Goal: Complete application form

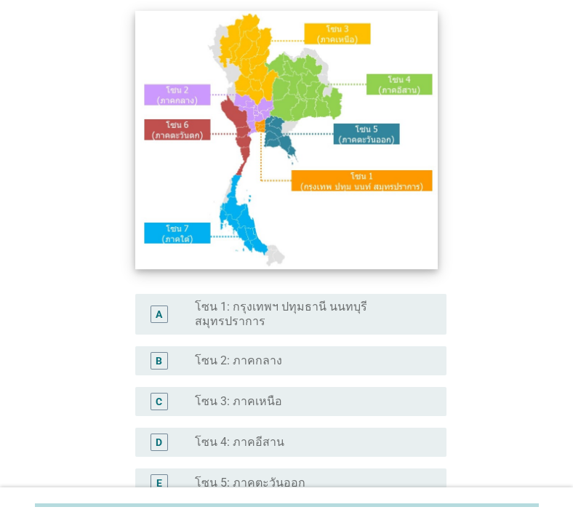
scroll to position [116, 0]
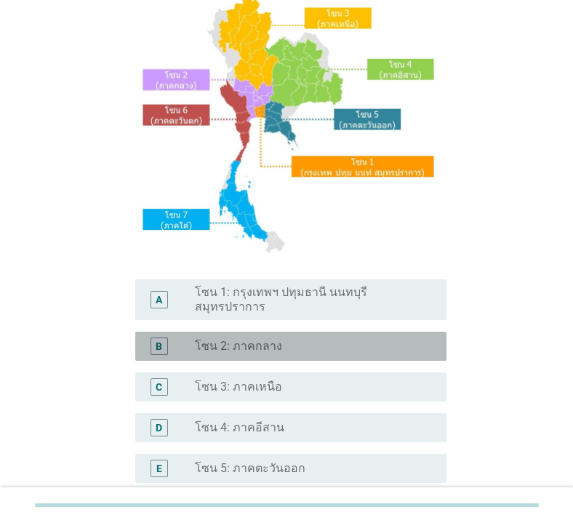
click at [233, 340] on label "โซน 2: ภาคกลาง" at bounding box center [238, 346] width 87 height 15
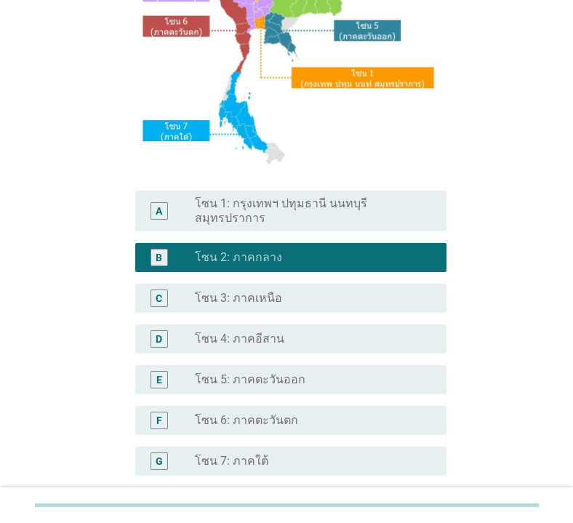
scroll to position [327, 0]
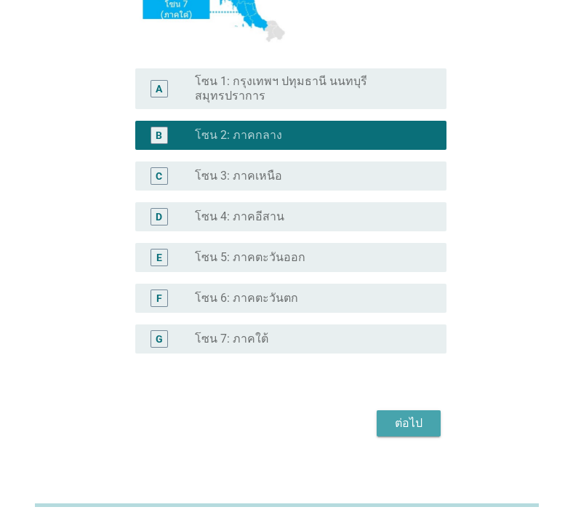
click at [422, 415] on div "ต่อไป" at bounding box center [408, 423] width 41 height 17
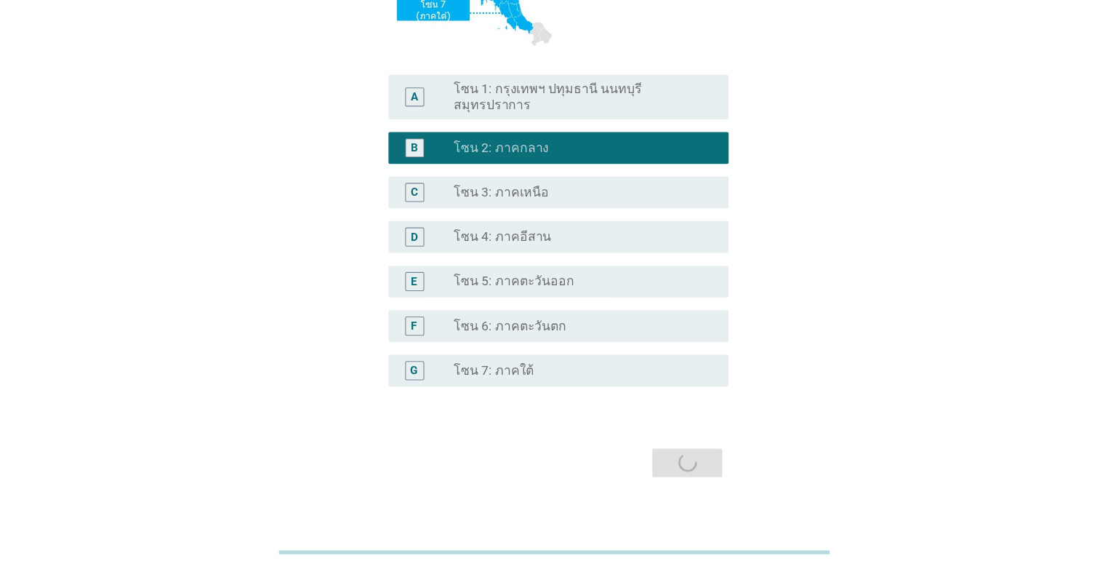
scroll to position [0, 0]
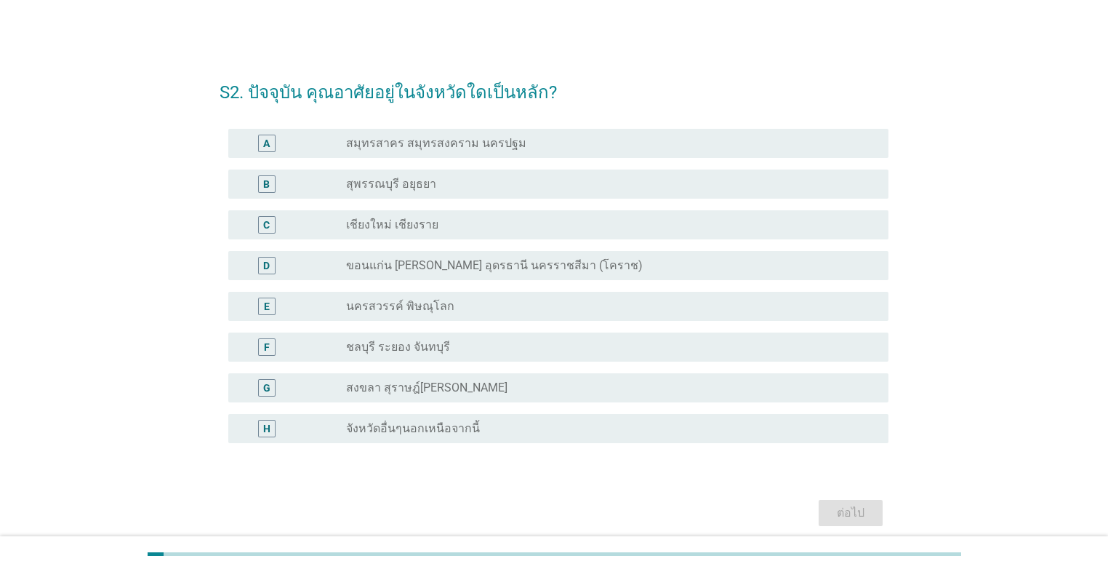
click at [463, 180] on div "radio_button_unchecked สุพรรณบุรี อยุธยา" at bounding box center [605, 184] width 519 height 15
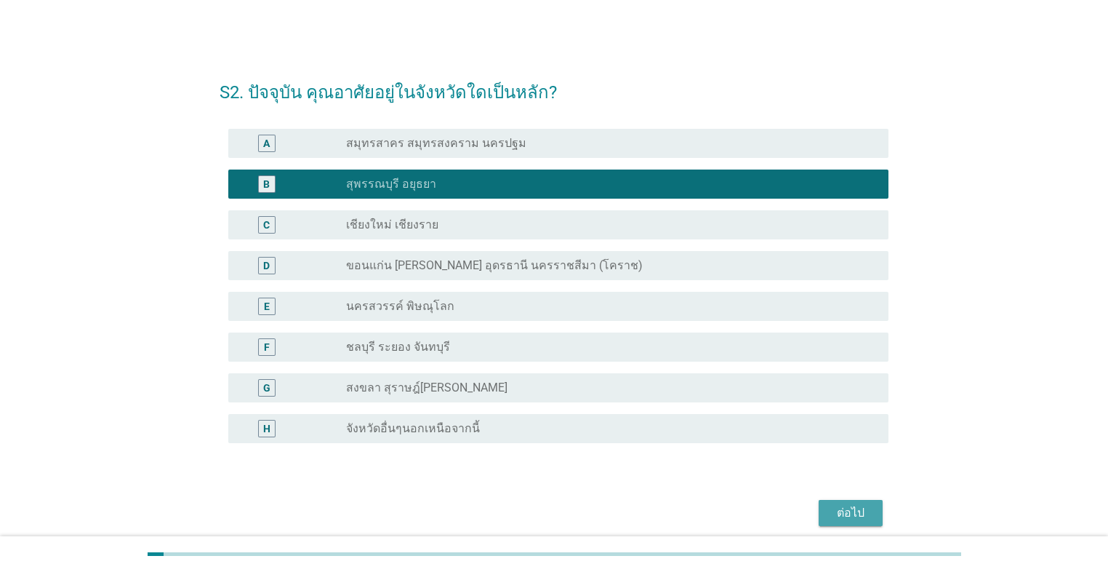
click at [572, 512] on div "ต่อไป" at bounding box center [851, 512] width 41 height 17
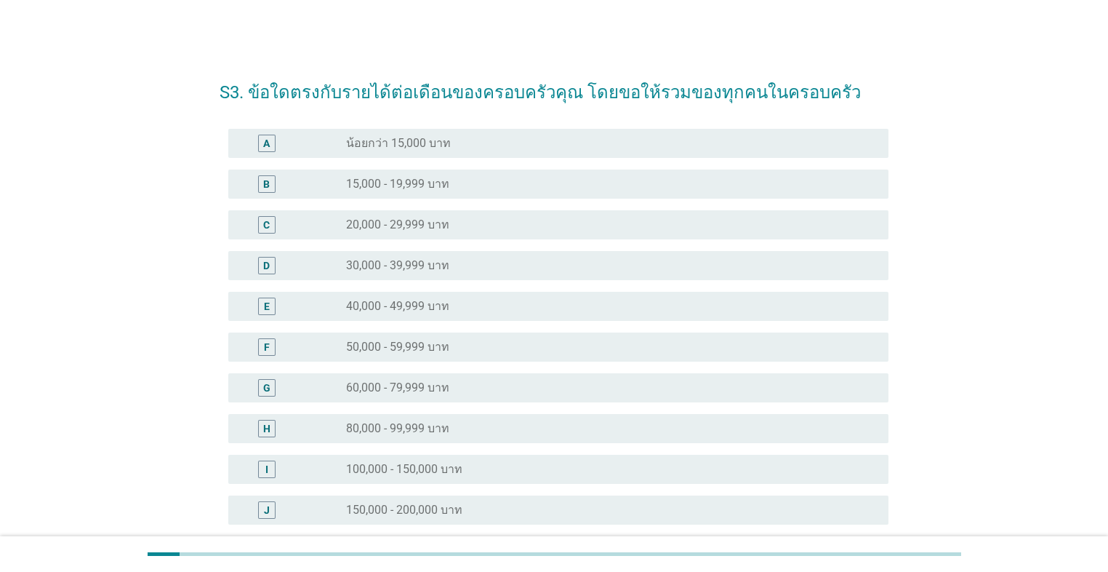
click at [491, 270] on div "radio_button_unchecked 30,000 - 39,999 บาท" at bounding box center [605, 265] width 519 height 15
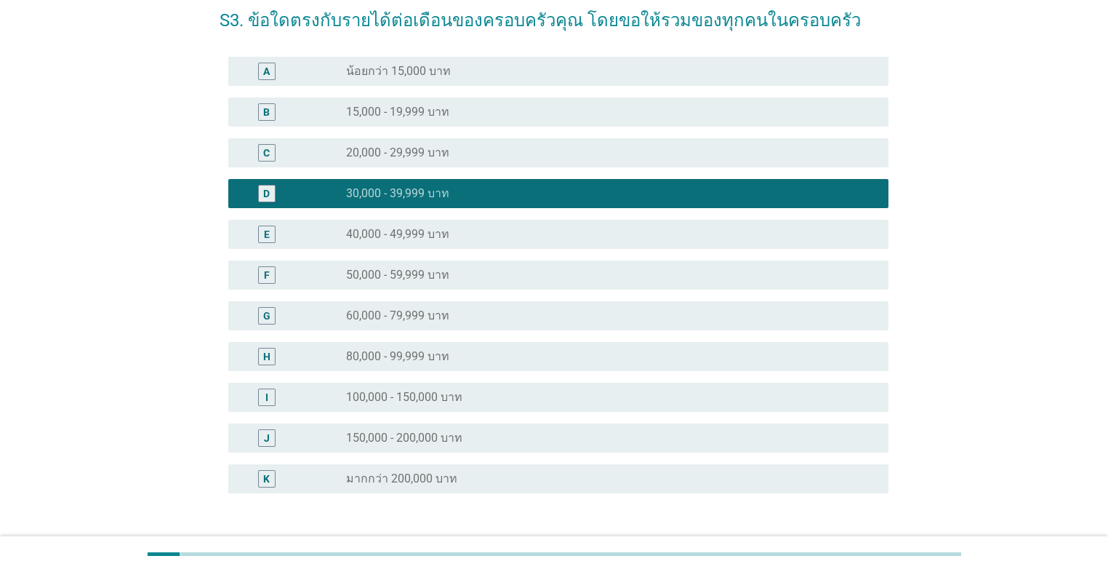
scroll to position [175, 0]
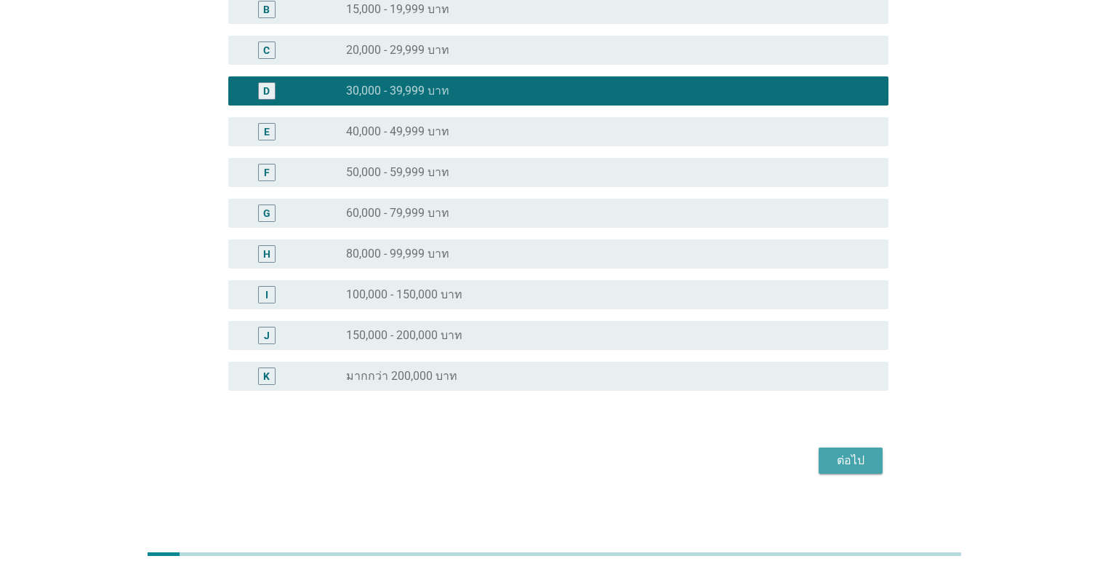
click at [572, 465] on div "ต่อไป" at bounding box center [851, 460] width 41 height 17
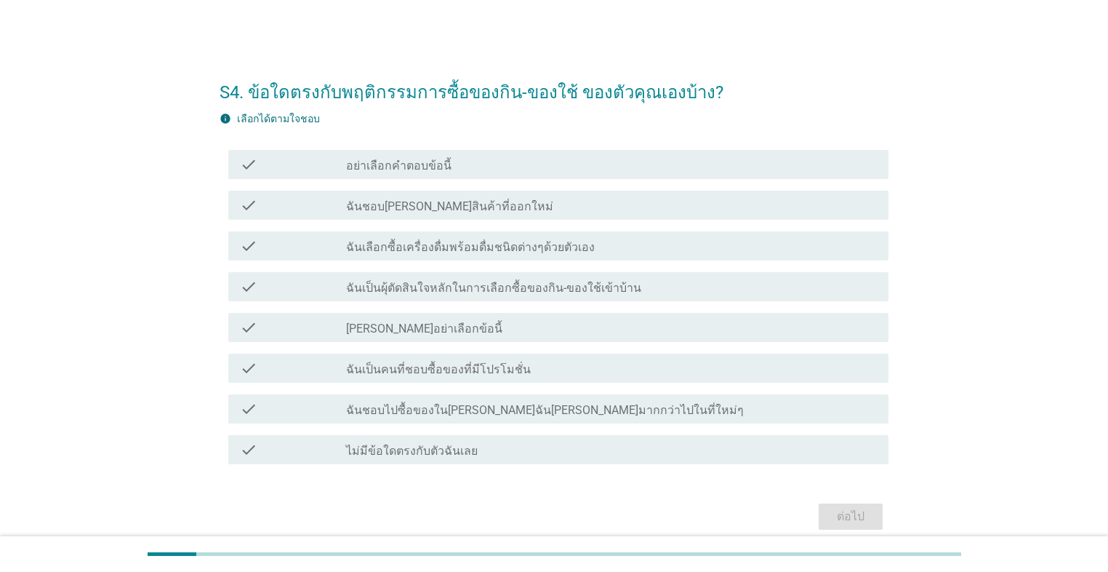
click at [435, 295] on div "check check_box_outline_blank ฉันเป็นผุ้ตัดสินใจหลักในการเลือกซื้อของกิน-ของใช้…" at bounding box center [558, 286] width 660 height 29
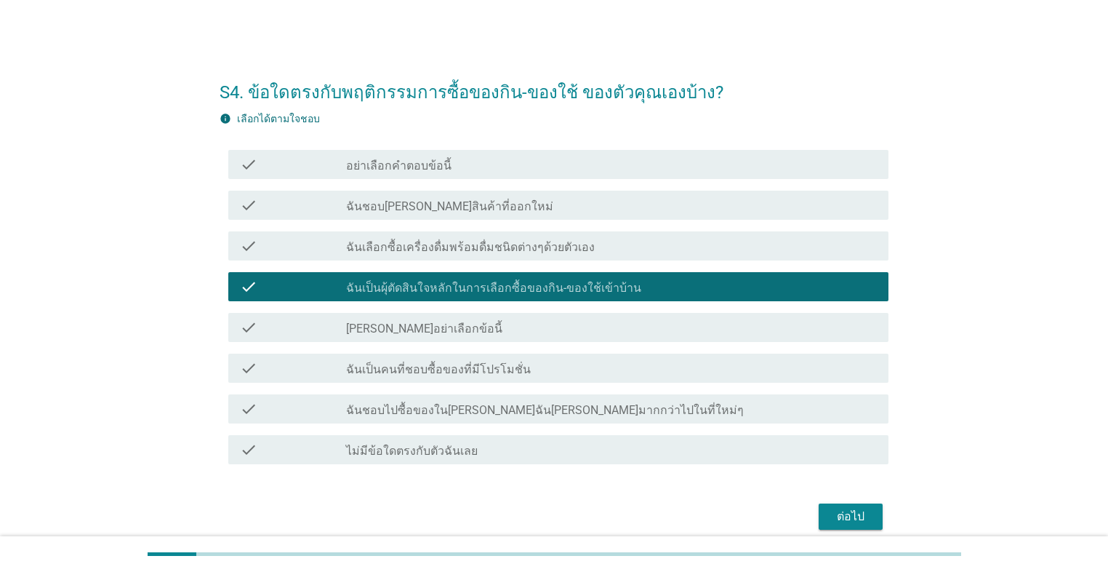
click at [572, 509] on div "ต่อไป" at bounding box center [851, 516] width 41 height 17
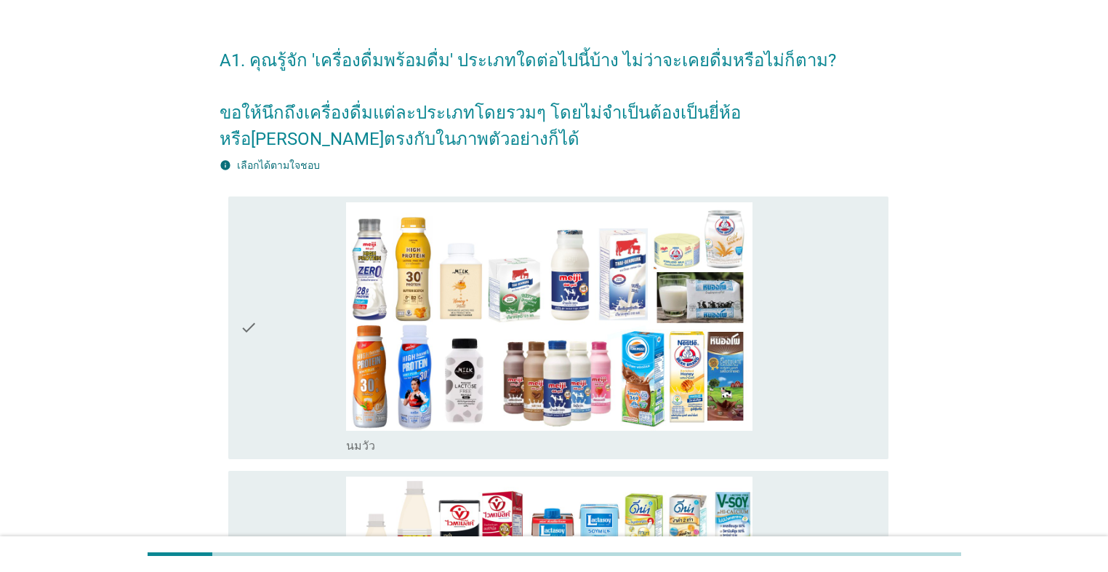
scroll to position [58, 0]
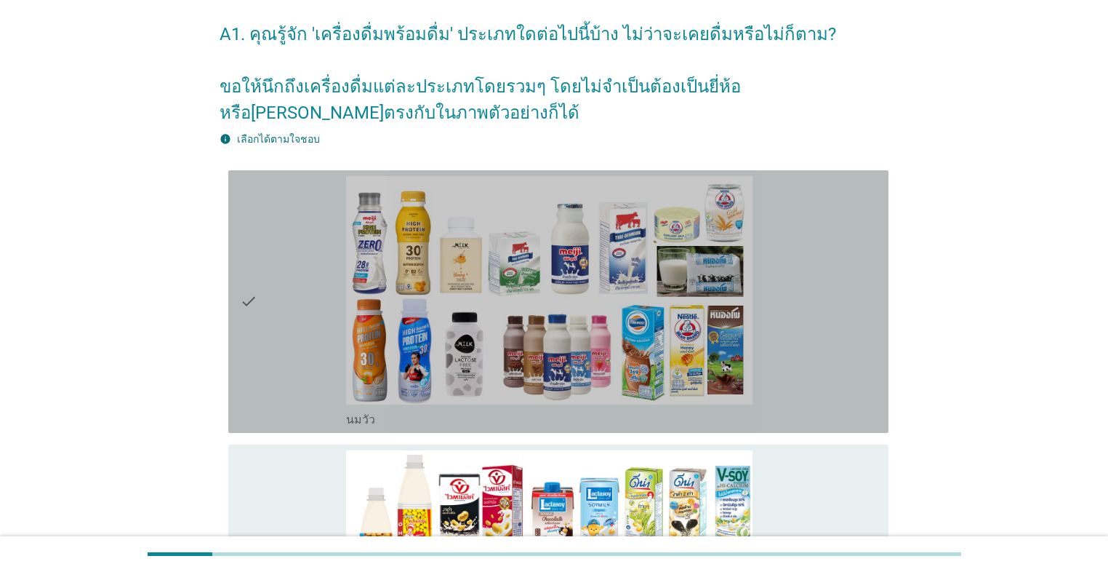
click at [266, 281] on div "check" at bounding box center [293, 301] width 106 height 251
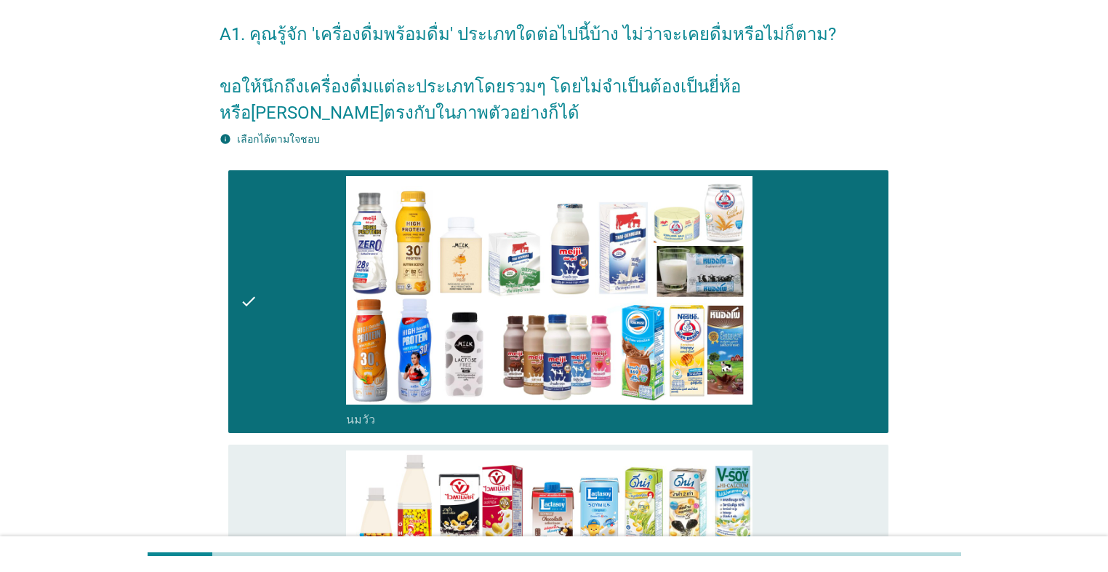
scroll to position [349, 0]
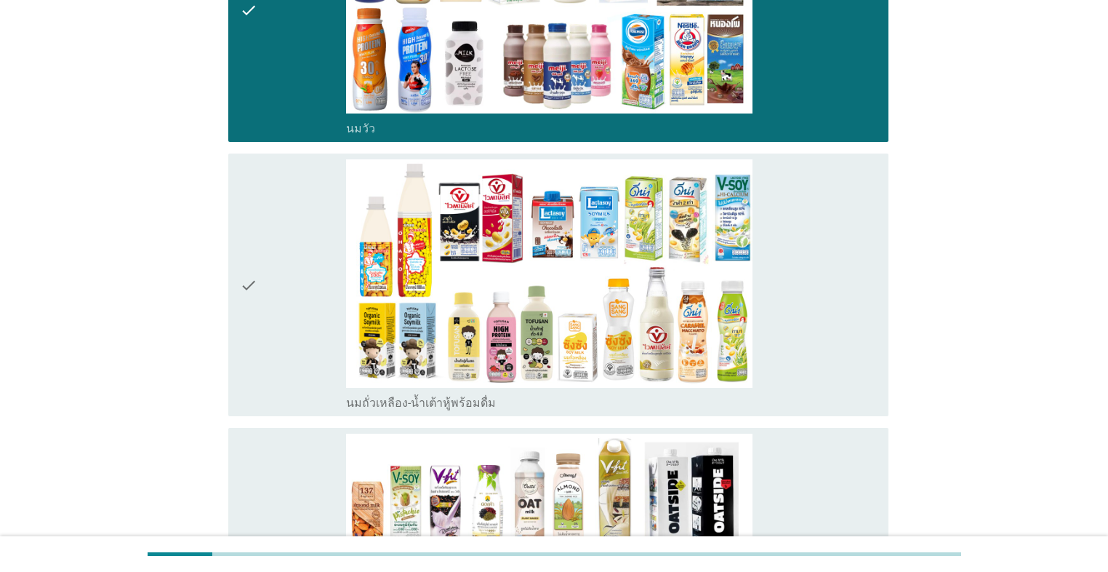
click at [266, 281] on div "check" at bounding box center [293, 284] width 106 height 251
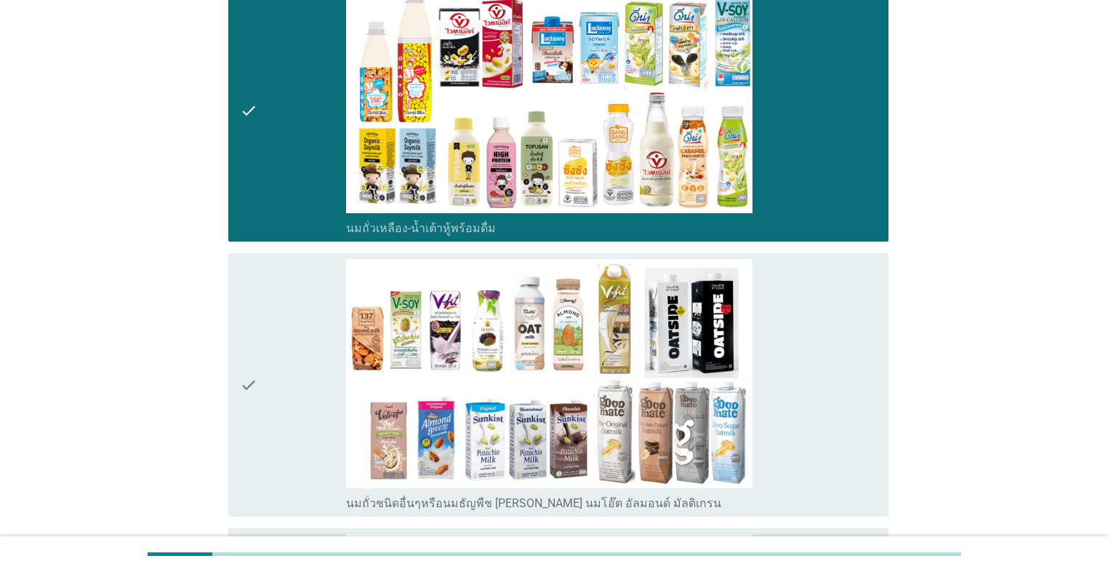
click at [266, 281] on div "check" at bounding box center [293, 384] width 106 height 251
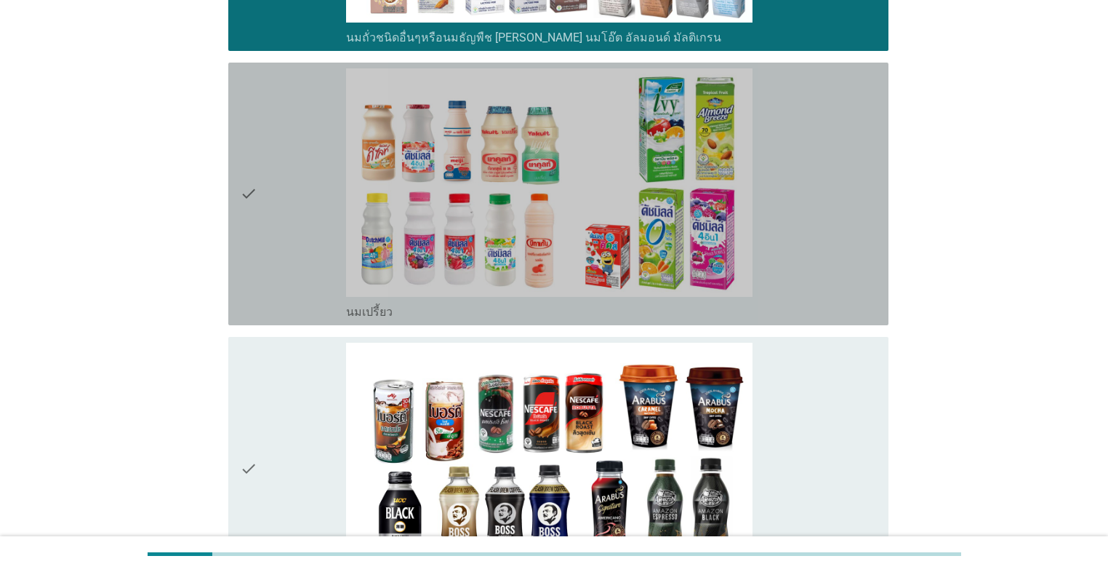
click at [268, 277] on div "check" at bounding box center [293, 193] width 106 height 251
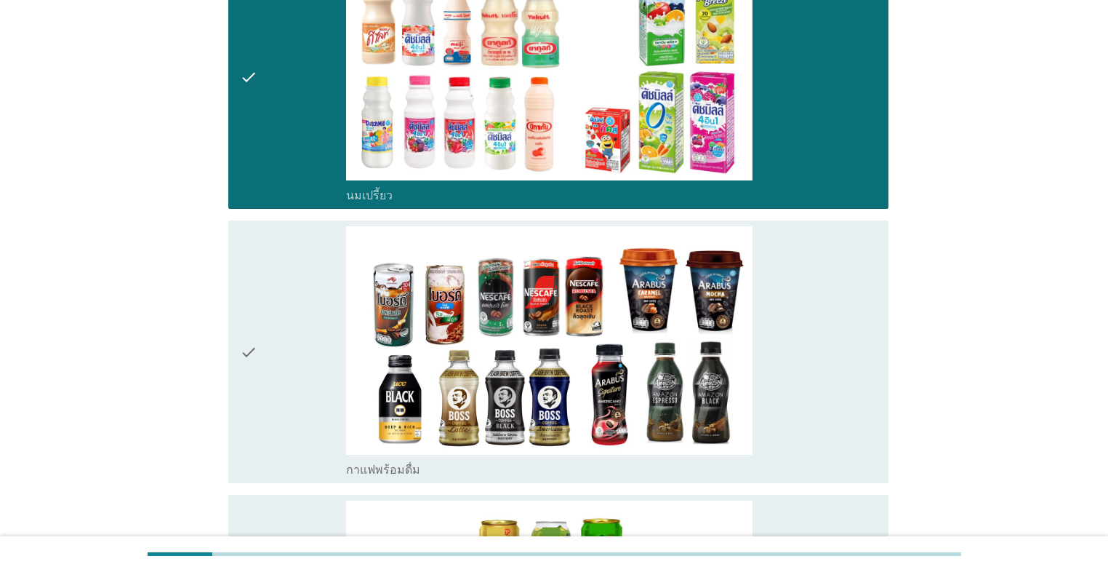
click at [268, 295] on div "check" at bounding box center [293, 351] width 106 height 251
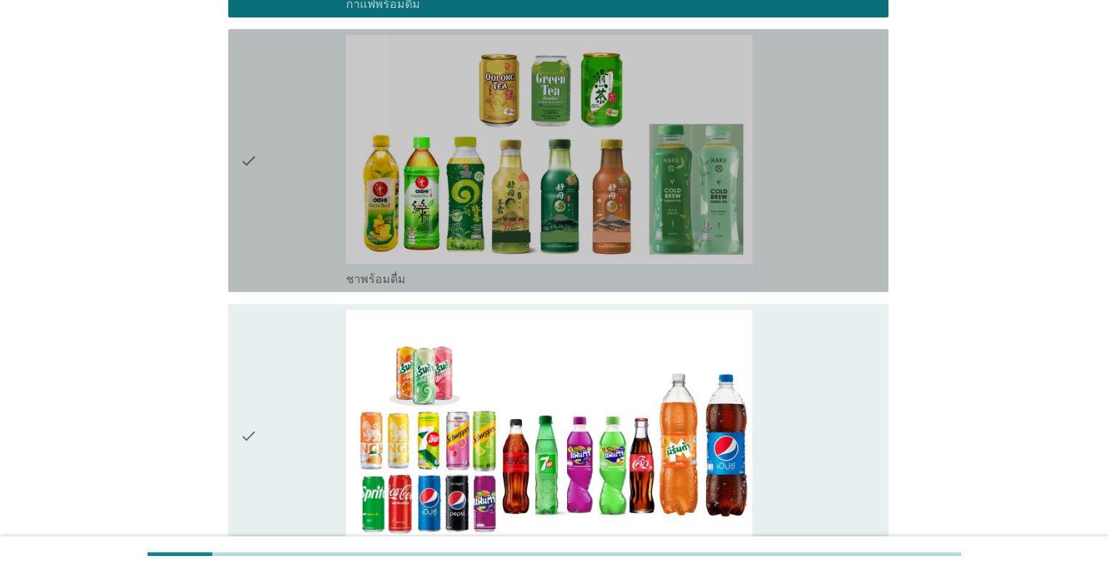
click at [287, 217] on div "check" at bounding box center [293, 160] width 106 height 251
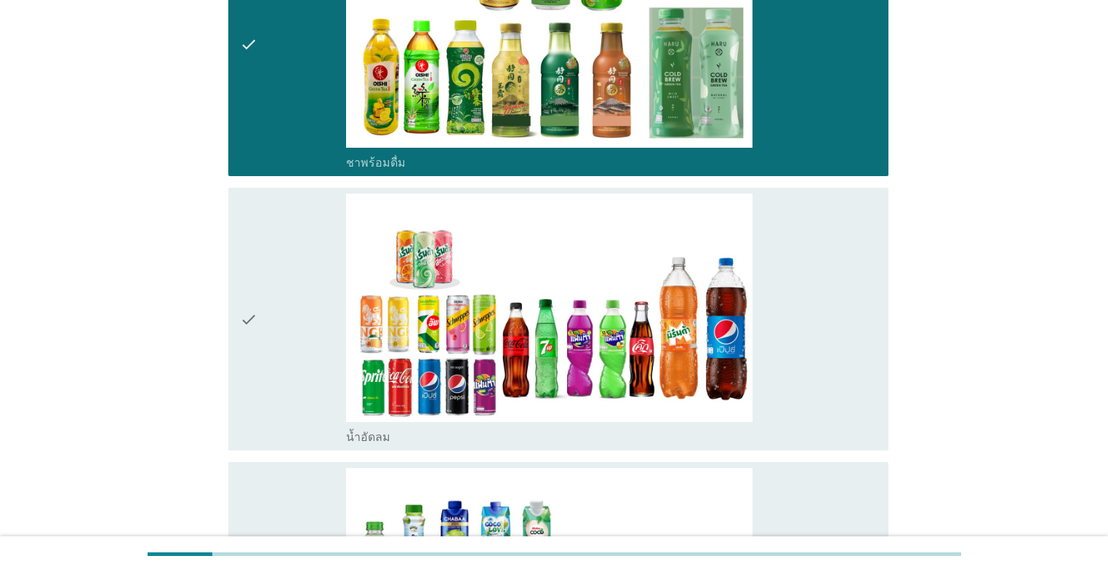
click at [276, 291] on div "check" at bounding box center [293, 318] width 106 height 251
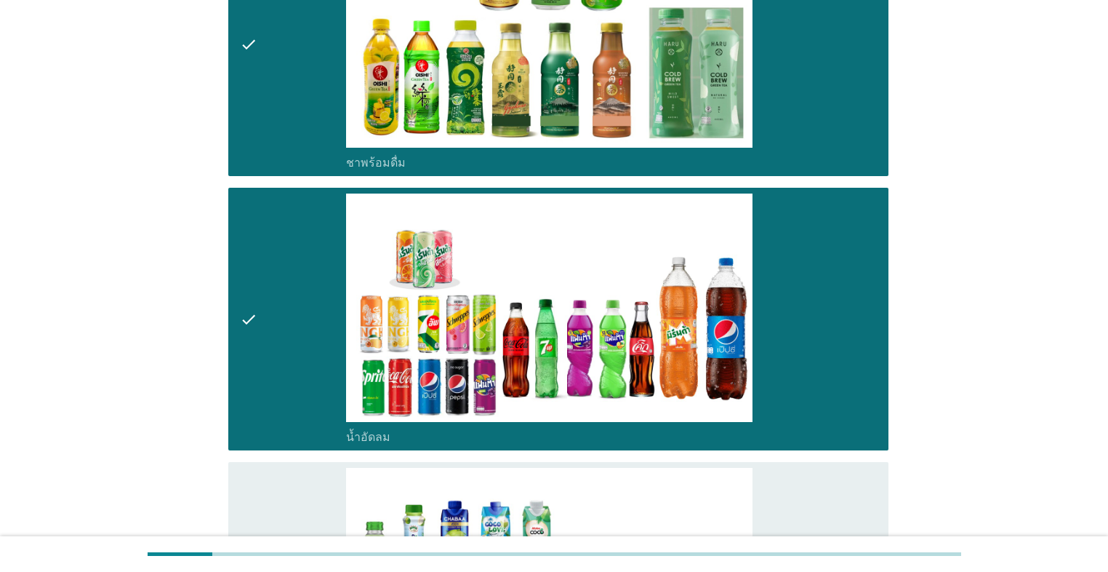
scroll to position [1978, 0]
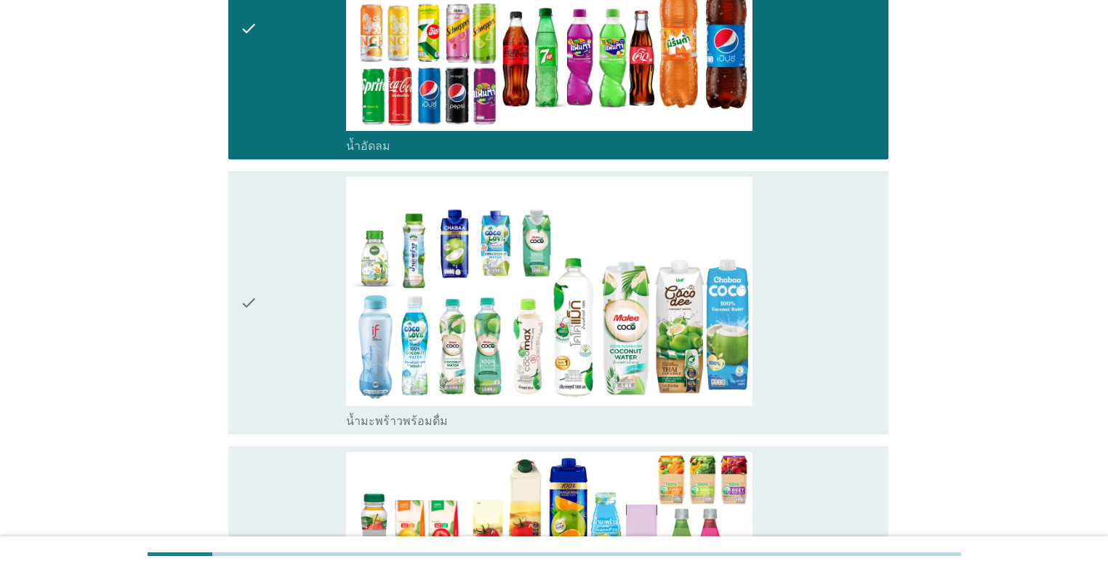
click at [276, 291] on div "check" at bounding box center [293, 302] width 106 height 251
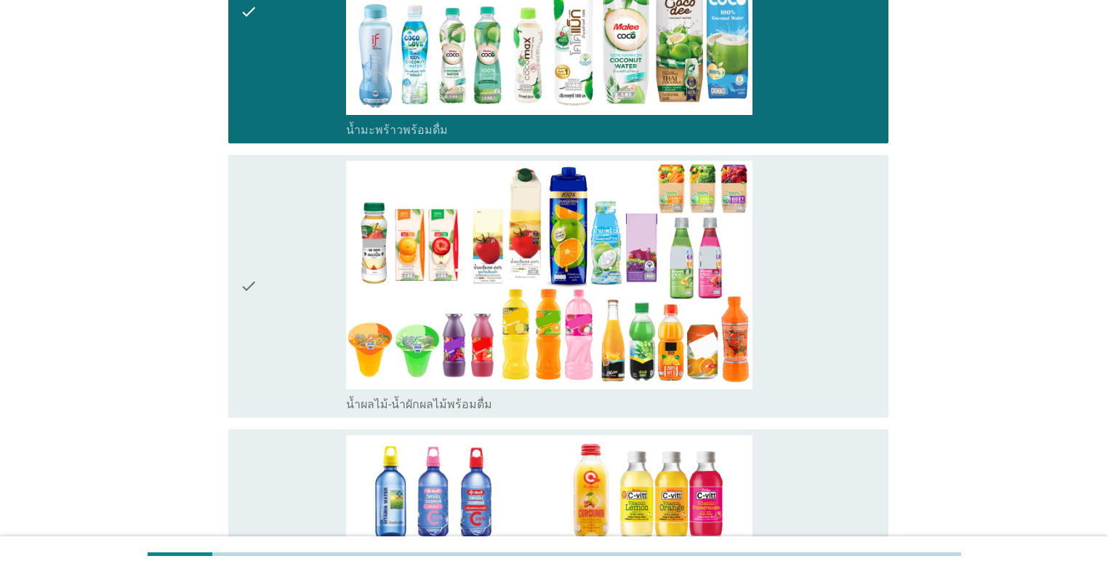
click at [276, 289] on div "check" at bounding box center [293, 286] width 106 height 251
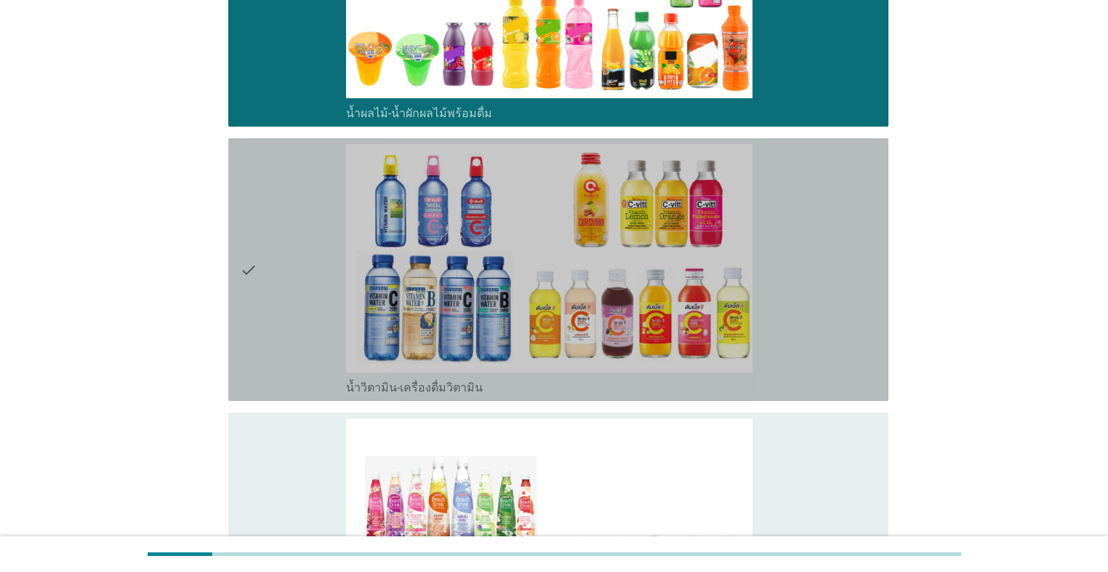
click at [276, 289] on div "check" at bounding box center [293, 269] width 106 height 251
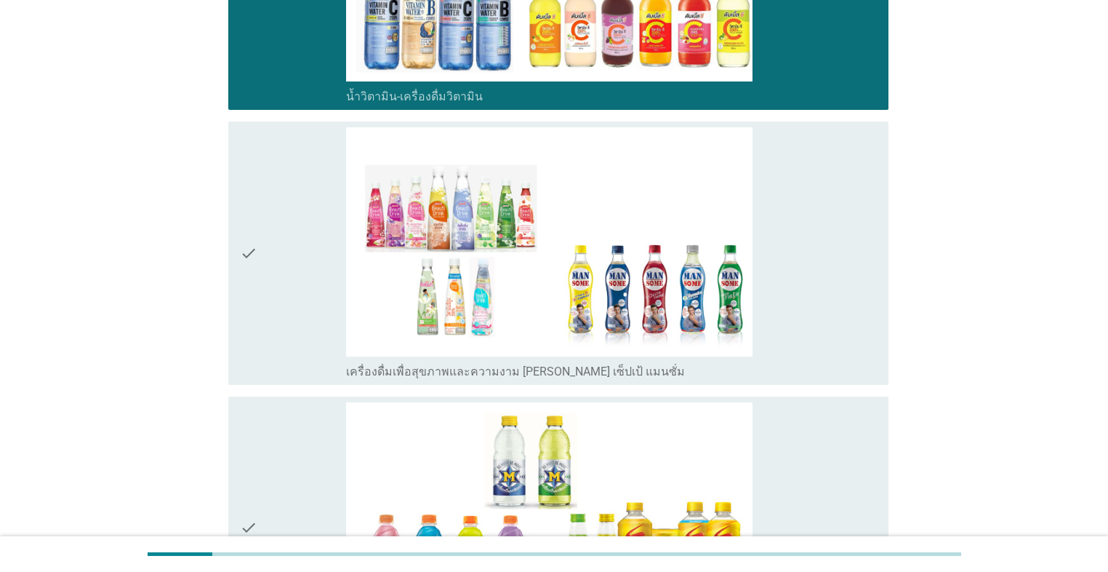
click at [276, 276] on div "check" at bounding box center [293, 252] width 106 height 251
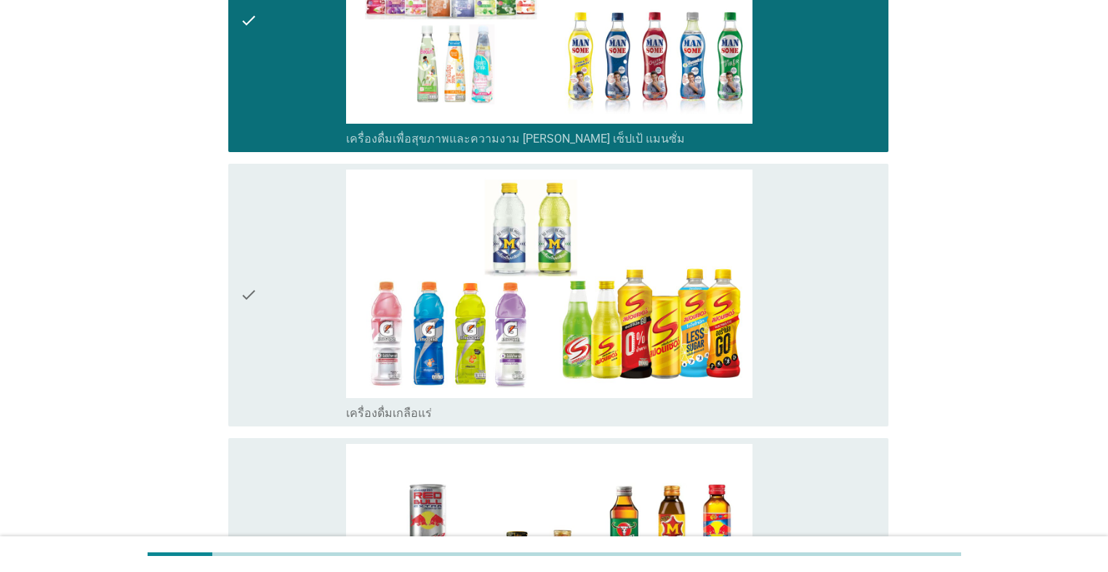
click at [276, 276] on div "check" at bounding box center [293, 294] width 106 height 251
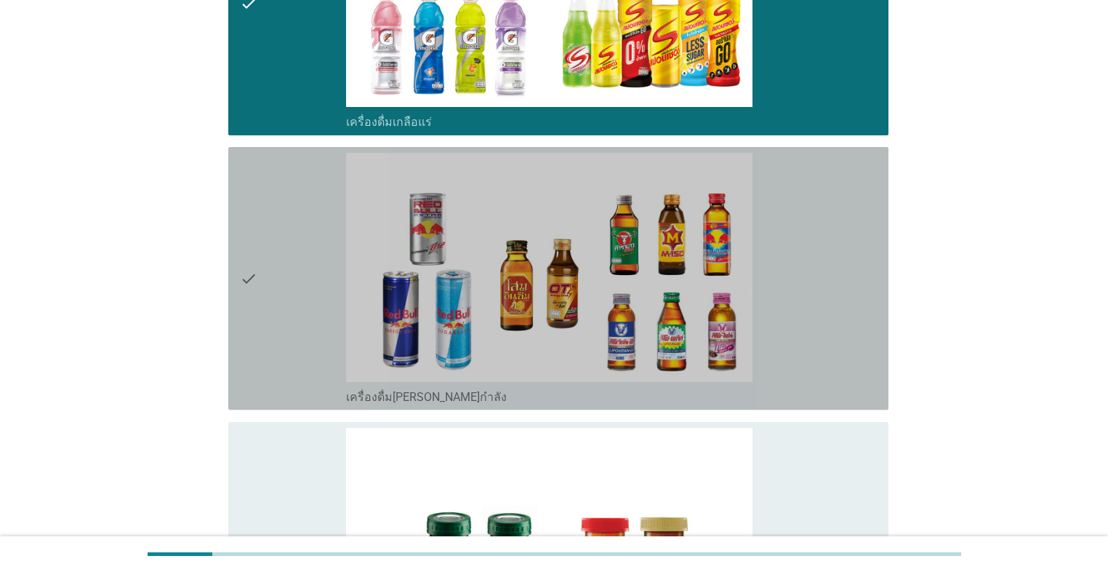
click at [274, 285] on div "check" at bounding box center [293, 278] width 106 height 251
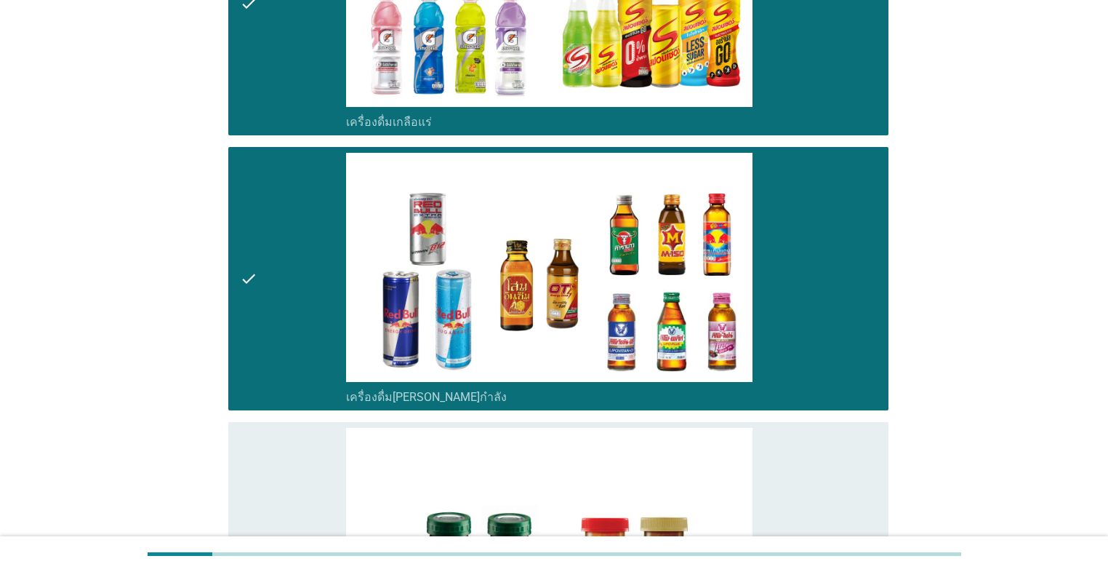
scroll to position [3665, 0]
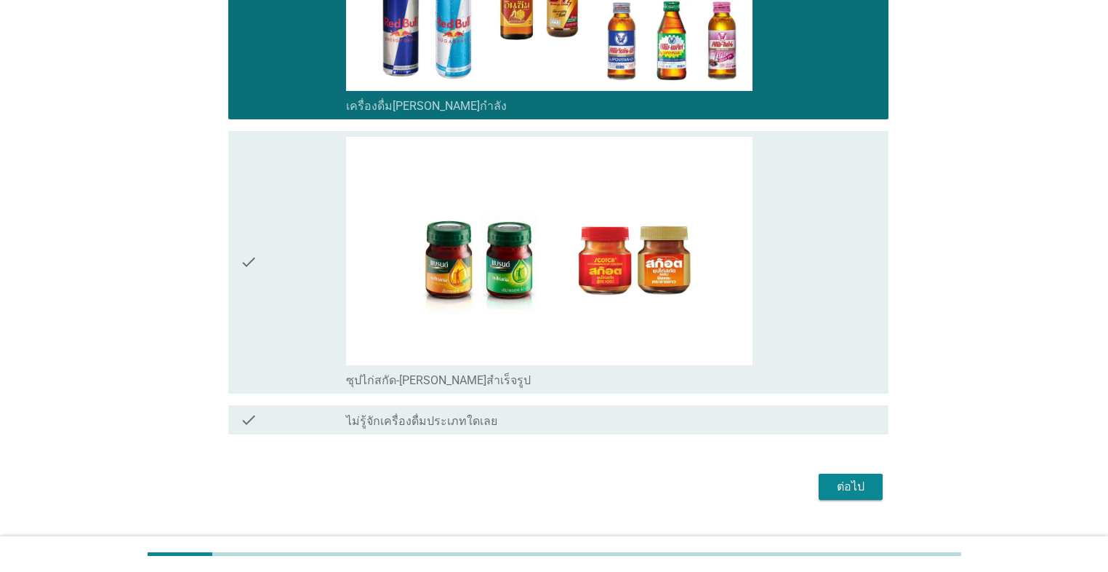
click at [274, 285] on div "check" at bounding box center [293, 262] width 106 height 251
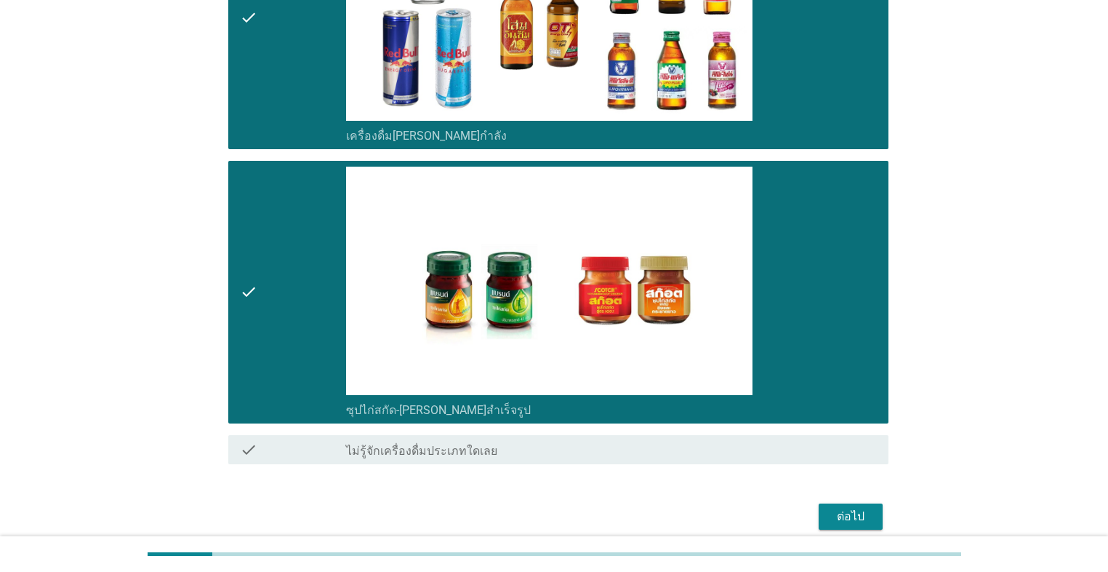
scroll to position [3690, 0]
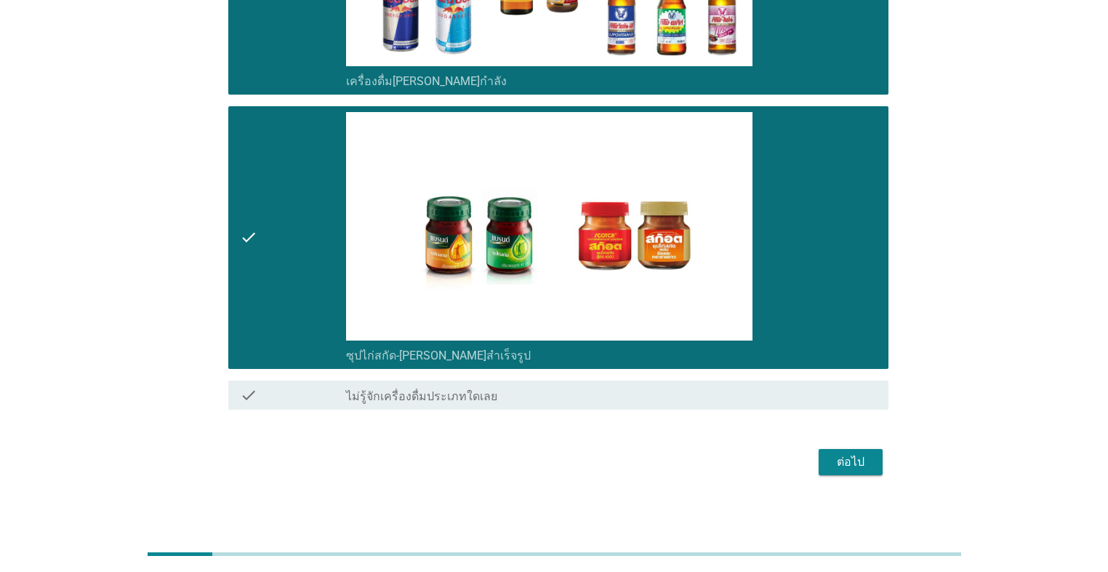
click at [572, 453] on div "ต่อไป" at bounding box center [851, 461] width 41 height 17
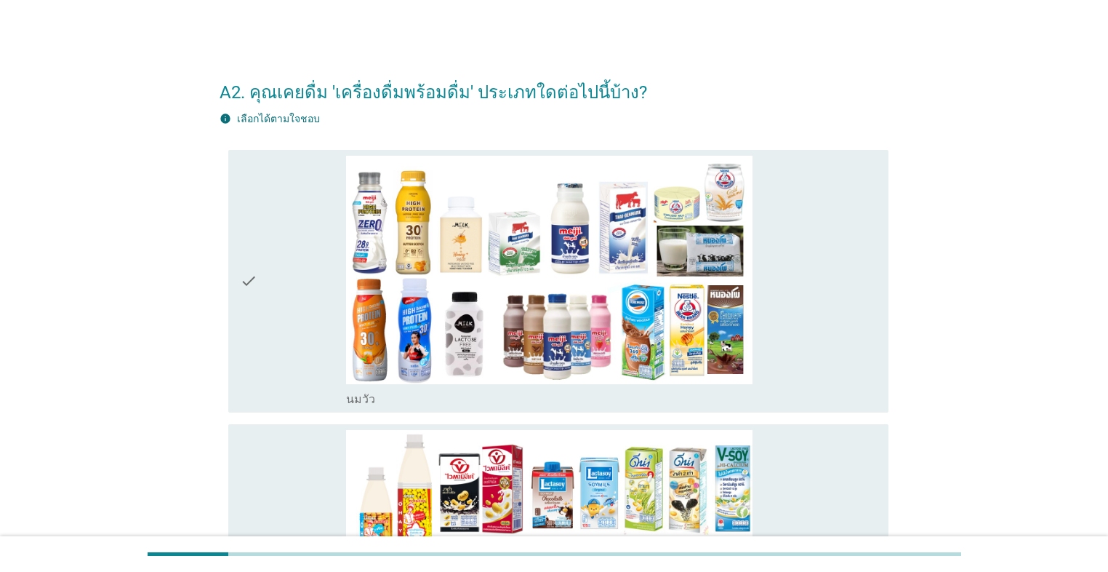
scroll to position [116, 0]
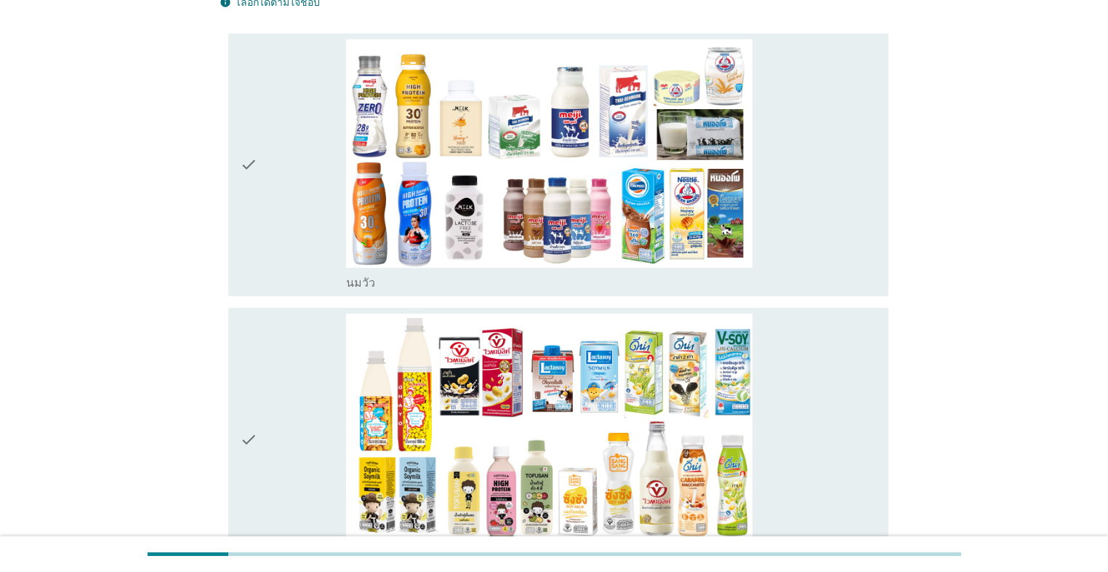
click at [255, 244] on icon "check" at bounding box center [248, 164] width 17 height 251
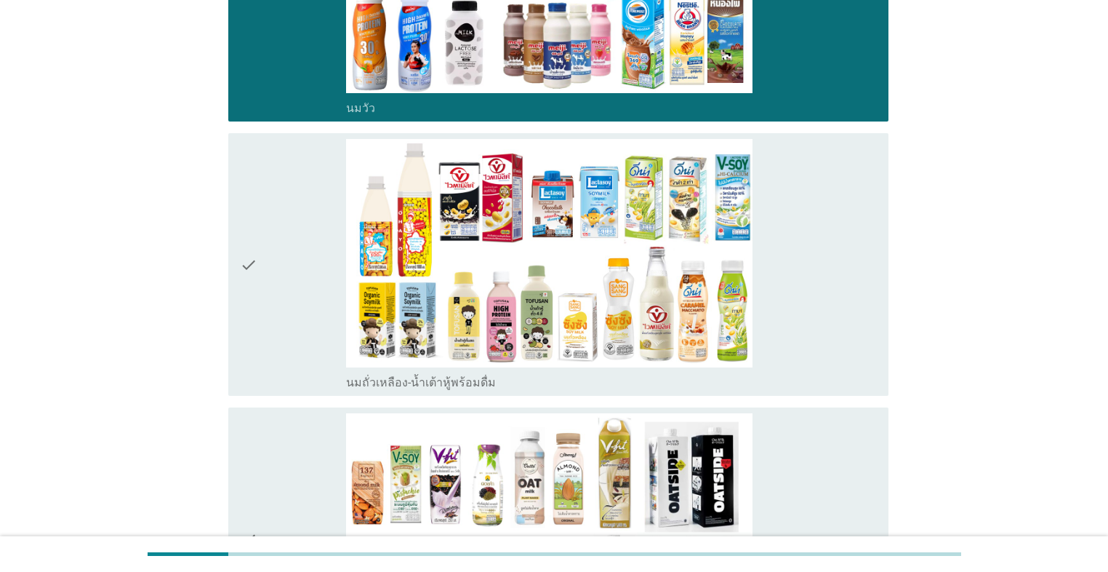
click at [262, 256] on div "check" at bounding box center [293, 264] width 106 height 251
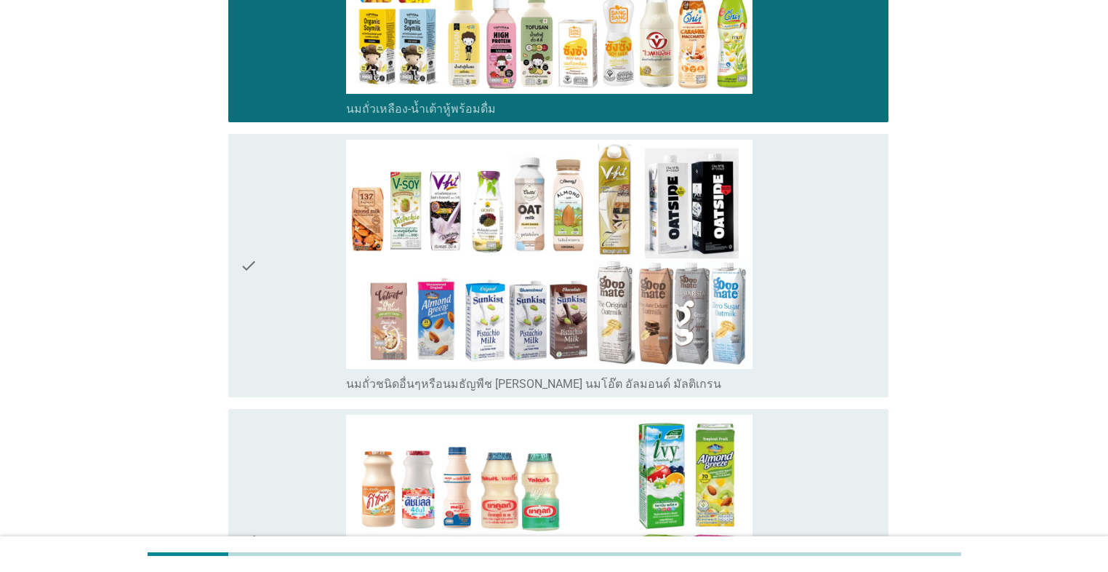
scroll to position [582, 0]
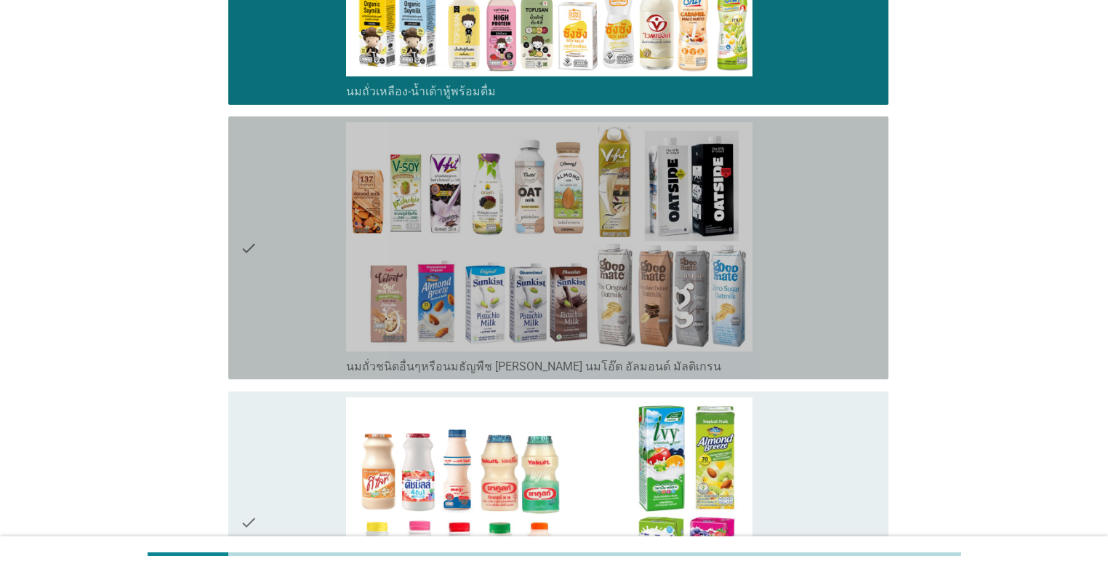
click at [262, 256] on div "check" at bounding box center [293, 247] width 106 height 251
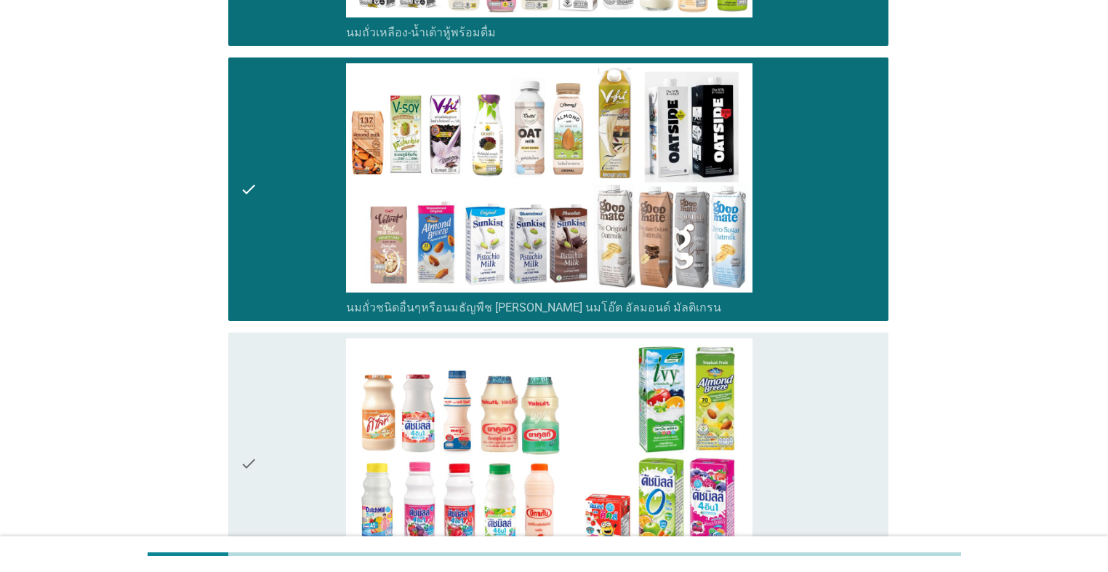
scroll to position [756, 0]
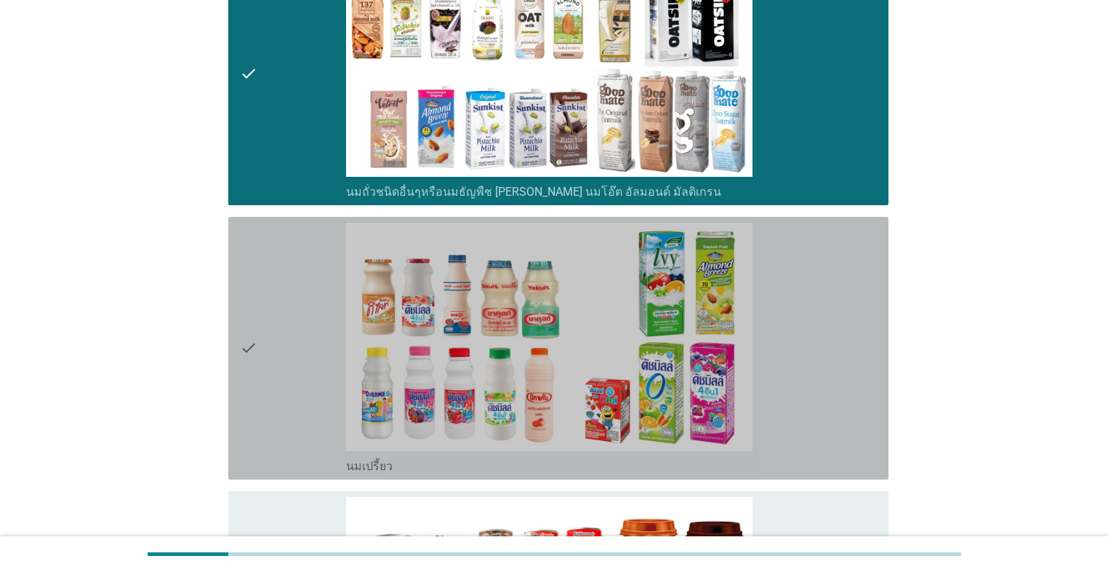
click at [265, 290] on div "check" at bounding box center [293, 348] width 106 height 251
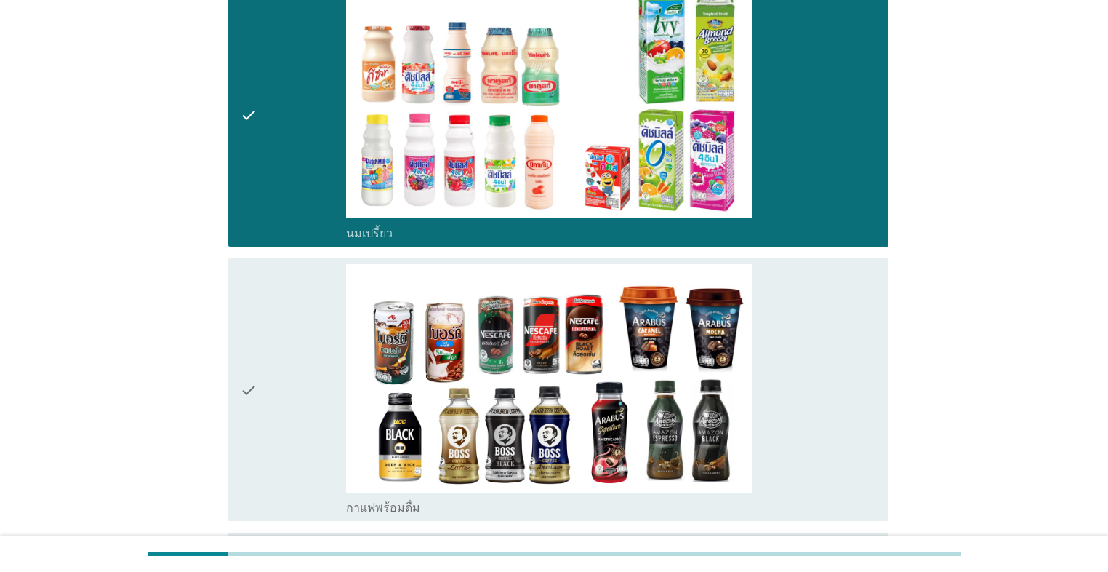
click at [268, 297] on div "check" at bounding box center [293, 389] width 106 height 251
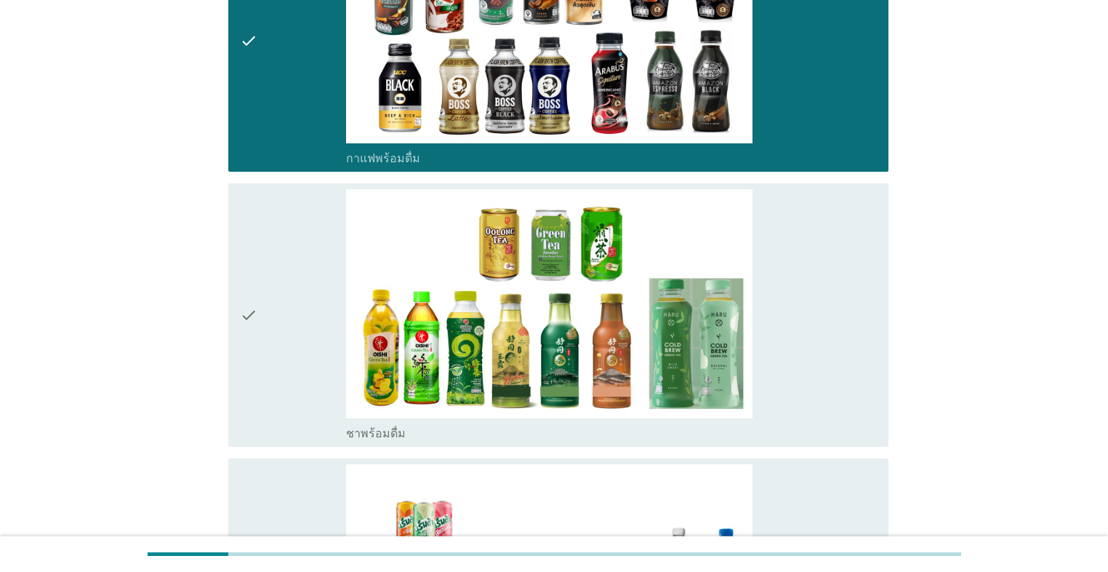
click at [268, 297] on div "check" at bounding box center [293, 314] width 106 height 251
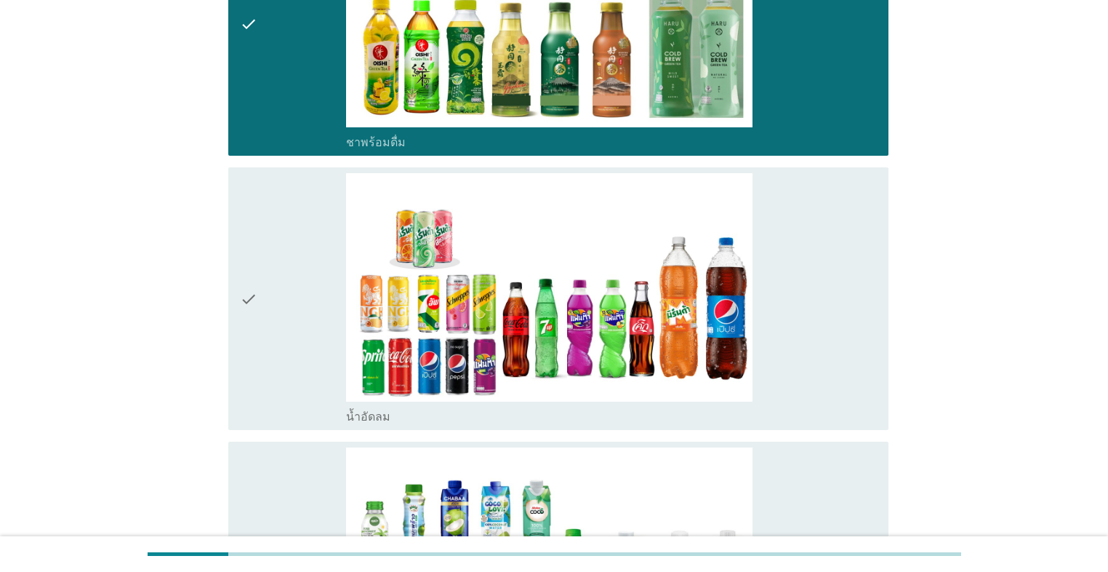
click at [268, 297] on div "check" at bounding box center [293, 298] width 106 height 251
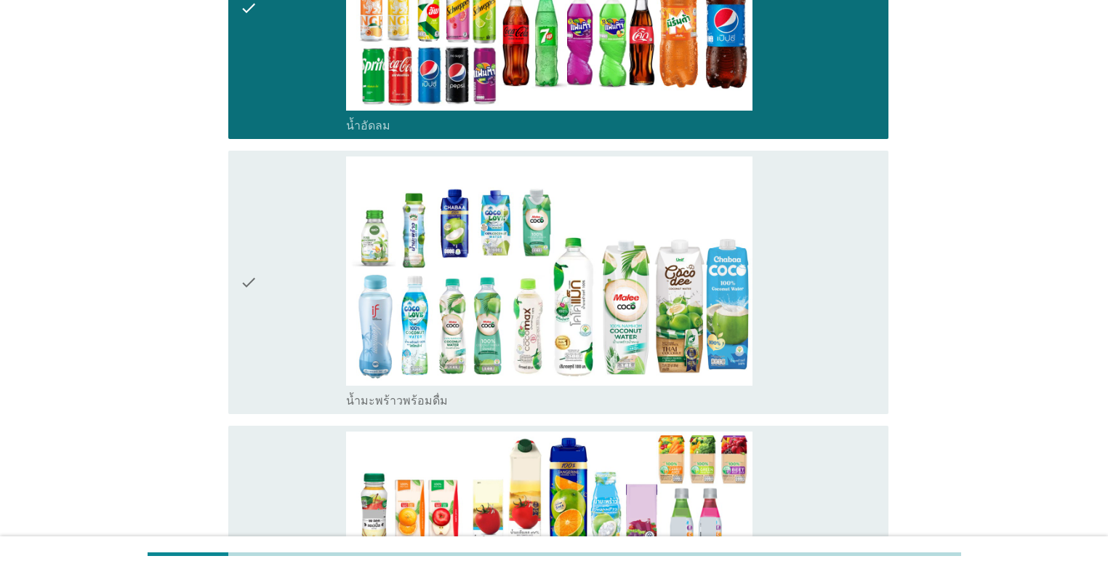
click at [268, 297] on div "check" at bounding box center [293, 281] width 106 height 251
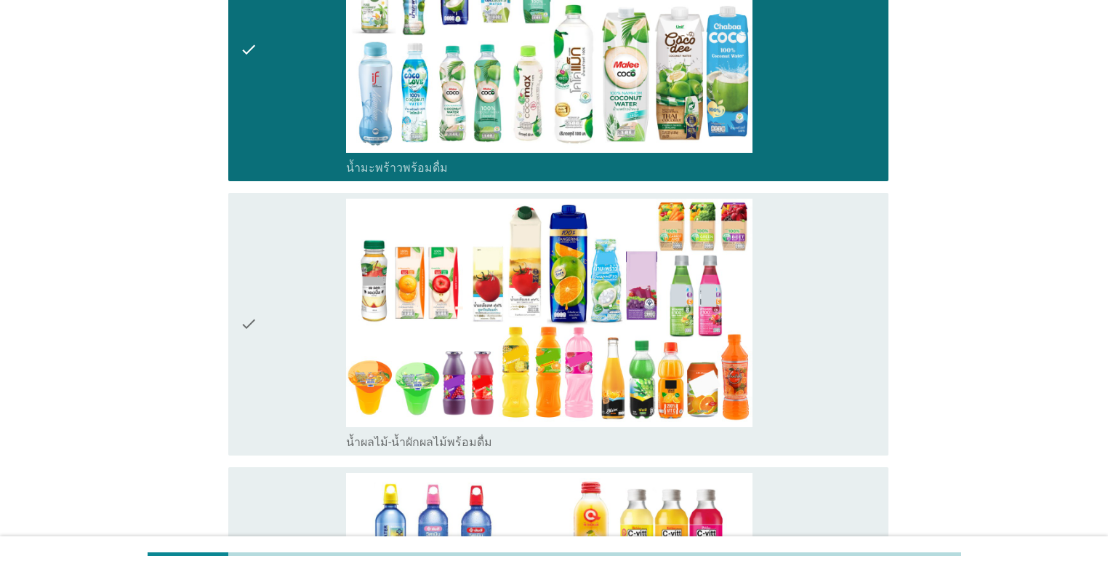
click at [268, 297] on div "check" at bounding box center [293, 324] width 106 height 251
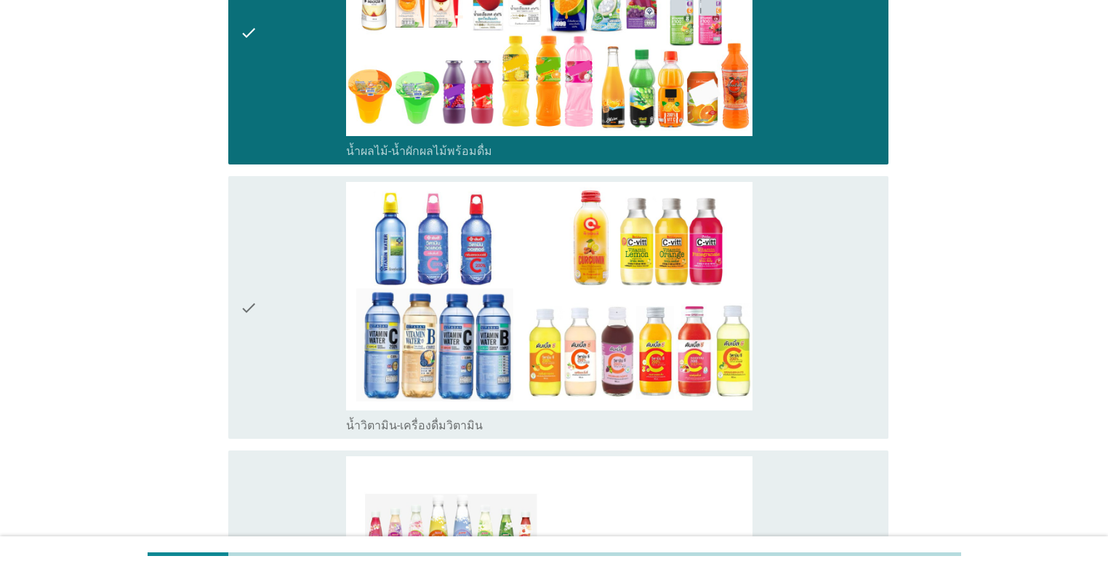
click at [268, 297] on div "check" at bounding box center [293, 307] width 106 height 251
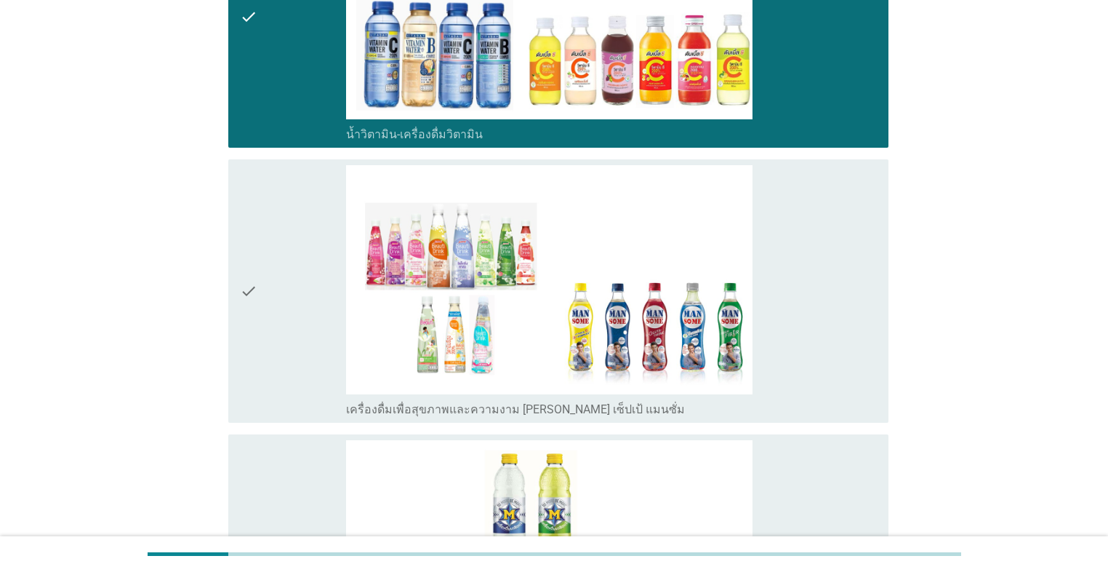
click at [268, 297] on div "check" at bounding box center [293, 290] width 106 height 251
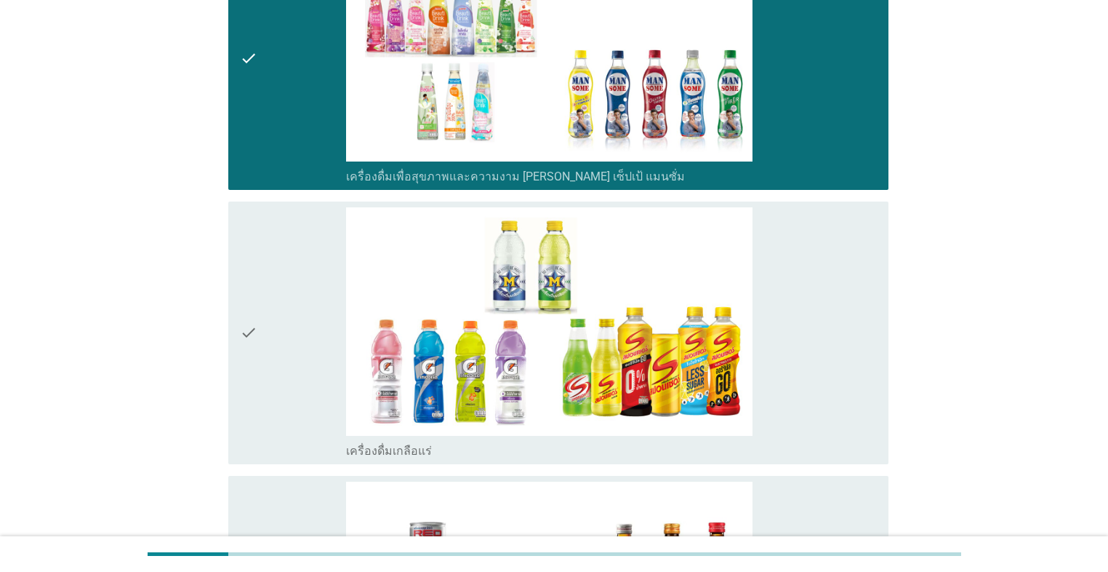
click at [268, 297] on div "check" at bounding box center [293, 332] width 106 height 251
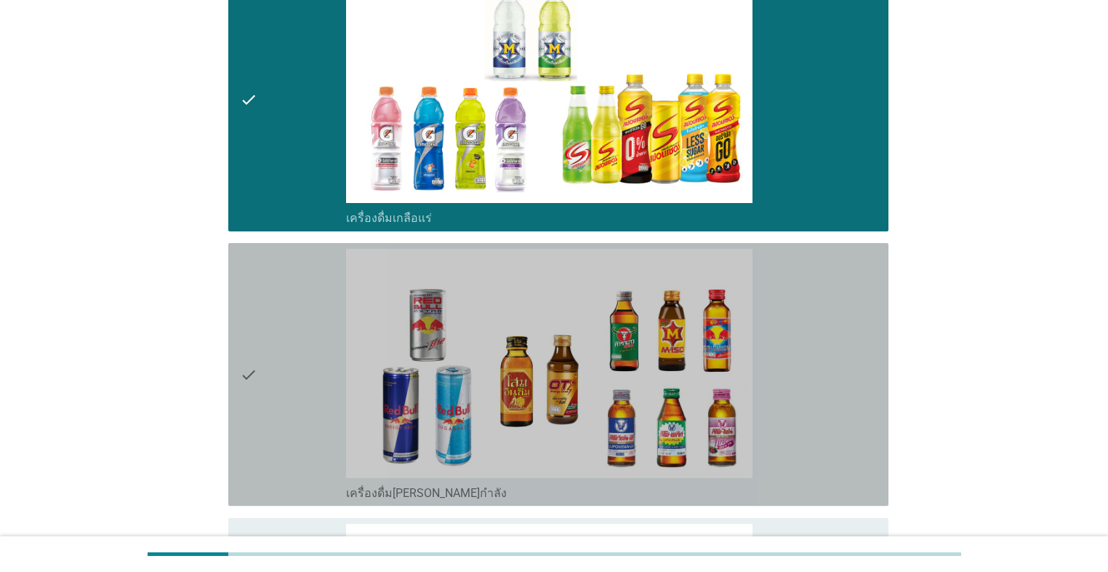
click at [269, 317] on div "check" at bounding box center [293, 374] width 106 height 251
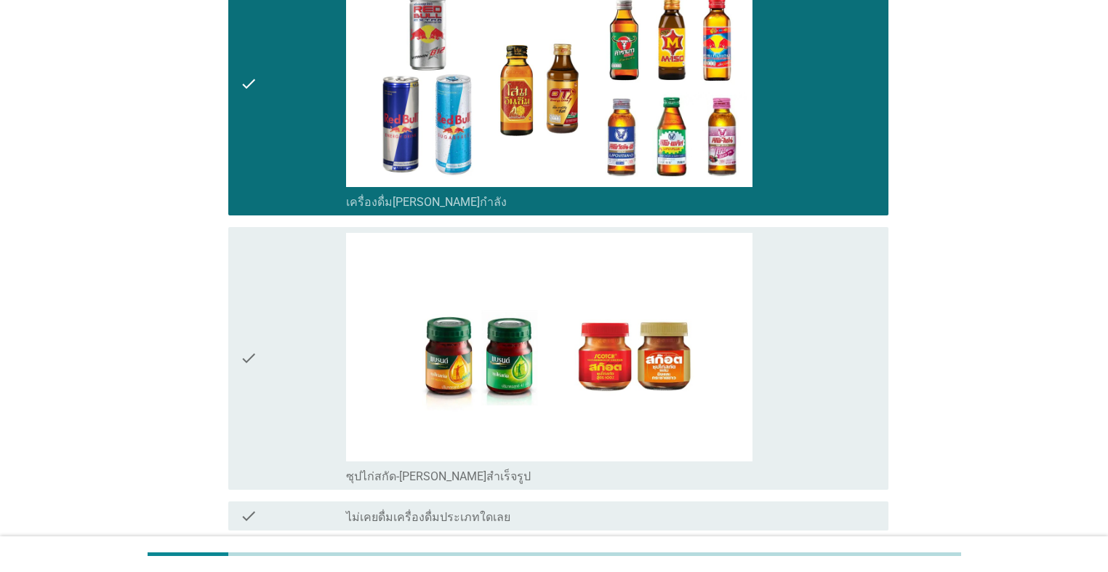
click at [268, 317] on div "check" at bounding box center [293, 358] width 106 height 251
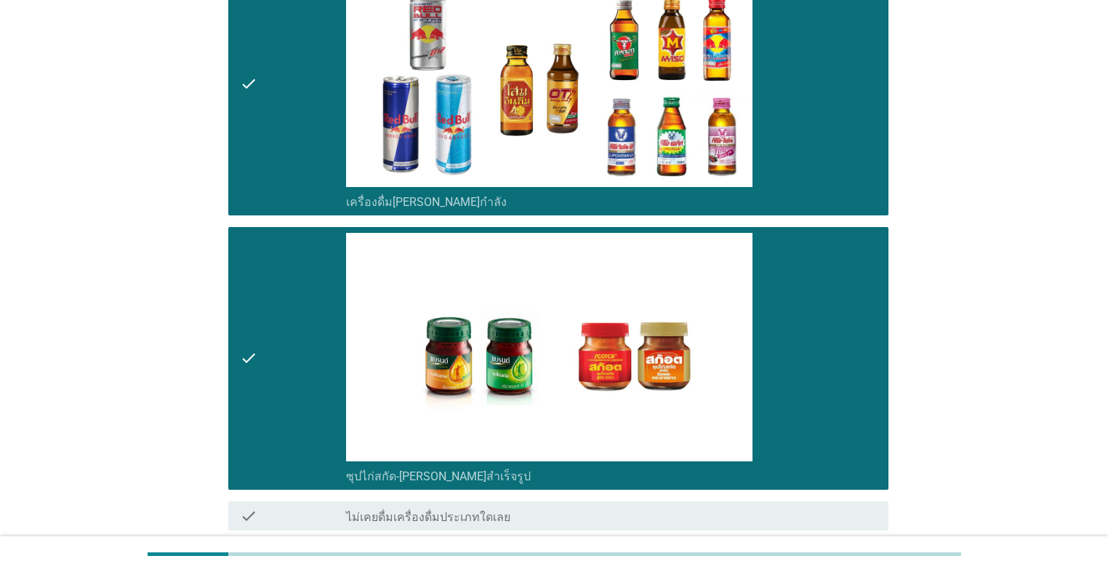
scroll to position [3612, 0]
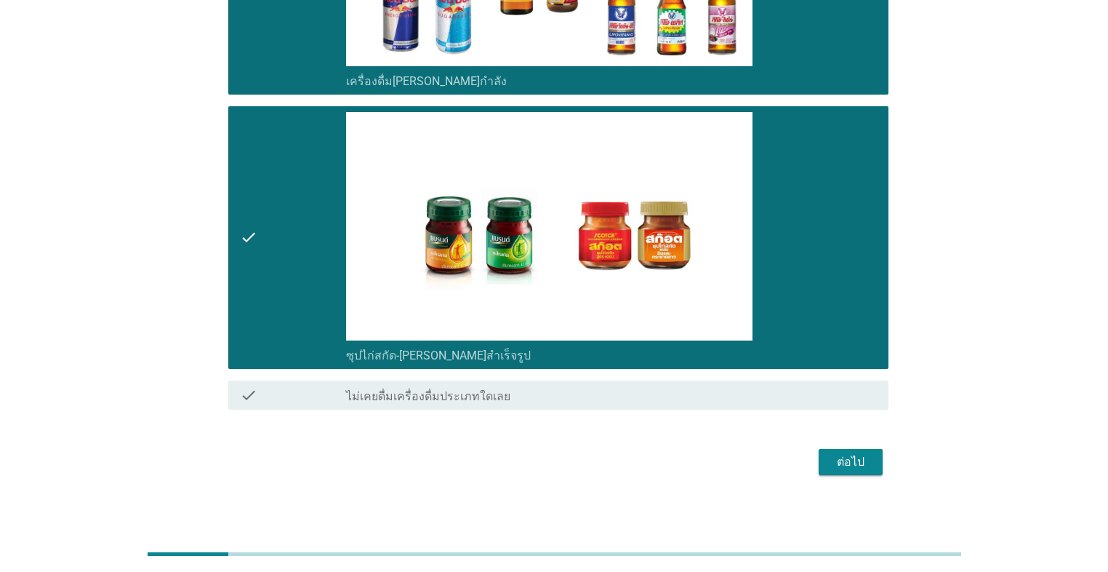
click at [572, 463] on div "ต่อไป" at bounding box center [851, 461] width 41 height 17
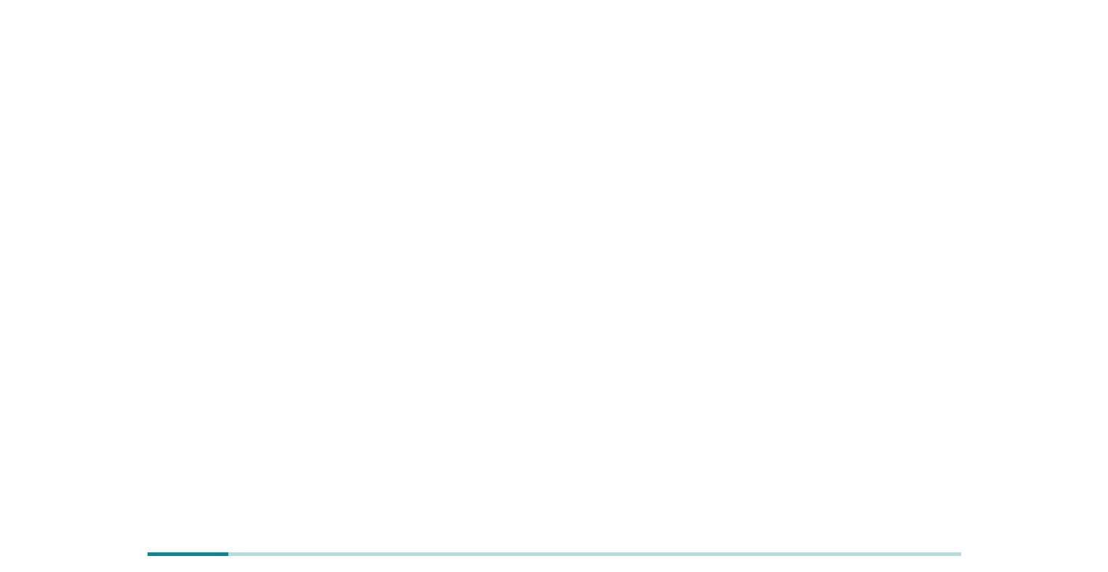
scroll to position [0, 0]
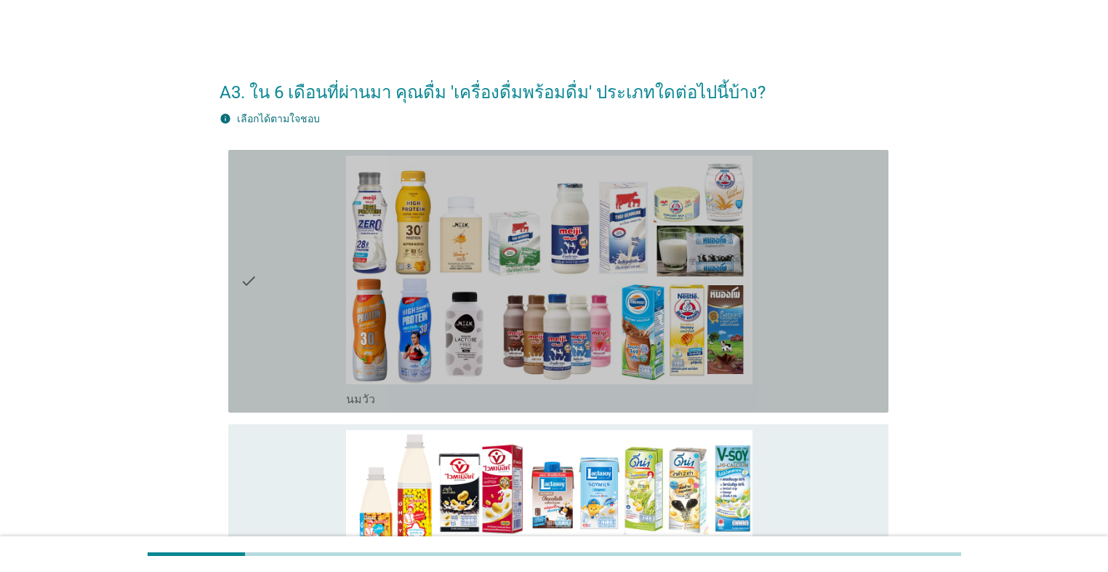
click at [245, 309] on icon "check" at bounding box center [248, 281] width 17 height 251
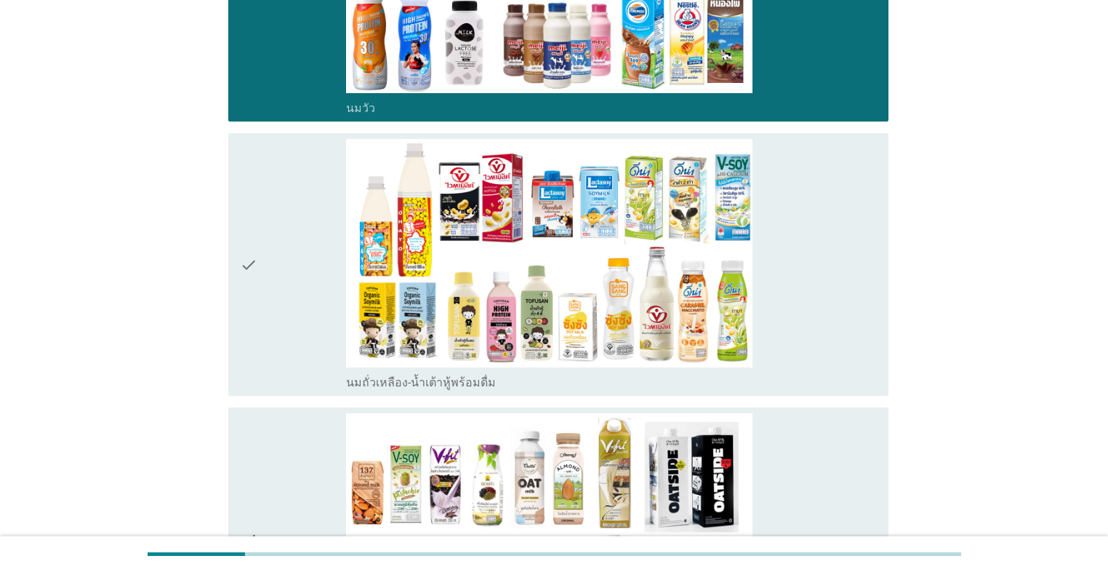
click at [247, 309] on icon "check" at bounding box center [248, 264] width 17 height 251
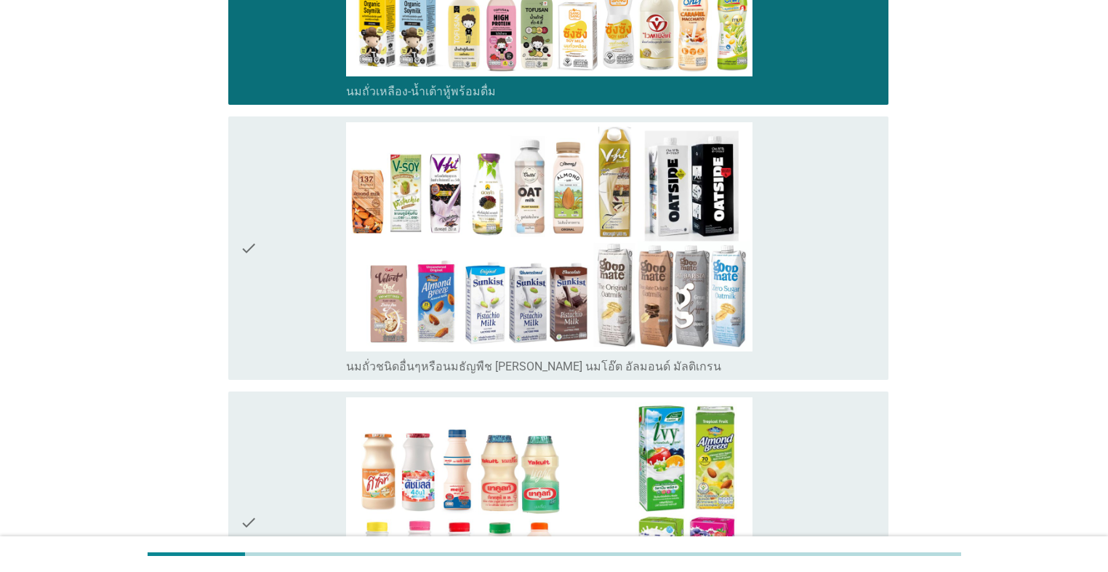
click at [258, 297] on div "check" at bounding box center [293, 247] width 106 height 251
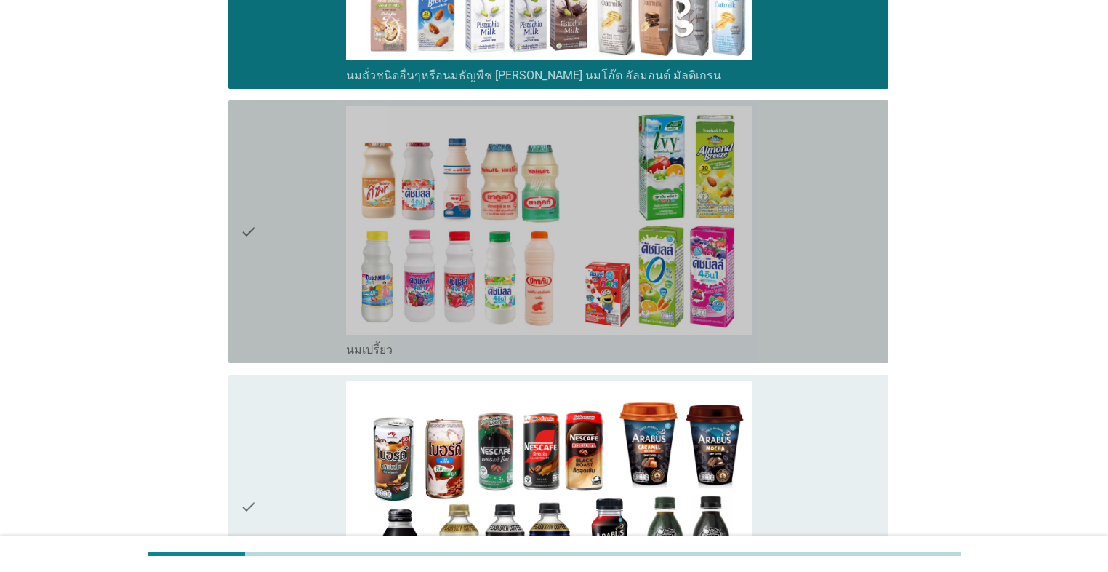
click at [258, 297] on div "check" at bounding box center [293, 231] width 106 height 251
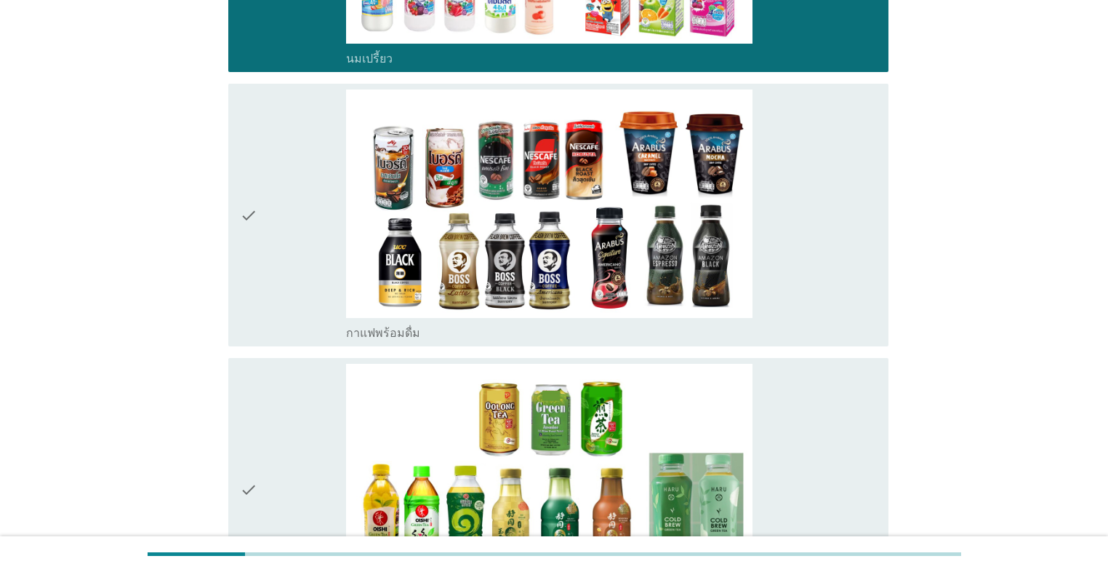
click at [261, 297] on div "check" at bounding box center [293, 214] width 106 height 251
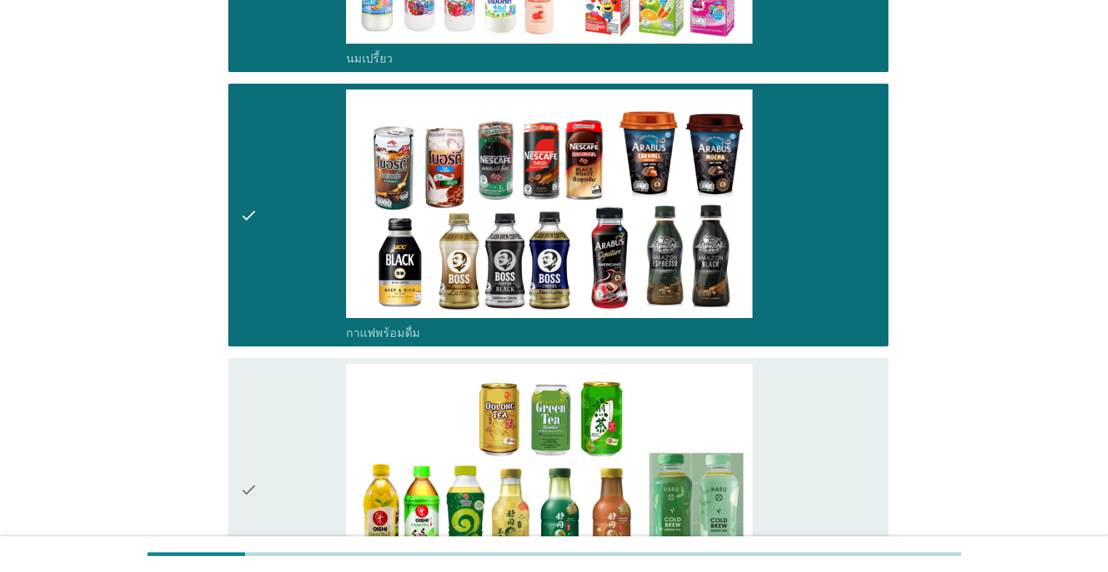
scroll to position [1455, 0]
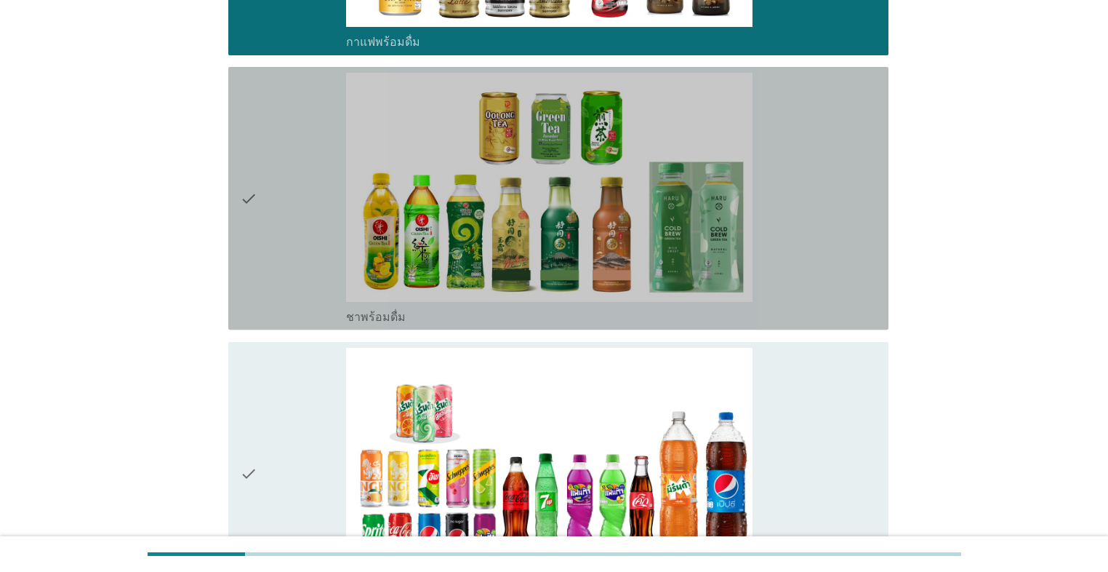
click at [273, 277] on div "check" at bounding box center [293, 198] width 106 height 251
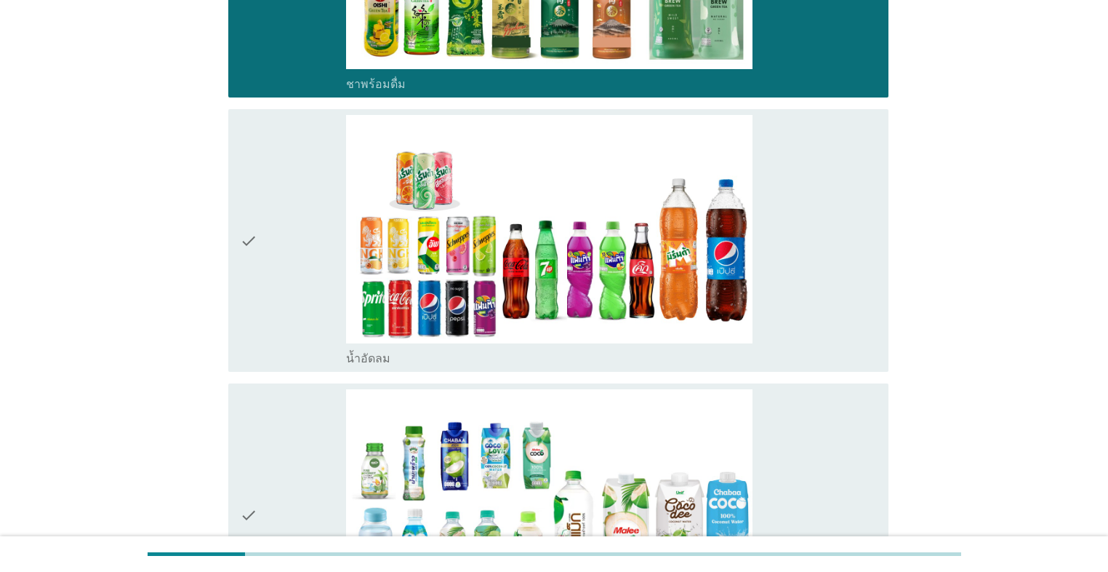
click at [273, 277] on div "check" at bounding box center [293, 240] width 106 height 251
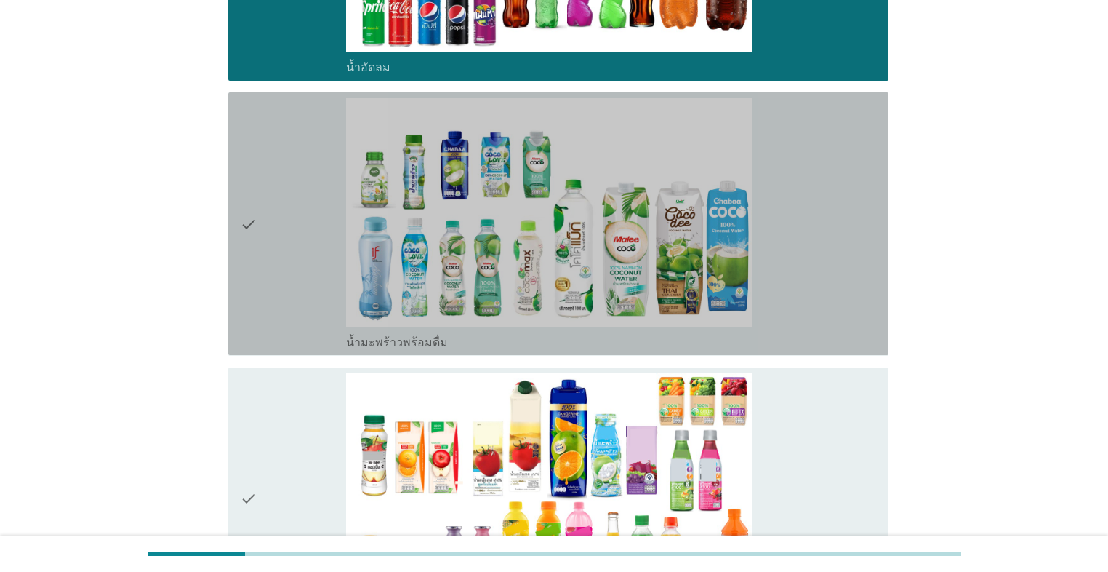
click at [273, 277] on div "check" at bounding box center [293, 223] width 106 height 251
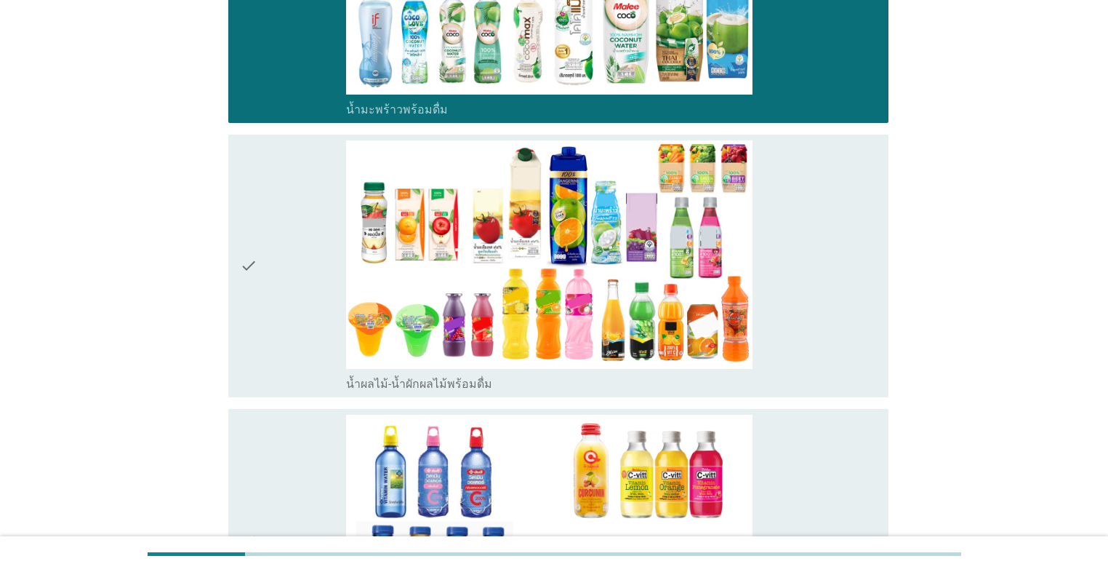
click at [273, 277] on div "check" at bounding box center [293, 265] width 106 height 251
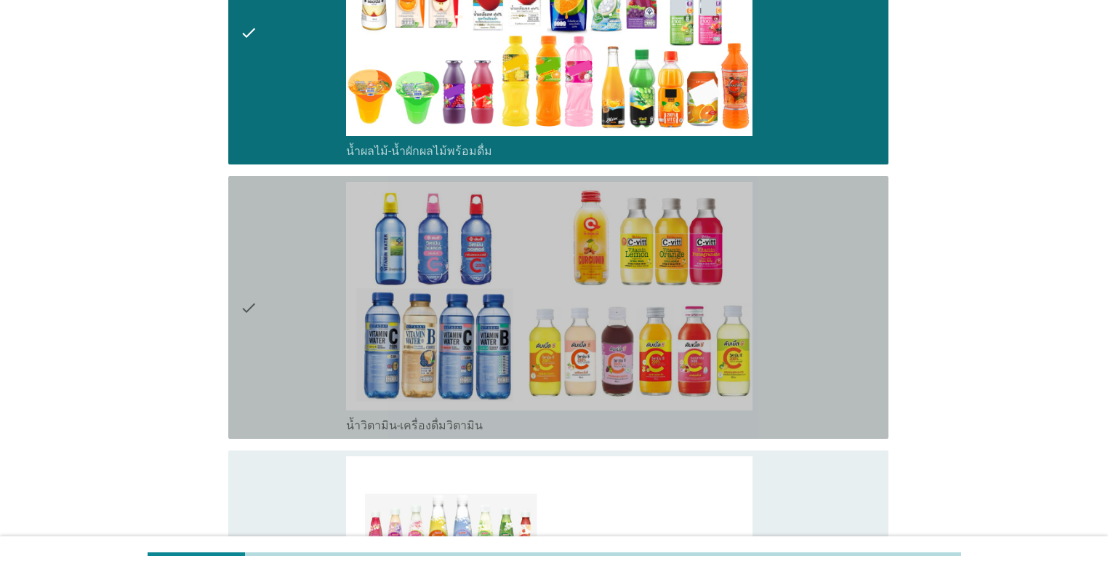
click at [273, 277] on div "check" at bounding box center [293, 307] width 106 height 251
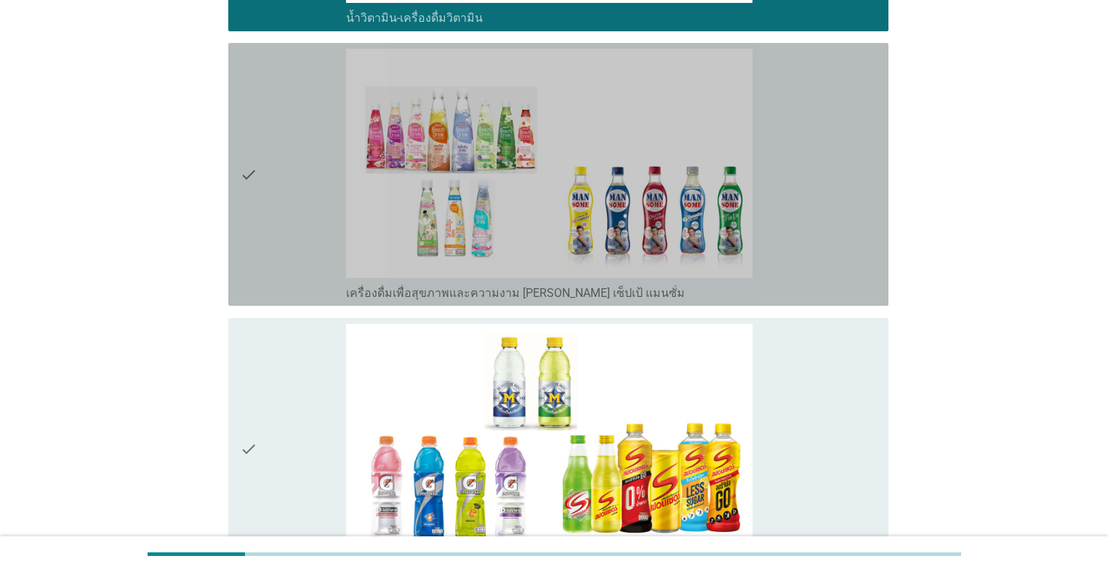
click at [273, 277] on div "check" at bounding box center [293, 174] width 106 height 251
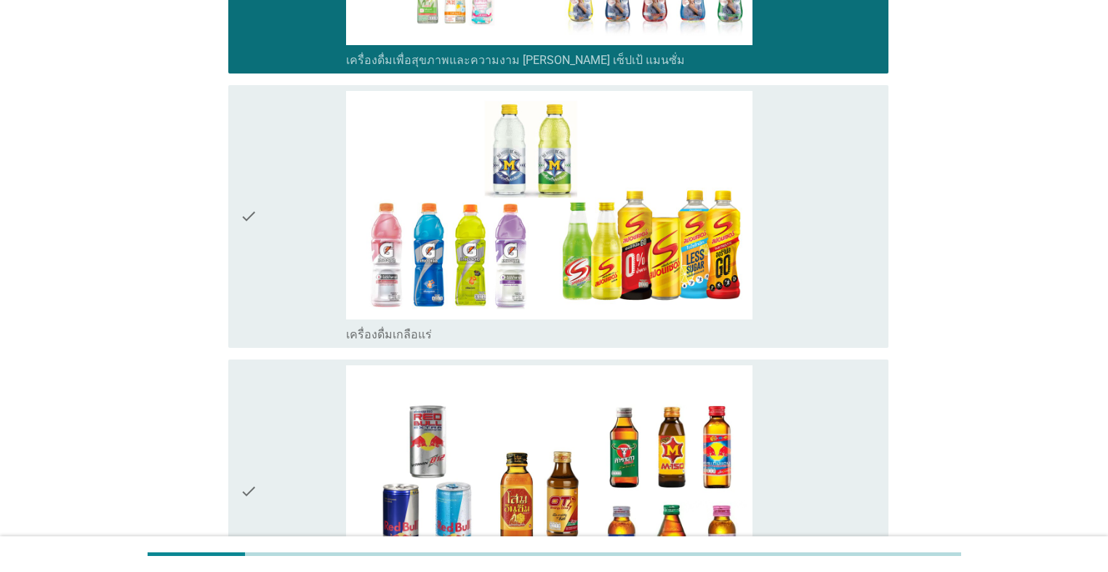
click at [273, 277] on div "check" at bounding box center [293, 216] width 106 height 251
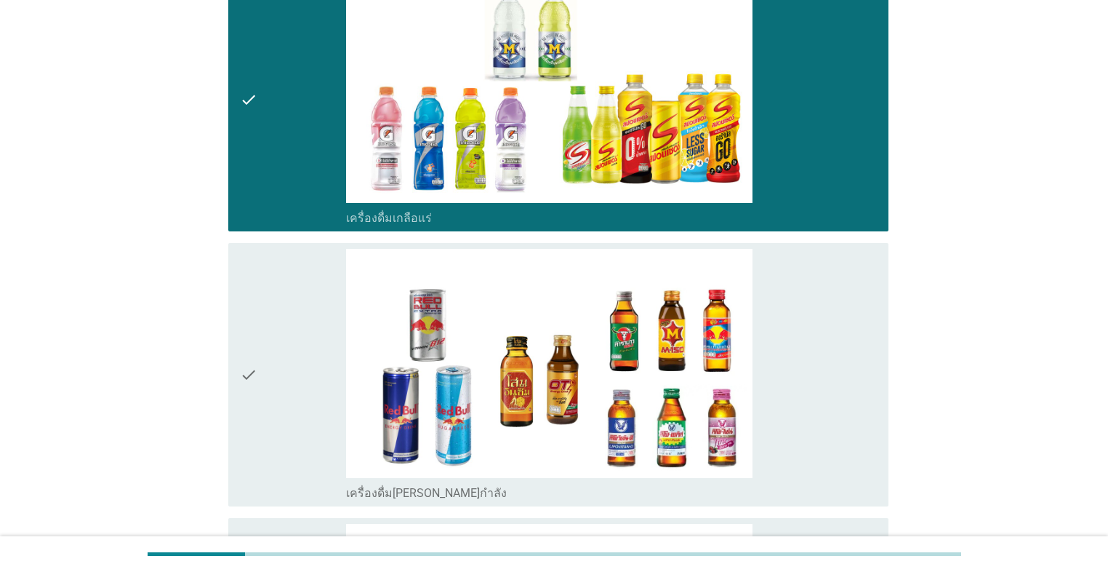
scroll to position [3374, 0]
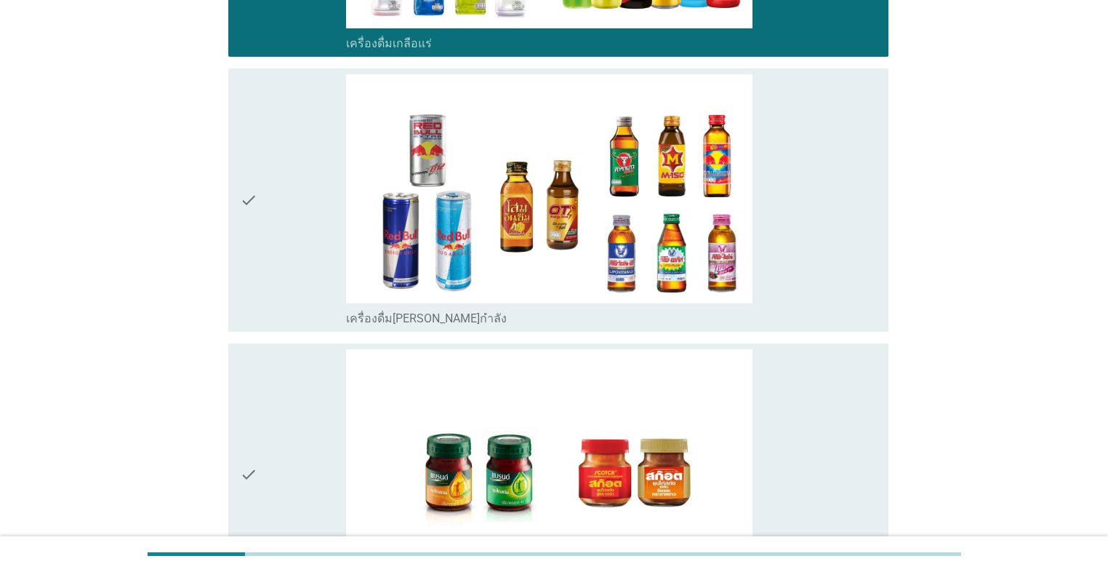
click at [273, 273] on div "check" at bounding box center [293, 199] width 106 height 251
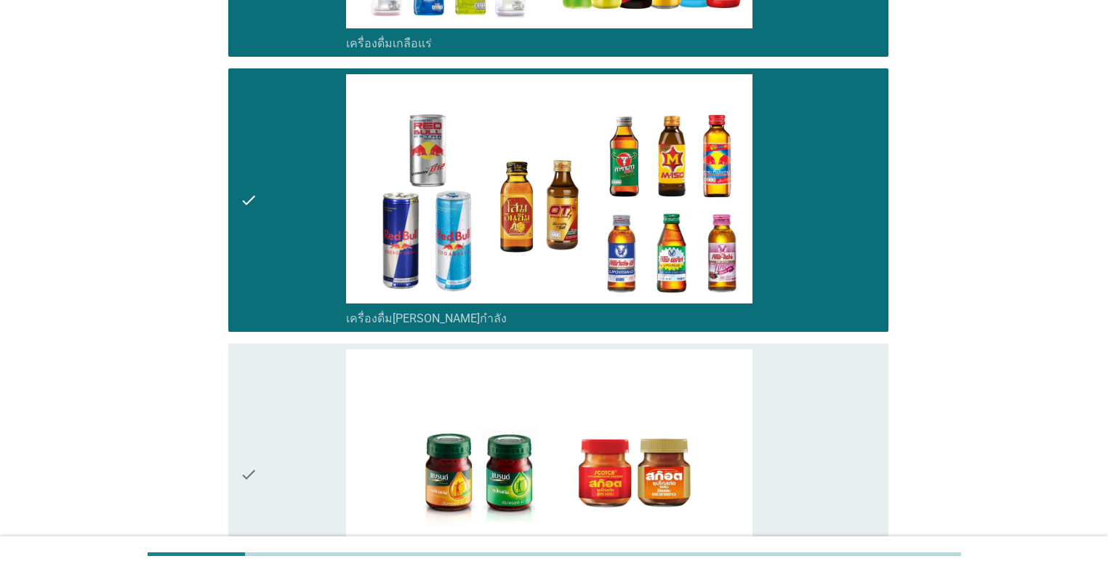
click at [264, 379] on div "check" at bounding box center [293, 474] width 106 height 251
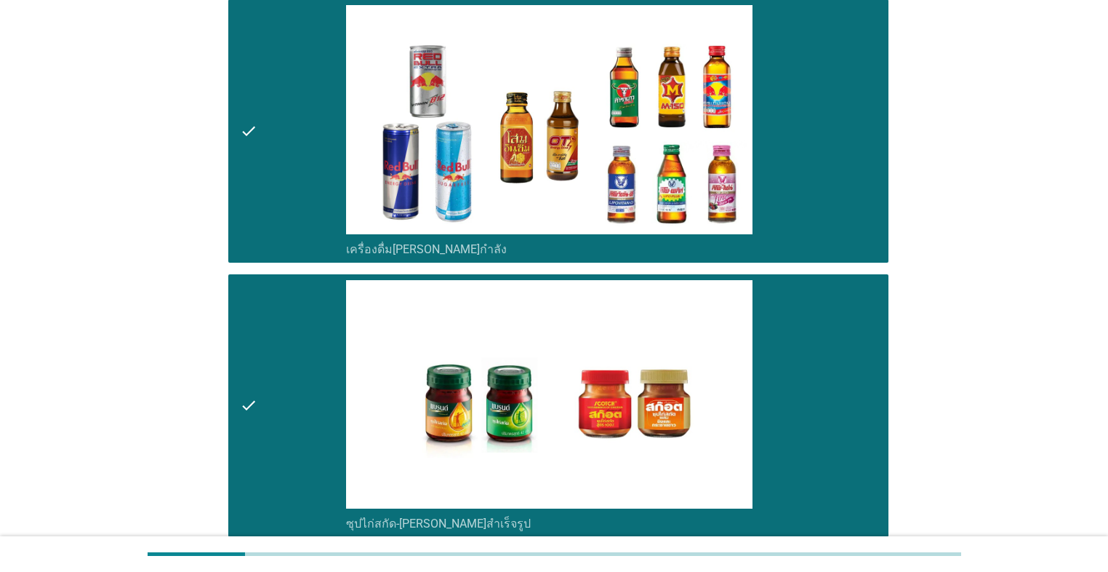
scroll to position [3612, 0]
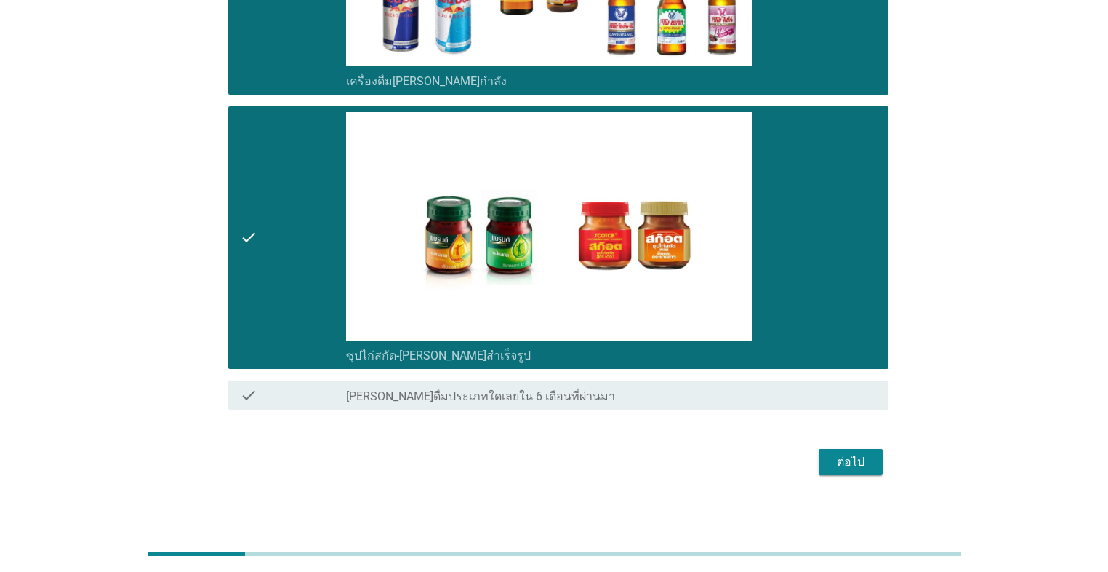
click at [572, 460] on div "ต่อไป" at bounding box center [851, 461] width 41 height 17
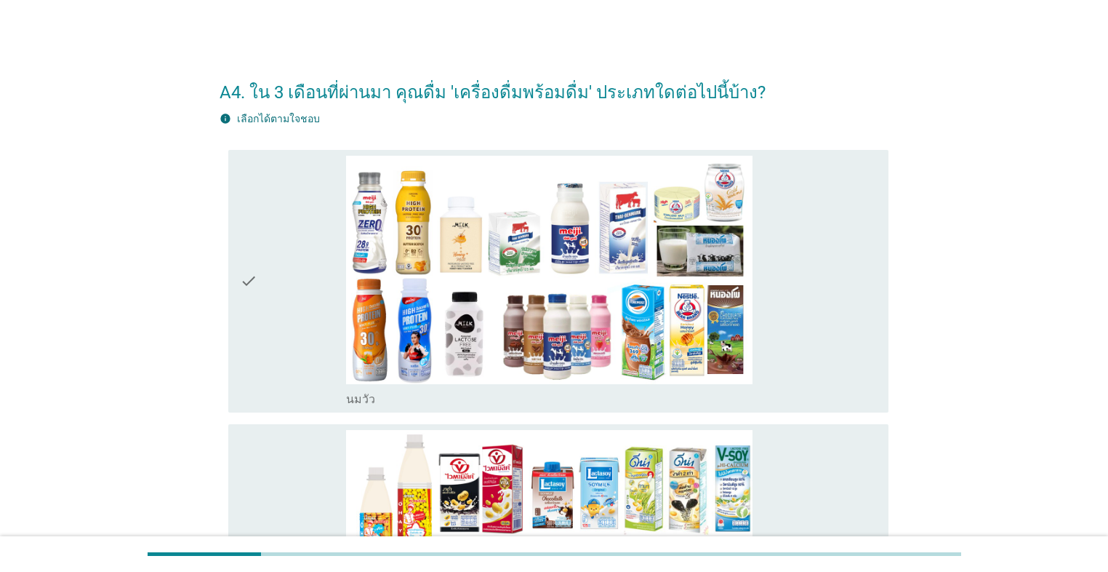
scroll to position [116, 0]
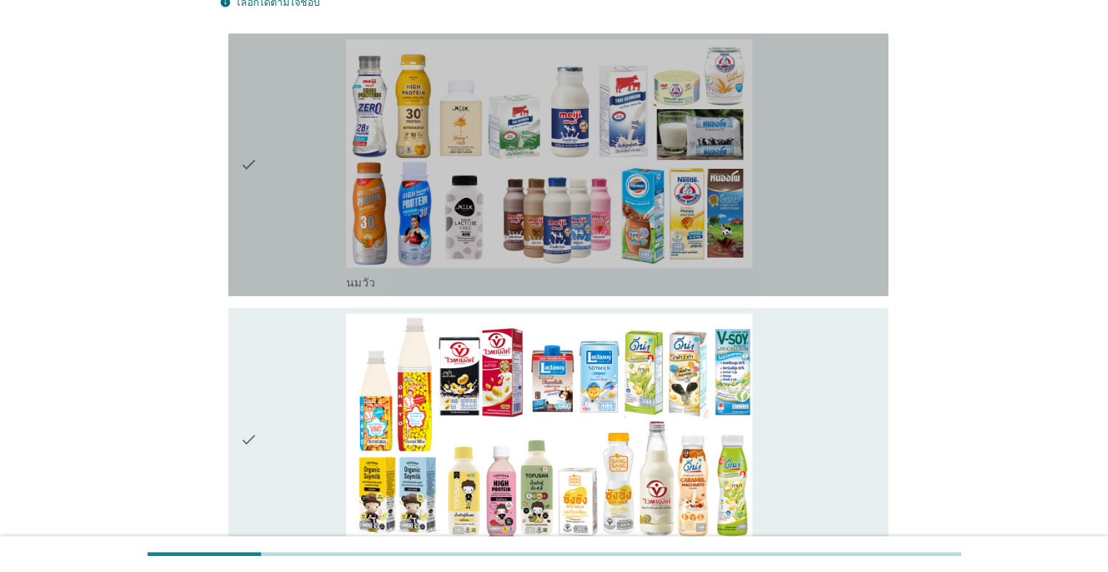
click at [278, 255] on div "check" at bounding box center [293, 164] width 106 height 251
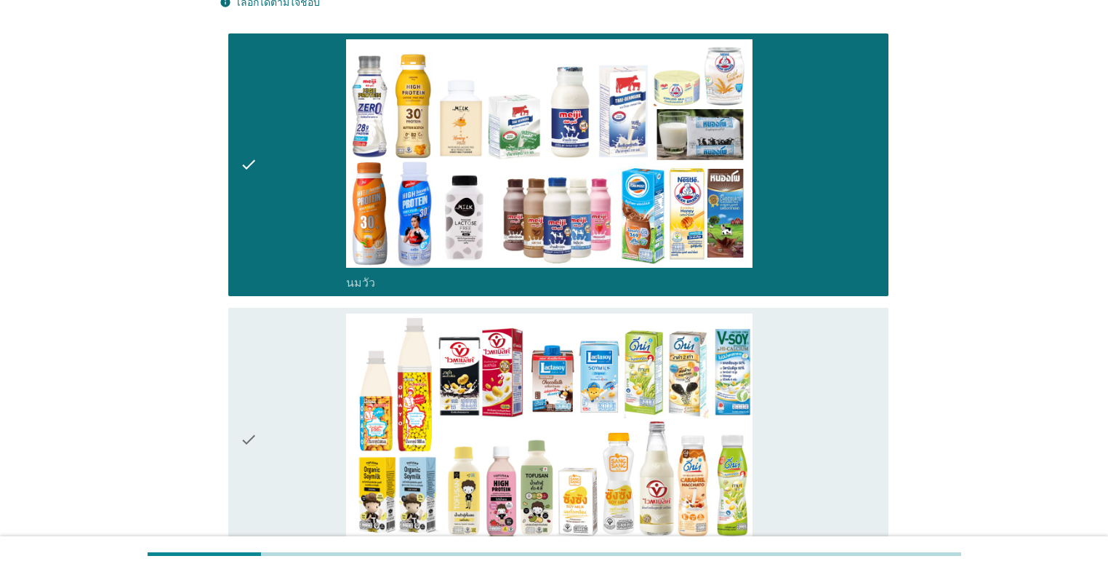
click at [276, 353] on div "check" at bounding box center [293, 438] width 106 height 251
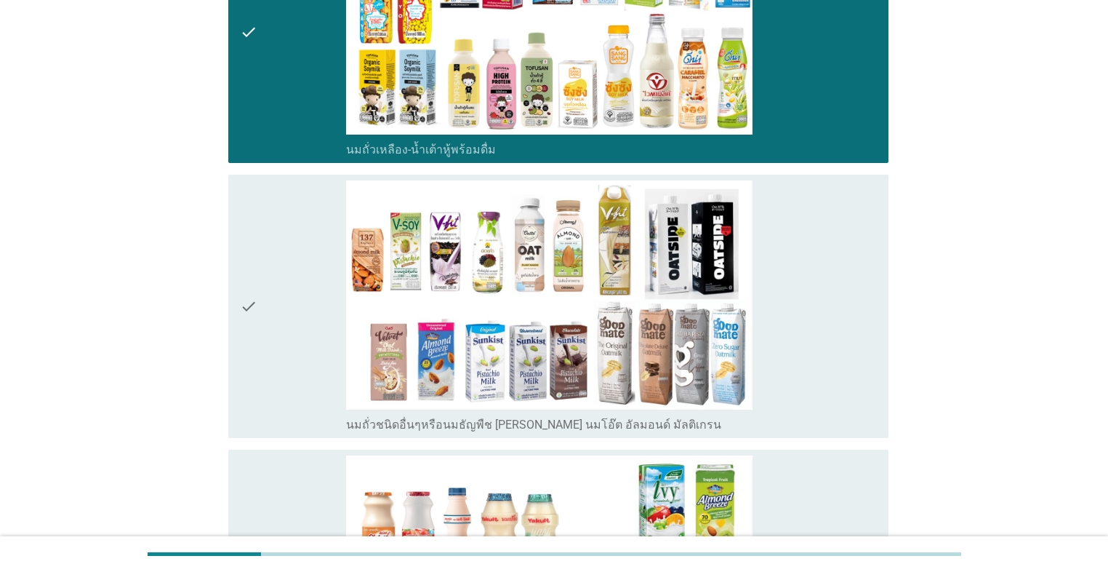
click at [273, 343] on div "check" at bounding box center [293, 305] width 106 height 251
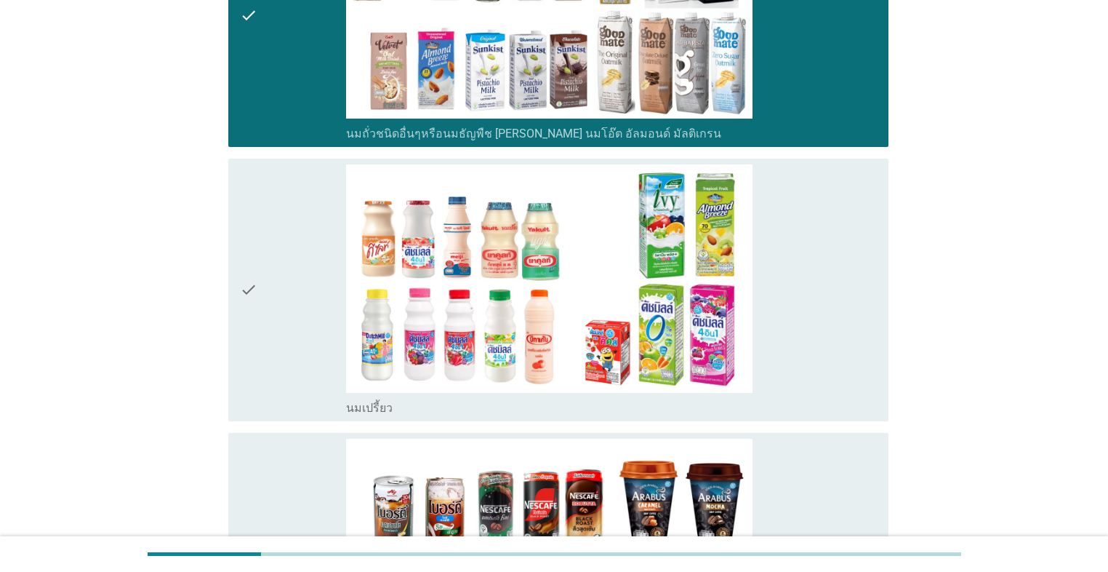
click at [273, 343] on div "check" at bounding box center [293, 289] width 106 height 251
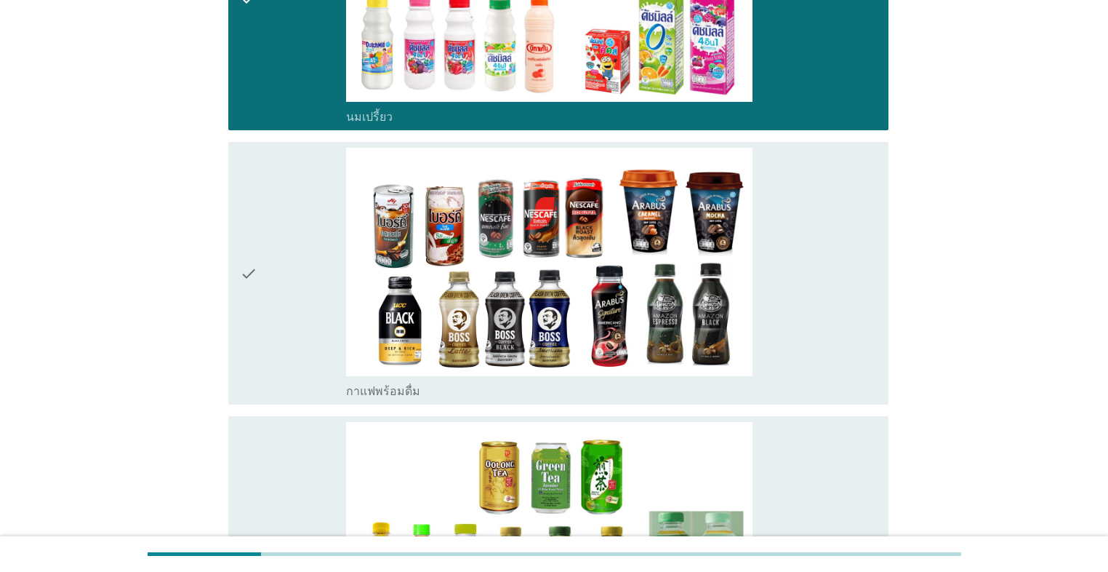
click at [273, 342] on div "check" at bounding box center [293, 273] width 106 height 251
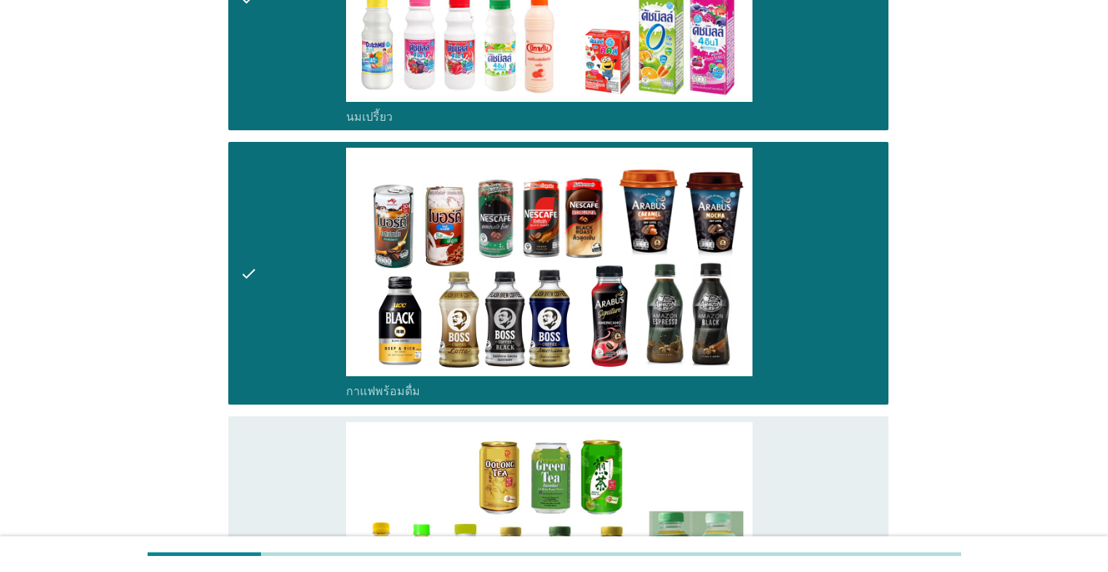
scroll to position [1396, 0]
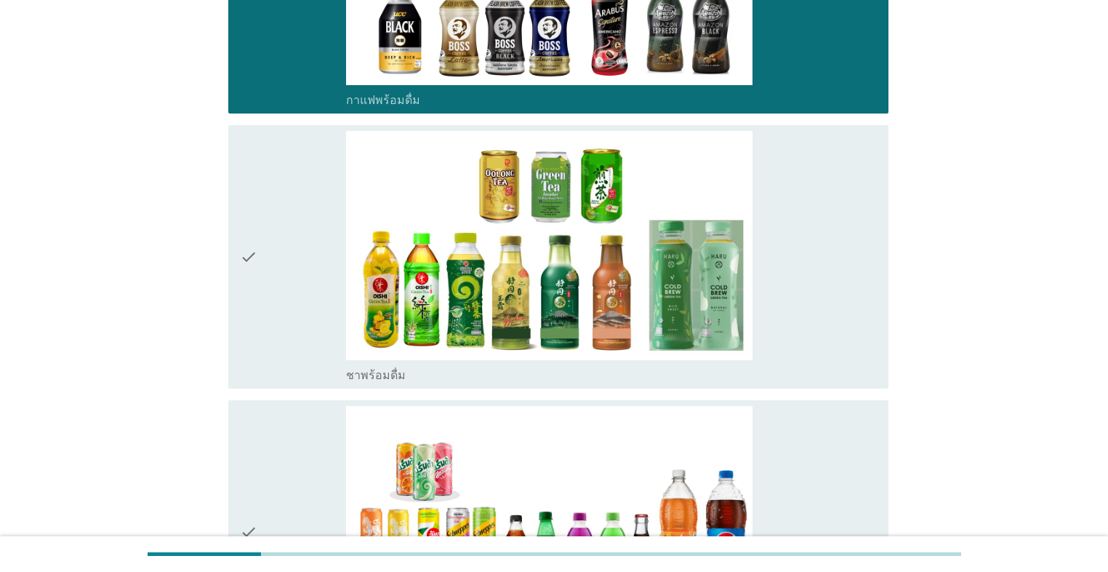
click at [273, 337] on div "check" at bounding box center [293, 256] width 106 height 251
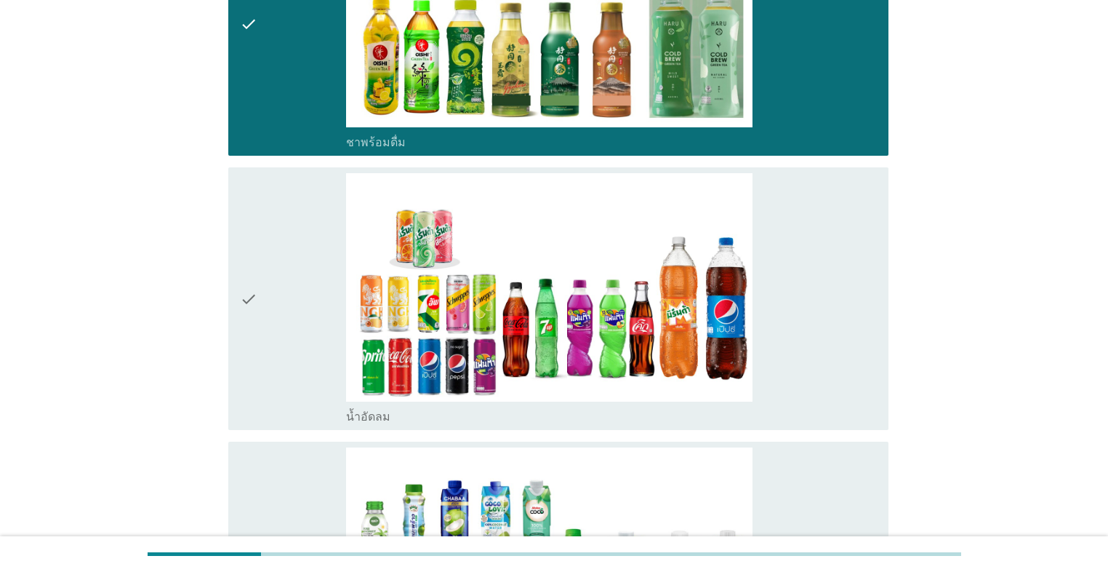
click at [273, 337] on div "check" at bounding box center [293, 298] width 106 height 251
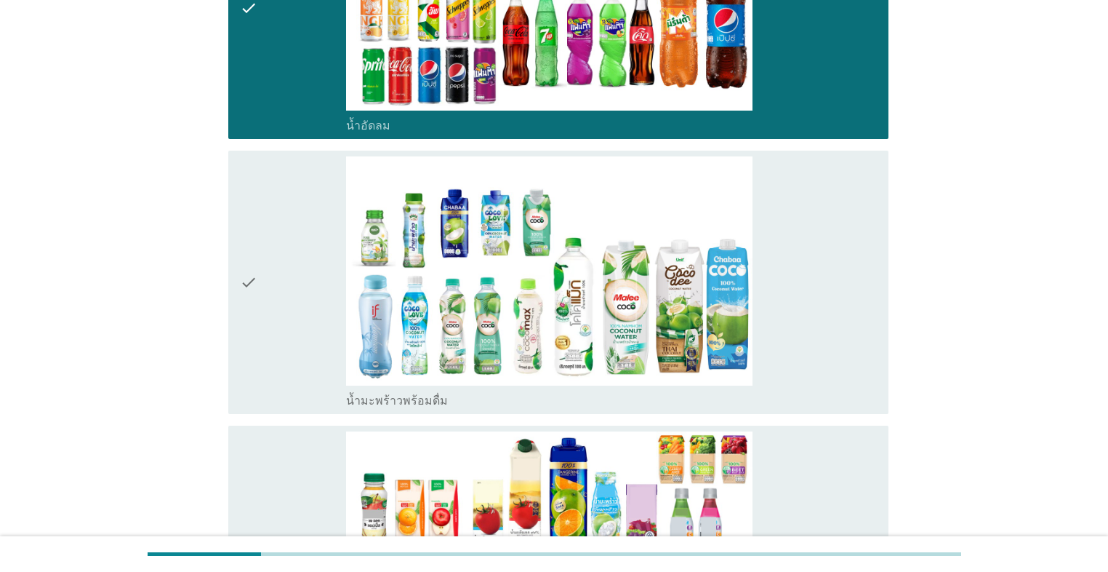
click at [273, 337] on div "check" at bounding box center [293, 281] width 106 height 251
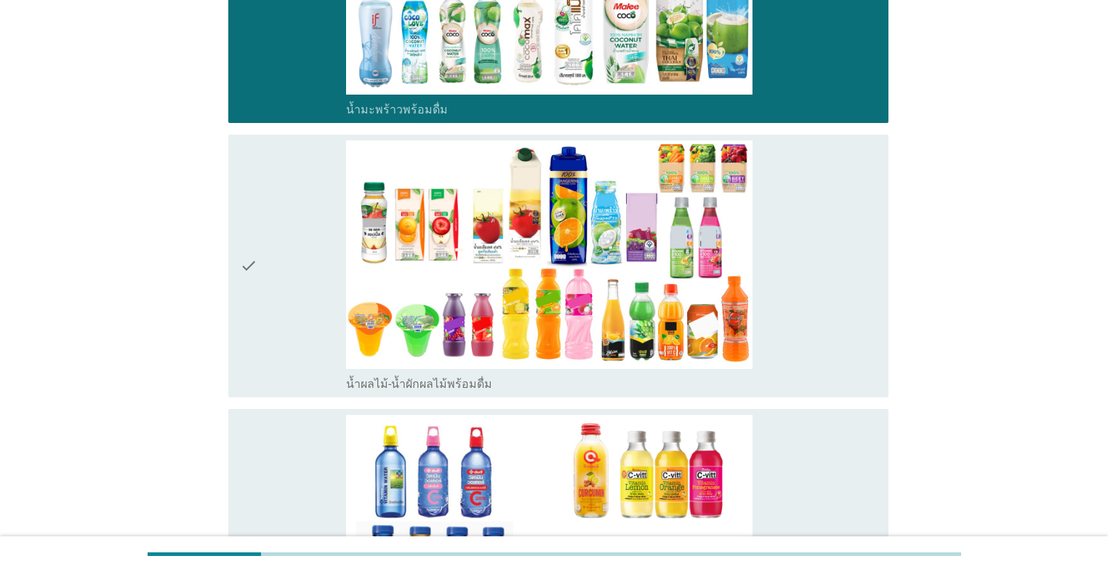
click at [276, 311] on div "check" at bounding box center [293, 265] width 106 height 251
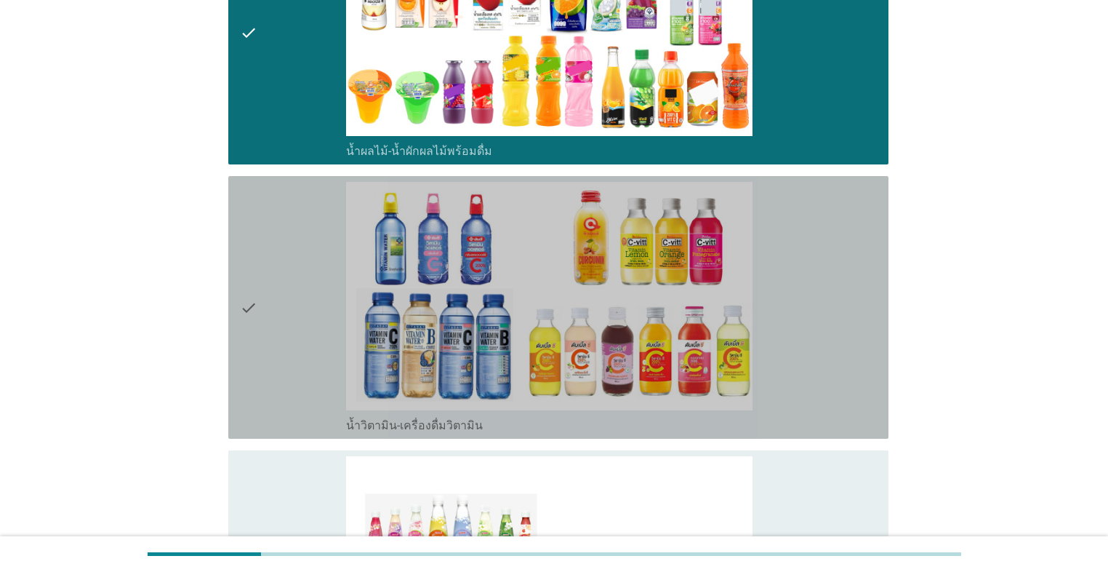
click at [276, 324] on div "check" at bounding box center [293, 307] width 106 height 251
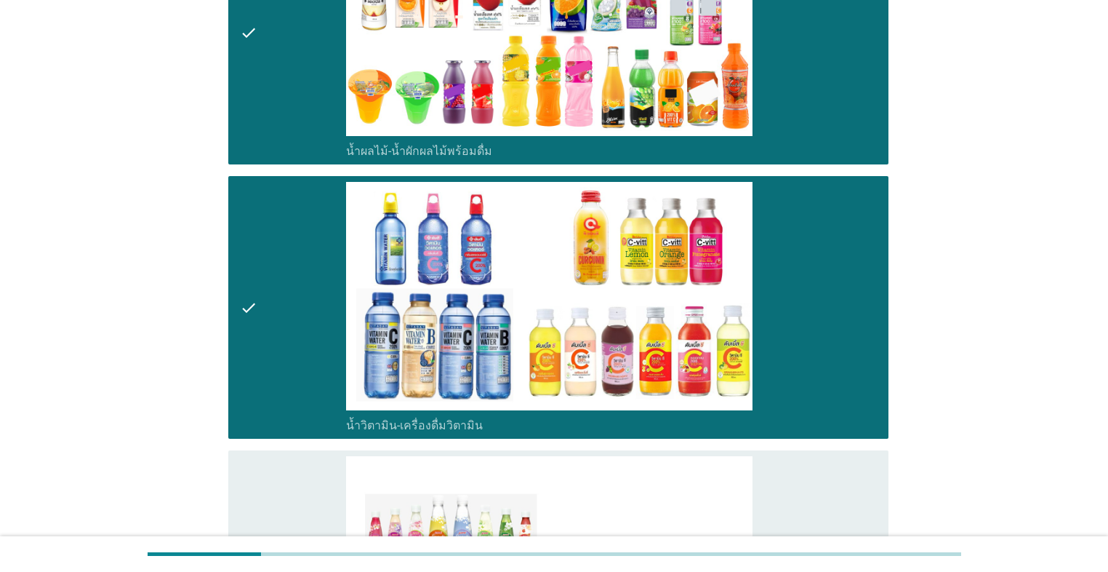
scroll to position [2734, 0]
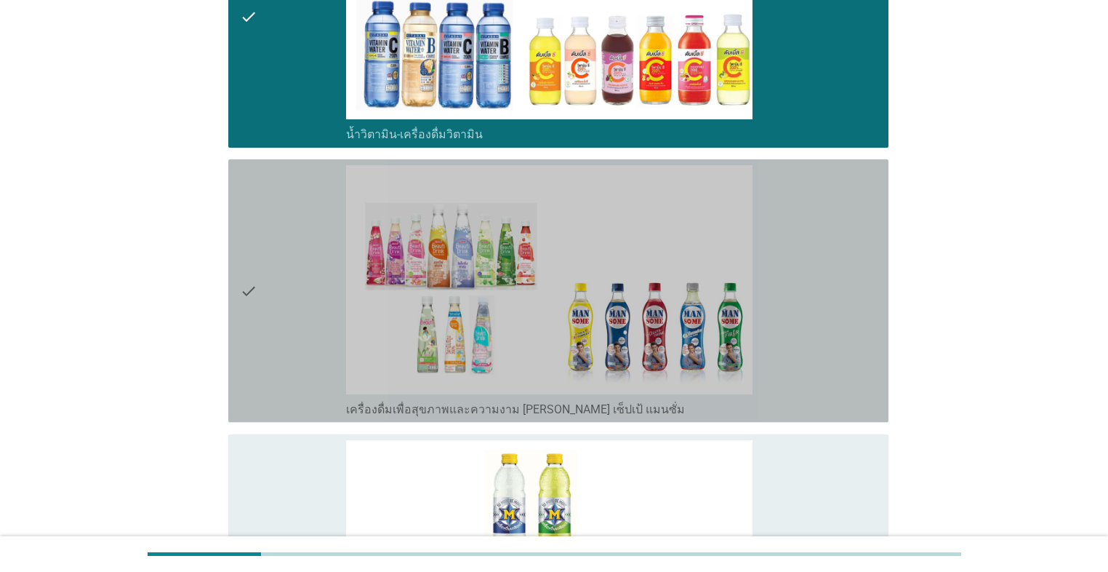
click at [277, 324] on div "check" at bounding box center [293, 290] width 106 height 251
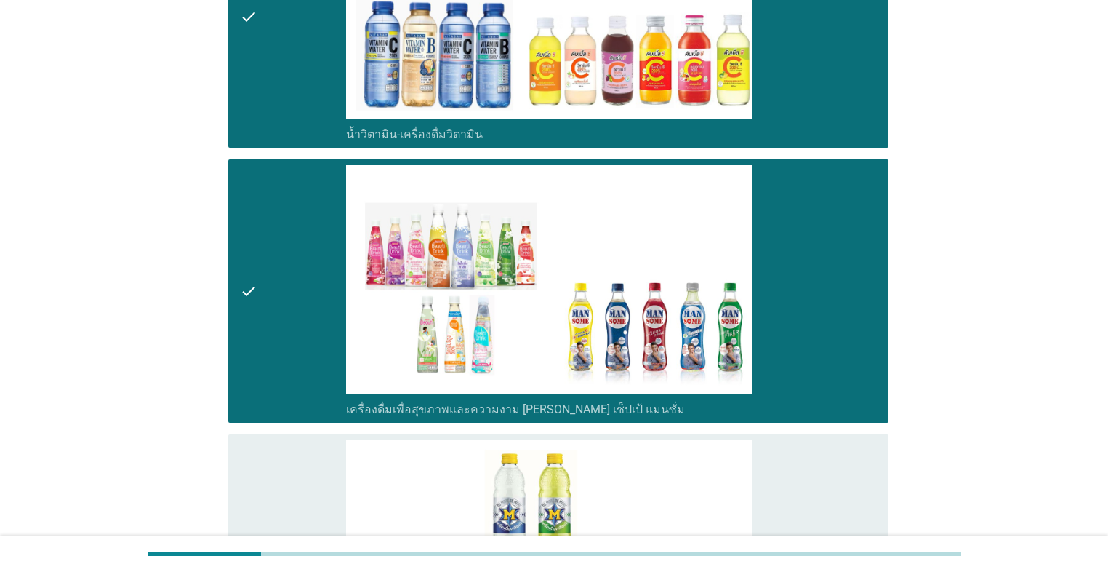
scroll to position [3025, 0]
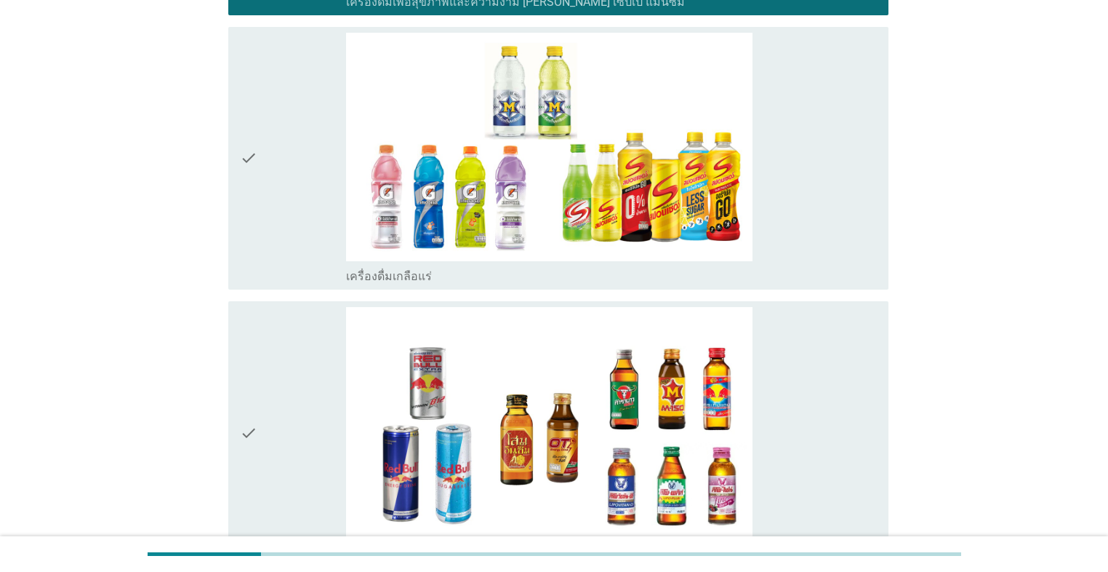
click at [277, 340] on div "check" at bounding box center [293, 432] width 106 height 251
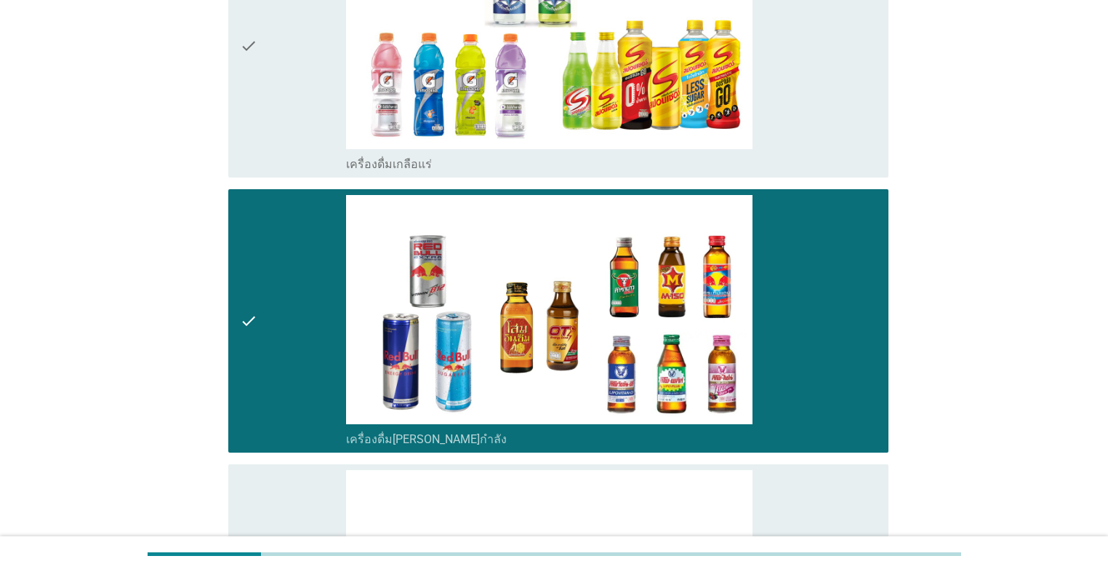
scroll to position [3433, 0]
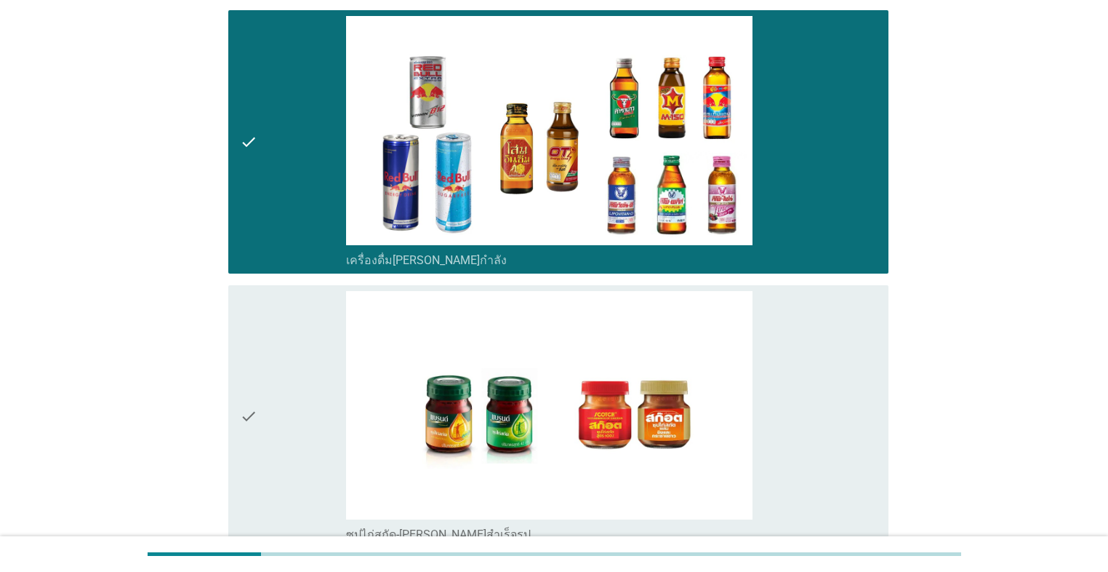
click at [276, 340] on div "check" at bounding box center [293, 416] width 106 height 251
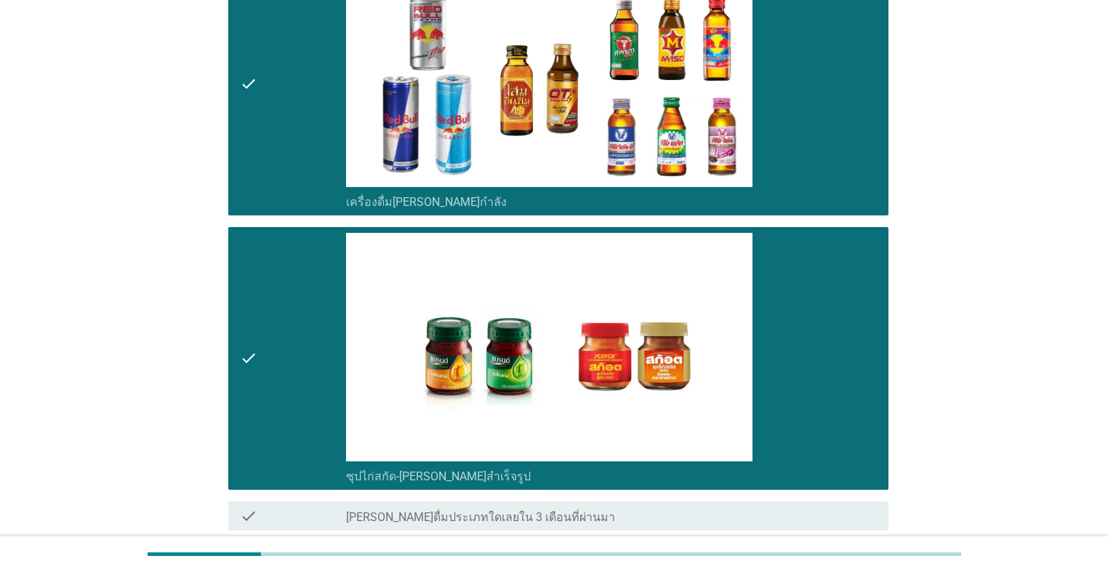
scroll to position [3612, 0]
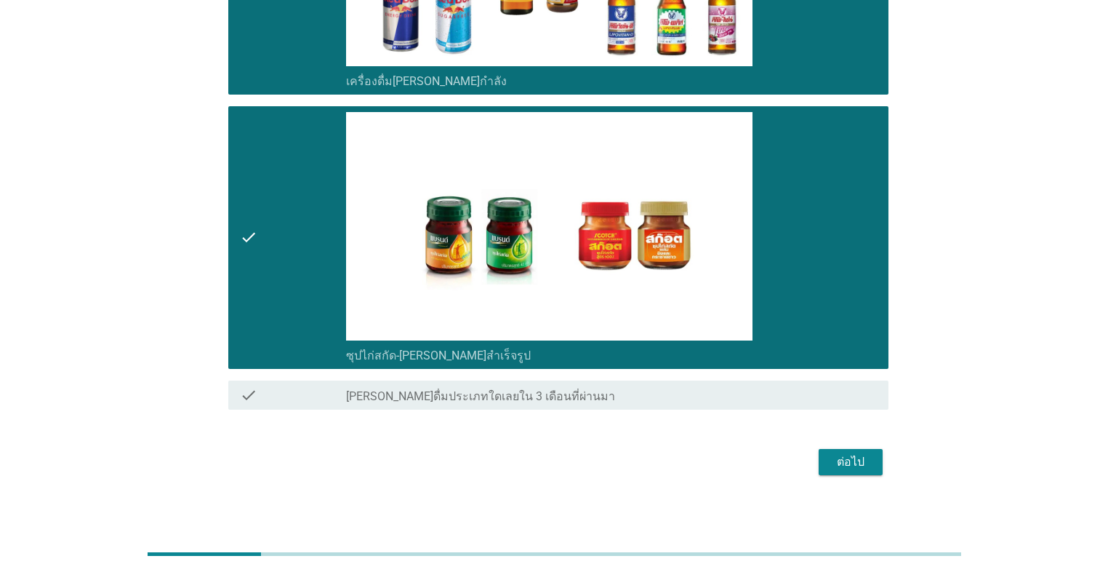
click at [572, 456] on button "ต่อไป" at bounding box center [851, 462] width 64 height 26
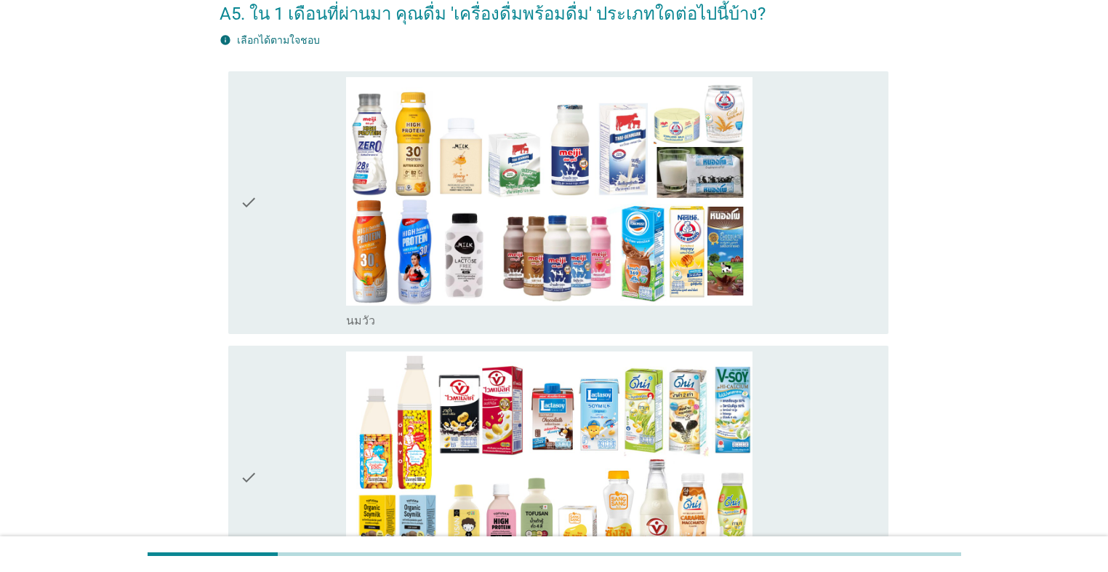
scroll to position [175, 0]
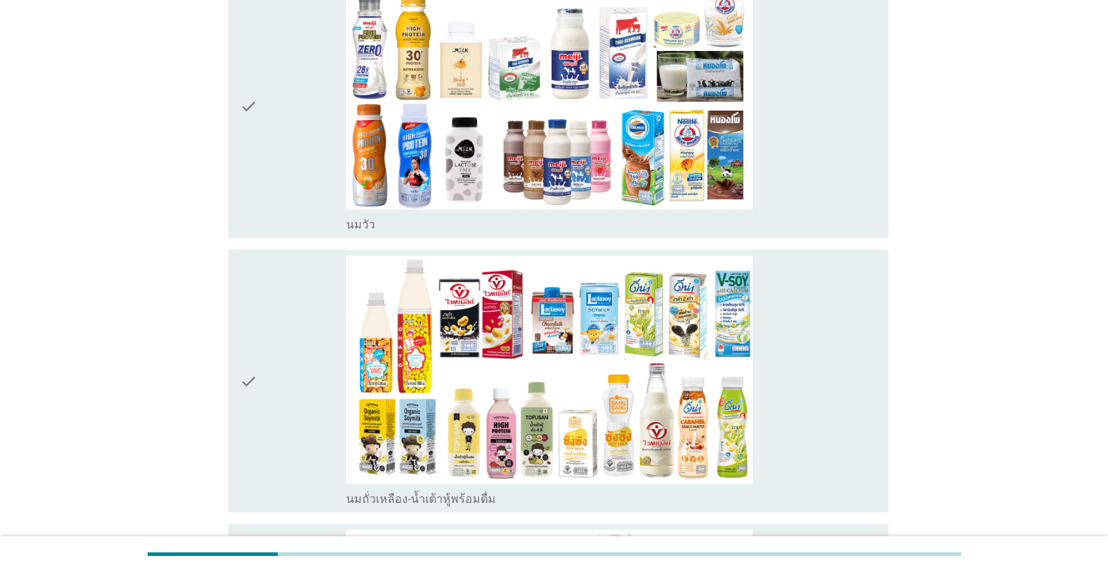
click at [285, 281] on div "check" at bounding box center [293, 380] width 106 height 251
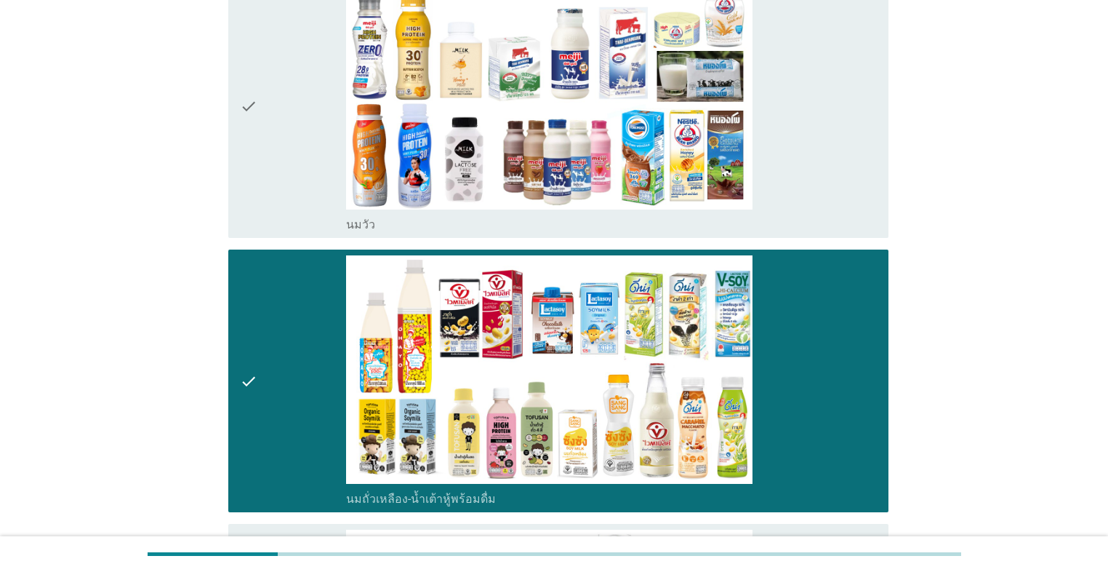
click at [291, 185] on div "check" at bounding box center [293, 106] width 106 height 251
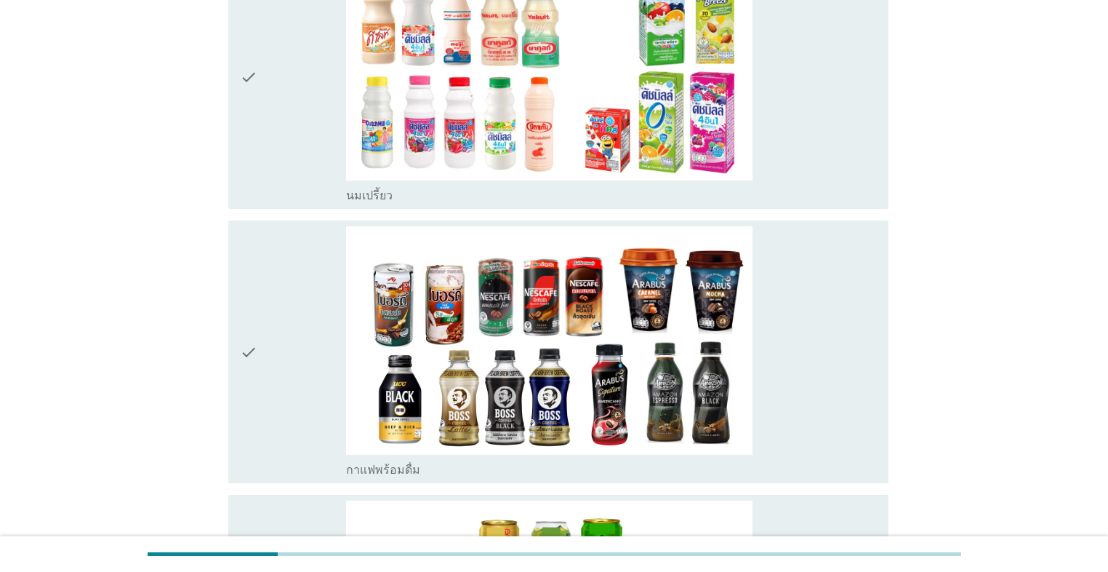
scroll to position [1047, 0]
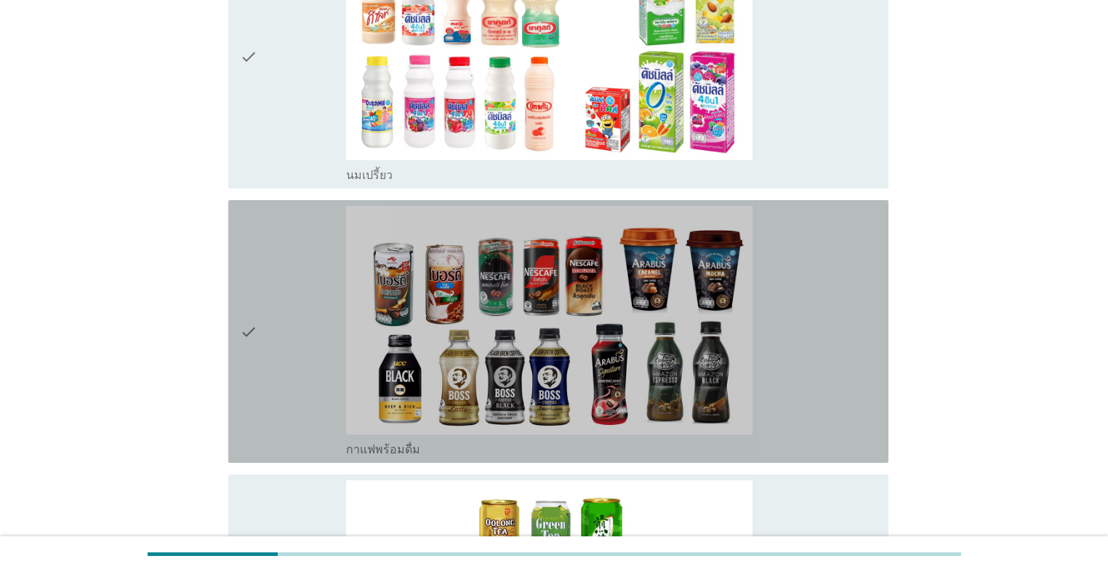
click at [295, 259] on div "check" at bounding box center [293, 331] width 106 height 251
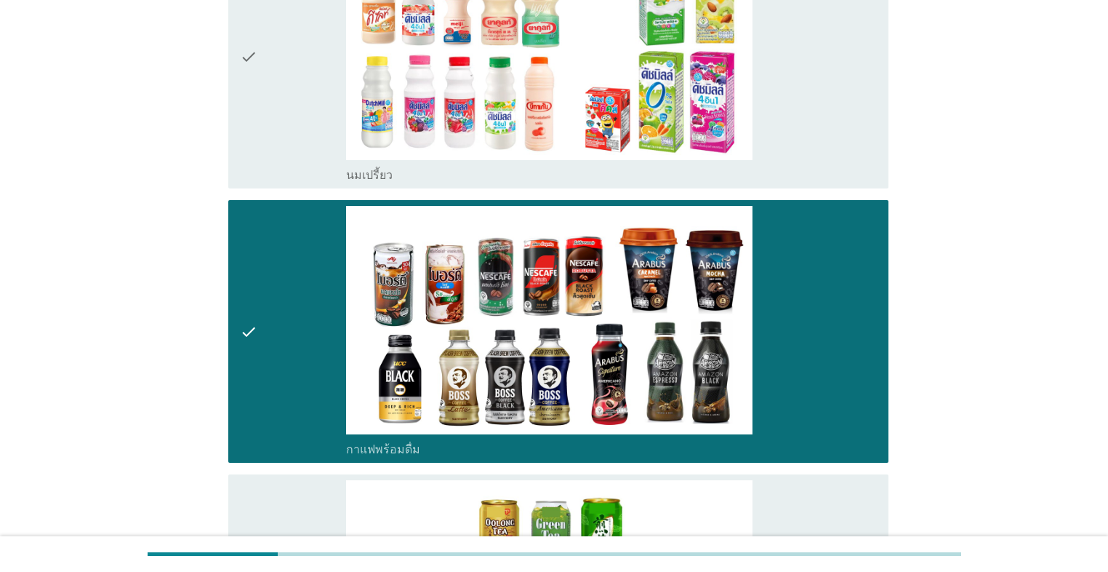
click at [275, 133] on div "check" at bounding box center [293, 57] width 106 height 251
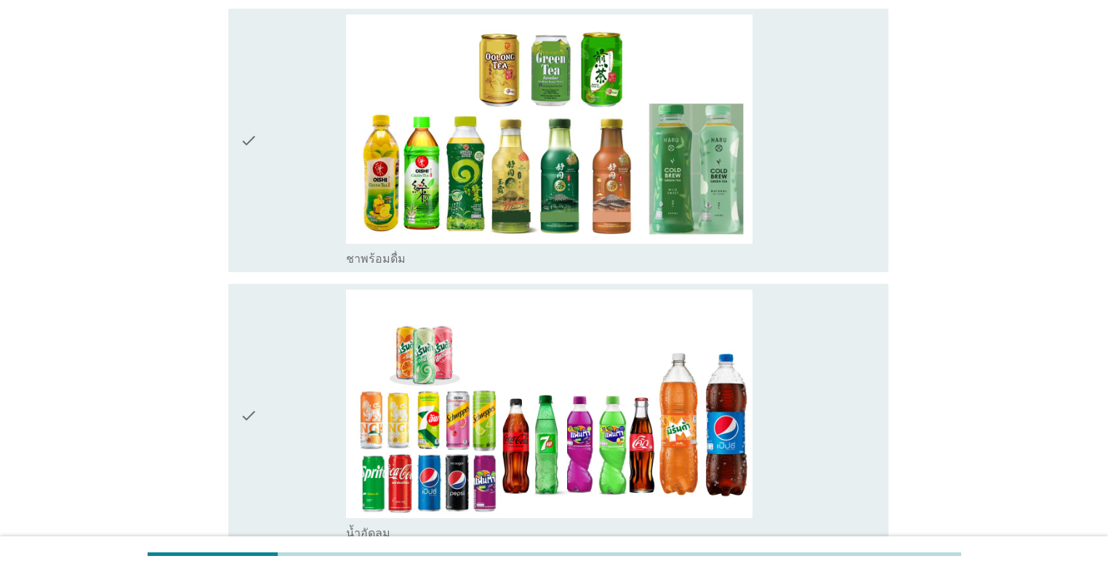
scroll to position [1629, 0]
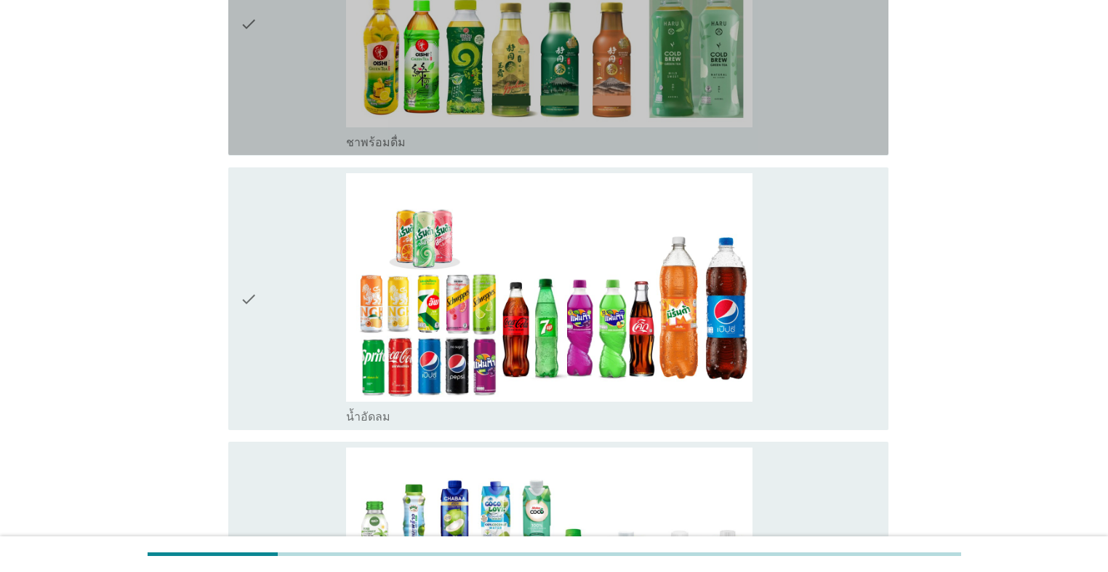
click at [289, 113] on div "check" at bounding box center [293, 23] width 106 height 251
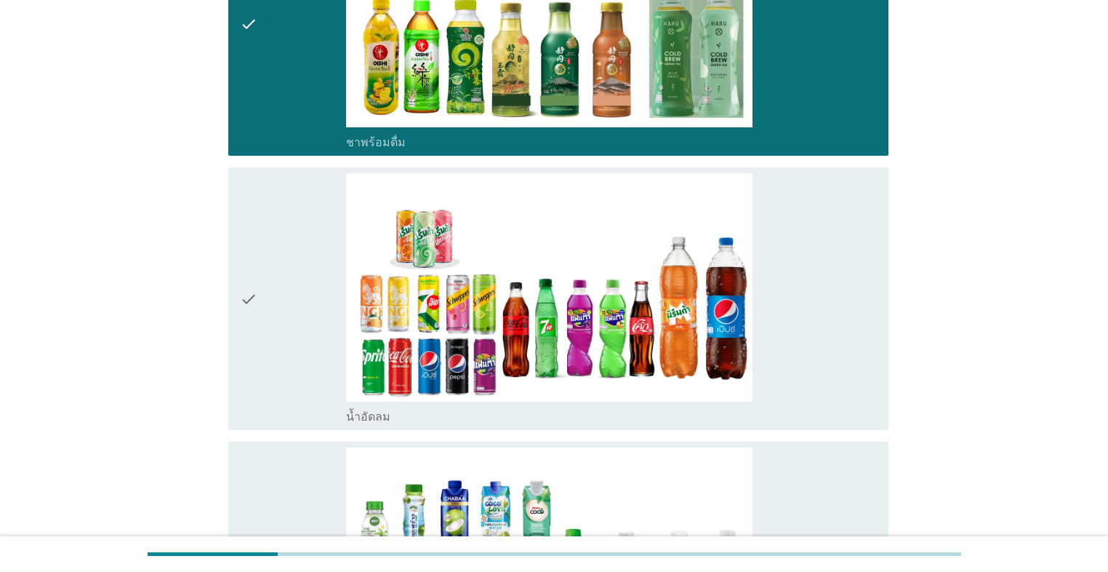
click at [285, 233] on div "check" at bounding box center [293, 298] width 106 height 251
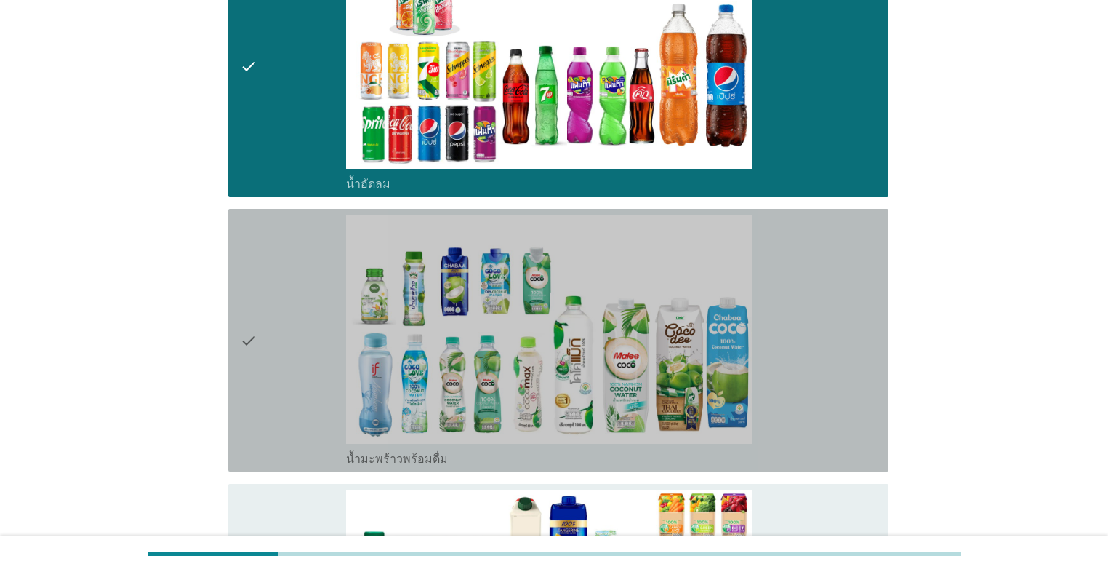
click at [288, 255] on div "check" at bounding box center [293, 340] width 106 height 251
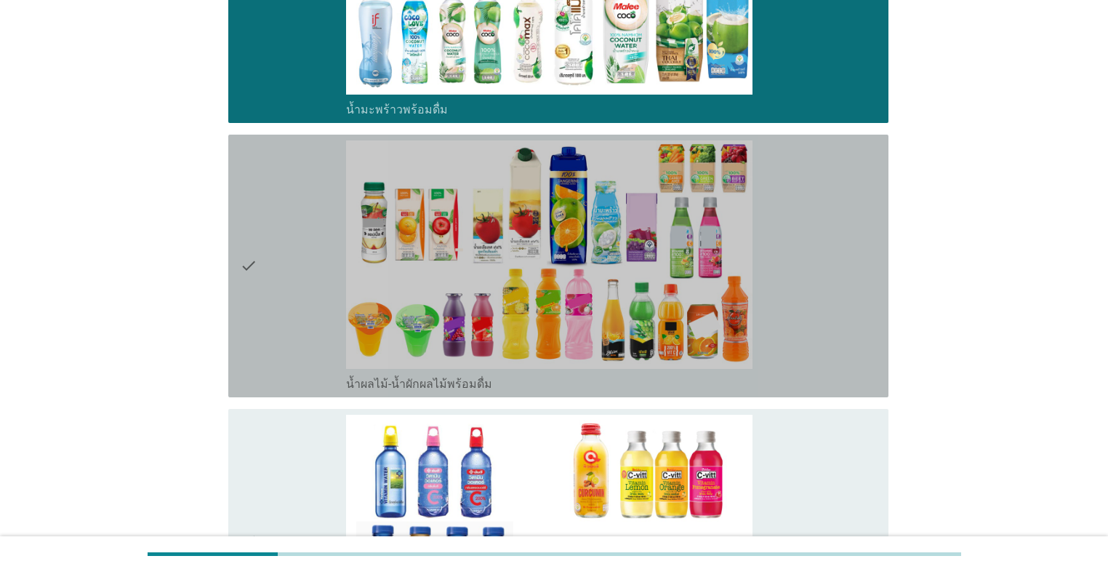
click at [292, 269] on div "check" at bounding box center [293, 265] width 106 height 251
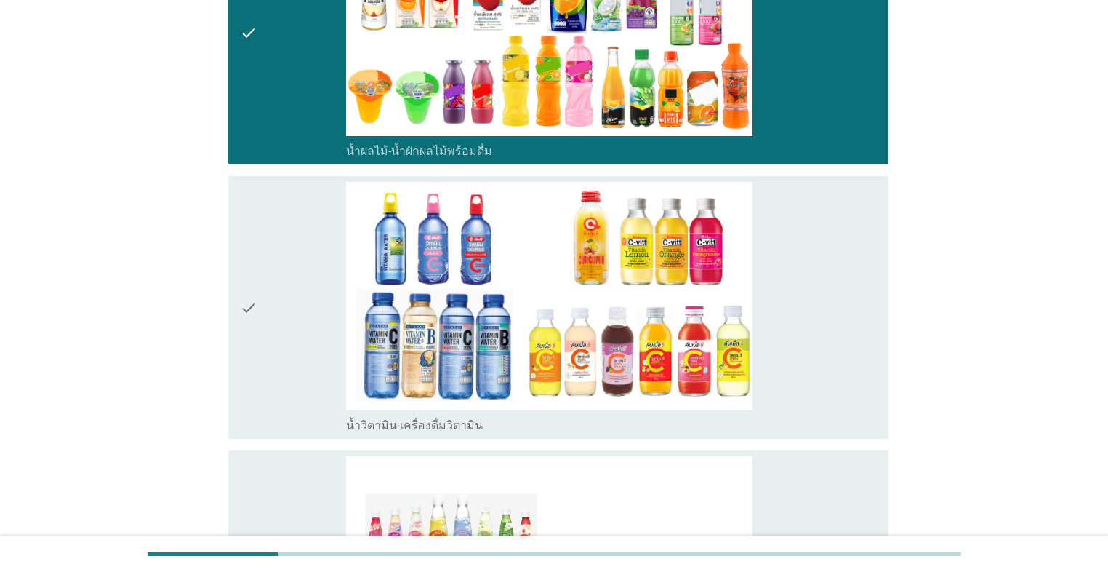
click at [292, 269] on div "check" at bounding box center [293, 307] width 106 height 251
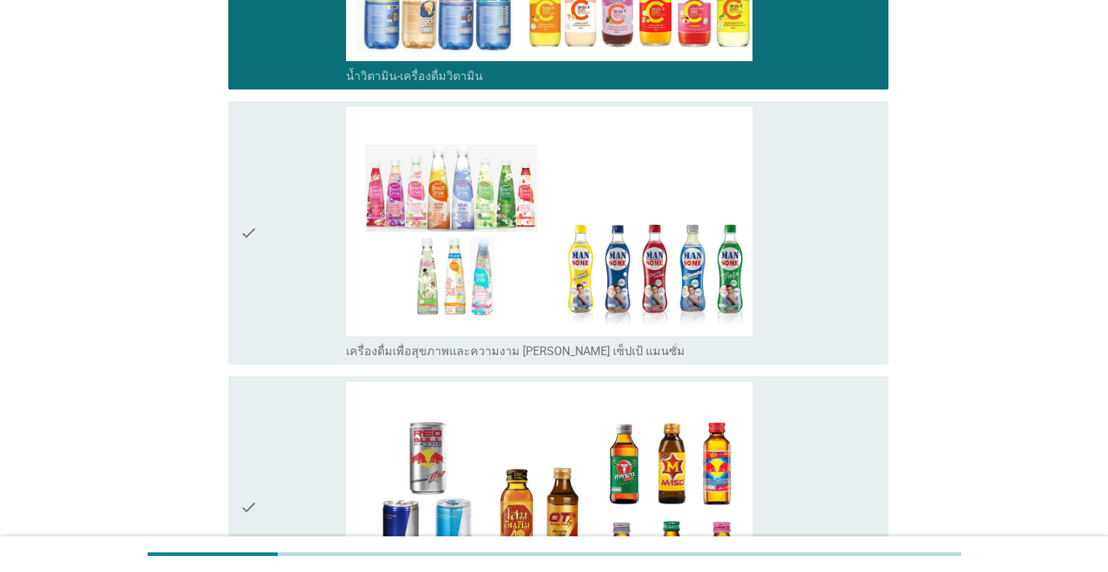
scroll to position [2967, 0]
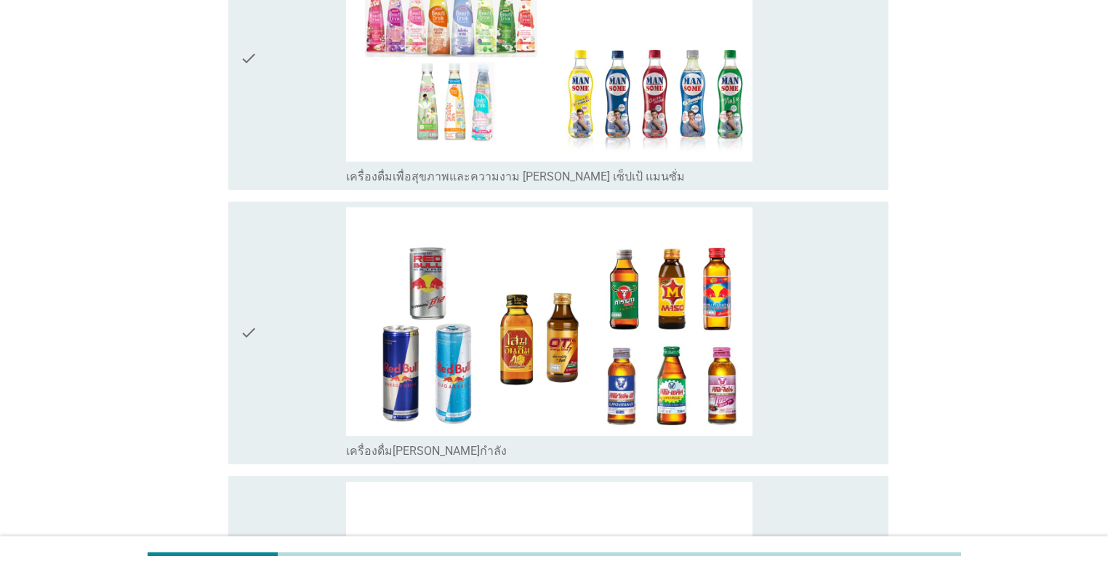
click at [304, 105] on div "check" at bounding box center [293, 57] width 106 height 251
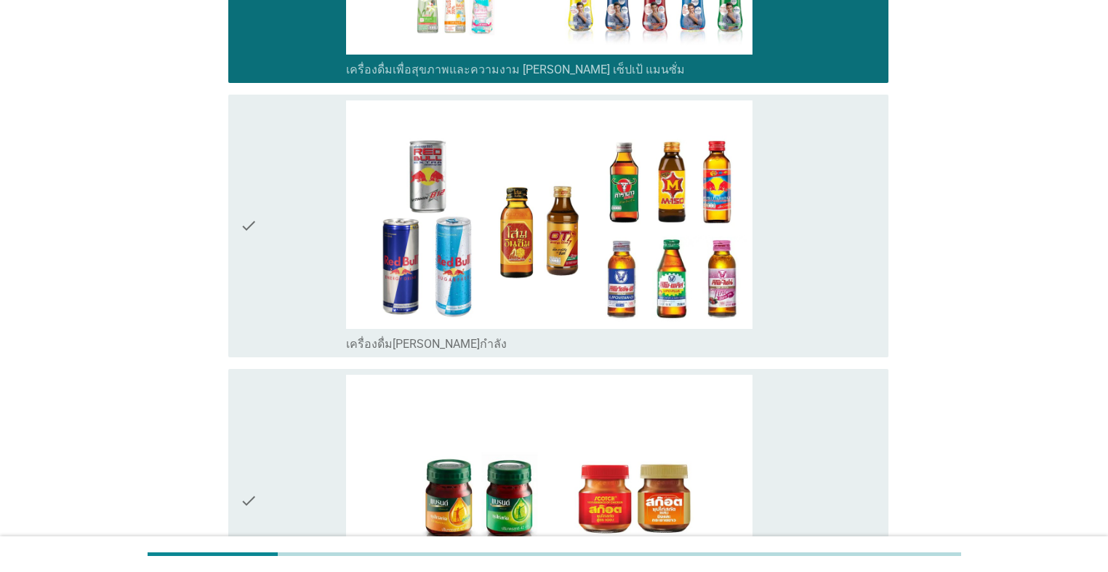
scroll to position [3258, 0]
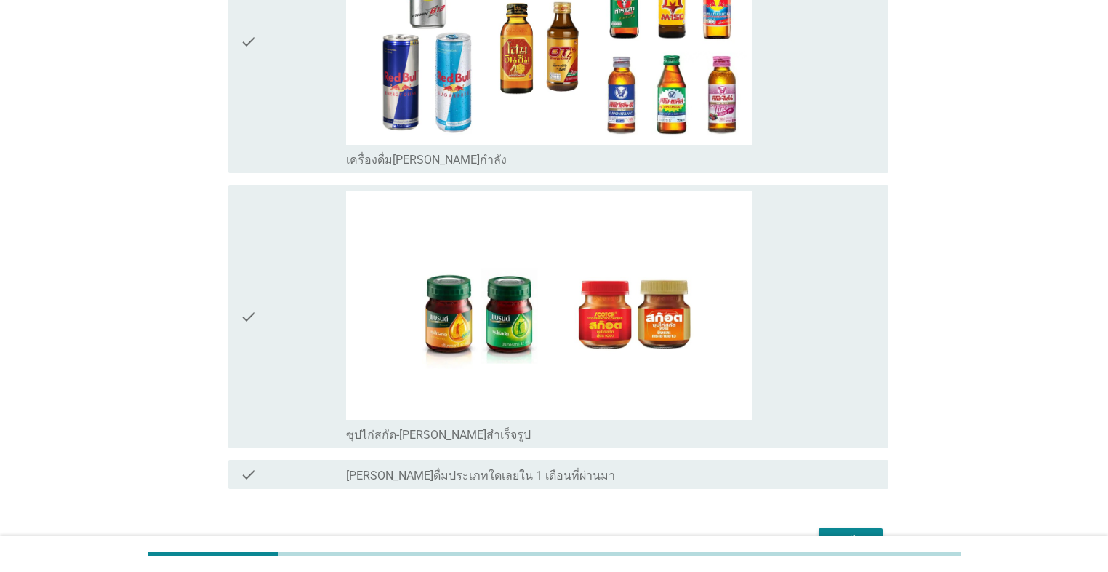
click at [572, 522] on div "ต่อไป" at bounding box center [851, 540] width 41 height 17
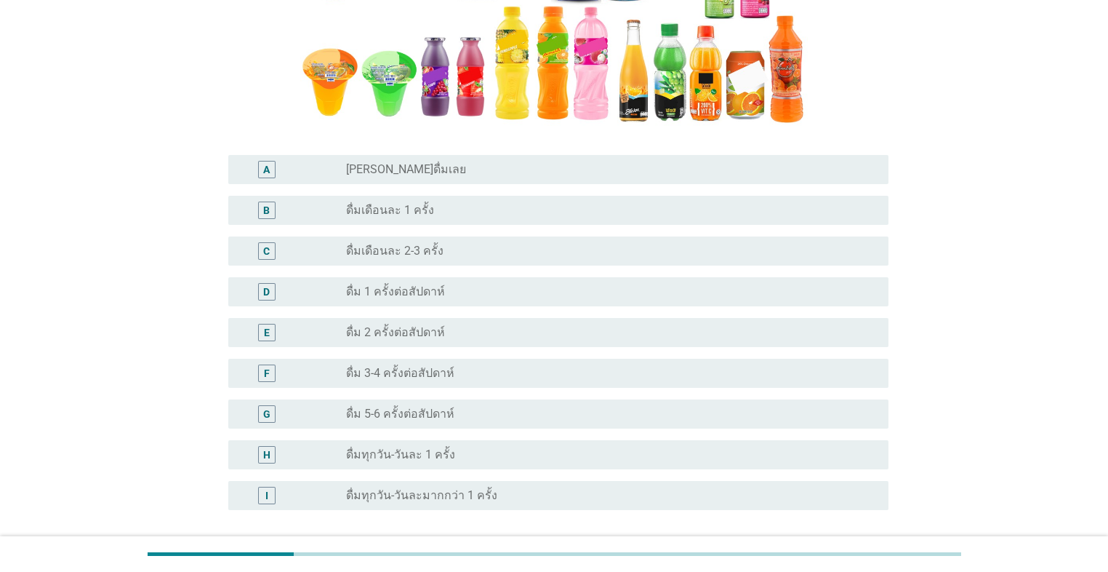
scroll to position [407, 0]
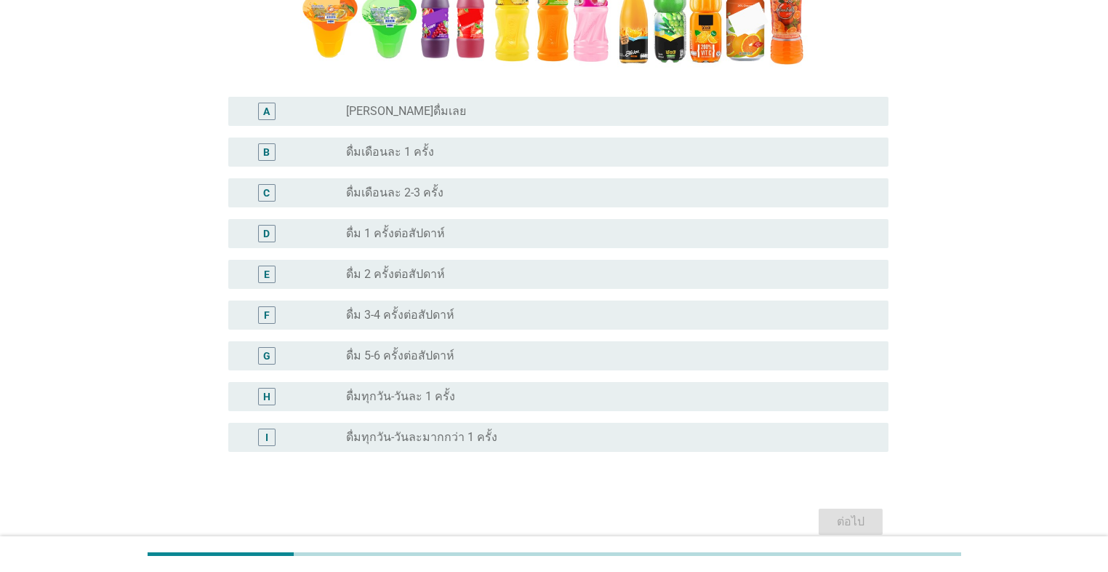
click at [411, 351] on label "ดื่ม 5-6 ครั้งต่อสัปดาห์" at bounding box center [400, 355] width 108 height 15
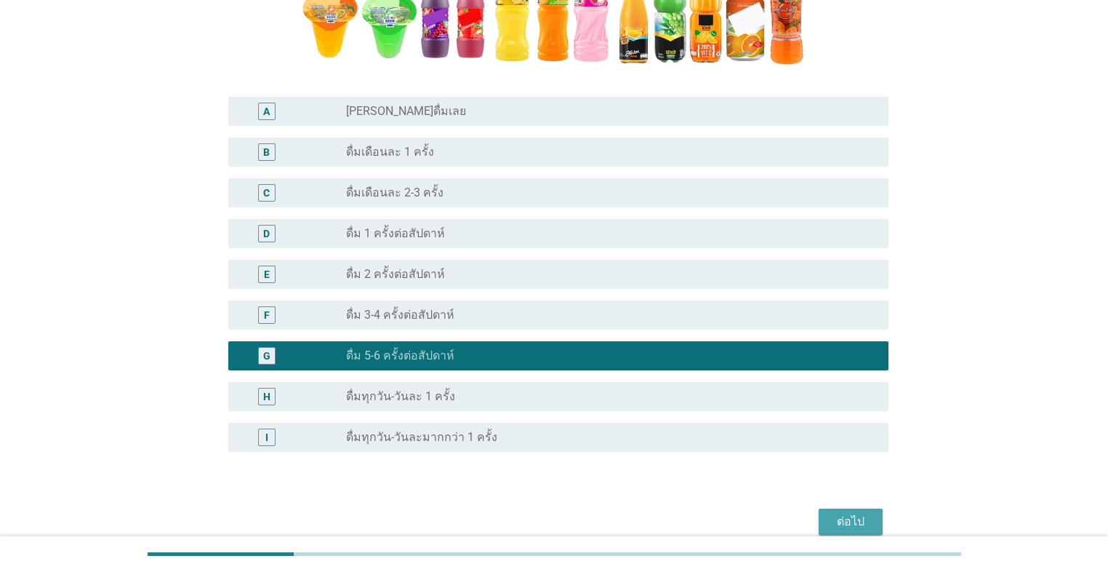
click at [572, 522] on button "ต่อไป" at bounding box center [851, 521] width 64 height 26
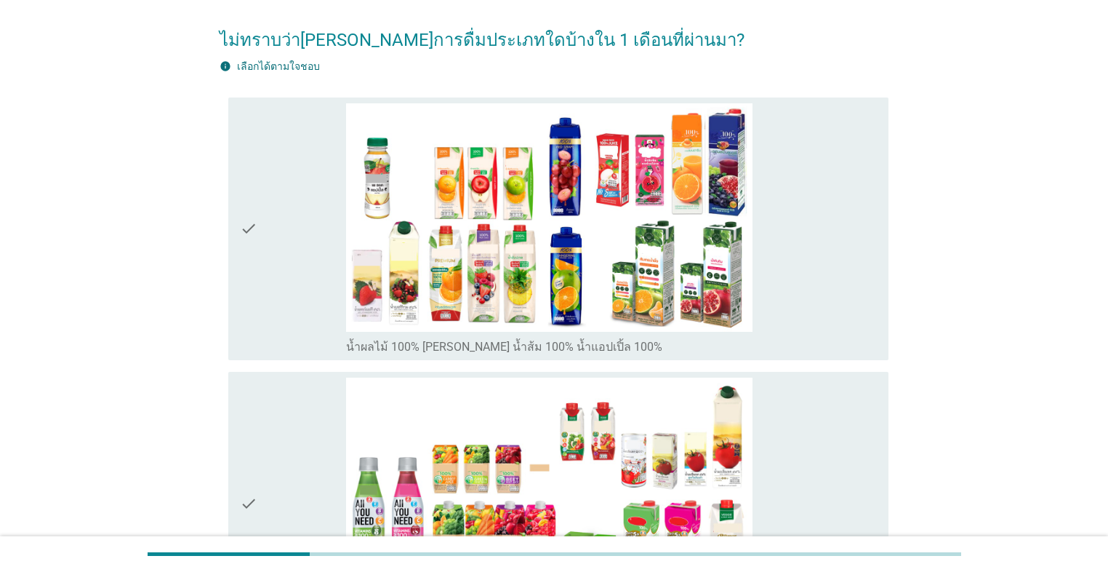
scroll to position [116, 0]
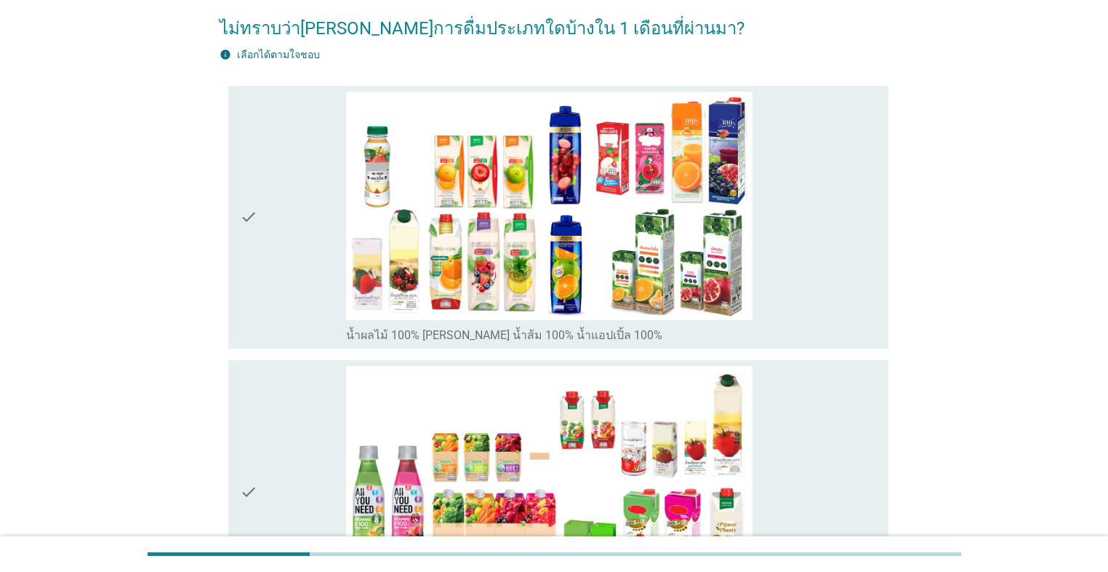
click at [273, 288] on div "check" at bounding box center [293, 217] width 106 height 251
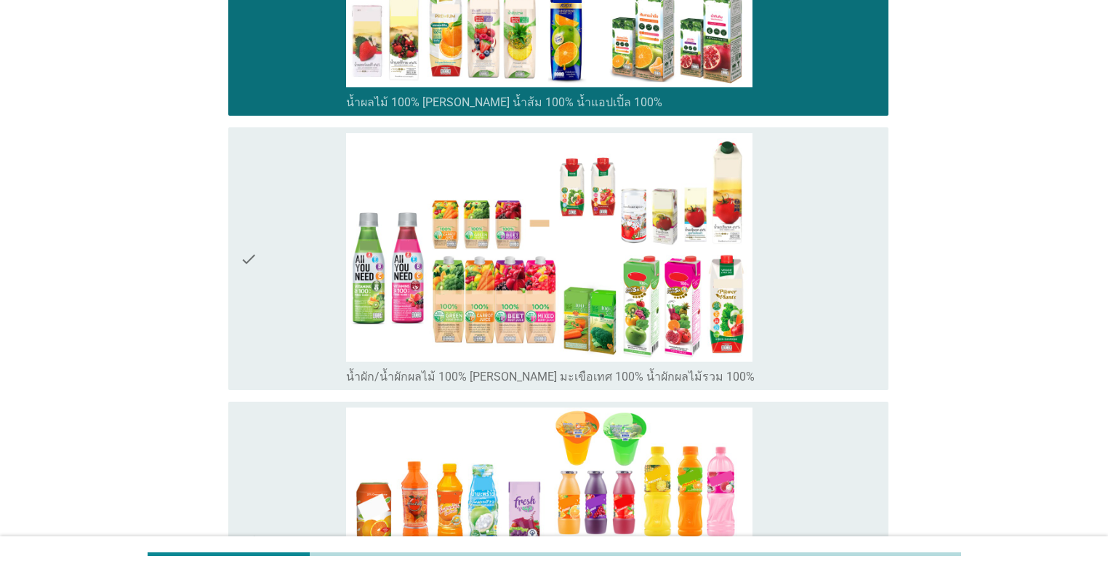
scroll to position [465, 0]
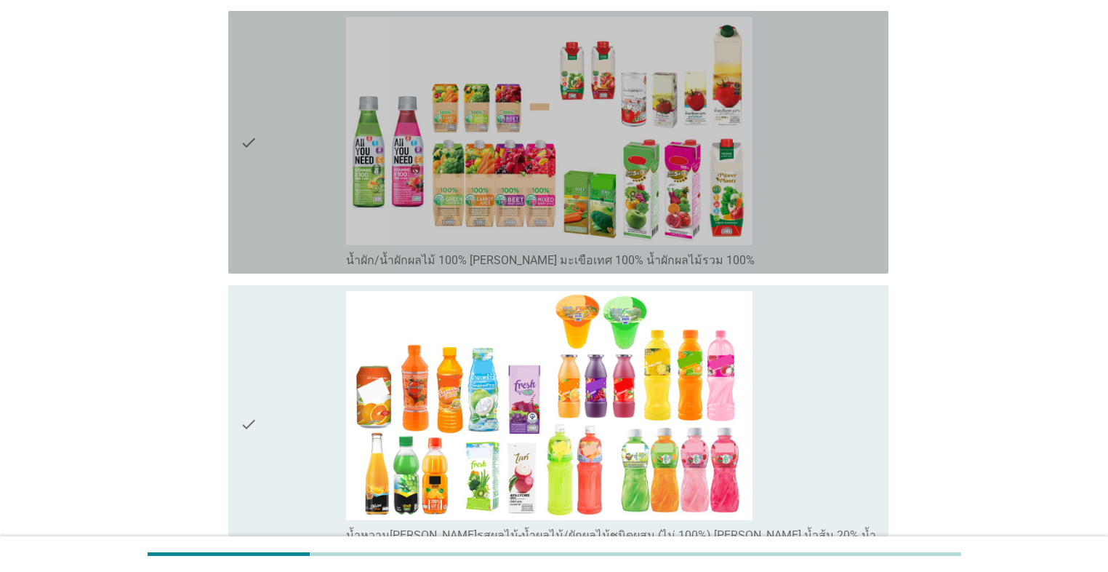
click at [268, 249] on div "check" at bounding box center [293, 142] width 106 height 251
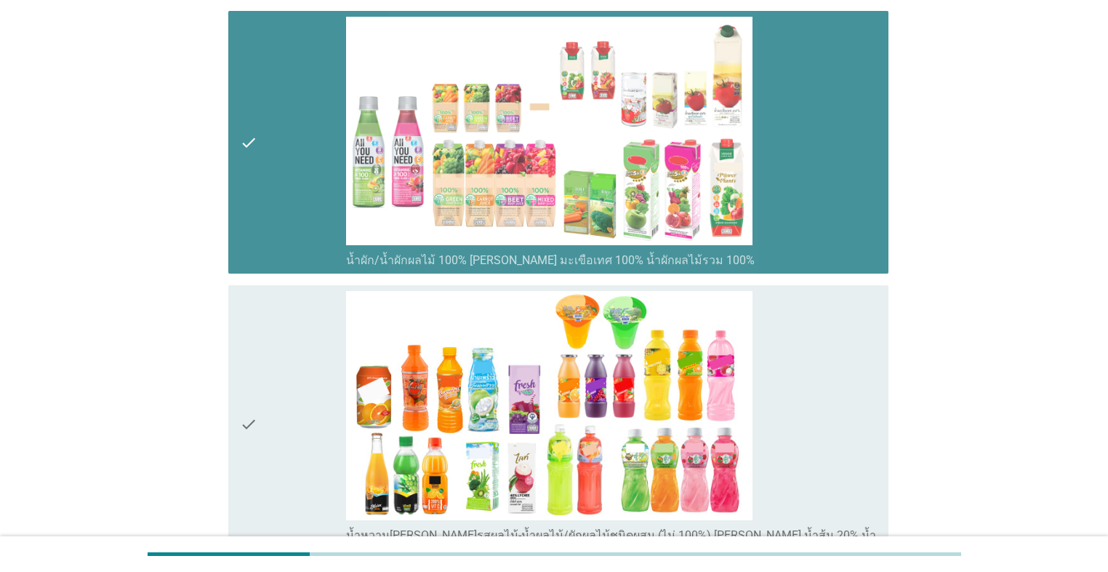
click at [268, 249] on div "check" at bounding box center [293, 142] width 106 height 251
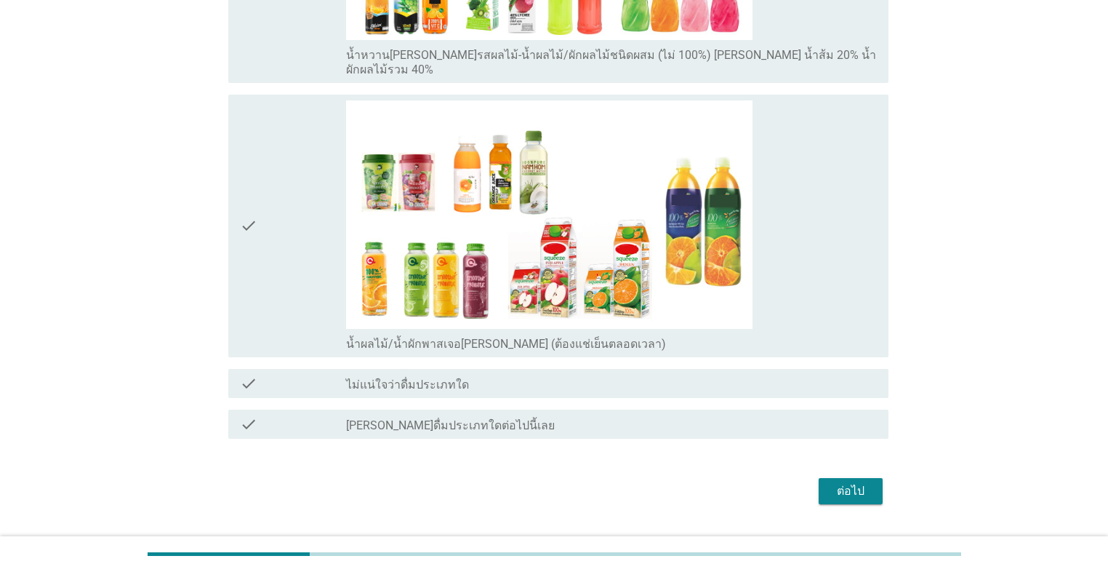
scroll to position [966, 0]
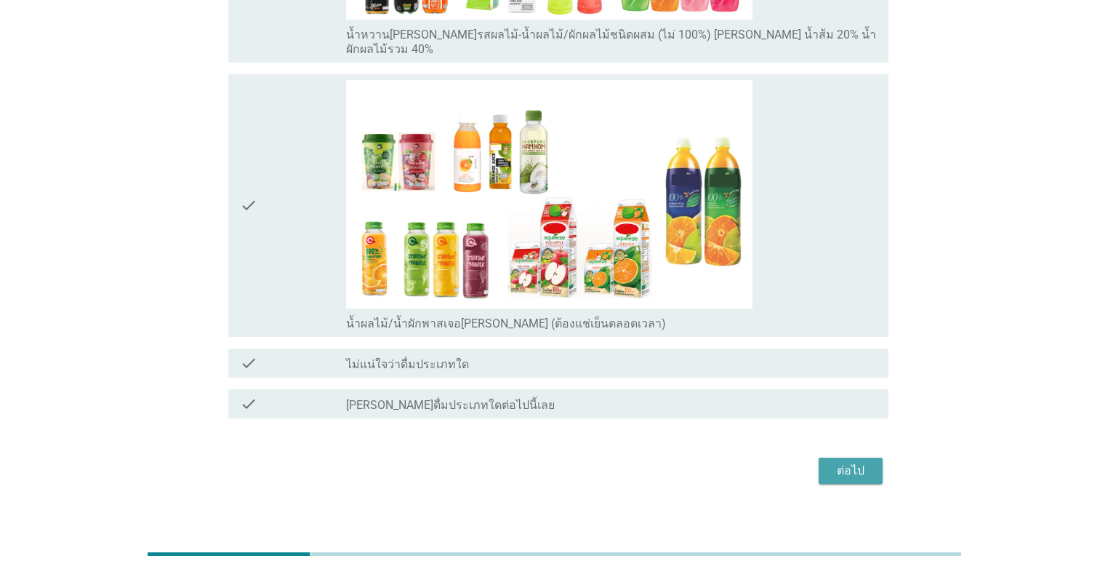
click at [572, 462] on div "ต่อไป" at bounding box center [851, 470] width 41 height 17
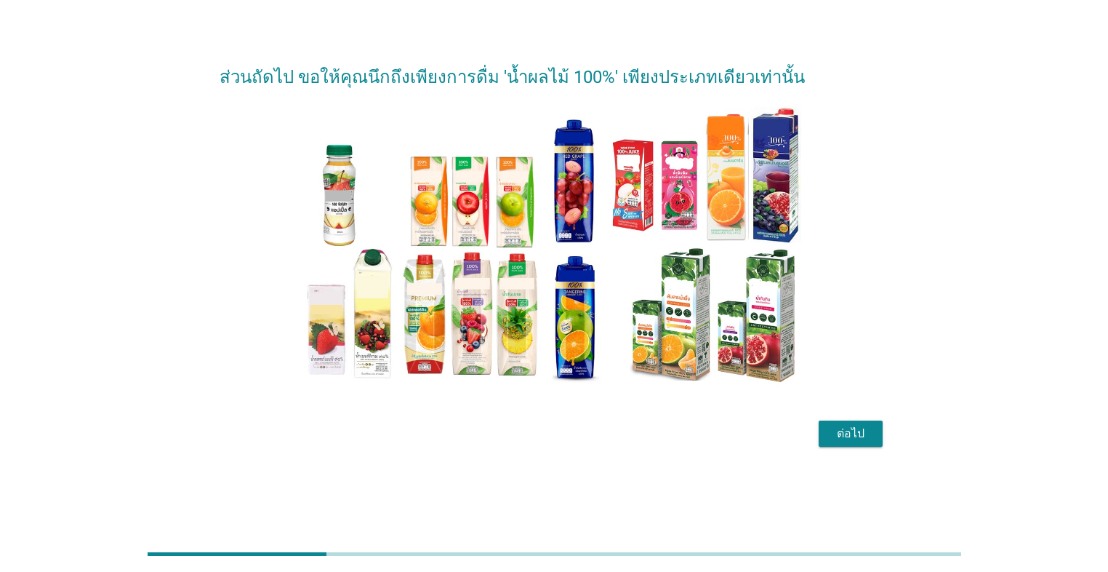
scroll to position [0, 0]
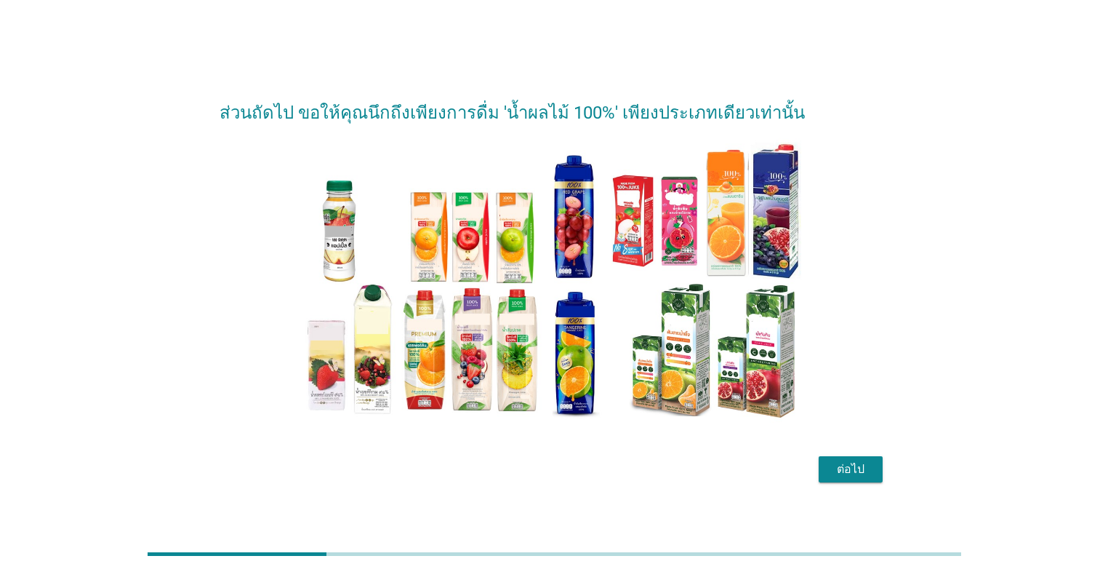
click at [572, 468] on div "ต่อไป" at bounding box center [851, 468] width 41 height 17
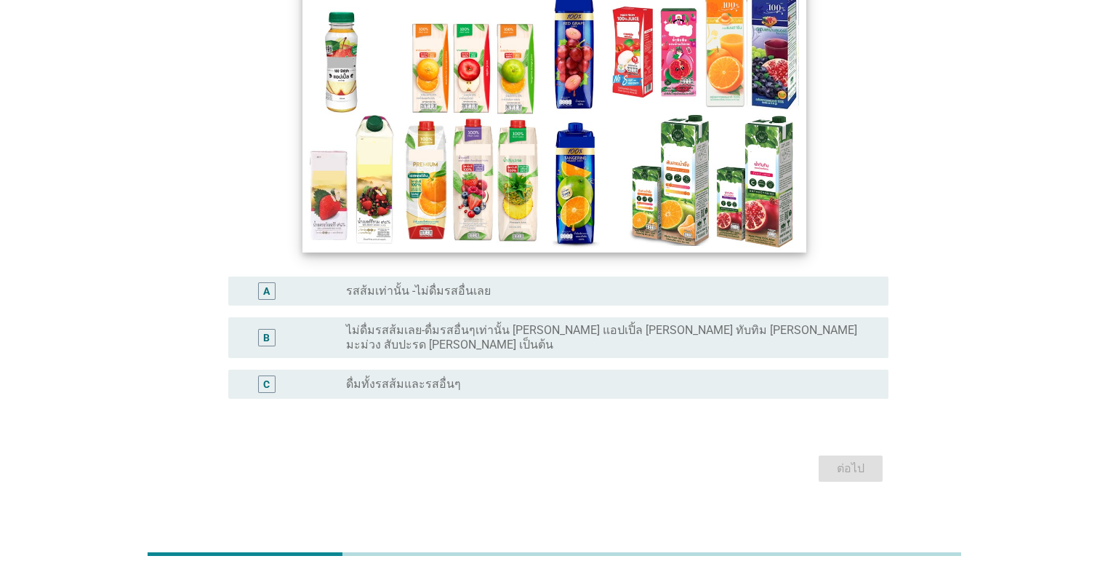
scroll to position [151, 0]
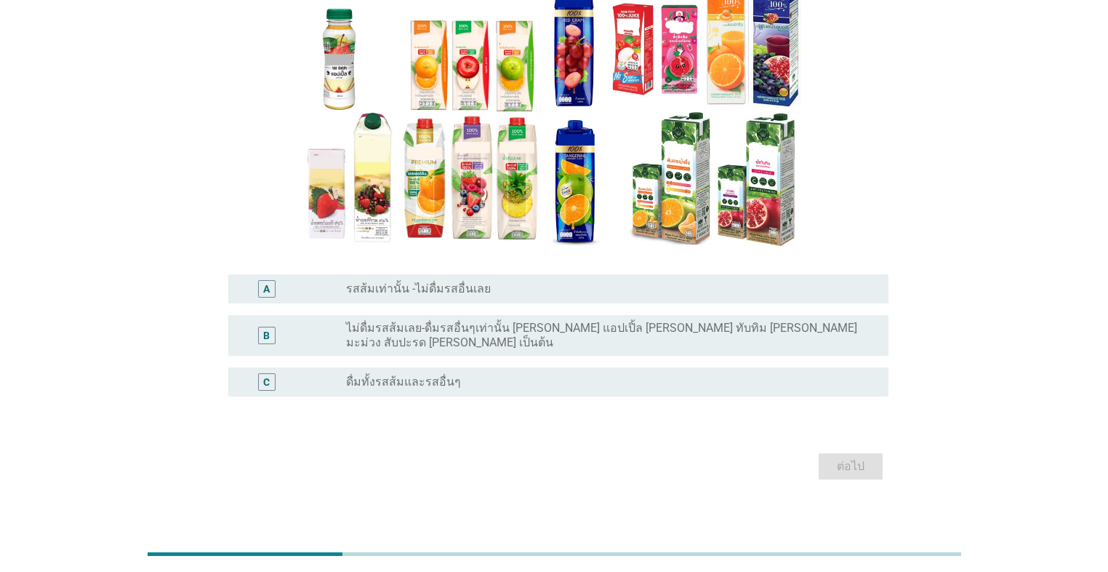
click at [442, 381] on div "C radio_button_unchecked ดื่มทั้งรสส้มและรสอื่นๆ" at bounding box center [558, 381] width 660 height 29
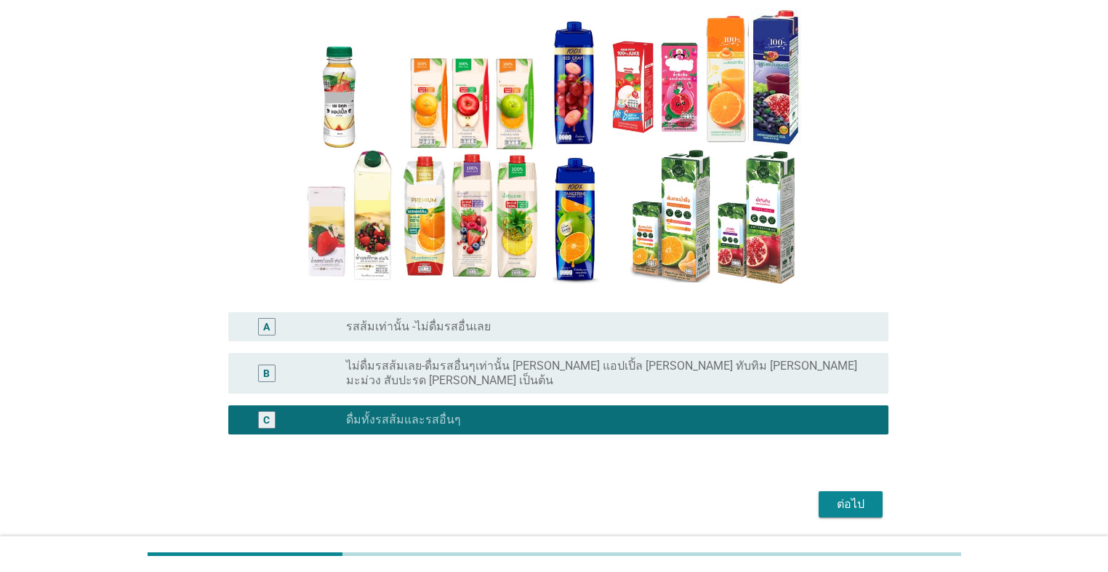
scroll to position [116, 0]
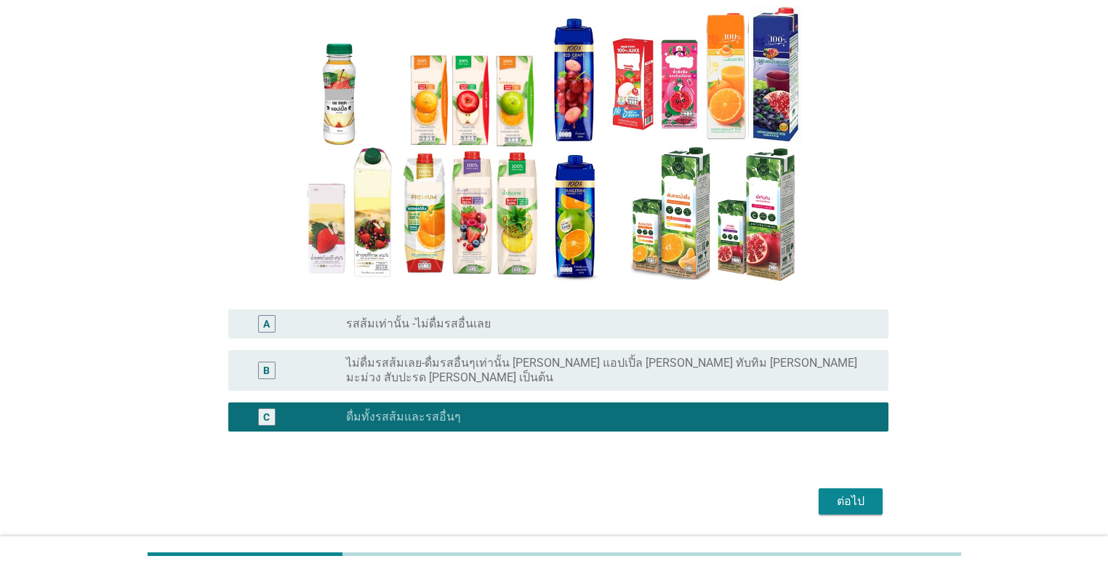
click at [572, 492] on div "ต่อไป" at bounding box center [851, 500] width 41 height 17
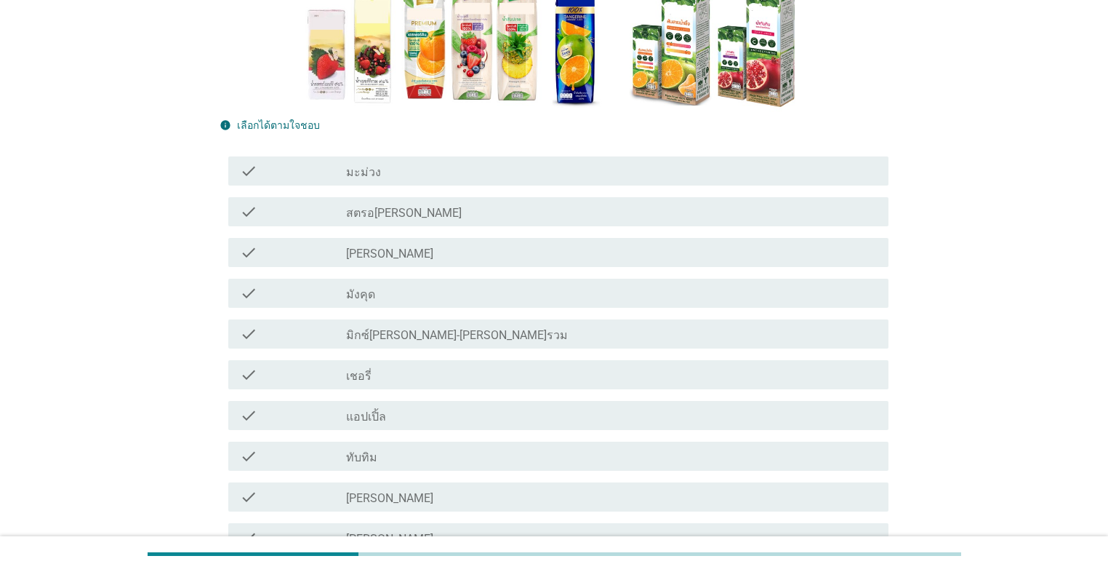
scroll to position [291, 0]
click at [447, 499] on div "check_box_outline_blank [PERSON_NAME]" at bounding box center [611, 495] width 531 height 17
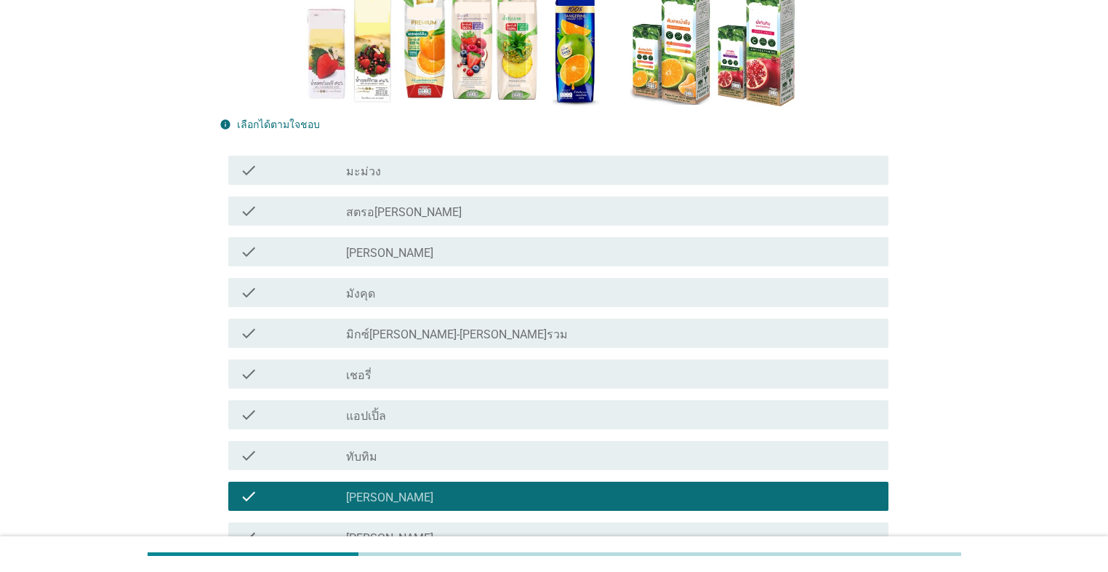
click at [428, 412] on div "check_box_outline_blank แอปเปิ้ล" at bounding box center [611, 414] width 531 height 17
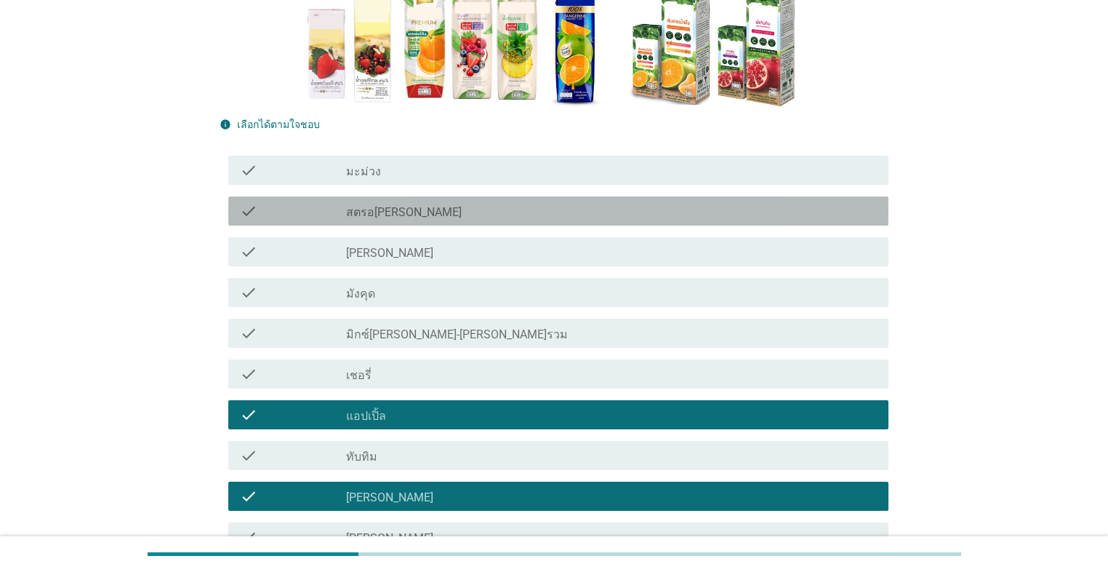
click at [428, 214] on div "check_box_outline_blank สตรอ[PERSON_NAME]" at bounding box center [611, 210] width 531 height 17
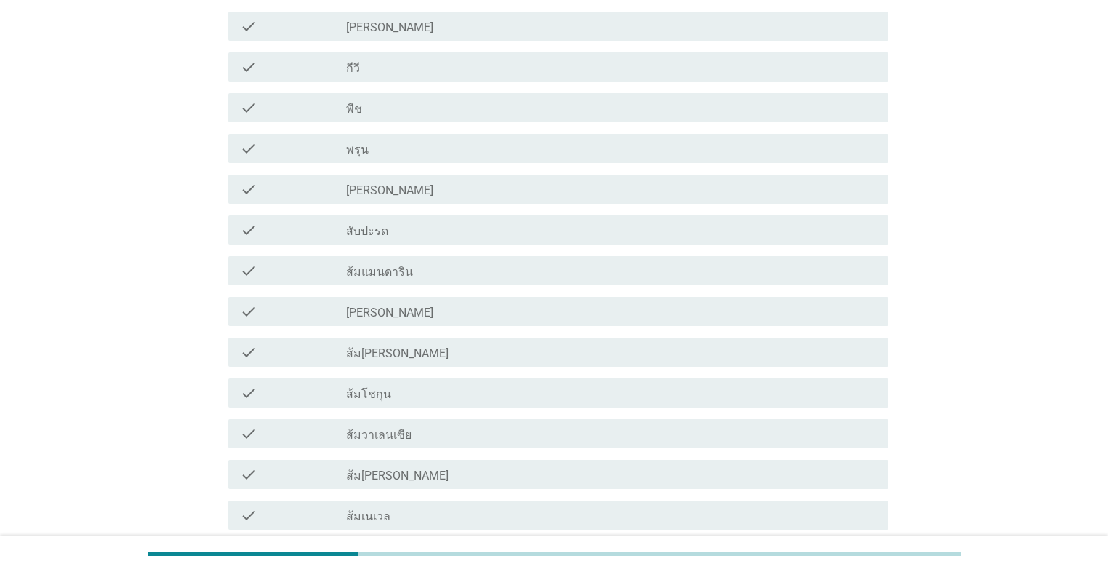
scroll to position [815, 0]
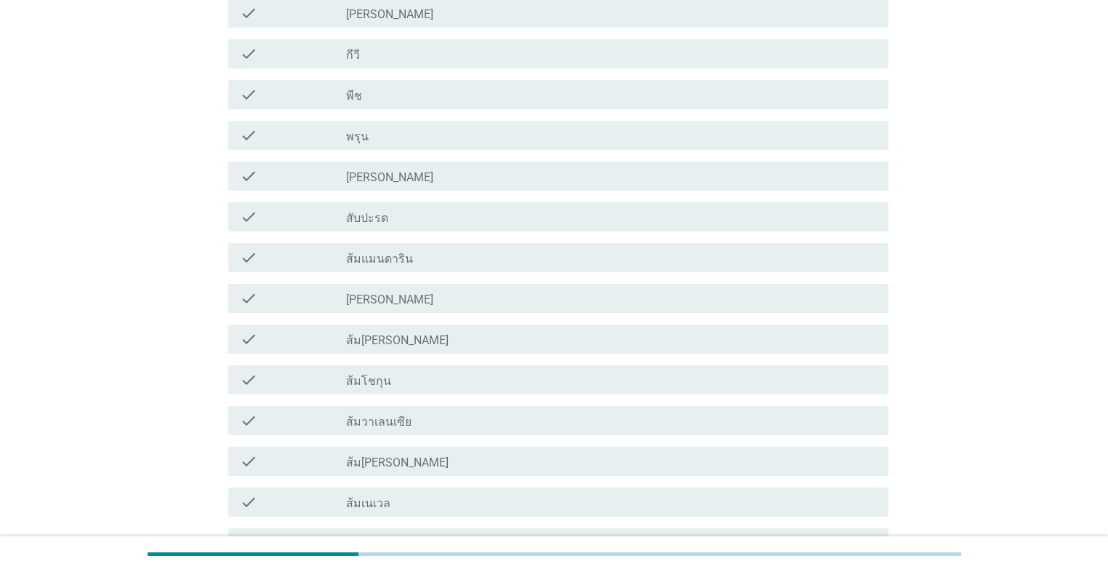
click at [436, 343] on div "check_box_outline_blank ส้ม[PERSON_NAME]" at bounding box center [611, 338] width 531 height 17
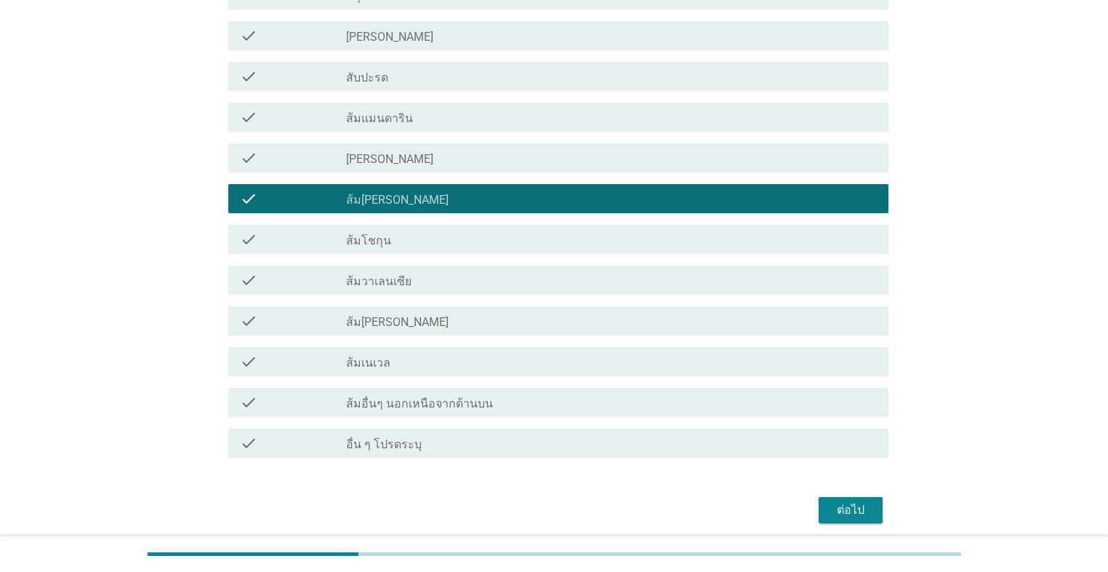
scroll to position [1011, 0]
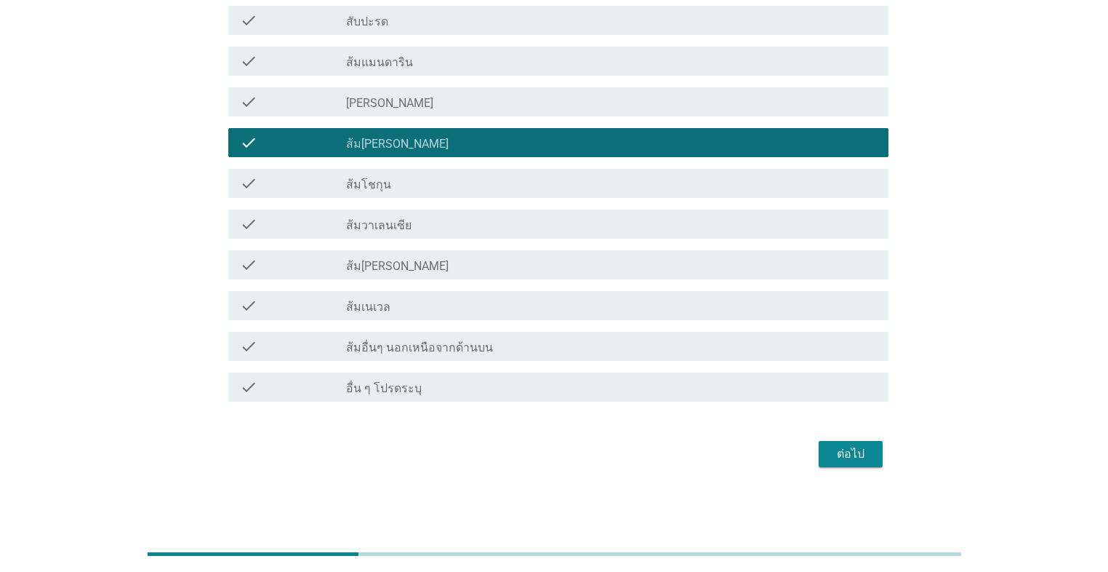
click at [572, 460] on div "ต่อไป" at bounding box center [851, 453] width 41 height 17
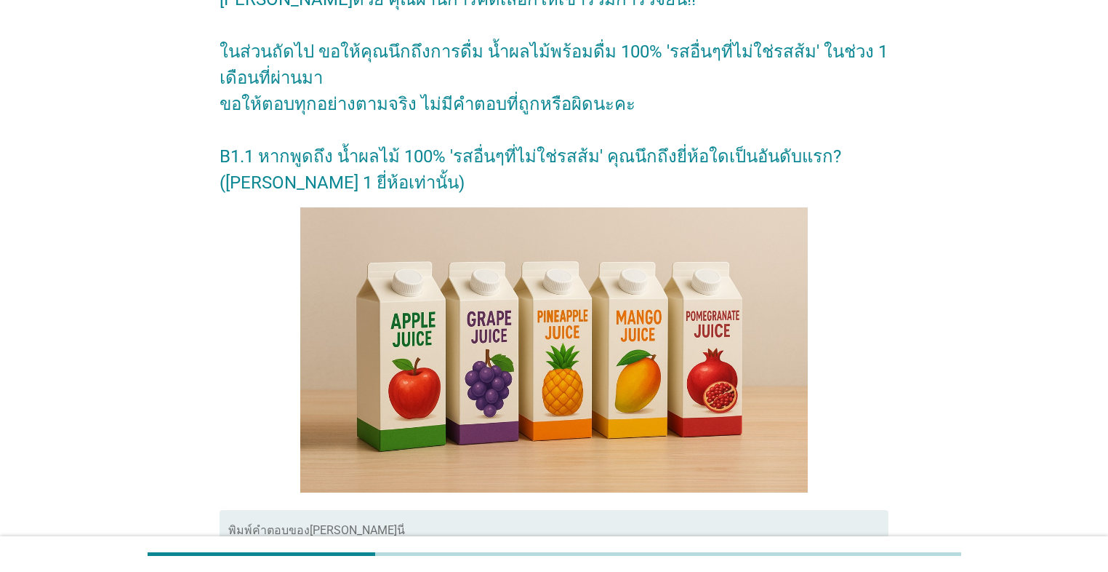
scroll to position [175, 0]
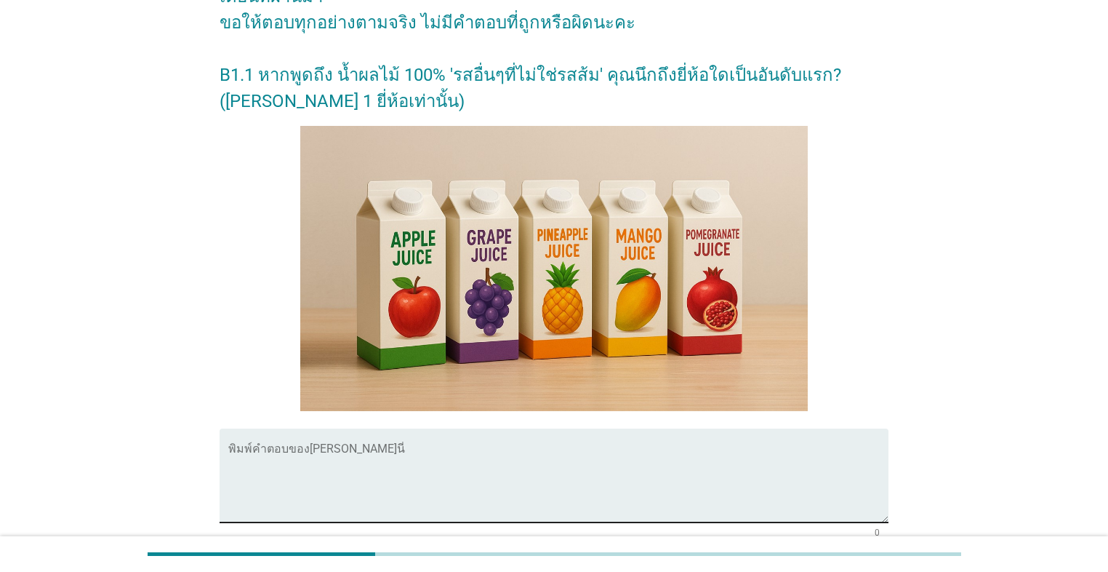
click at [503, 463] on textarea "พิมพ์คำตอบของคุณ ที่นี่" at bounding box center [558, 484] width 660 height 76
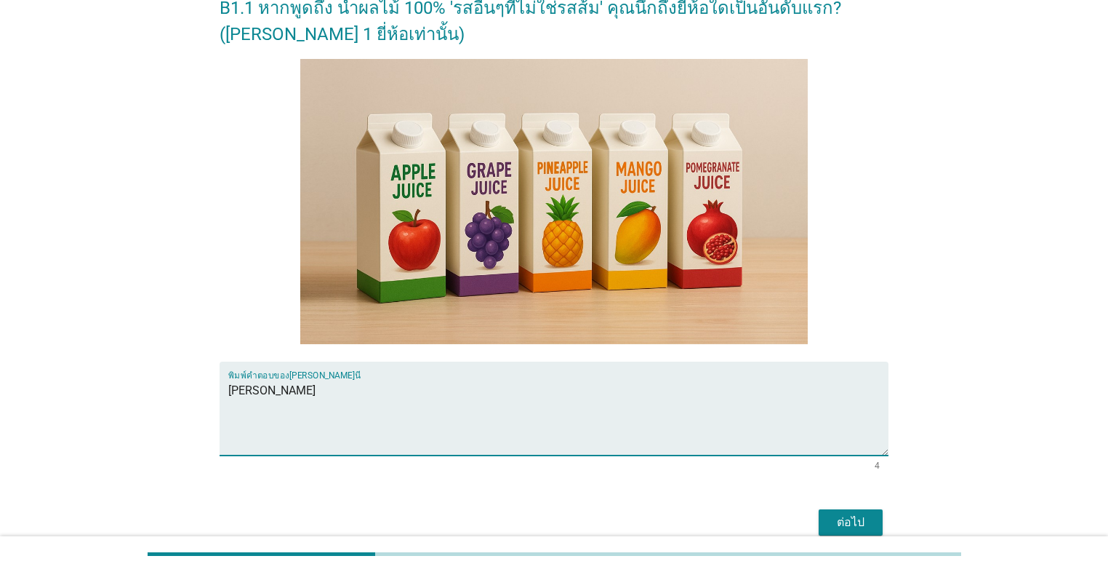
scroll to position [310, 0]
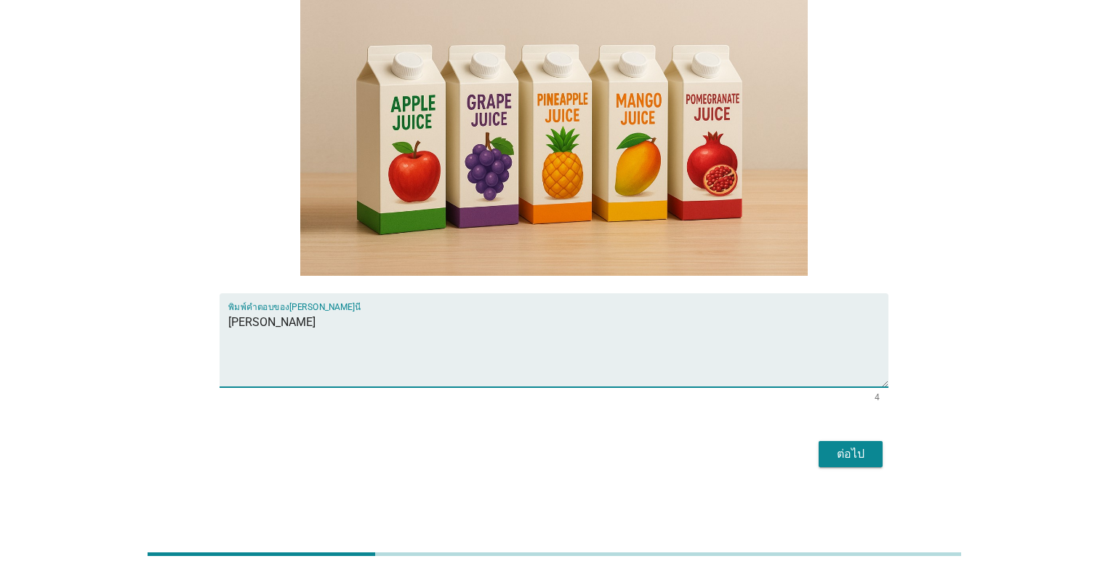
type textarea "[PERSON_NAME]"
click at [572, 453] on div "ต่อไป" at bounding box center [851, 453] width 41 height 17
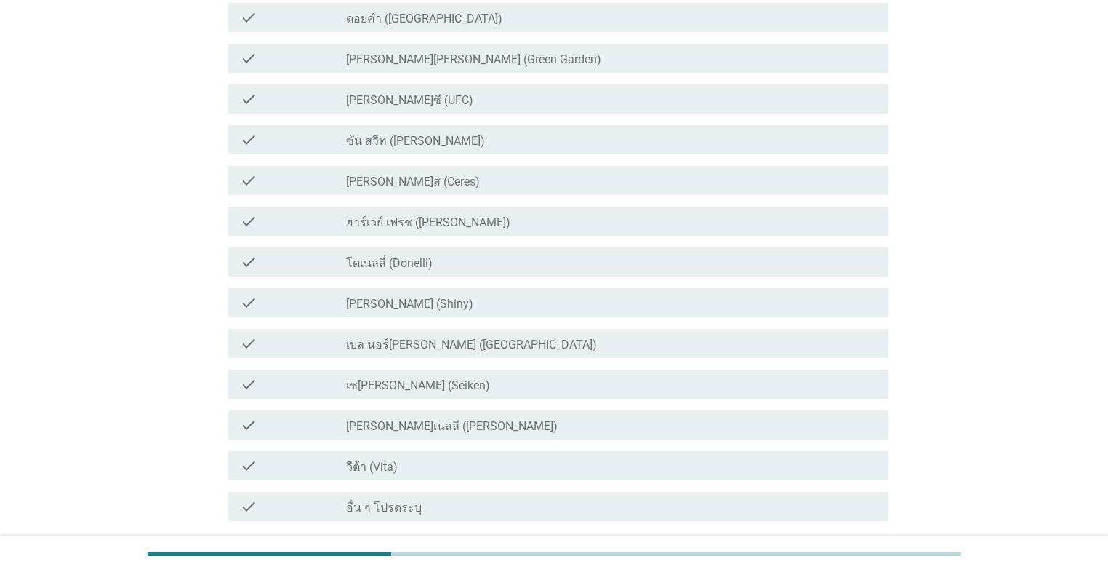
scroll to position [0, 0]
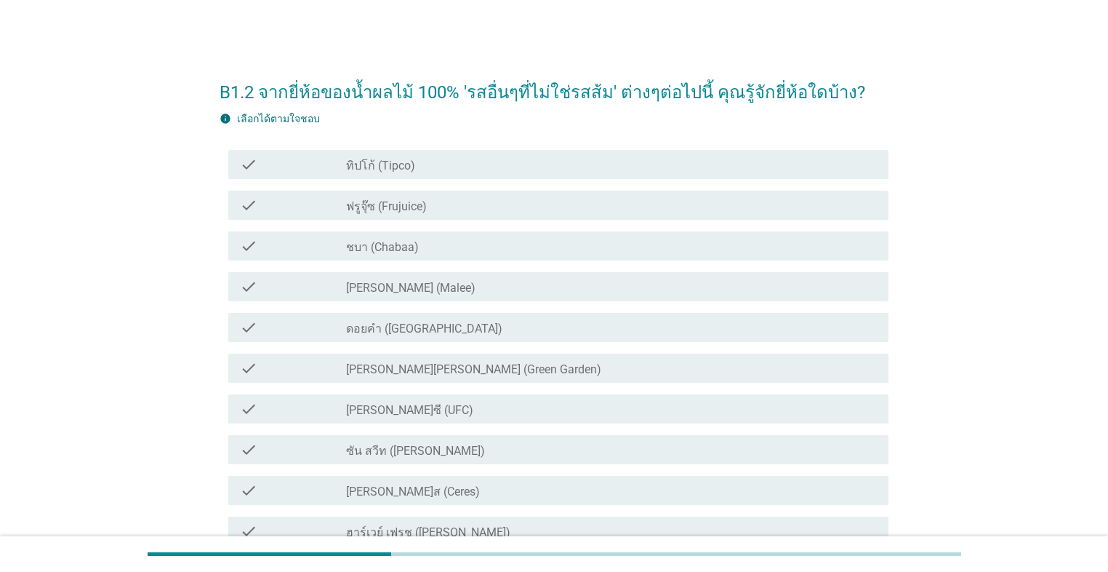
click at [504, 281] on div "check_box_outline_blank [PERSON_NAME] (Malee)" at bounding box center [611, 286] width 531 height 17
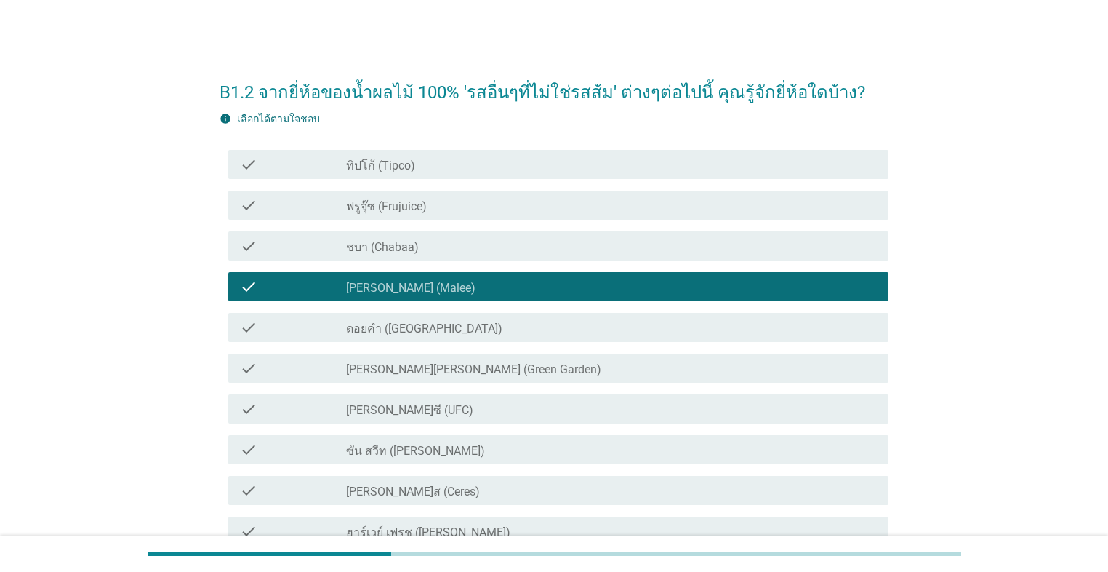
click at [457, 159] on div "check_box_outline_blank ทิปโก้ (Tipco)" at bounding box center [611, 164] width 531 height 17
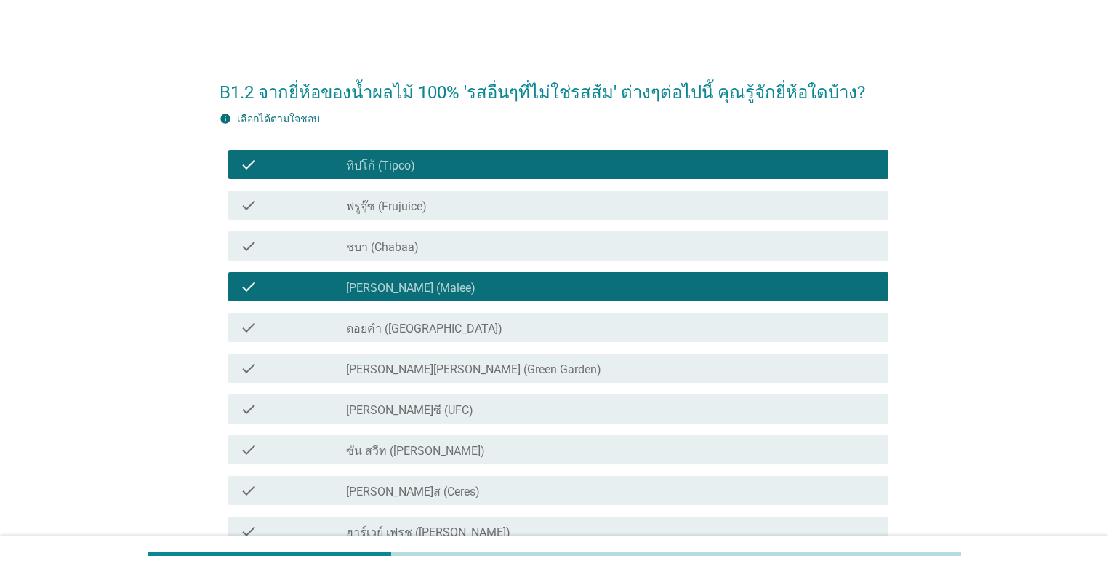
click at [447, 262] on div "check check_box_outline_blank ชบา (Chabaa)" at bounding box center [554, 245] width 669 height 41
click at [447, 250] on div "check_box_outline_blank ชบา (Chabaa)" at bounding box center [611, 245] width 531 height 17
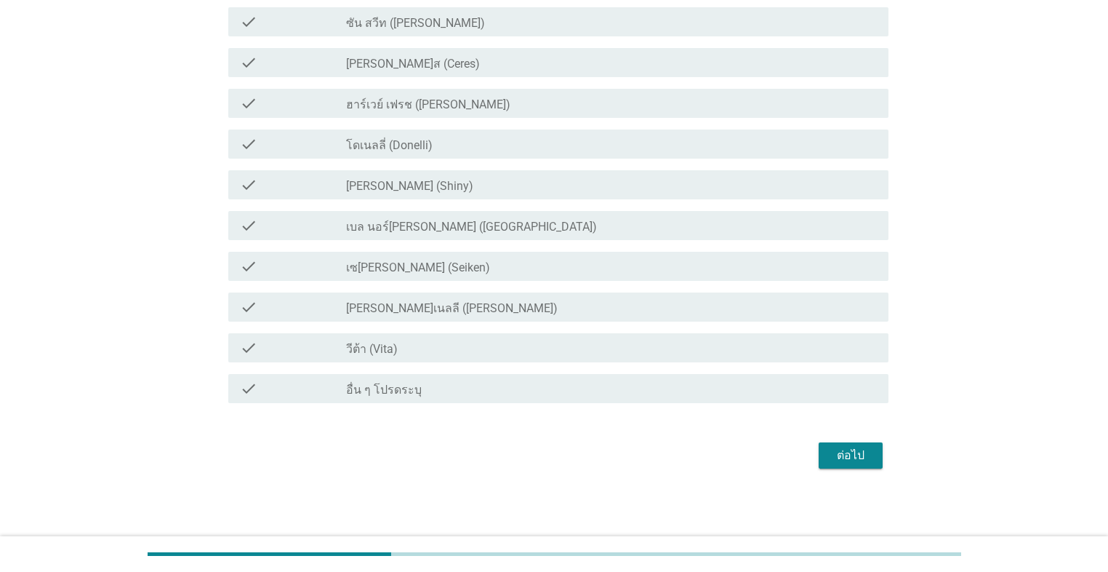
scroll to position [428, 0]
click at [572, 457] on div "ต่อไป" at bounding box center [851, 454] width 41 height 17
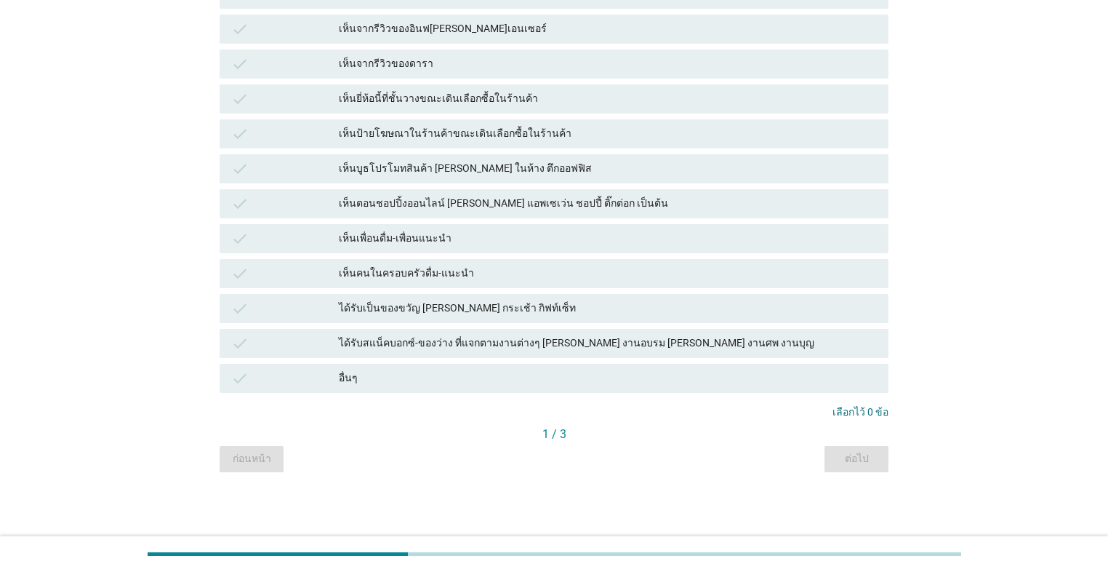
scroll to position [0, 0]
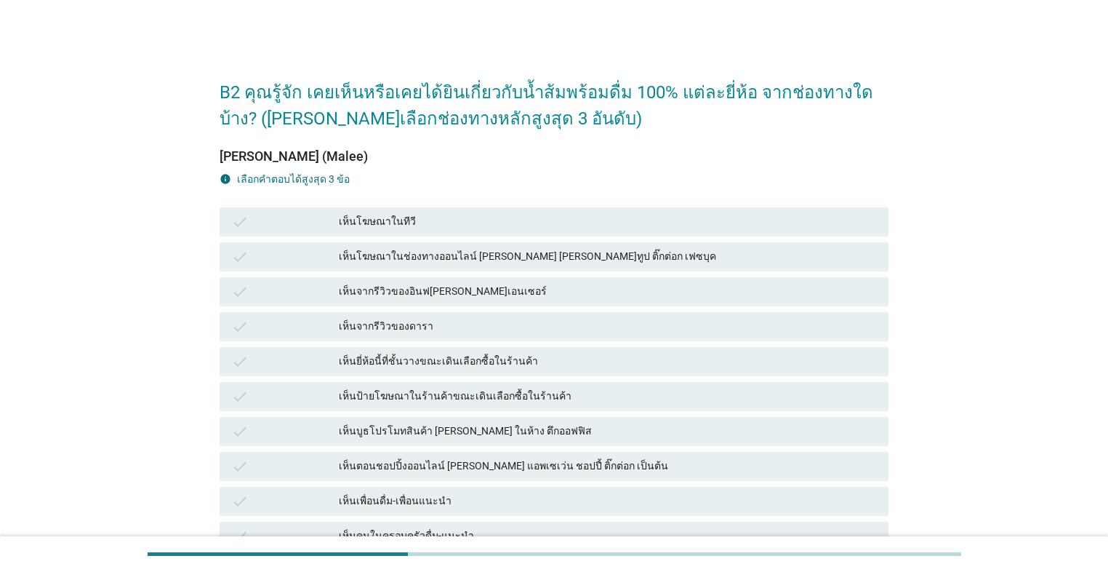
click at [387, 223] on div "เห็นโฆษณาในทีวี" at bounding box center [608, 221] width 538 height 17
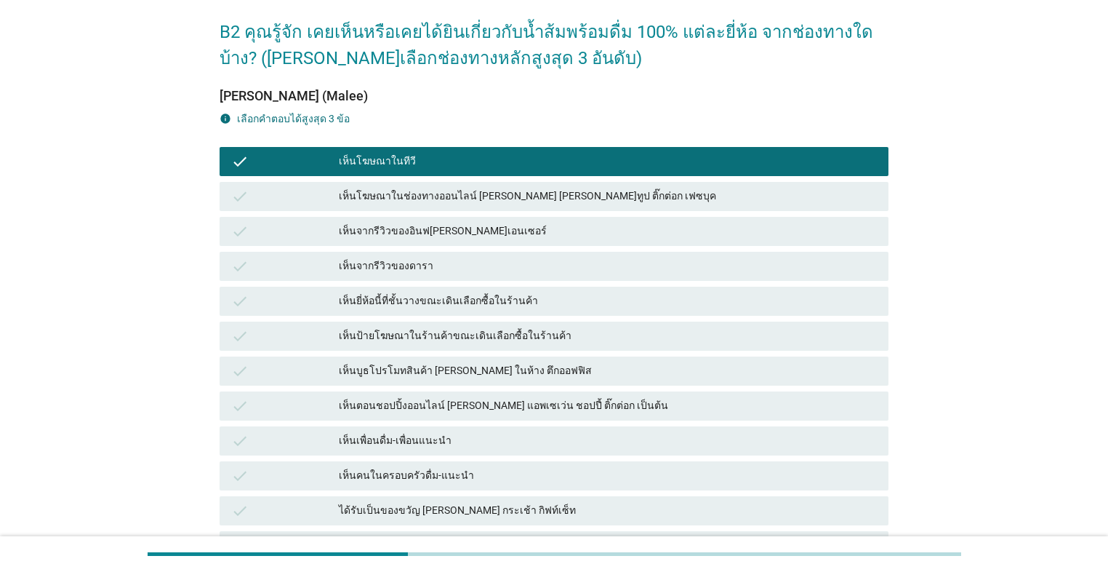
scroll to position [116, 0]
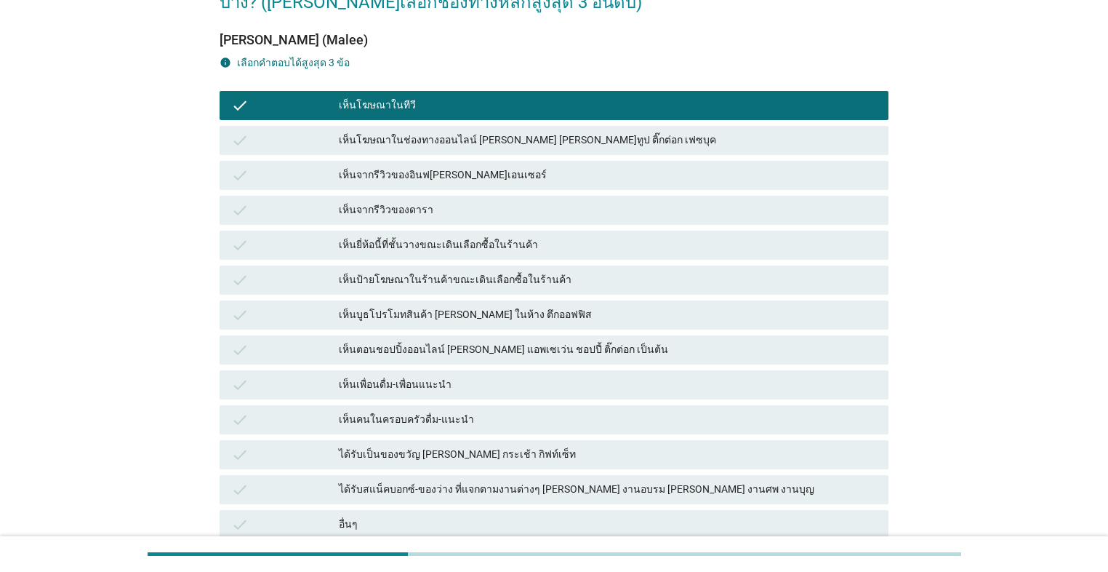
click at [457, 208] on div "เห็นจากรีวิวของดารา" at bounding box center [608, 209] width 538 height 17
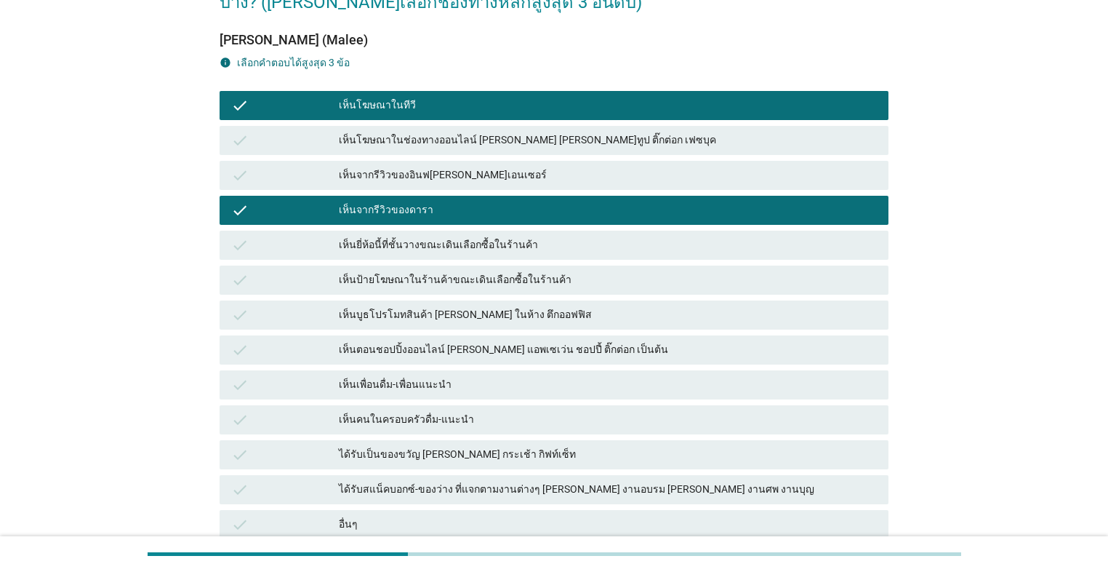
click at [467, 172] on div "เห็นจากรีวิวของอินฟ[PERSON_NAME]เอนเซอร์" at bounding box center [608, 175] width 538 height 17
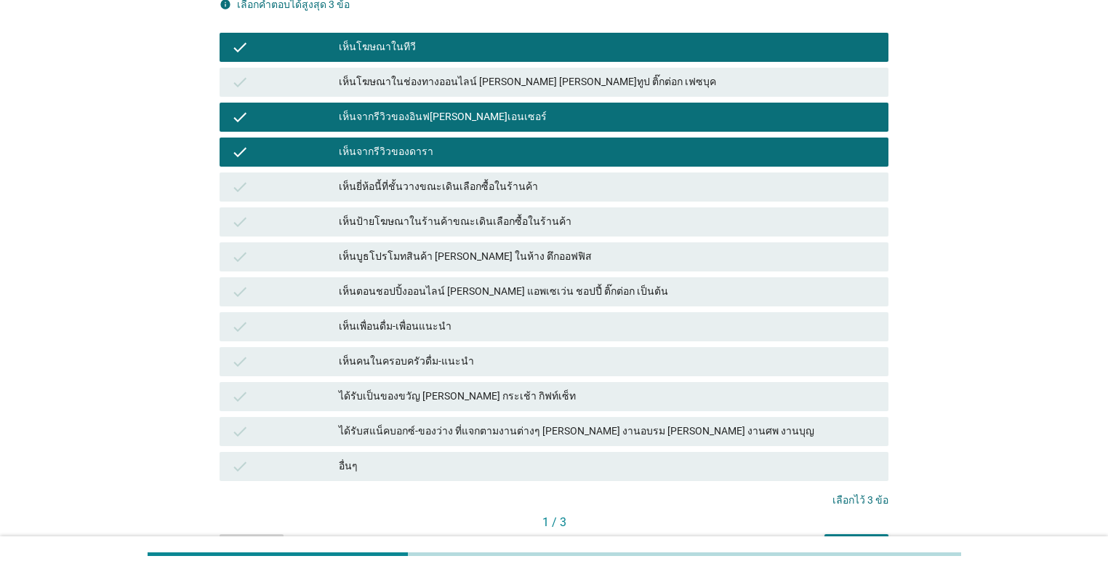
click at [510, 324] on div "เห็นเพื่อนดื่ม-เพื่อนแนะนำ" at bounding box center [608, 326] width 538 height 17
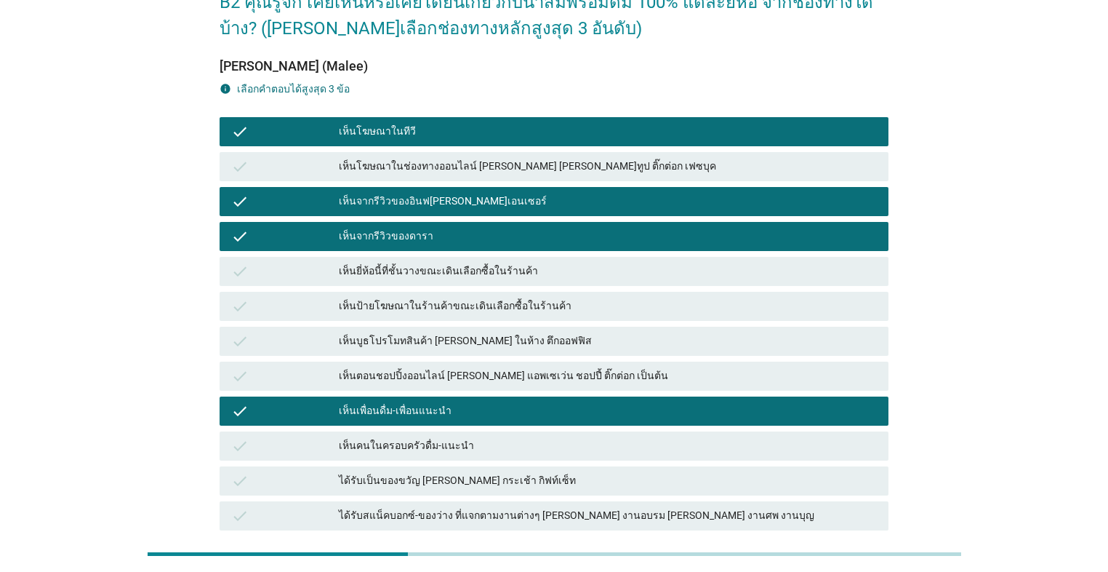
scroll to position [88, 0]
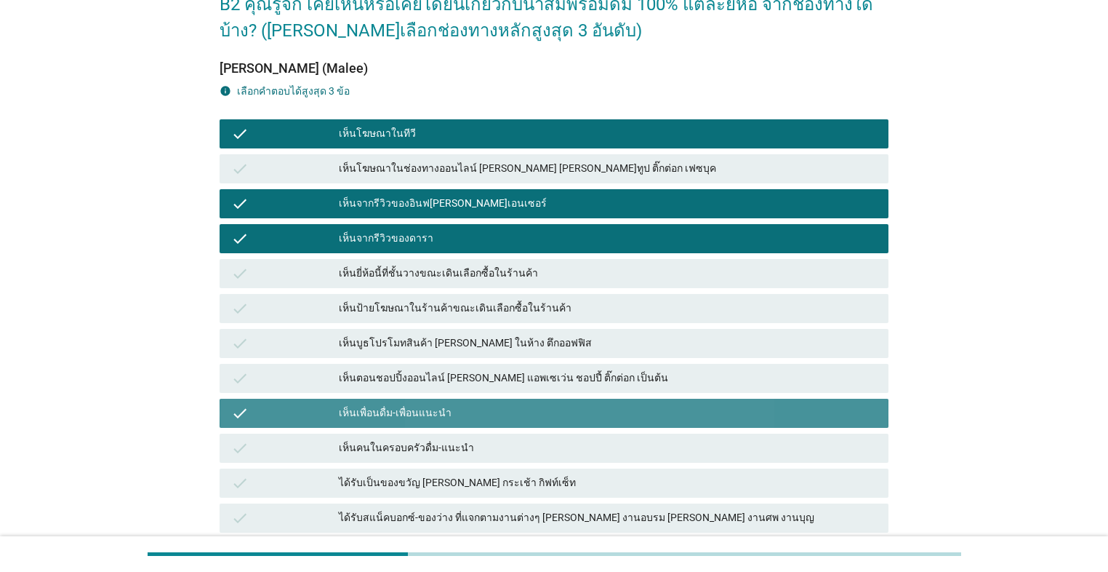
click at [479, 413] on div "เห็นเพื่อนดื่ม-เพื่อนแนะนำ" at bounding box center [608, 412] width 538 height 17
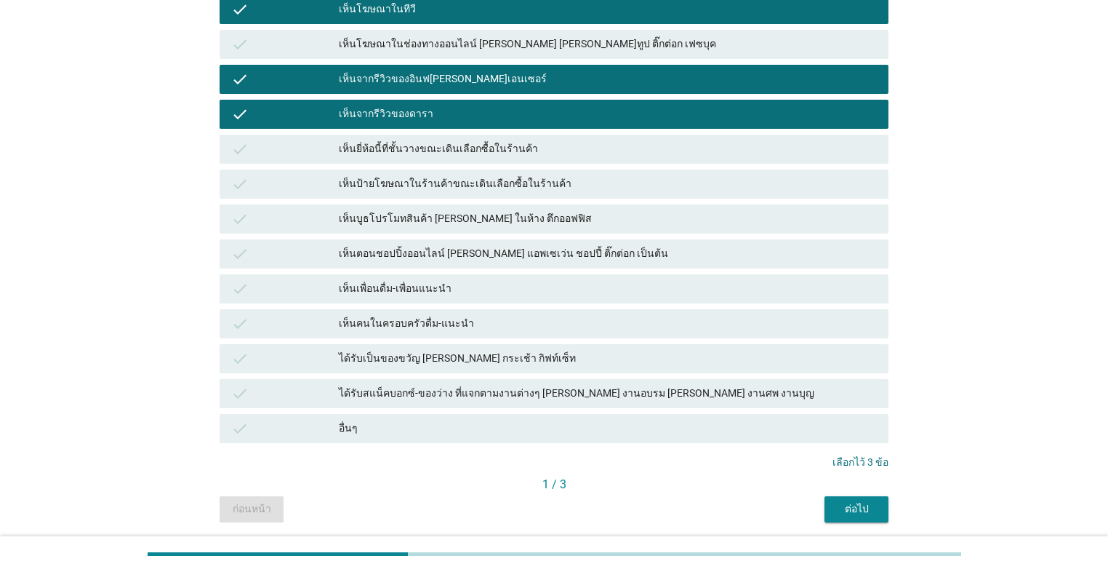
scroll to position [263, 0]
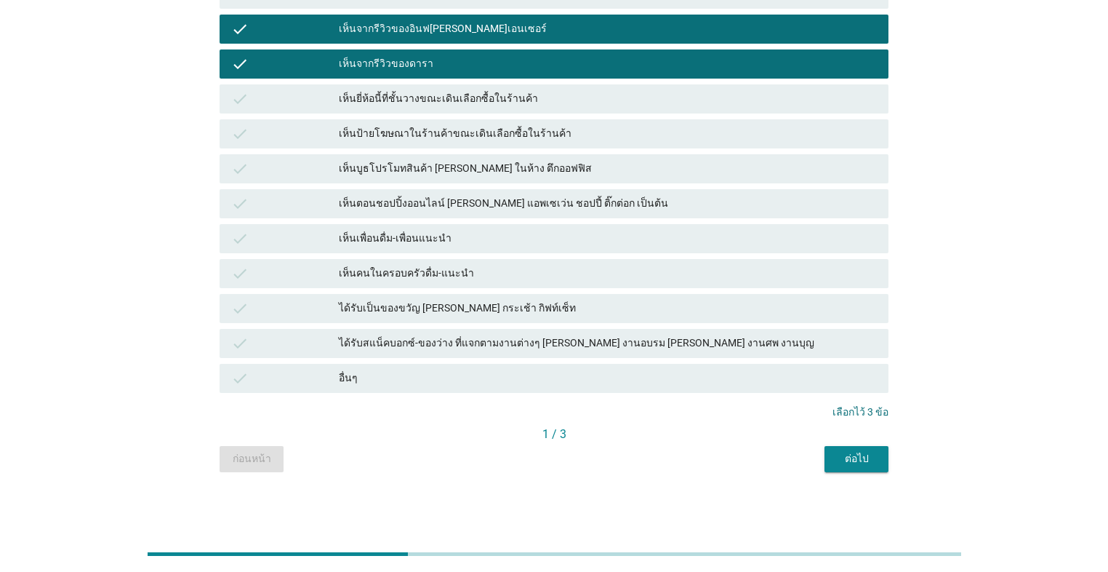
click at [572, 460] on div "ต่อไป" at bounding box center [856, 458] width 41 height 15
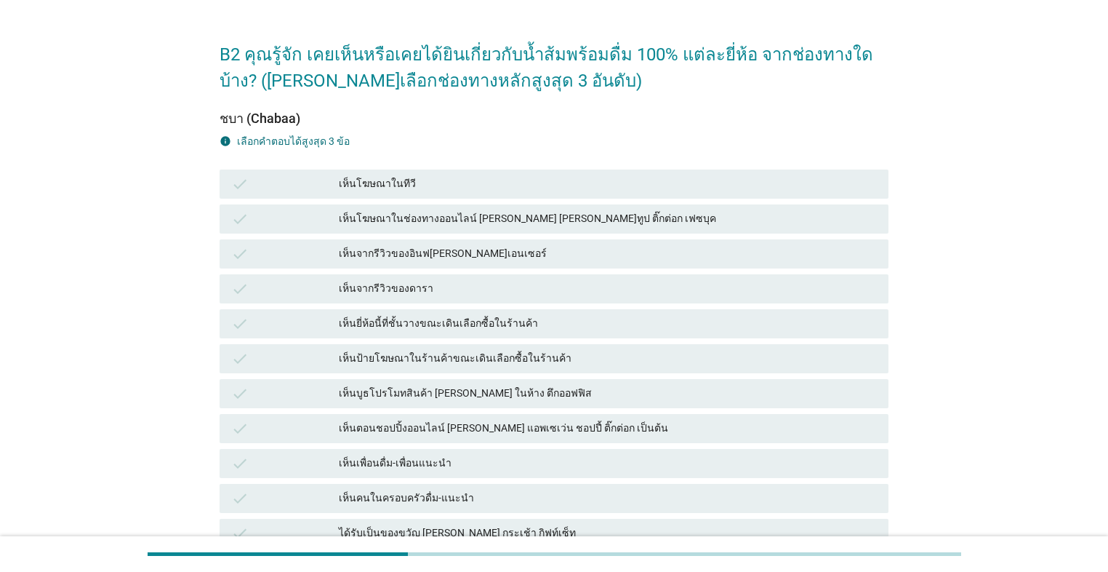
scroll to position [58, 0]
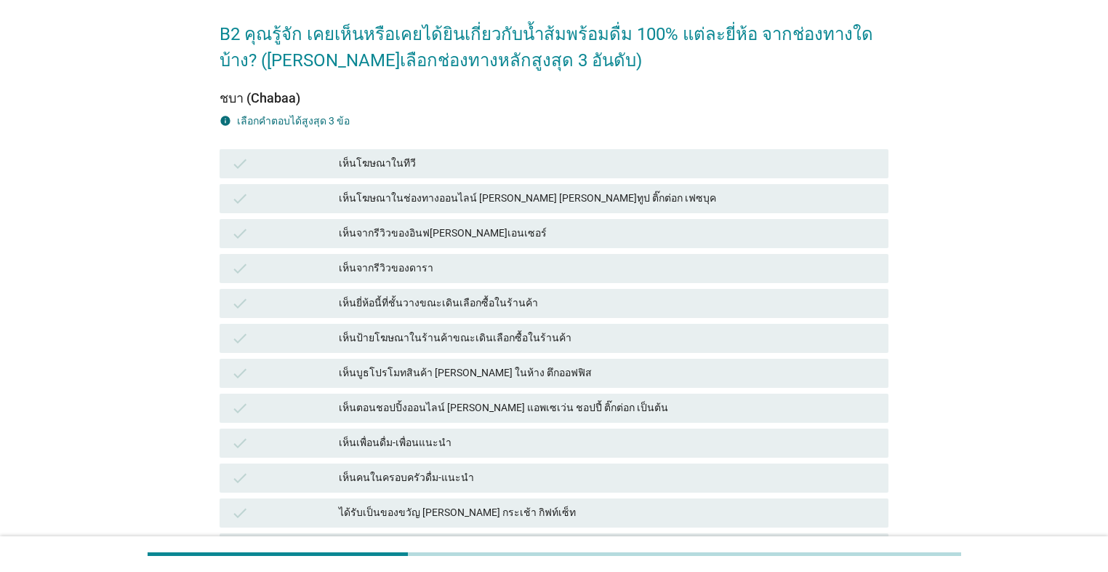
click at [436, 167] on div "เห็นโฆษณาในทีวี" at bounding box center [608, 163] width 538 height 17
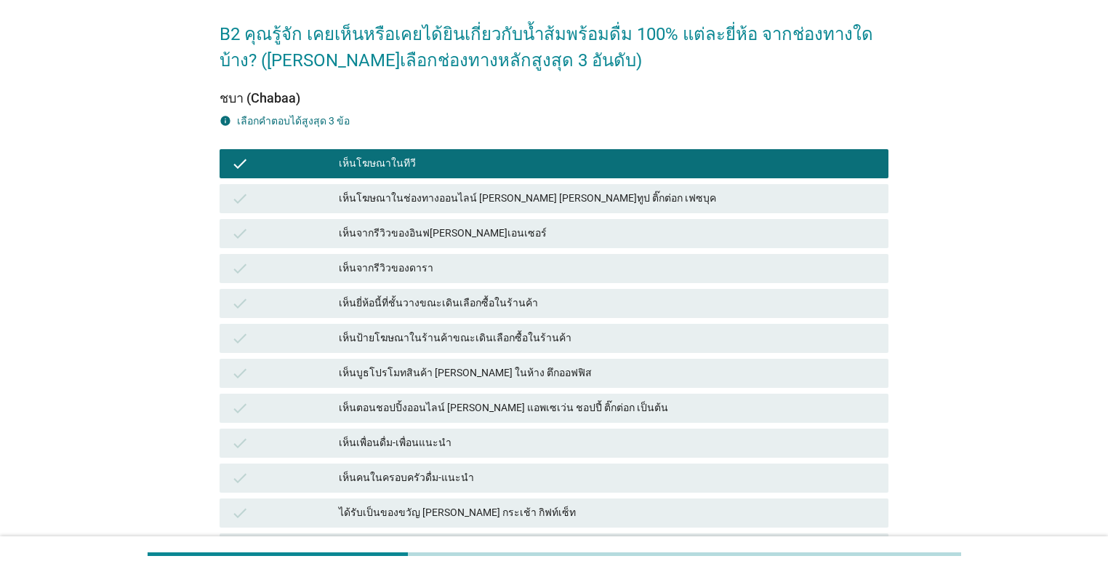
click at [482, 238] on div "เห็นจากรีวิวของอินฟ[PERSON_NAME]เอนเซอร์" at bounding box center [608, 233] width 538 height 17
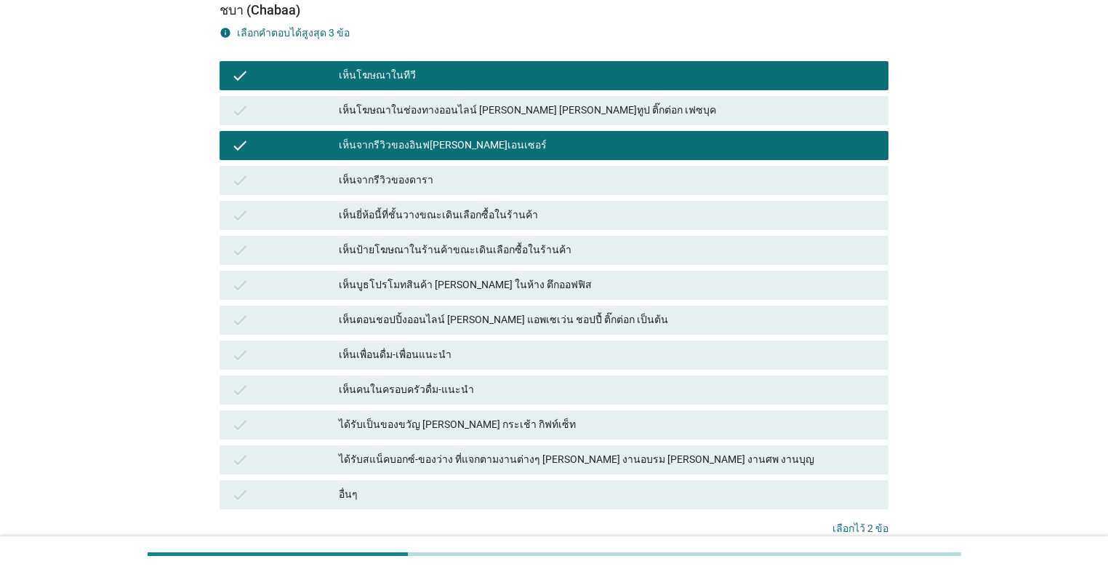
scroll to position [263, 0]
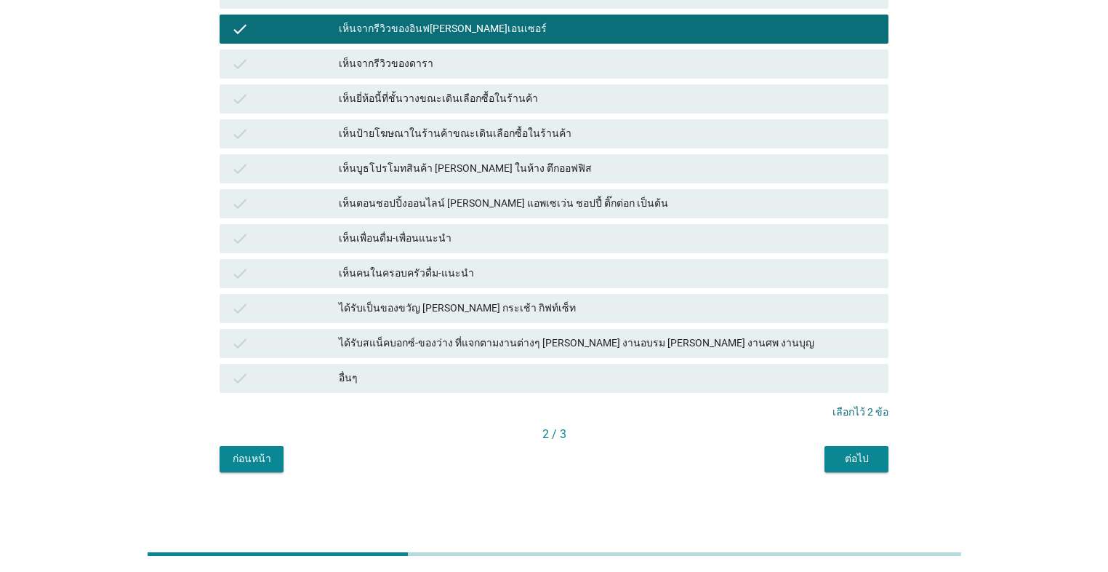
click at [570, 241] on div "เห็นเพื่อนดื่ม-เพื่อนแนะนำ" at bounding box center [608, 238] width 538 height 17
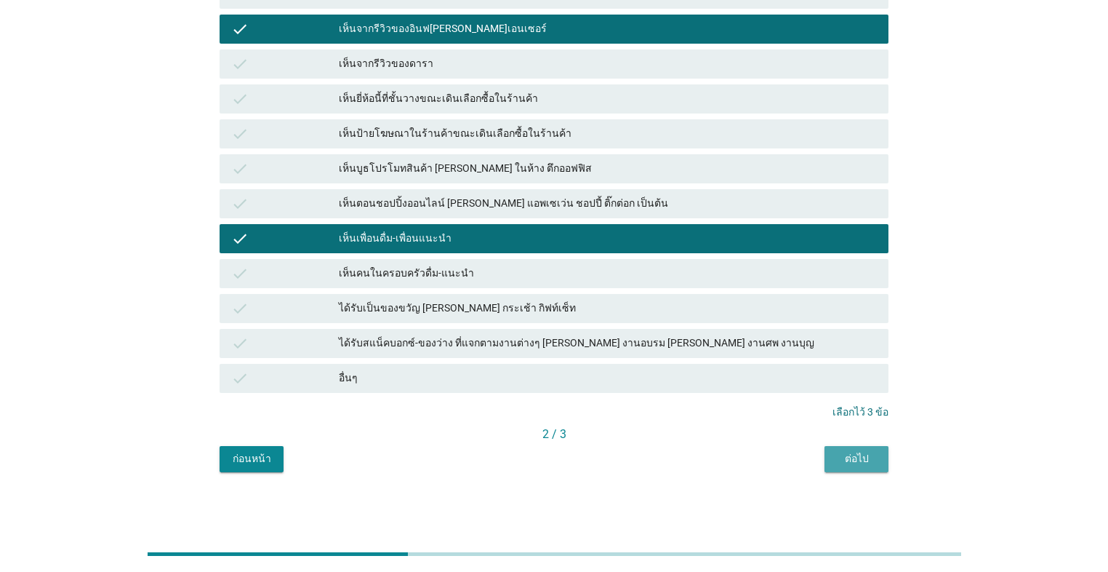
click at [572, 457] on div "ต่อไป" at bounding box center [856, 458] width 41 height 15
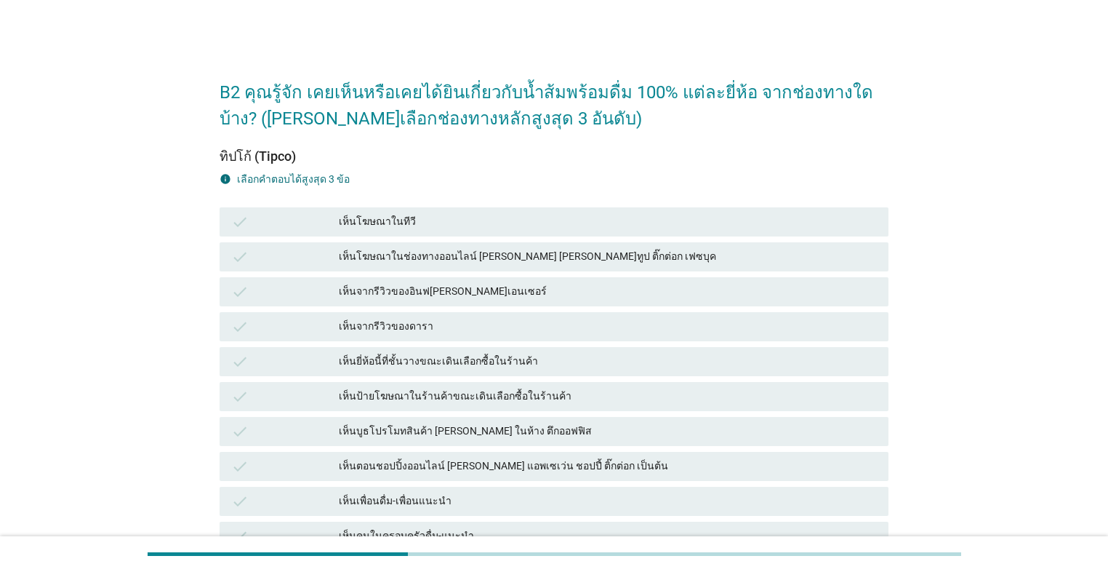
click at [448, 211] on div "check เห็นโฆษณาในทีวี" at bounding box center [554, 221] width 669 height 29
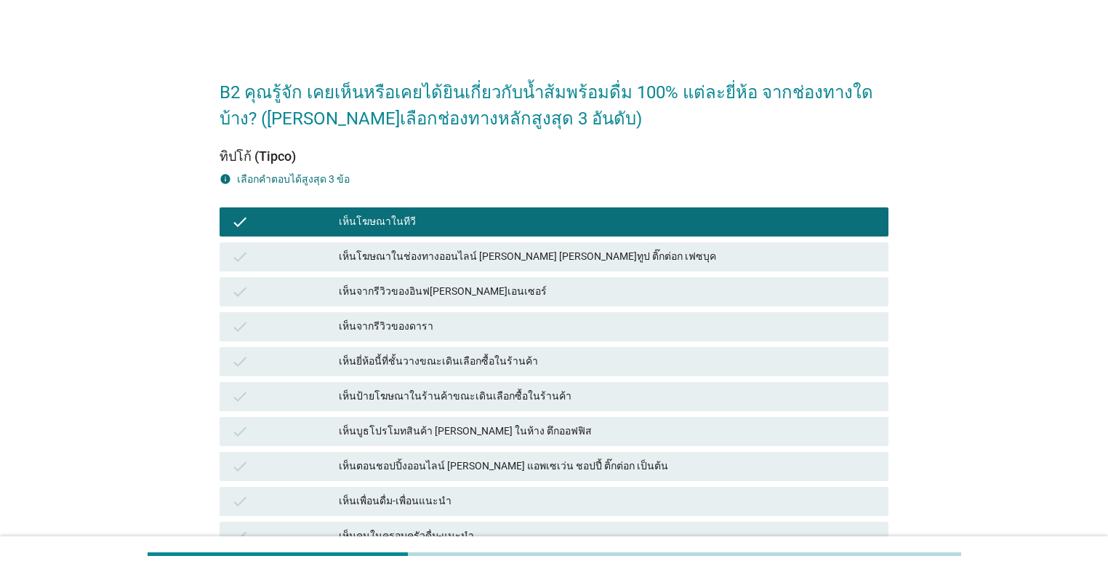
click at [472, 289] on div "เห็นจากรีวิวของอินฟ[PERSON_NAME]เอนเซอร์" at bounding box center [608, 291] width 538 height 17
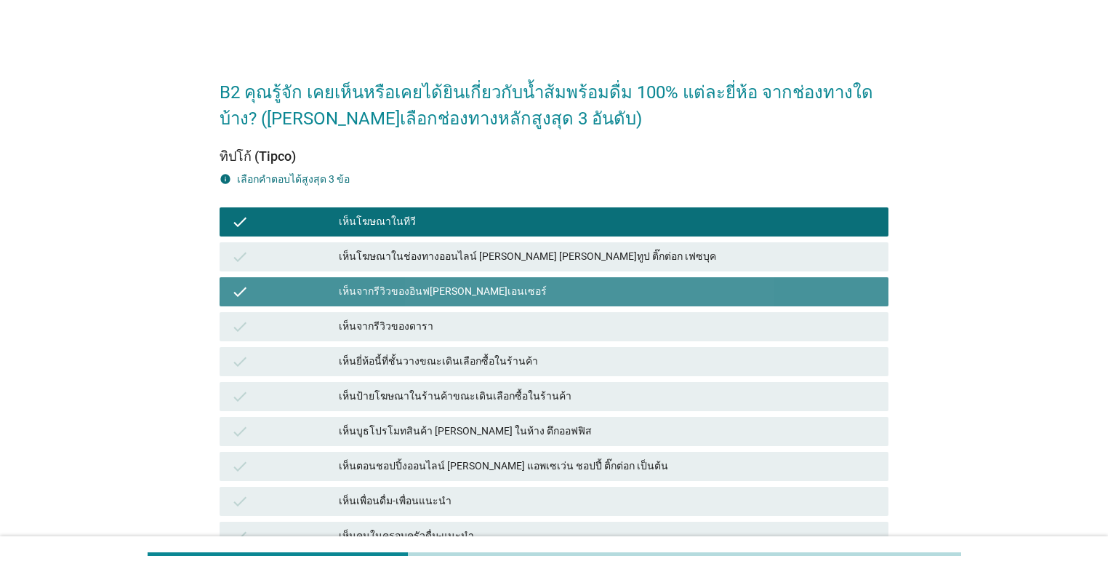
click at [474, 326] on div "เห็นจากรีวิวของดารา" at bounding box center [608, 326] width 538 height 17
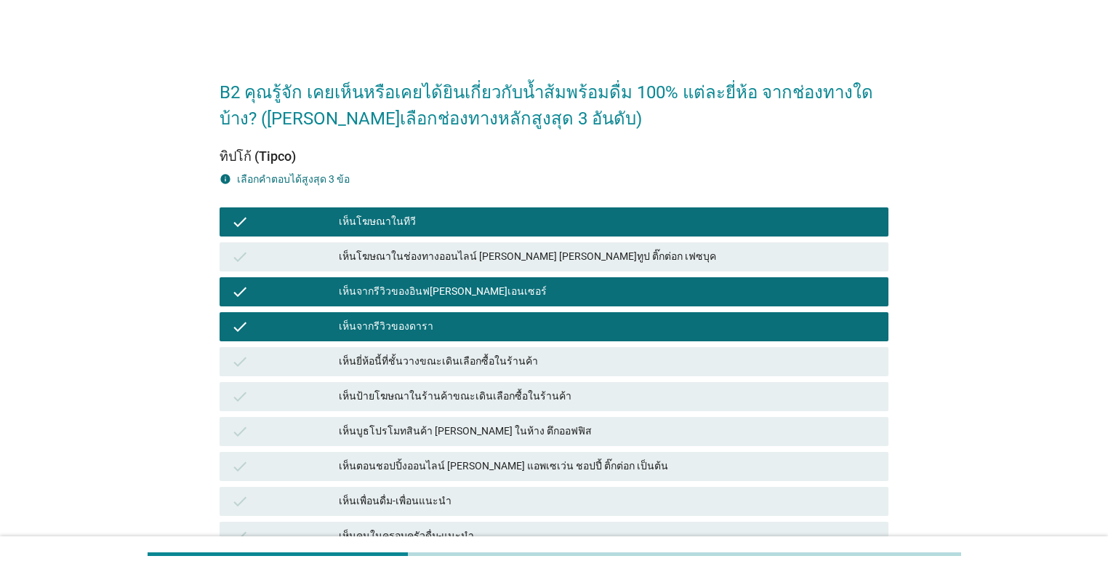
scroll to position [263, 0]
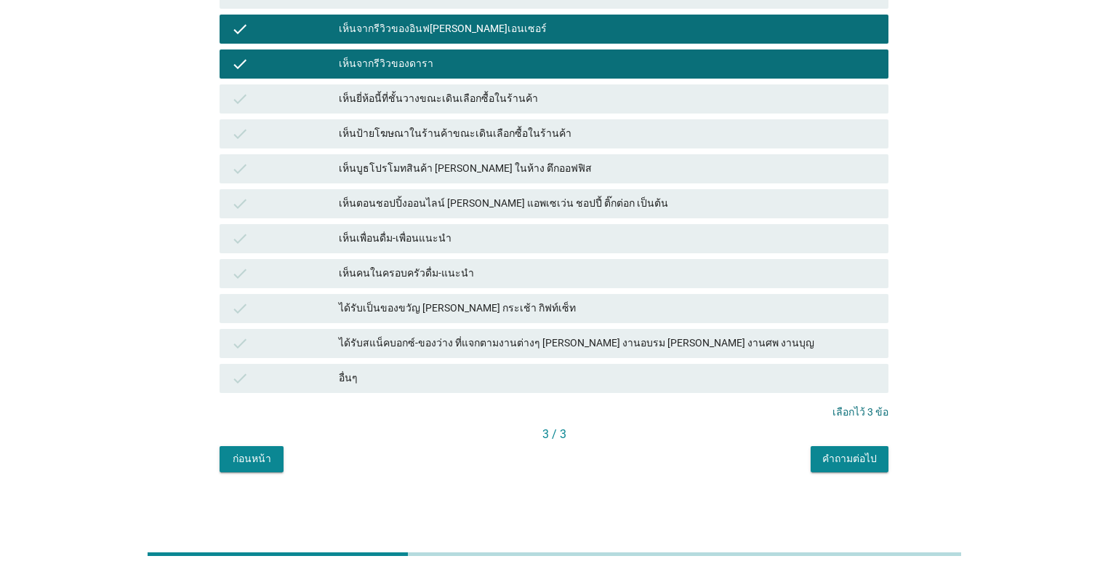
click at [572, 459] on div "คำถามต่อไป" at bounding box center [850, 458] width 55 height 15
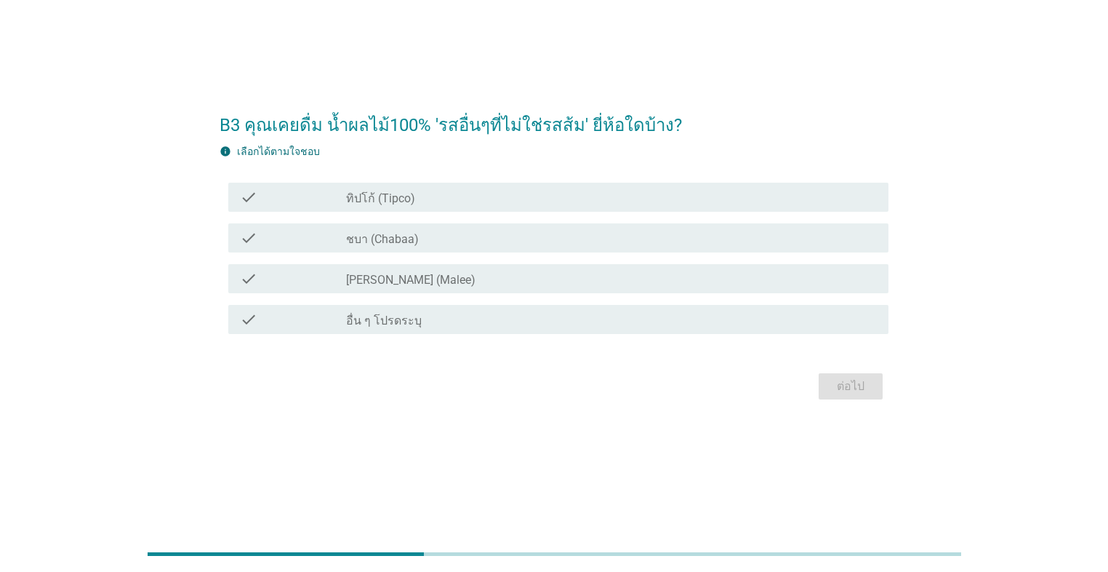
scroll to position [0, 0]
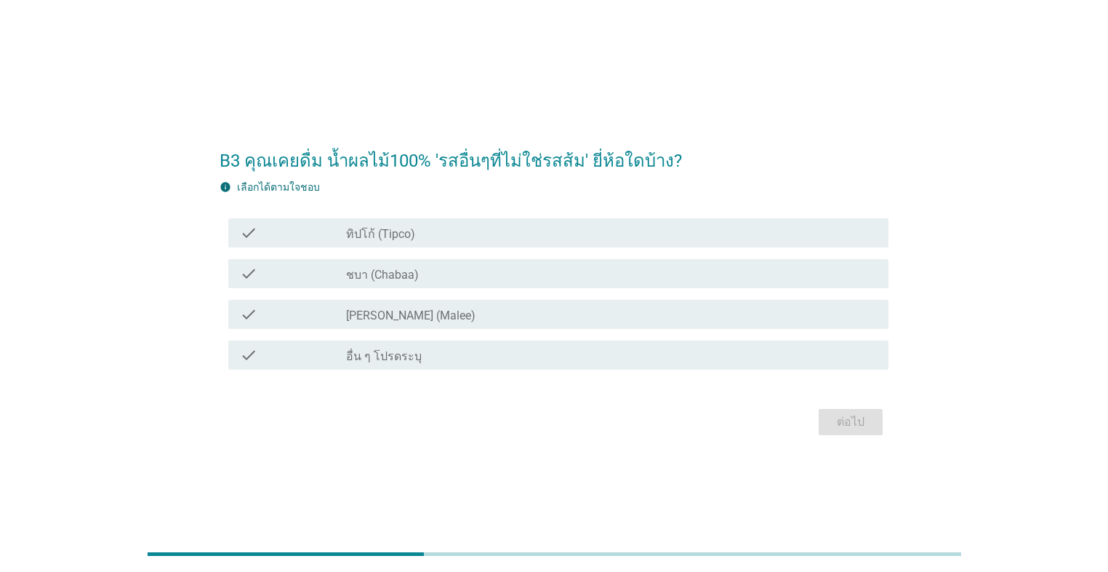
click at [524, 239] on div "check_box_outline_blank ทิปโก้ (Tipco)" at bounding box center [611, 232] width 531 height 17
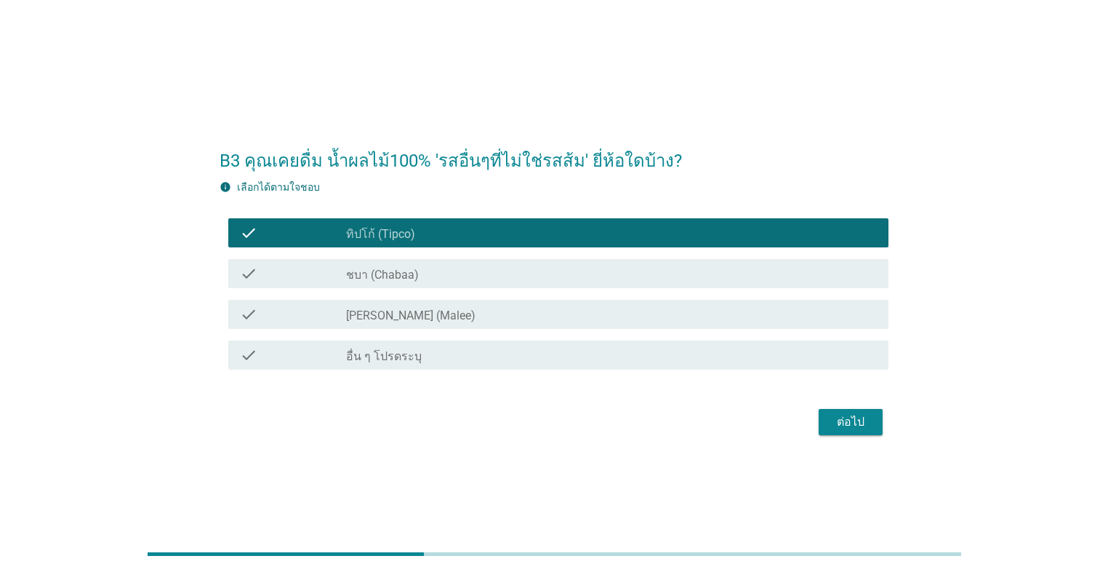
click at [547, 321] on div "check_box_outline_blank [PERSON_NAME] (Malee)" at bounding box center [611, 313] width 531 height 17
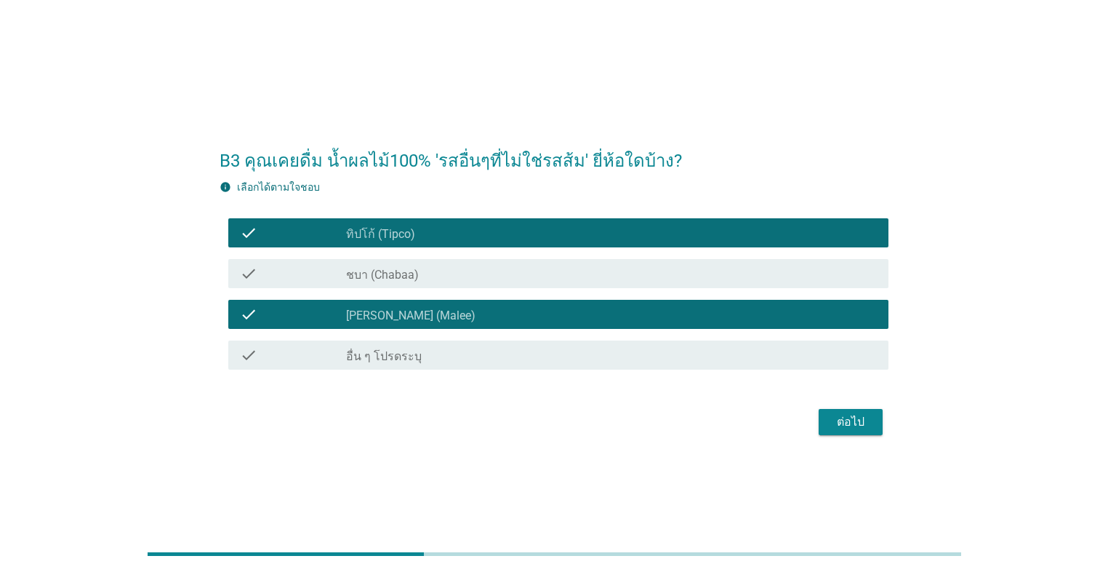
click at [572, 424] on div "ต่อไป" at bounding box center [851, 421] width 41 height 17
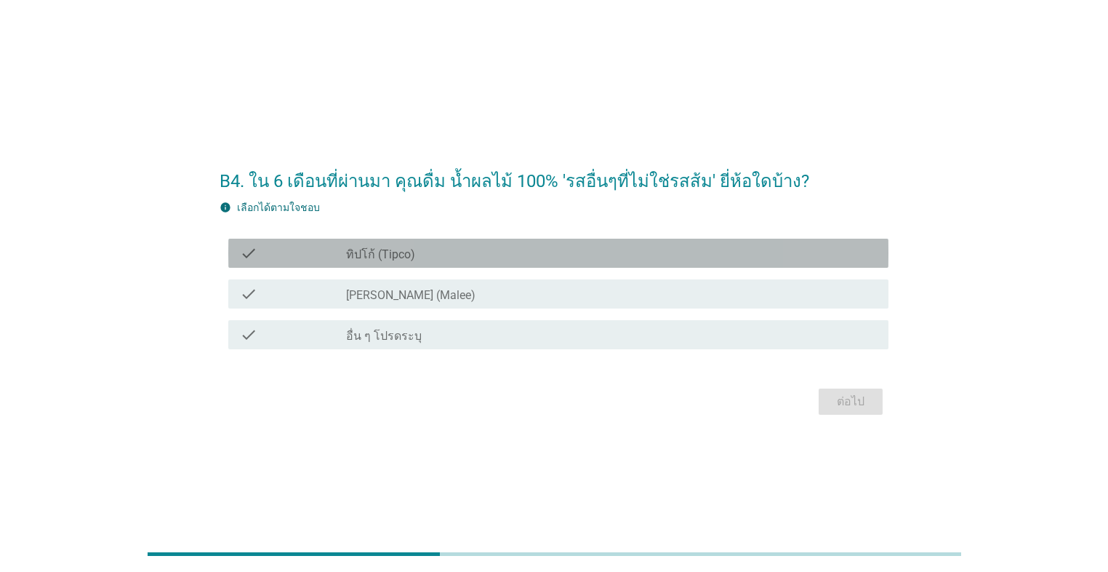
click at [484, 258] on div "check_box_outline_blank ทิปโก้ (Tipco)" at bounding box center [611, 252] width 531 height 17
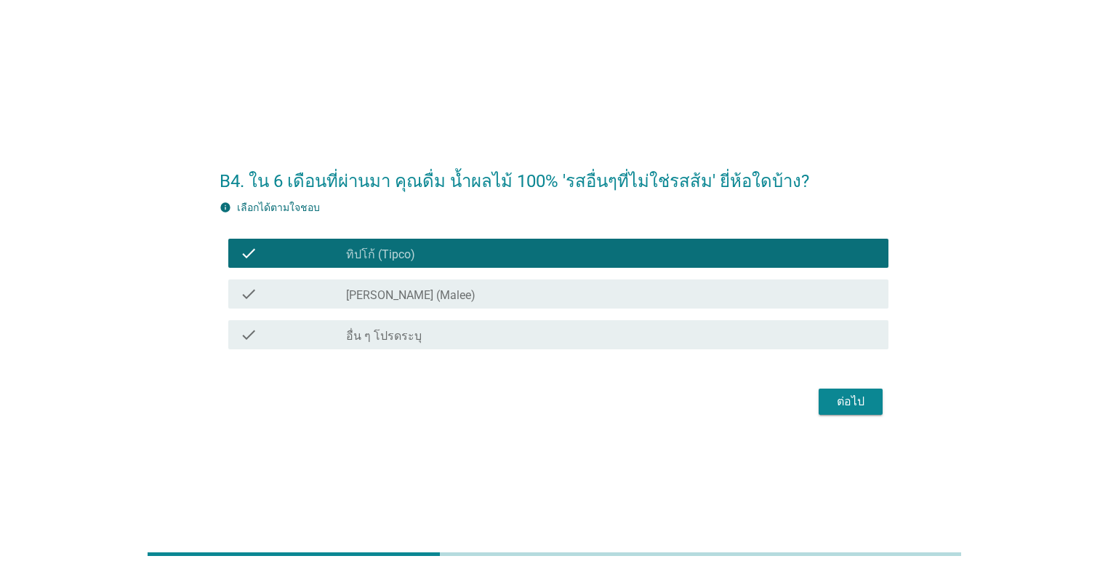
click at [492, 293] on div "check_box [PERSON_NAME] (Malee)" at bounding box center [611, 293] width 531 height 17
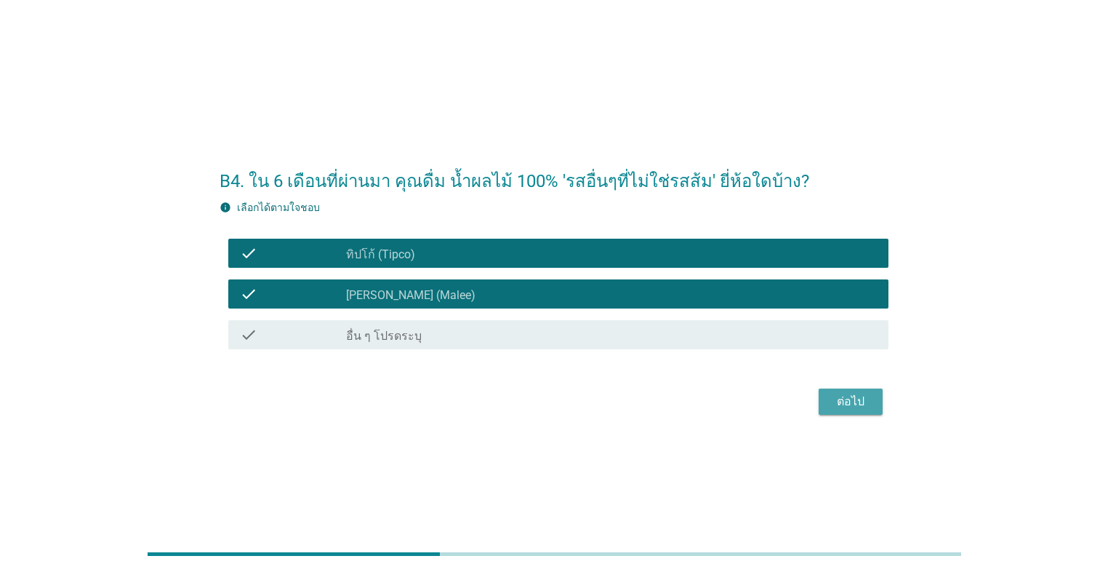
click at [572, 399] on div "ต่อไป" at bounding box center [851, 401] width 41 height 17
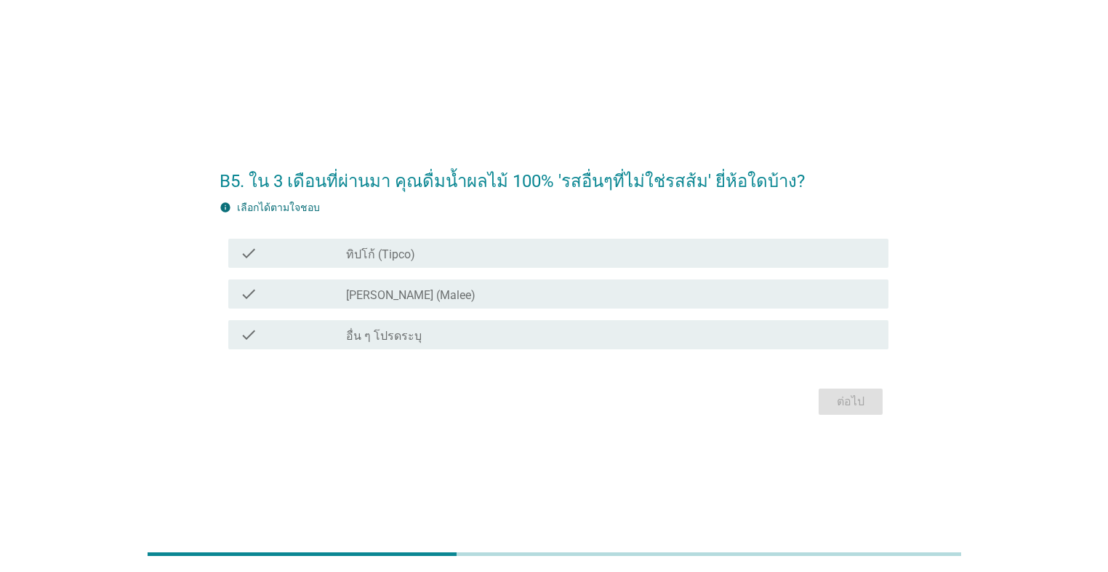
click at [475, 297] on div "check_box [PERSON_NAME] (Malee)" at bounding box center [611, 293] width 531 height 17
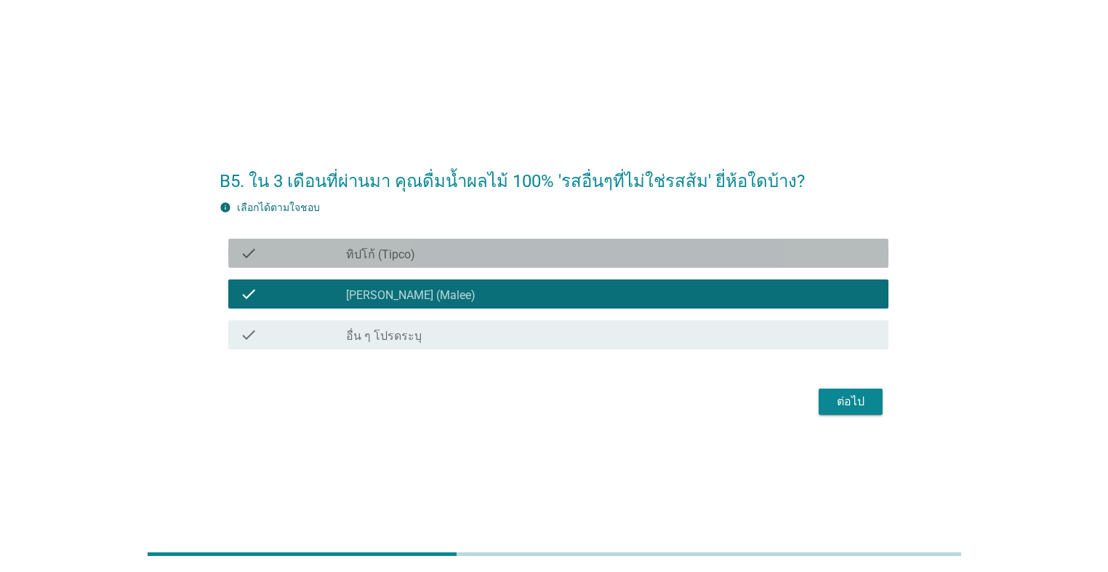
click at [483, 252] on div "check_box_outline_blank ทิปโก้ (Tipco)" at bounding box center [611, 252] width 531 height 17
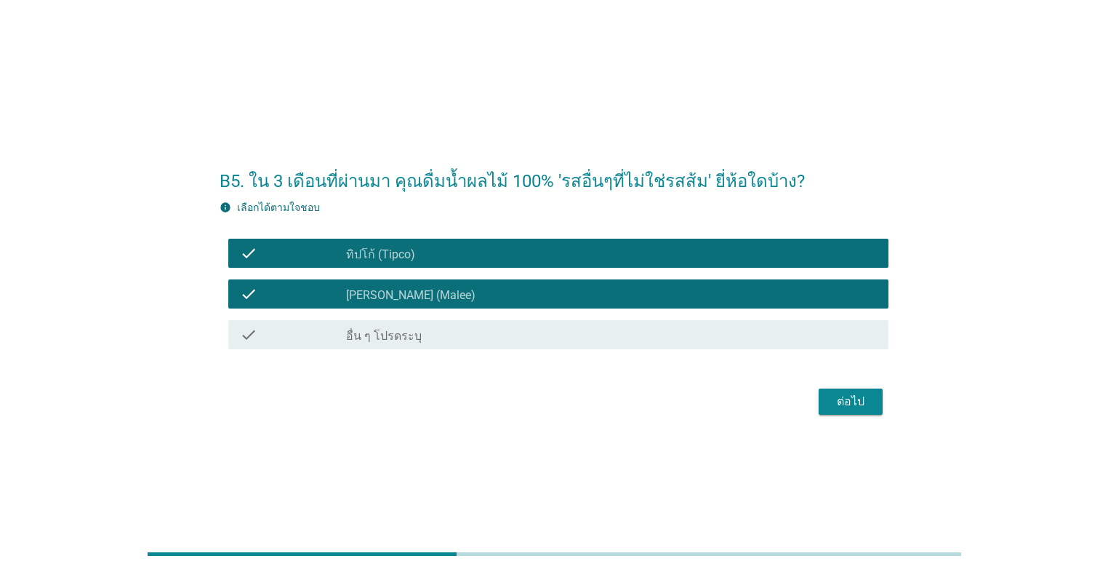
click at [572, 407] on div "ต่อไป" at bounding box center [851, 401] width 41 height 17
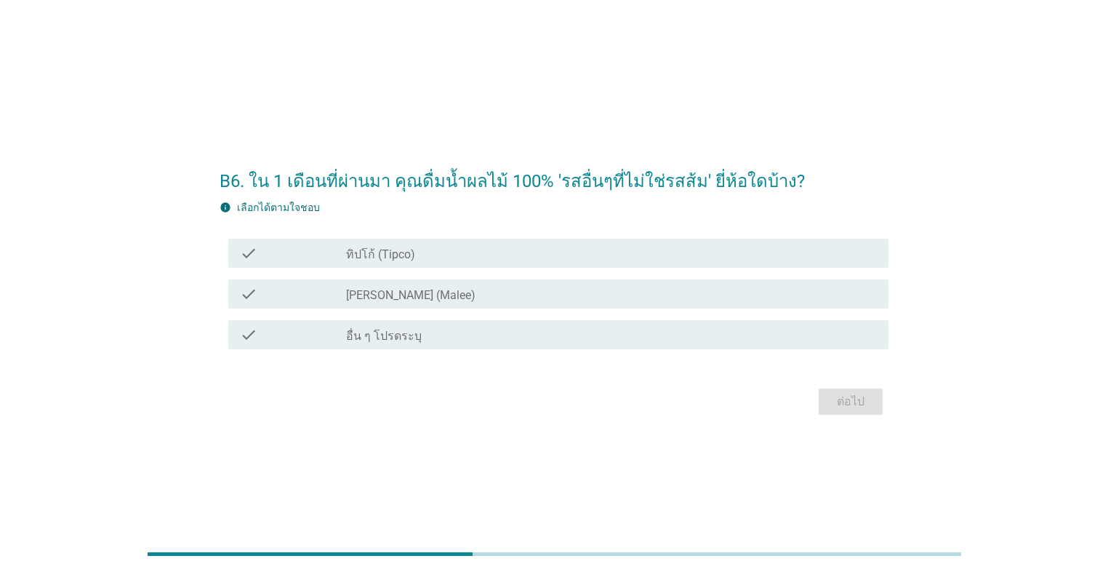
click at [478, 293] on div "check_box [PERSON_NAME] (Malee)" at bounding box center [611, 293] width 531 height 17
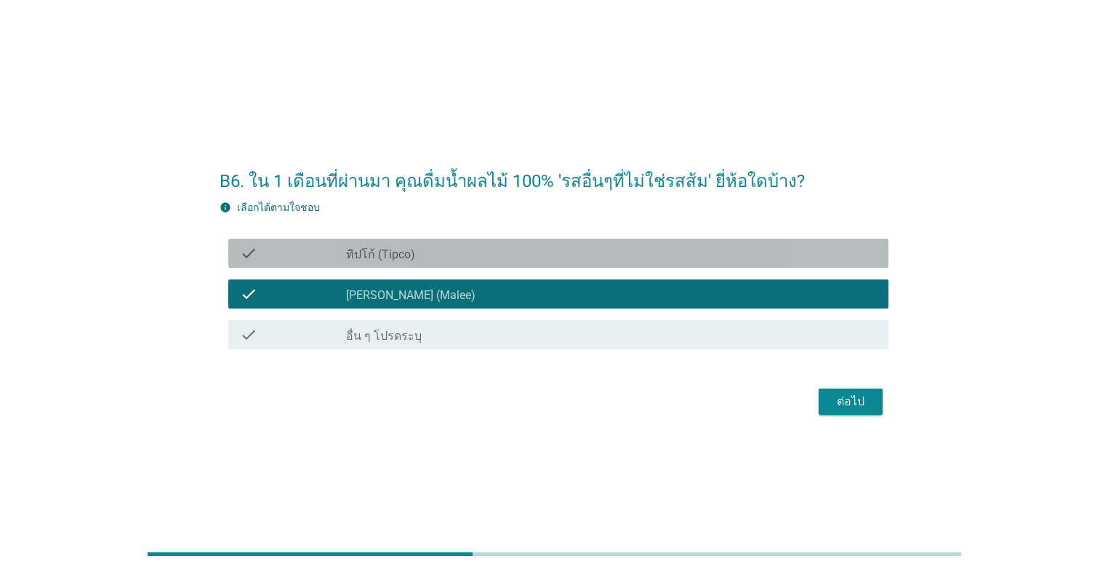
click at [488, 259] on div "check_box_outline_blank ทิปโก้ (Tipco)" at bounding box center [611, 252] width 531 height 17
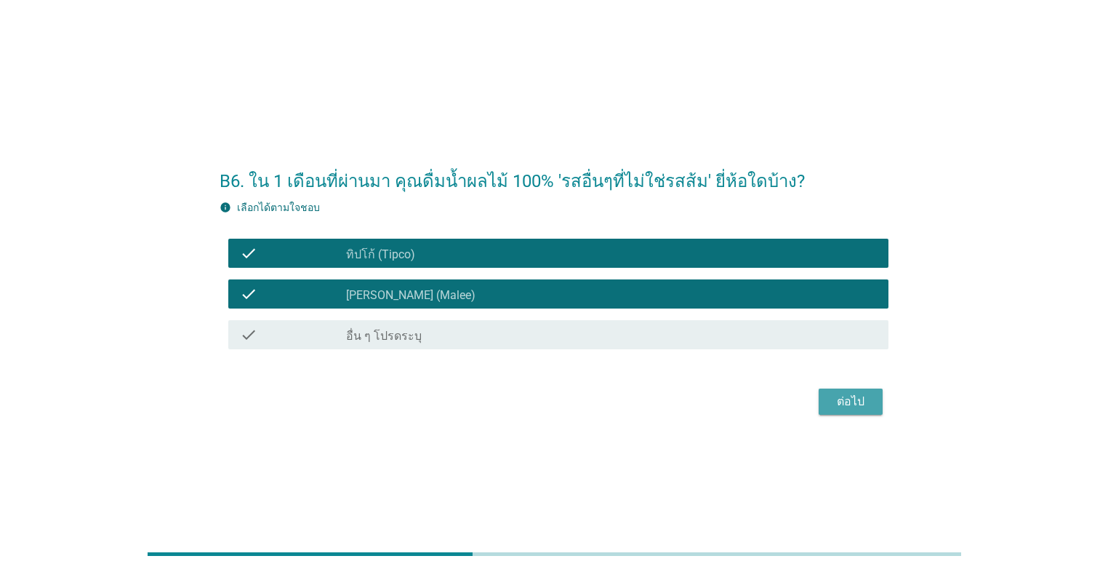
click at [572, 409] on div "ต่อไป" at bounding box center [851, 401] width 41 height 17
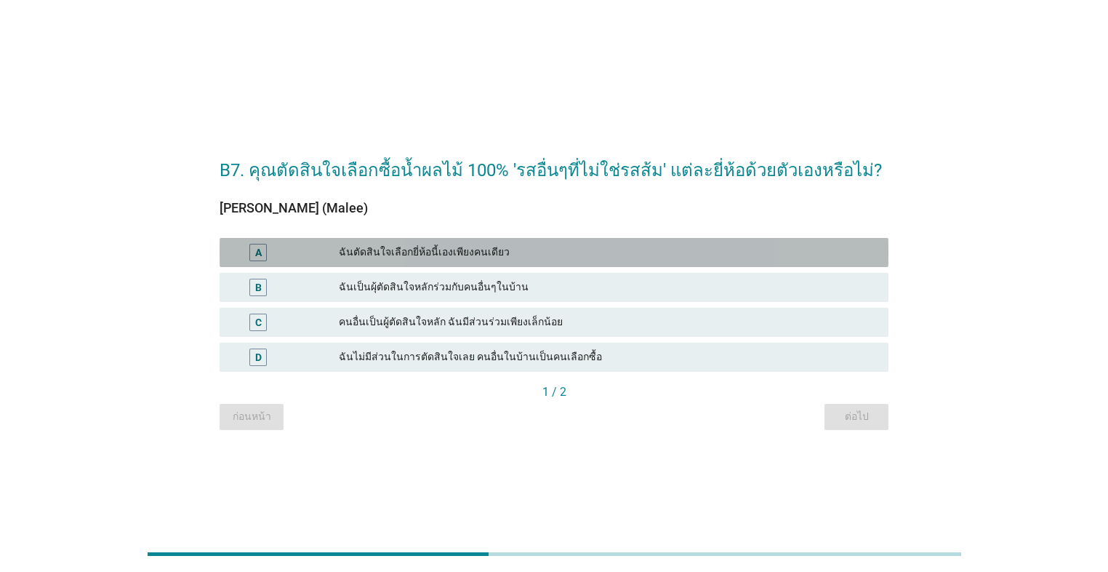
click at [479, 248] on div "ฉันตัดสินใจเลือกยี่ห้อนี้เองเพียงคนเดียว" at bounding box center [608, 252] width 538 height 17
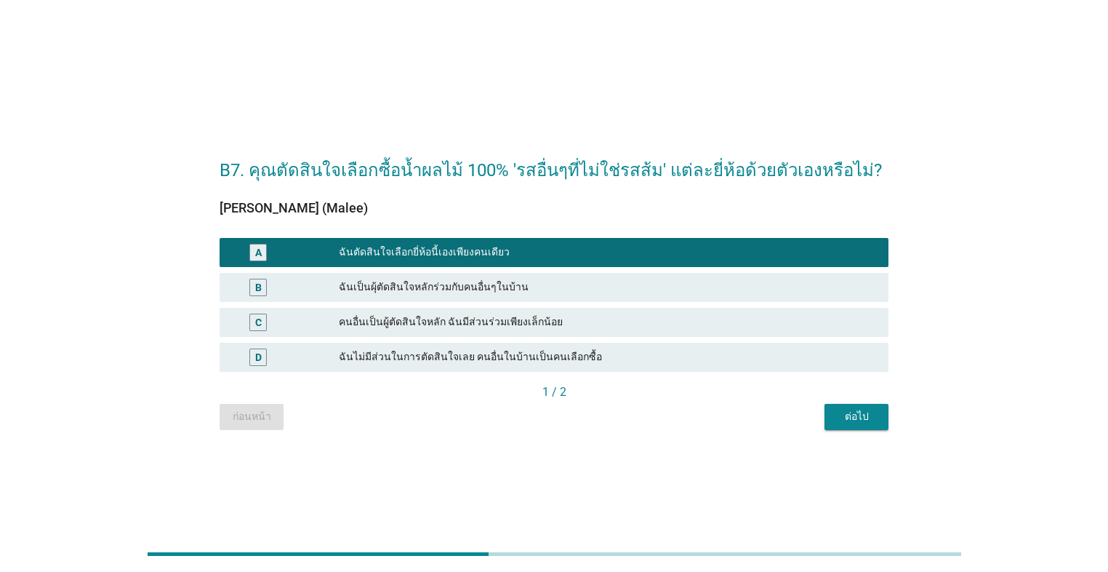
click at [572, 423] on div "ต่อไป" at bounding box center [856, 416] width 41 height 15
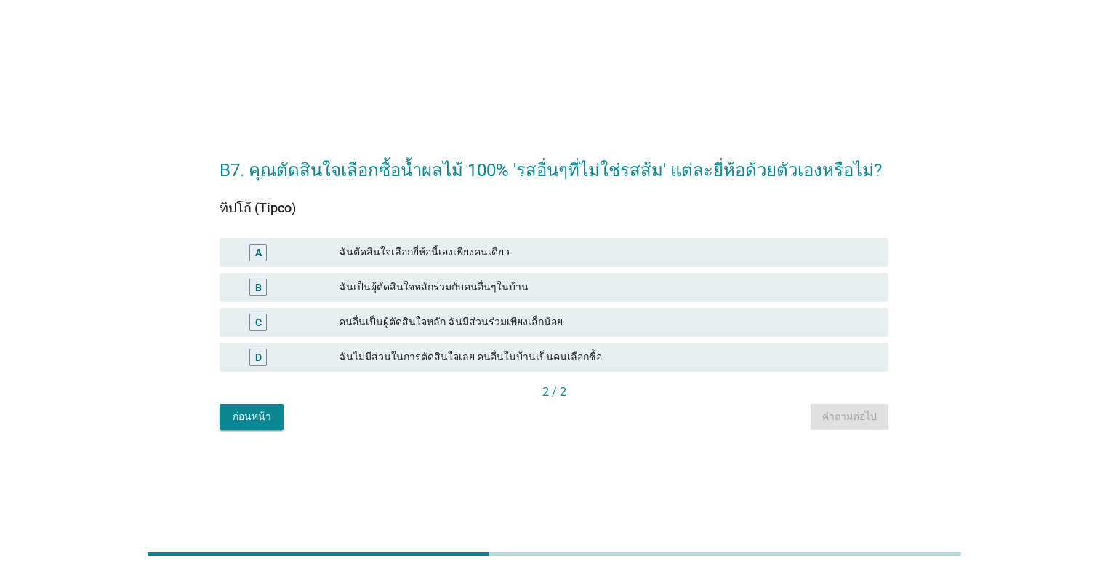
click at [480, 258] on div "ฉันตัดสินใจเลือกยี่ห้อนี้เองเพียงคนเดียว" at bounding box center [608, 252] width 538 height 17
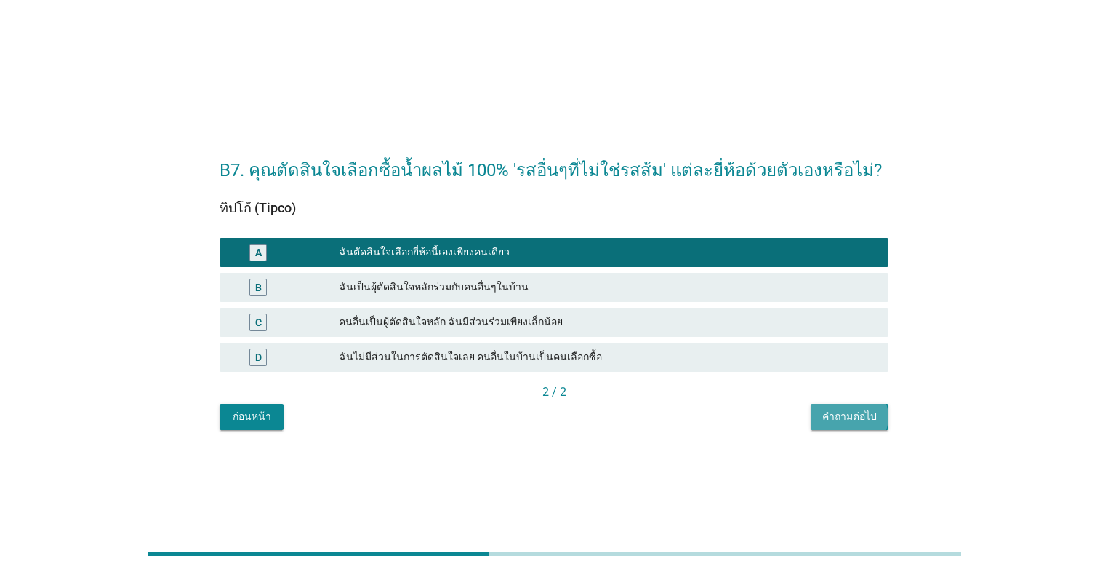
click at [572, 423] on div "คำถามต่อไป" at bounding box center [850, 416] width 55 height 15
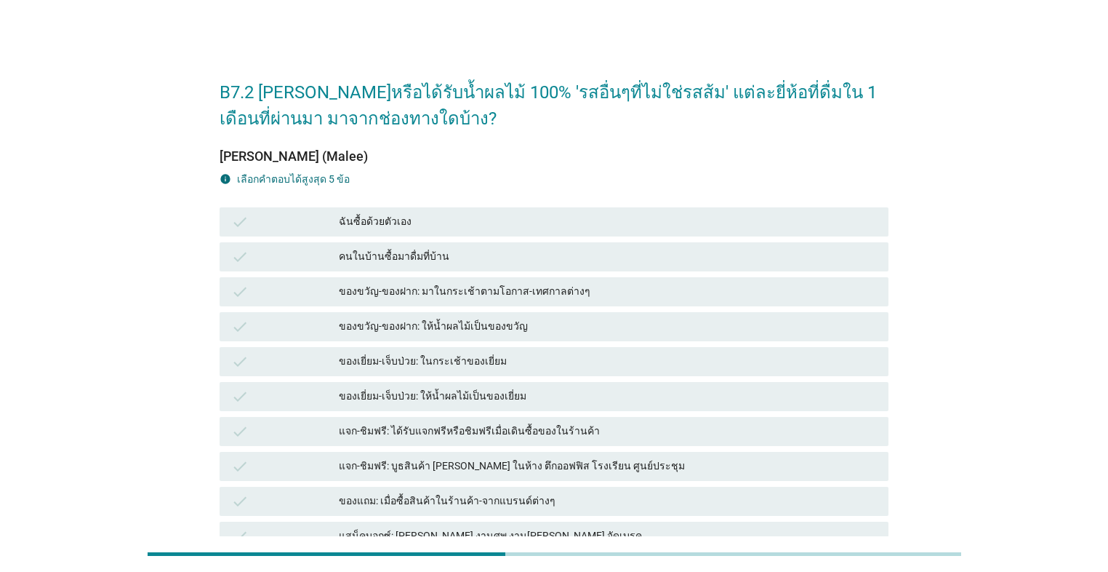
click at [524, 217] on div "ฉันซื้อด้วยตัวเอง" at bounding box center [608, 221] width 538 height 17
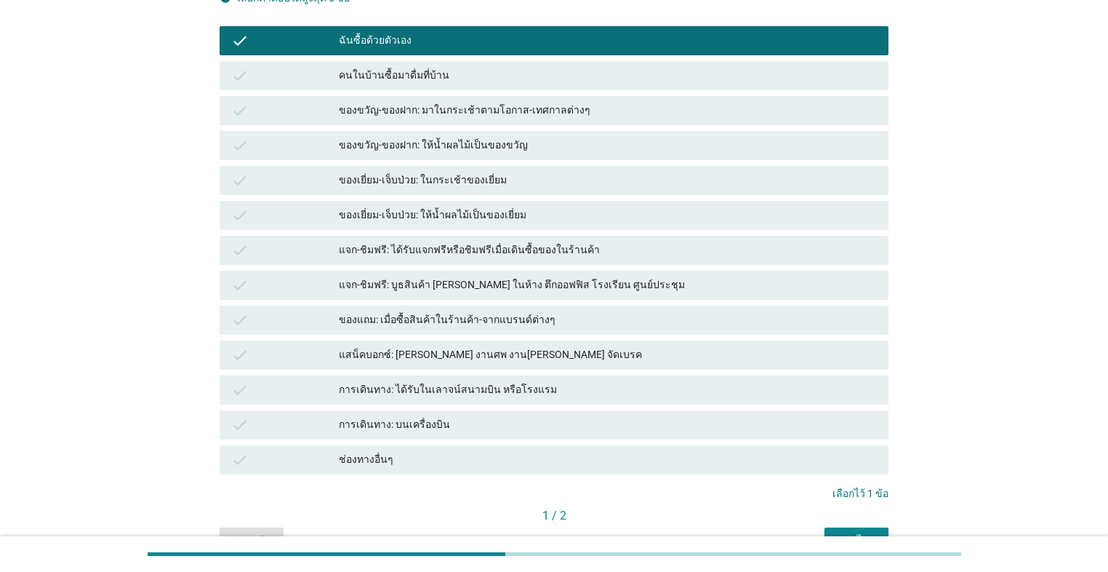
scroll to position [263, 0]
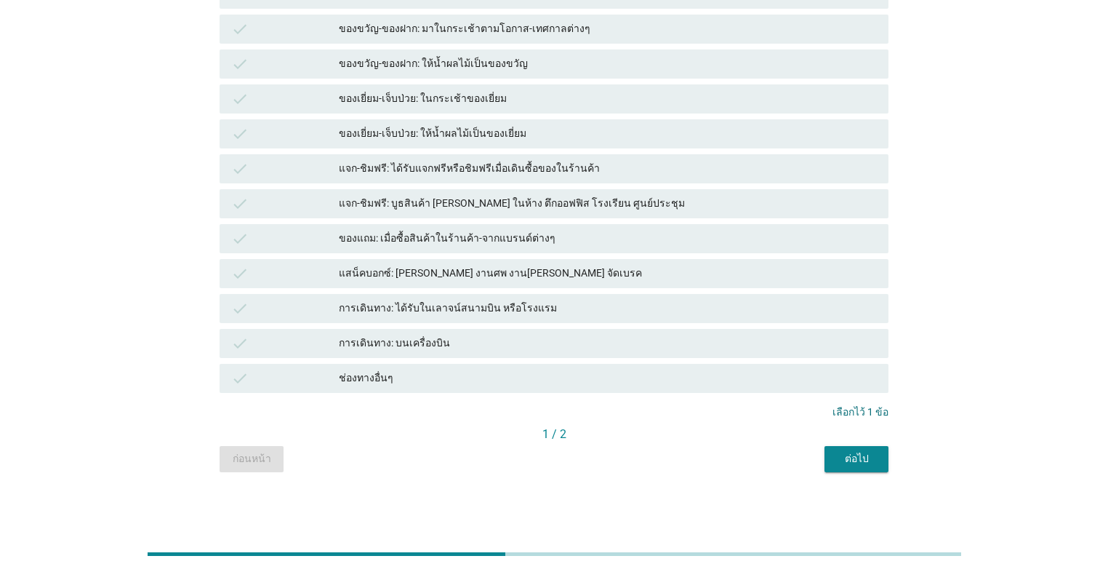
click at [572, 466] on button "ต่อไป" at bounding box center [857, 459] width 64 height 26
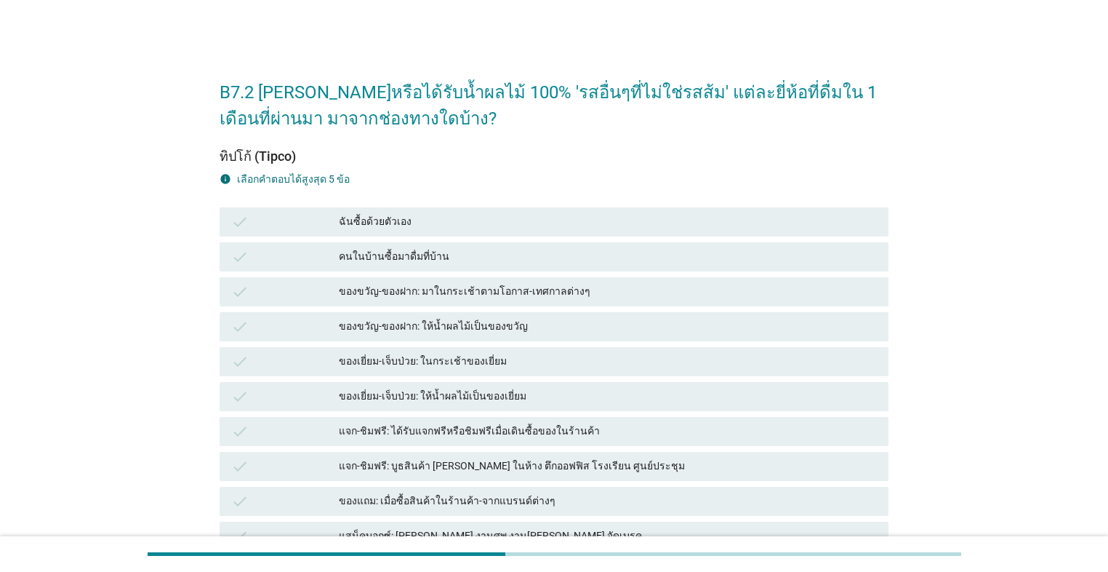
click at [508, 225] on div "ฉันซื้อด้วยตัวเอง" at bounding box center [608, 221] width 538 height 17
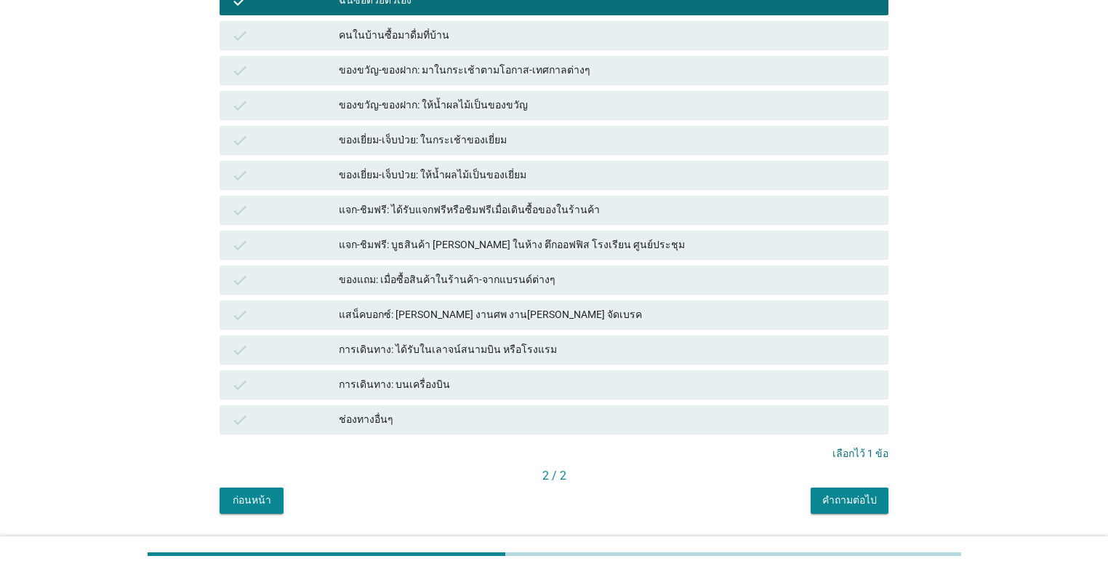
scroll to position [263, 0]
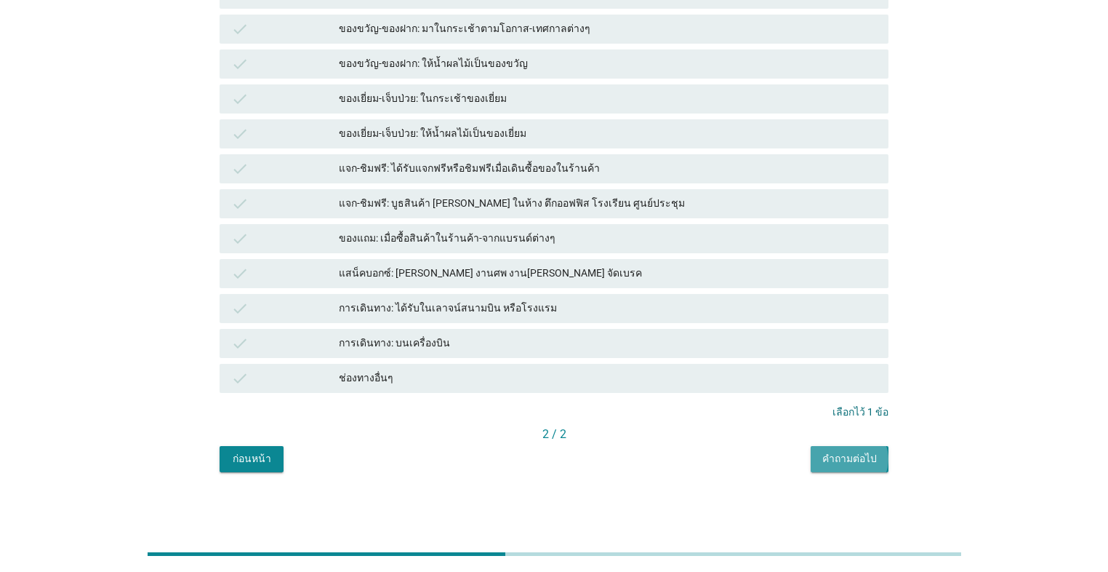
click at [572, 451] on div "คำถามต่อไป" at bounding box center [850, 458] width 55 height 15
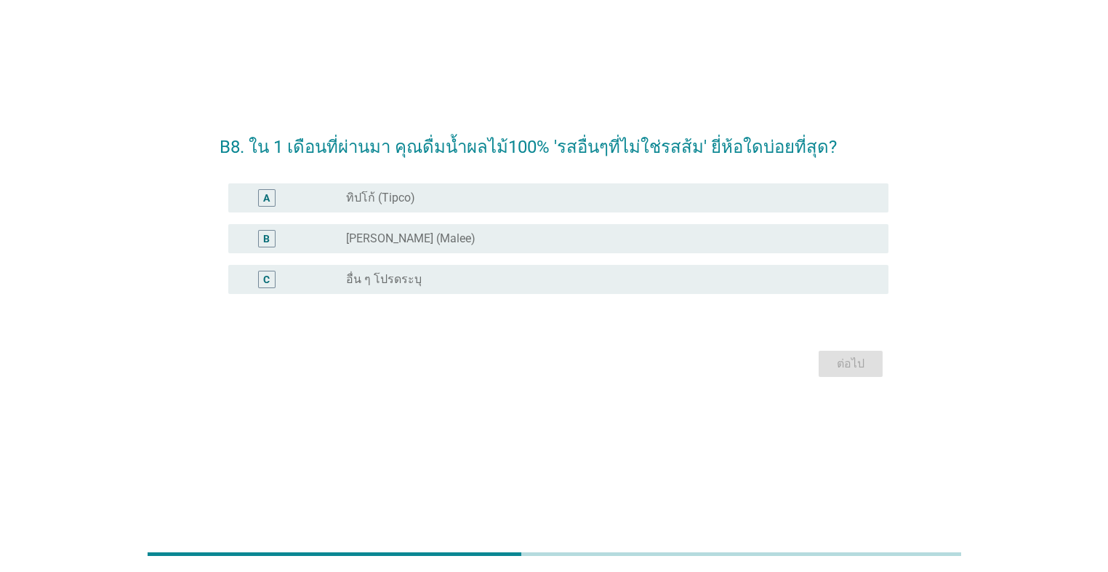
scroll to position [0, 0]
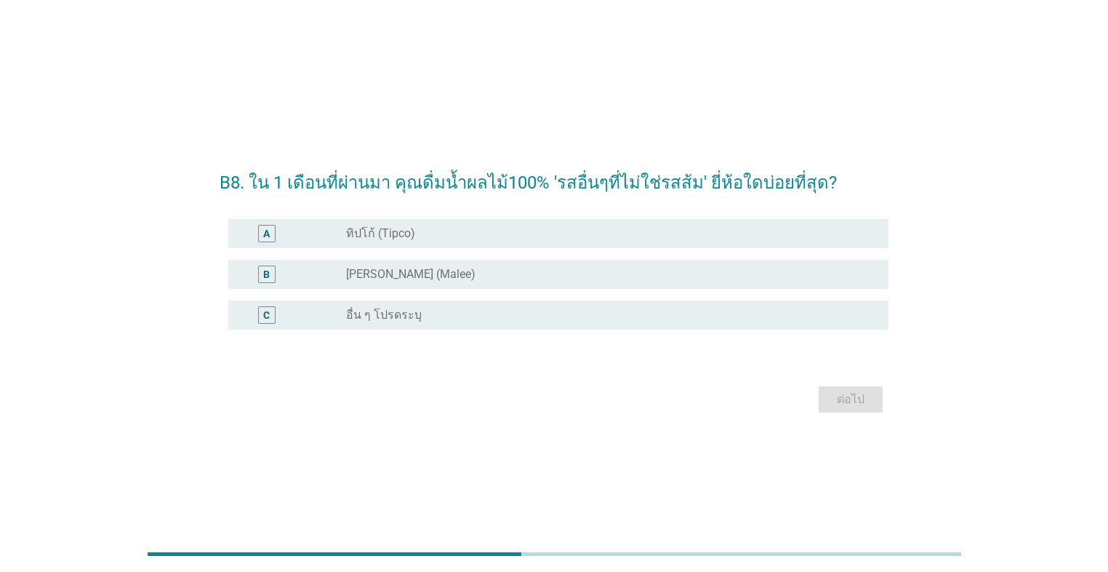
click at [530, 262] on div "B radio_button_unchecked [PERSON_NAME] (Malee)" at bounding box center [558, 274] width 660 height 29
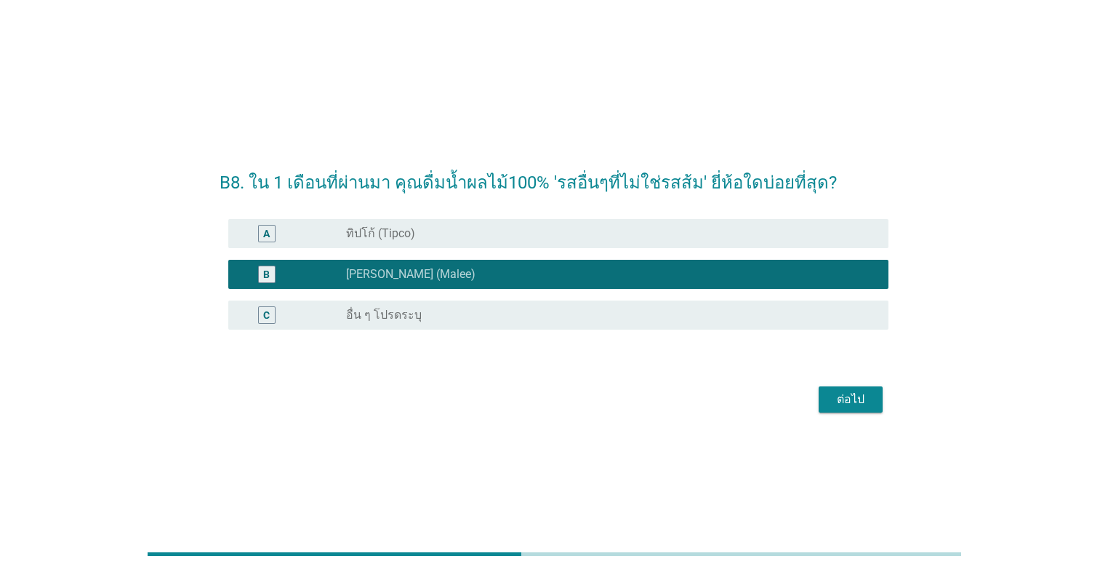
click at [541, 238] on div "radio_button_unchecked ทิปโก้ (Tipco)" at bounding box center [605, 233] width 519 height 15
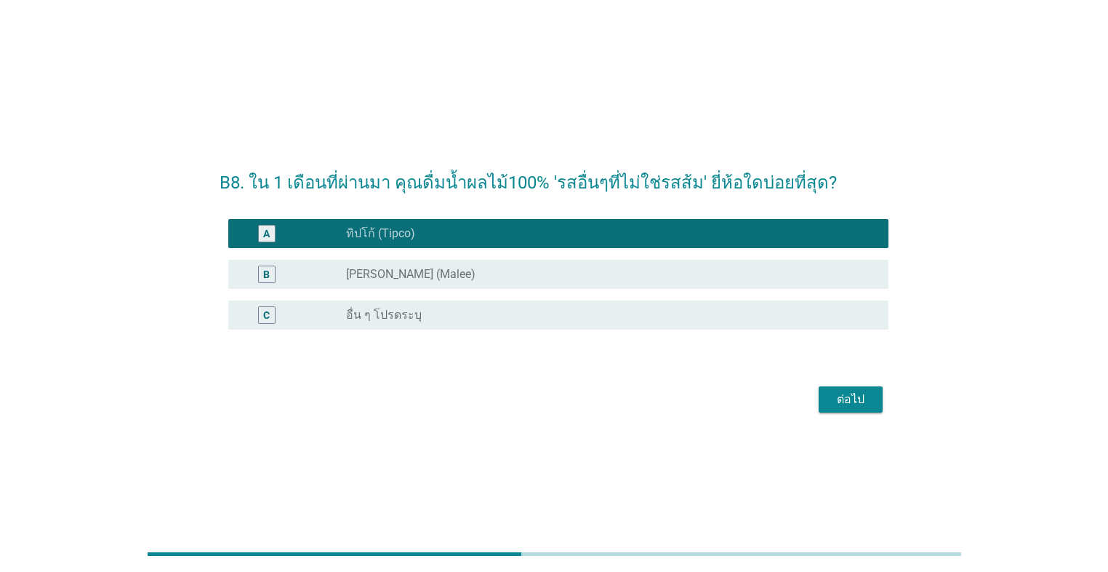
click at [553, 270] on div "radio_button_unchecked [PERSON_NAME] (Malee)" at bounding box center [605, 274] width 519 height 15
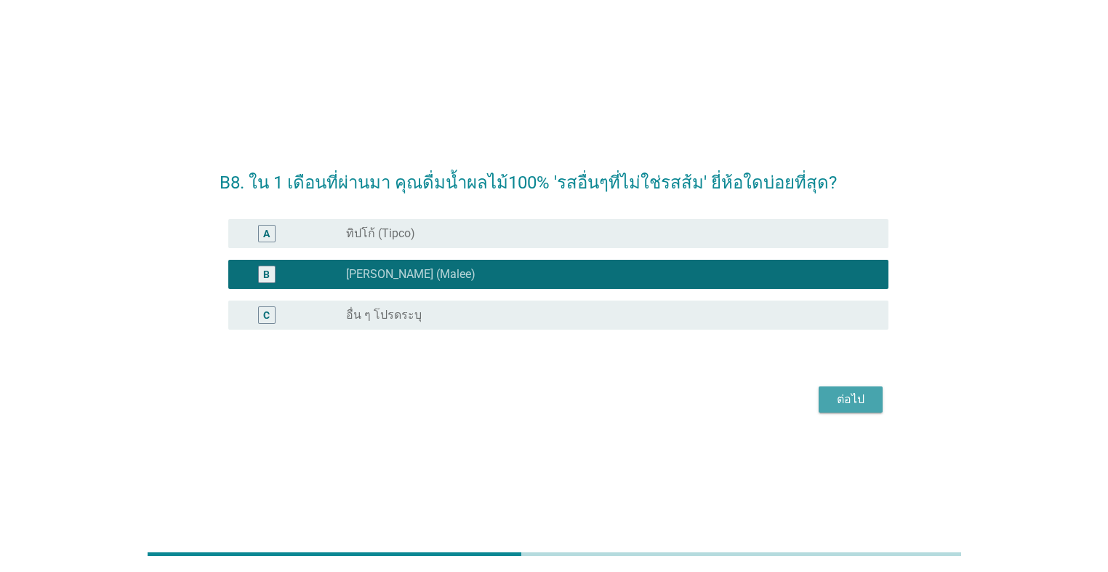
click at [572, 395] on div "ต่อไป" at bounding box center [851, 399] width 41 height 17
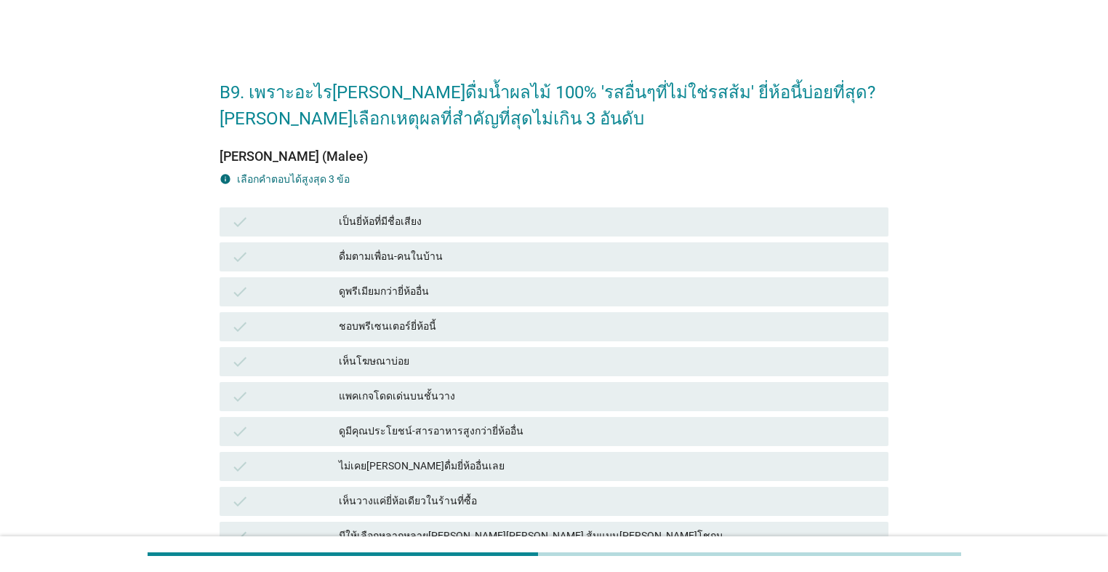
click at [529, 209] on div "check เป็นยี่ห้อที่มีชื่อเสียง" at bounding box center [554, 221] width 669 height 29
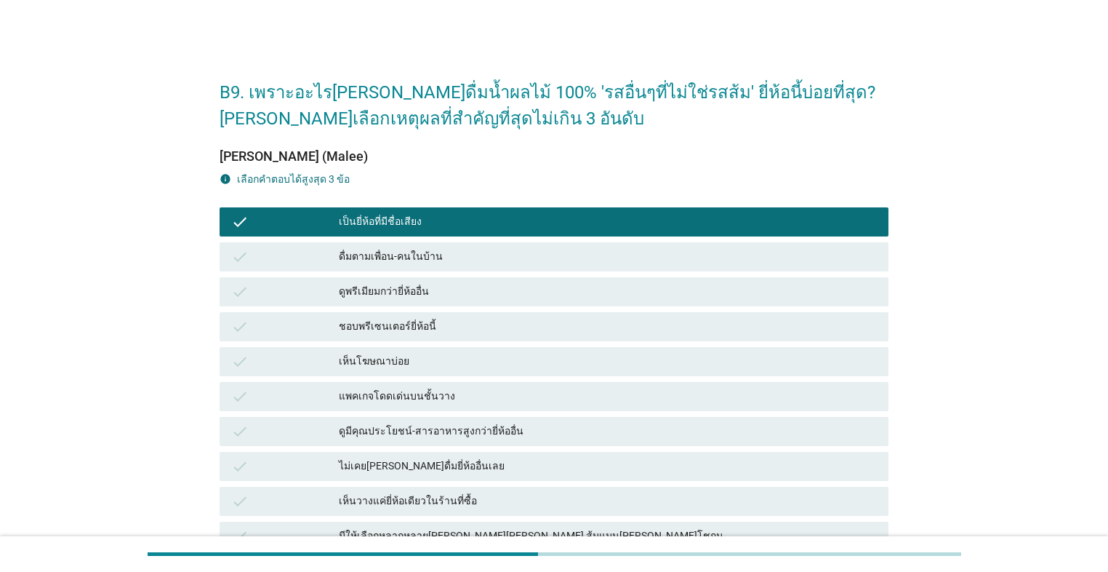
click at [515, 364] on div "เห็นโฆษณาบ่อย" at bounding box center [608, 361] width 538 height 17
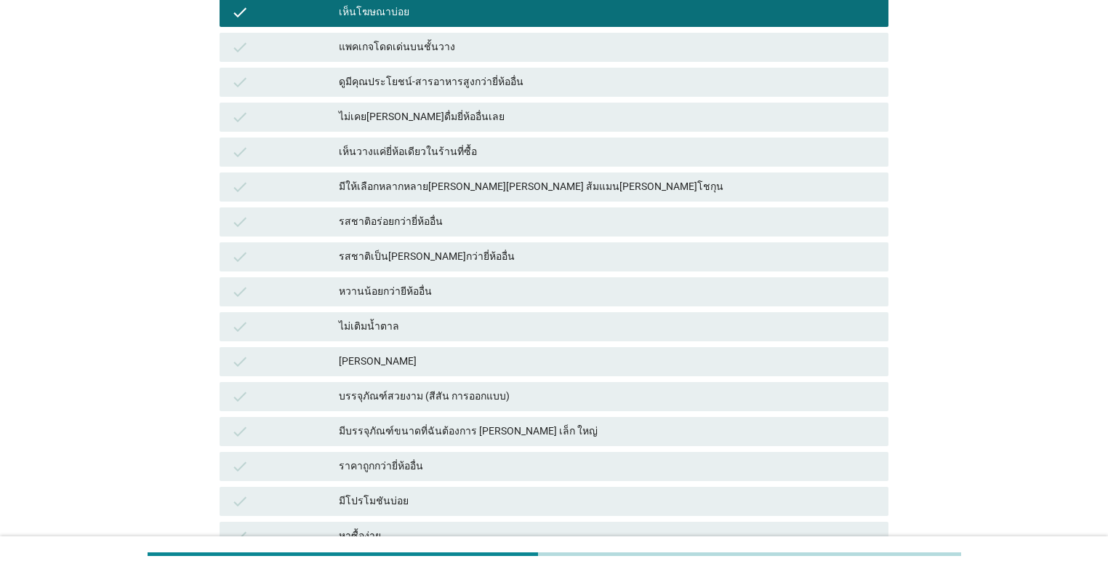
scroll to position [291, 0]
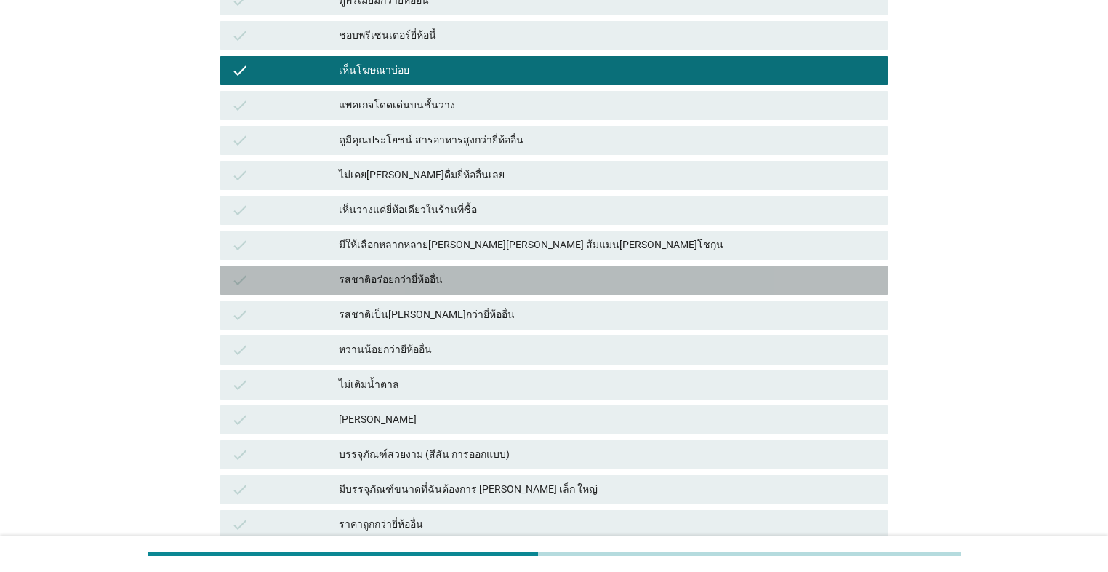
click at [464, 284] on div "รสชาติอร่อยกว่ายี่ห้ออื่น" at bounding box center [608, 279] width 538 height 17
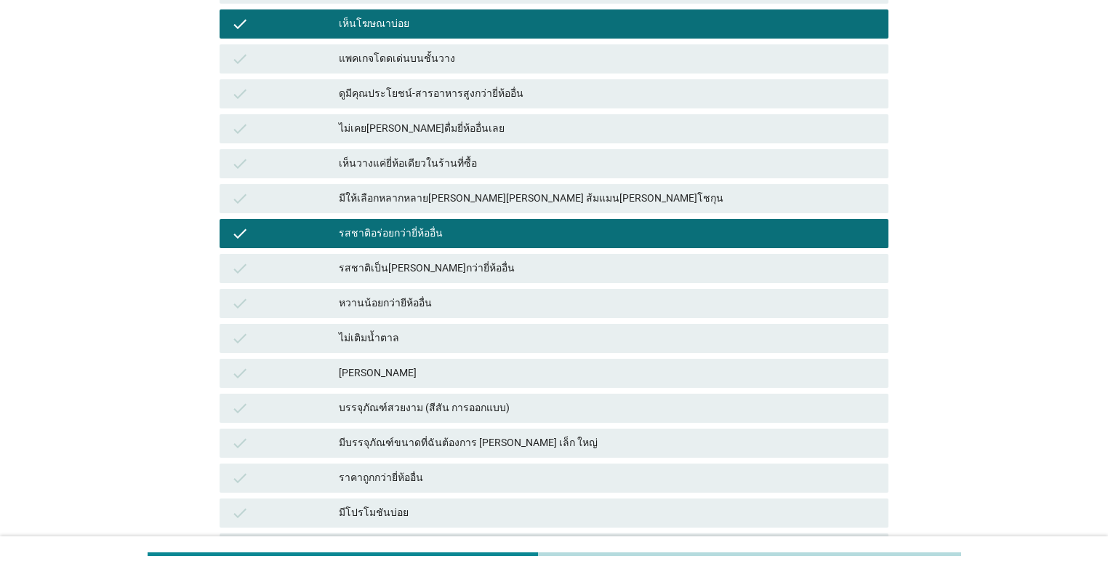
scroll to position [507, 0]
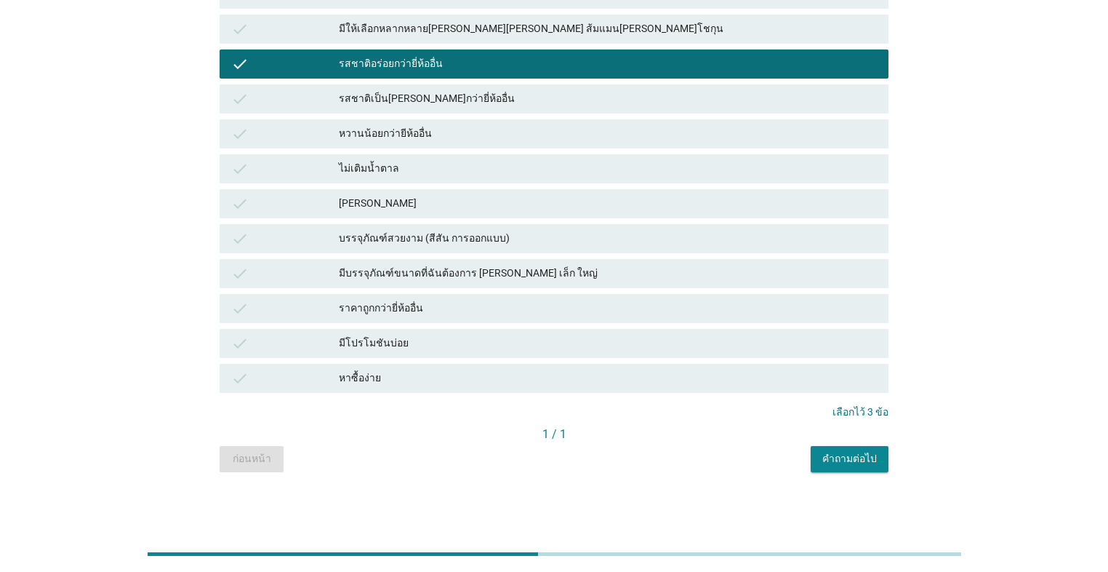
click at [572, 462] on div "คำถามต่อไป" at bounding box center [850, 458] width 55 height 15
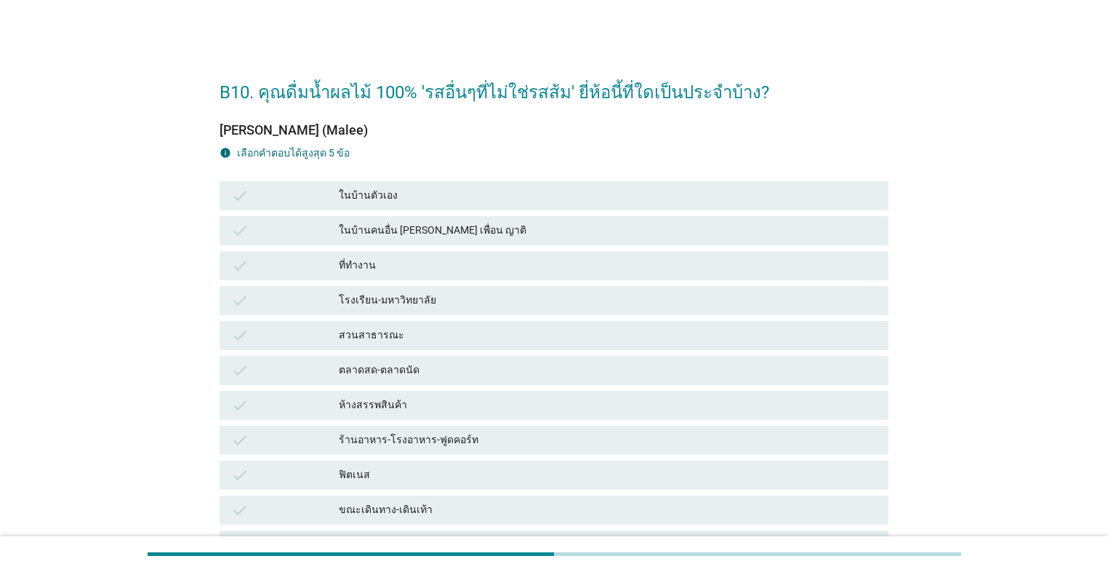
click at [433, 183] on div "check ในบ้านตัวเอง" at bounding box center [554, 195] width 669 height 29
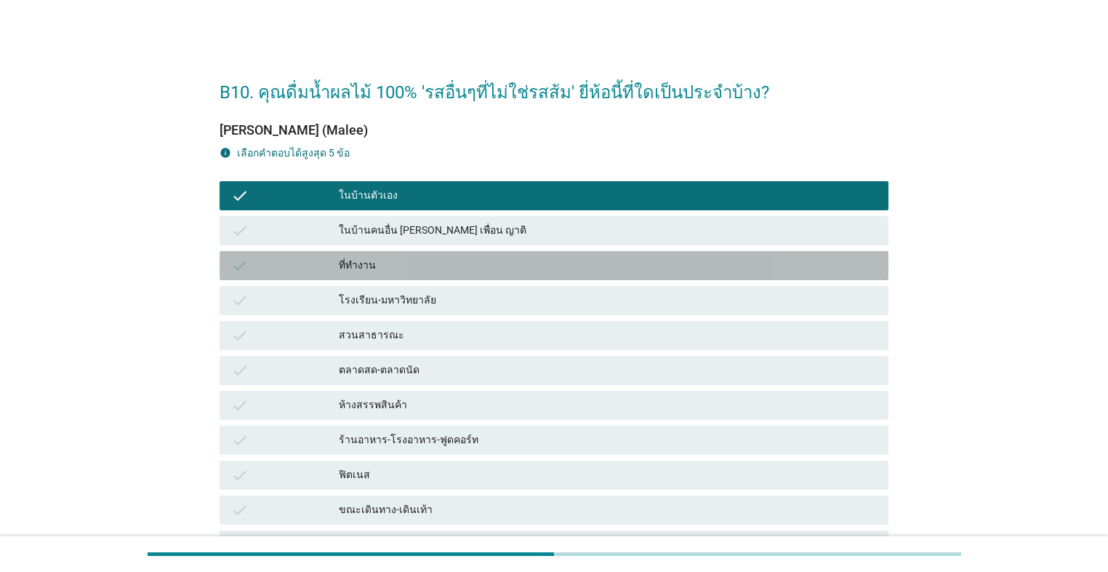
click at [465, 268] on div "ที่ทำงาน" at bounding box center [608, 265] width 538 height 17
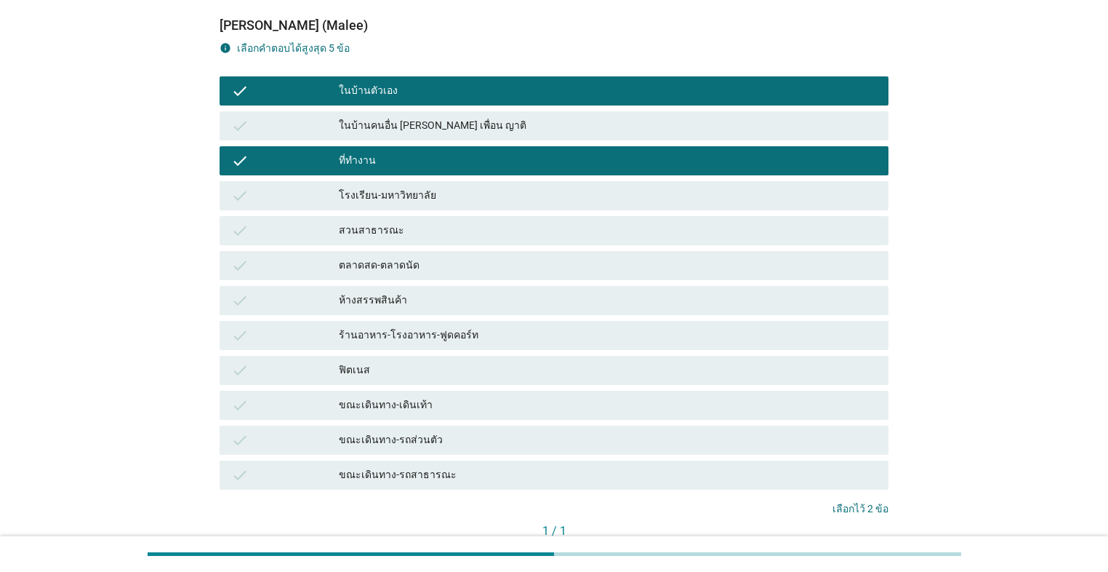
scroll to position [201, 0]
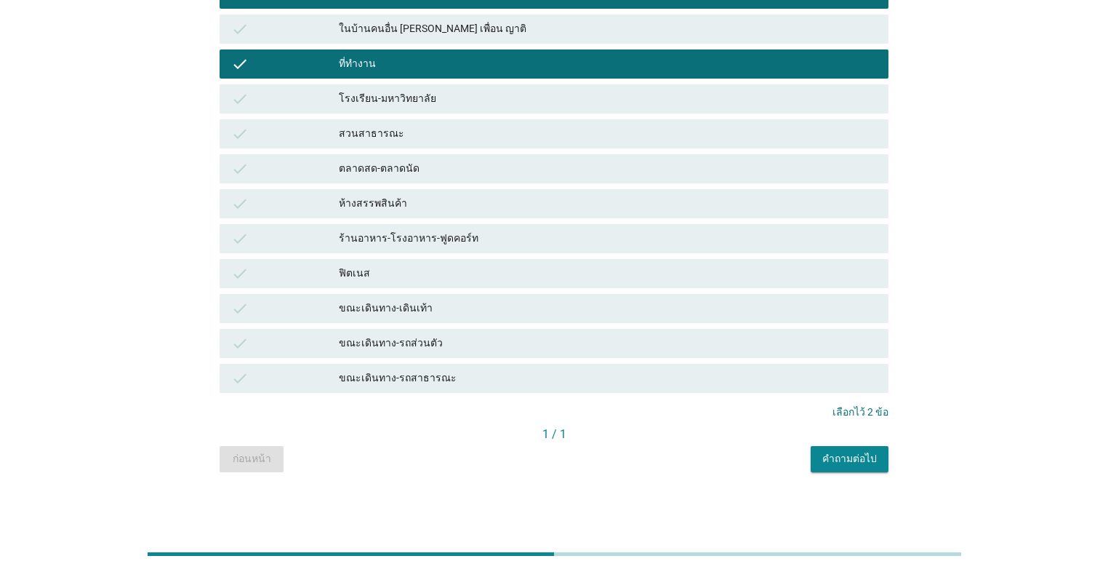
click at [572, 456] on div "B10. คุณดื่มน้ำผลไม้ 100% 'รสอื่นๆที่ไม่ใช่รสส้ม' ยี่ห้อนี้ที่ใดเป็นประจำบ้าง? …" at bounding box center [554, 168] width 692 height 632
click at [572, 463] on div "คำถามต่อไป" at bounding box center [850, 458] width 55 height 15
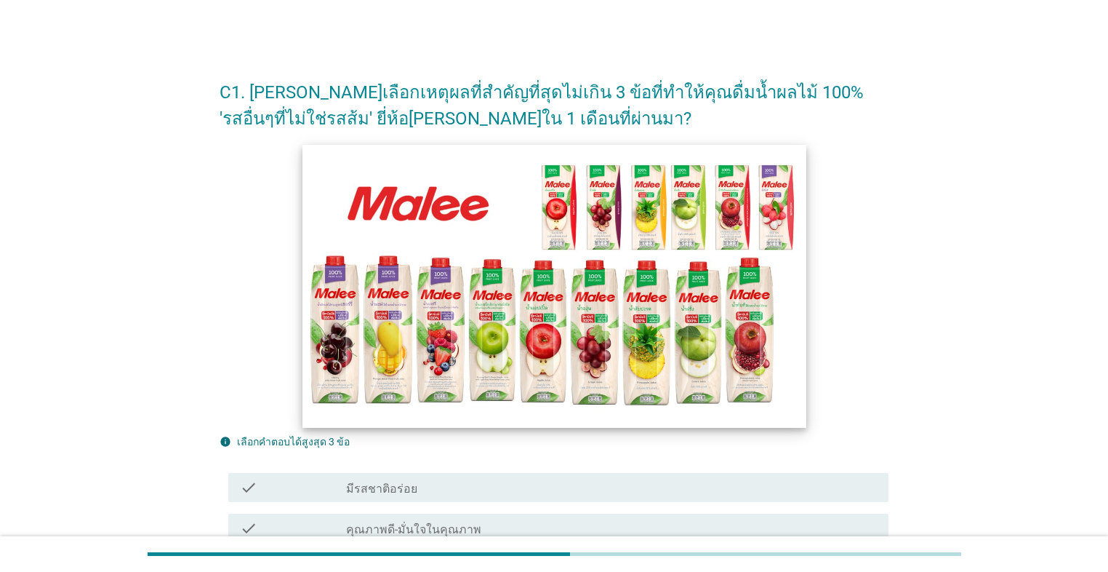
scroll to position [233, 0]
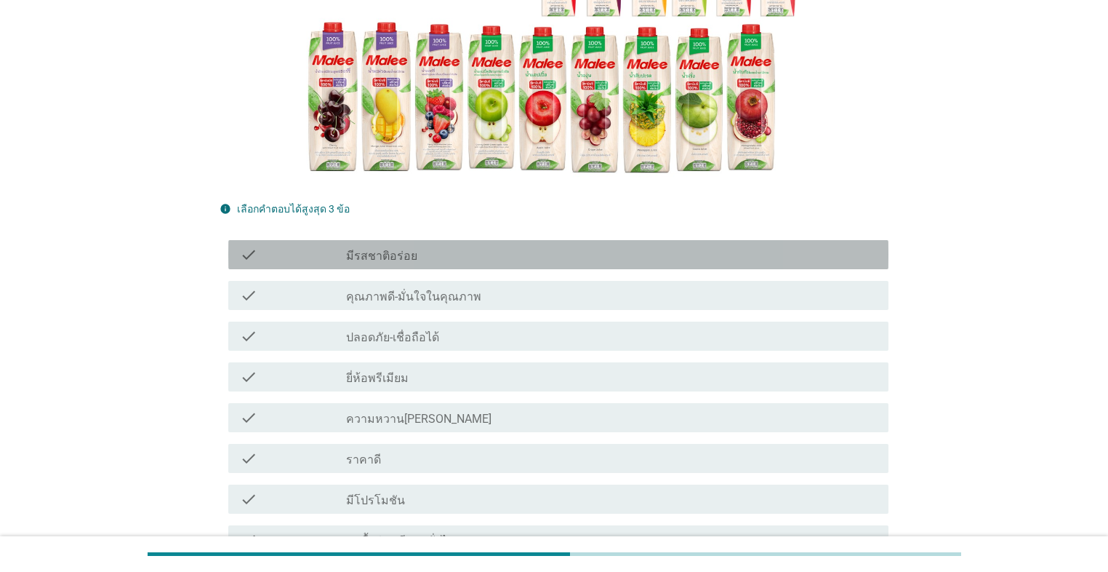
click at [479, 256] on div "check_box_outline_blank มีรสชาติอร่อย" at bounding box center [611, 254] width 531 height 17
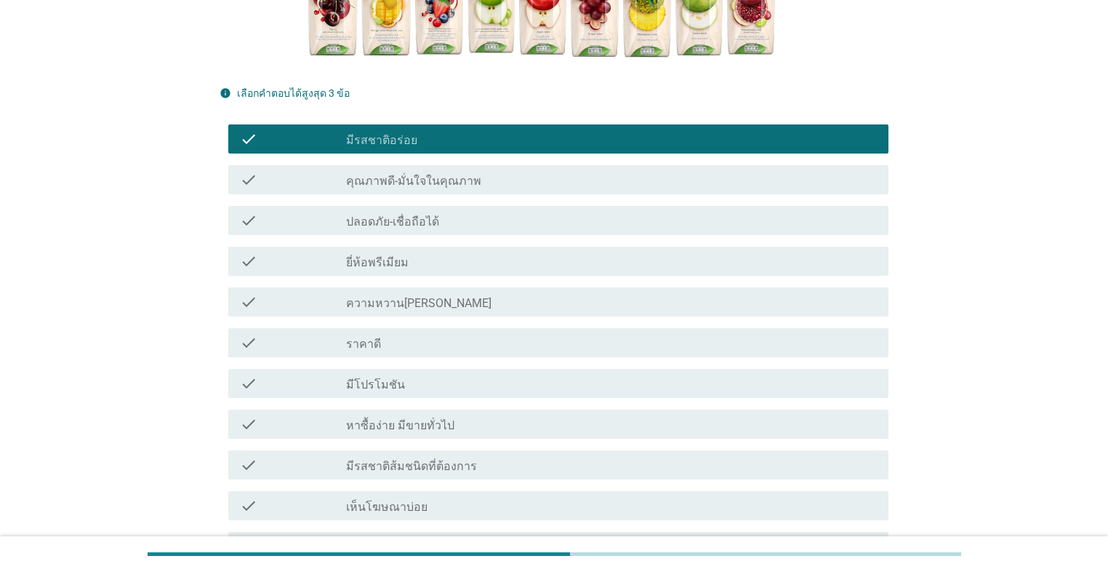
scroll to position [349, 0]
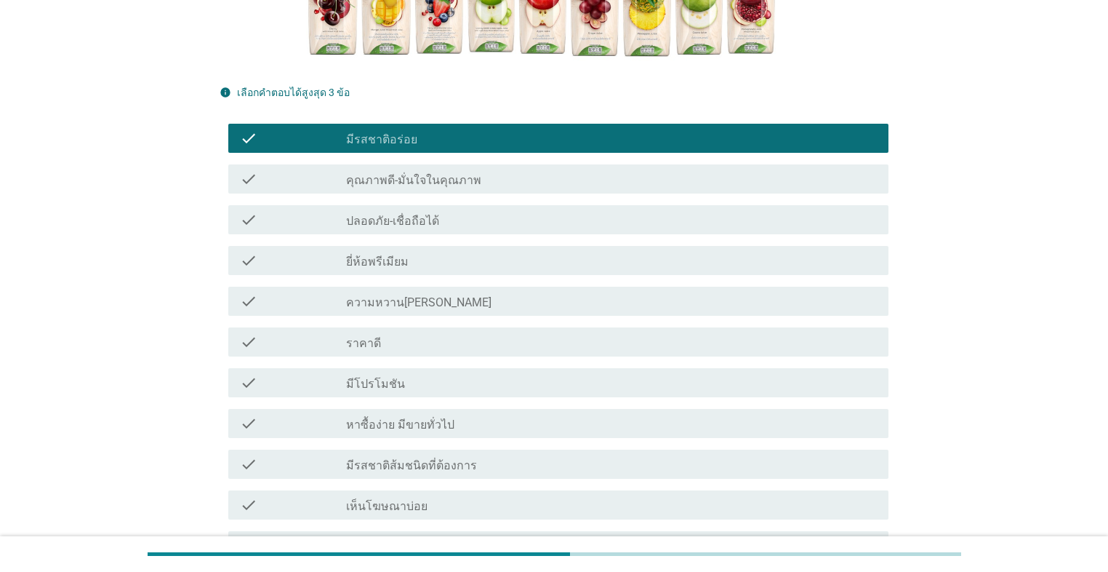
click at [522, 188] on div "check check_box_outline_blank คุณภาพดี-มั่นใจในคุณภาพ" at bounding box center [558, 178] width 660 height 29
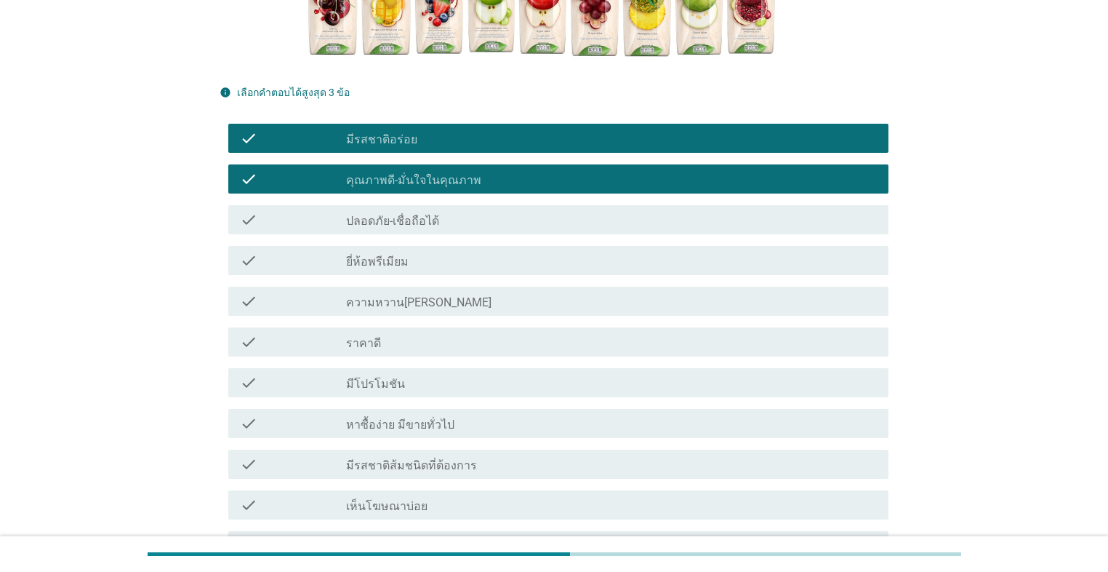
click at [504, 228] on div "check check_box_outline_blank ปลอดภัย-เชื่อถือได้" at bounding box center [558, 219] width 660 height 29
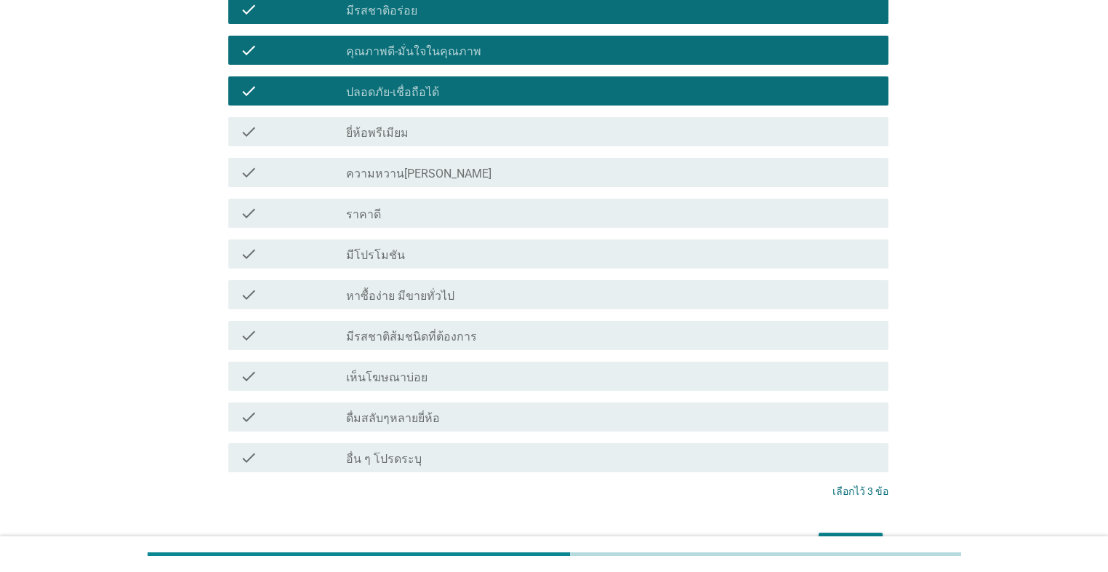
scroll to position [569, 0]
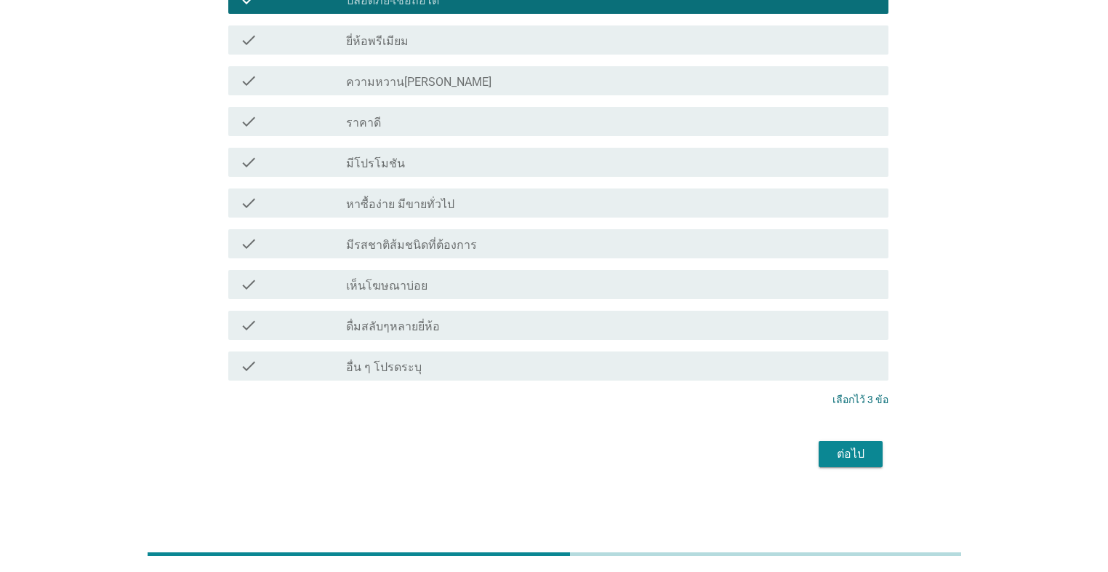
click at [572, 468] on div "ต่อไป" at bounding box center [554, 453] width 669 height 35
click at [572, 462] on div "ต่อไป" at bounding box center [851, 453] width 41 height 17
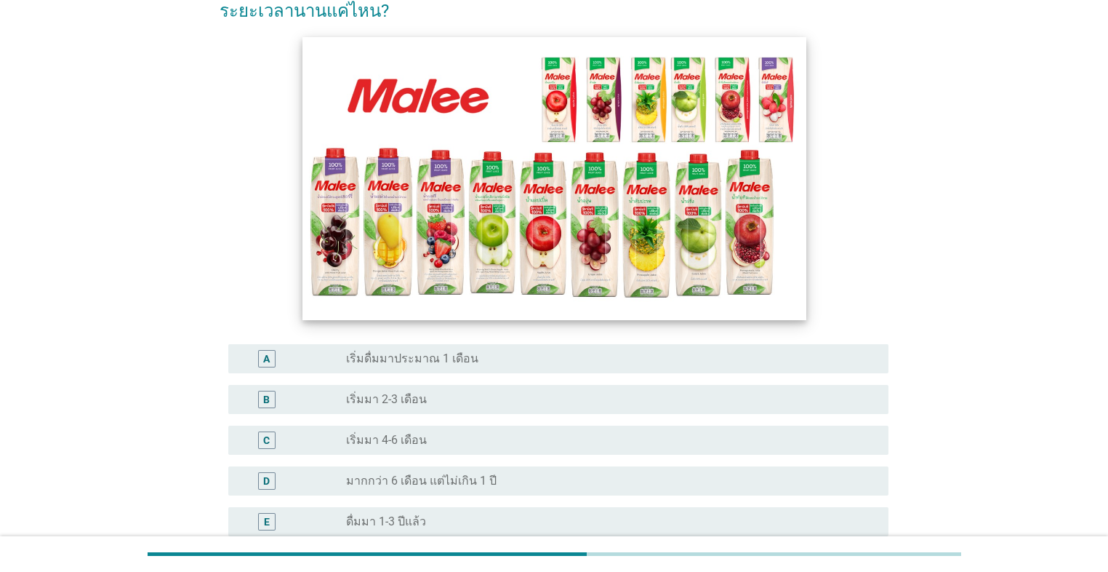
scroll to position [116, 0]
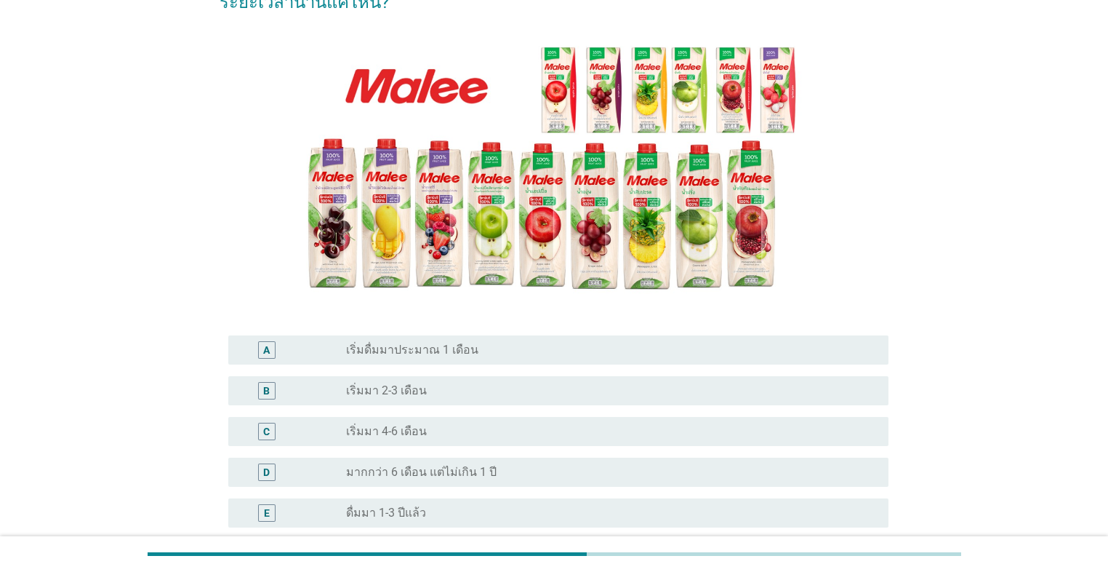
click at [544, 437] on div "radio_button_unchecked เริ่มมา 4-6 เดือน" at bounding box center [605, 431] width 519 height 15
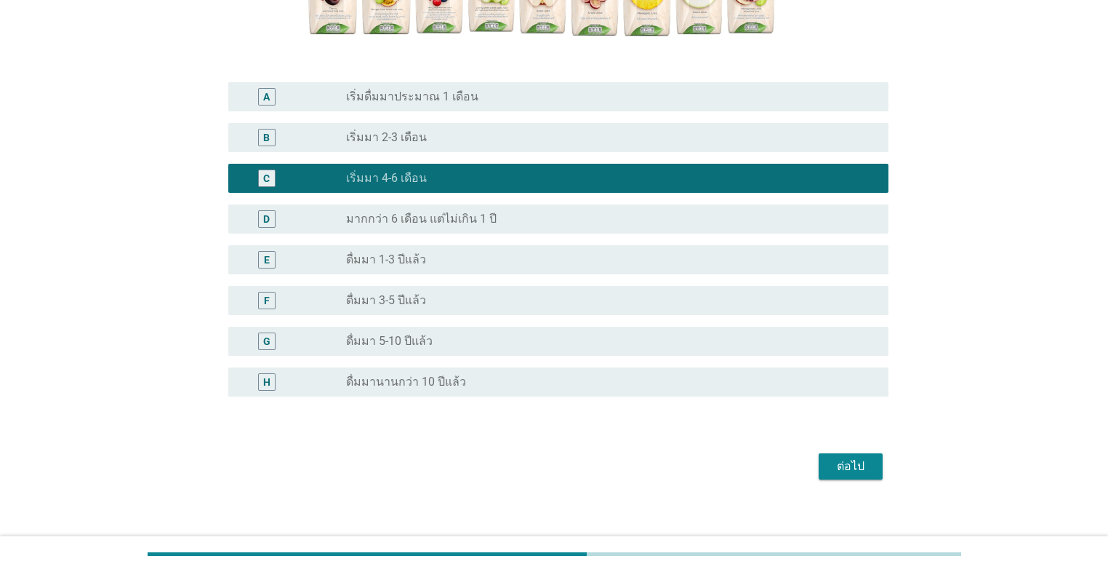
scroll to position [381, 0]
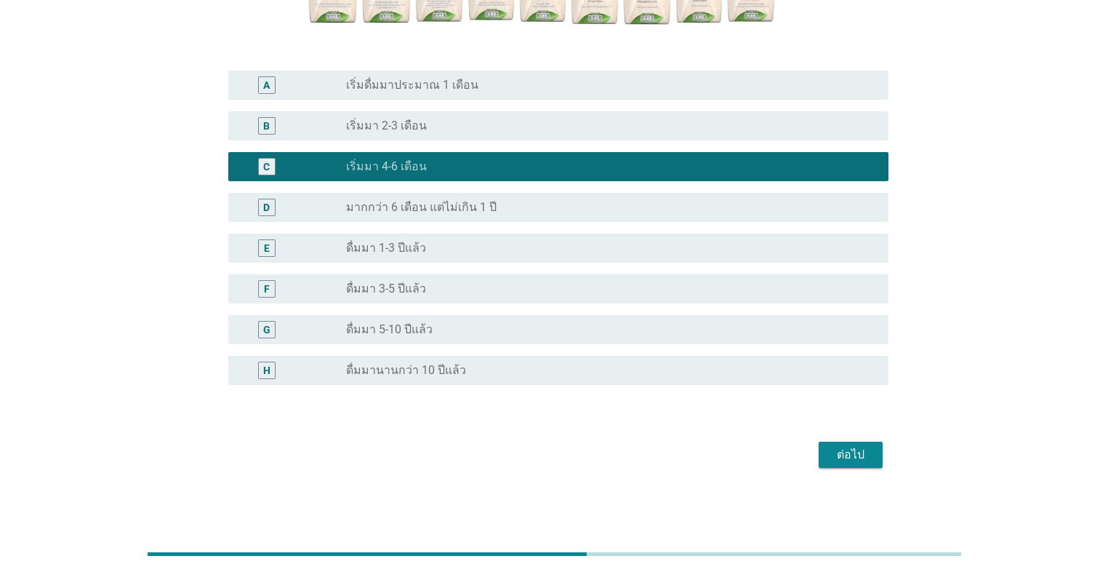
click at [572, 457] on div "ต่อไป" at bounding box center [851, 454] width 41 height 17
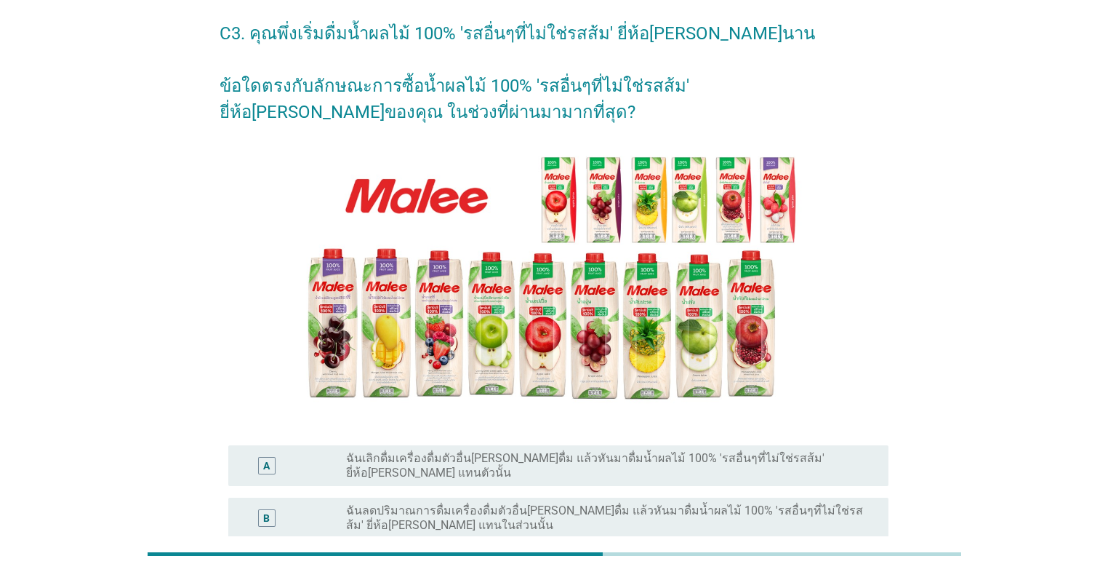
scroll to position [175, 0]
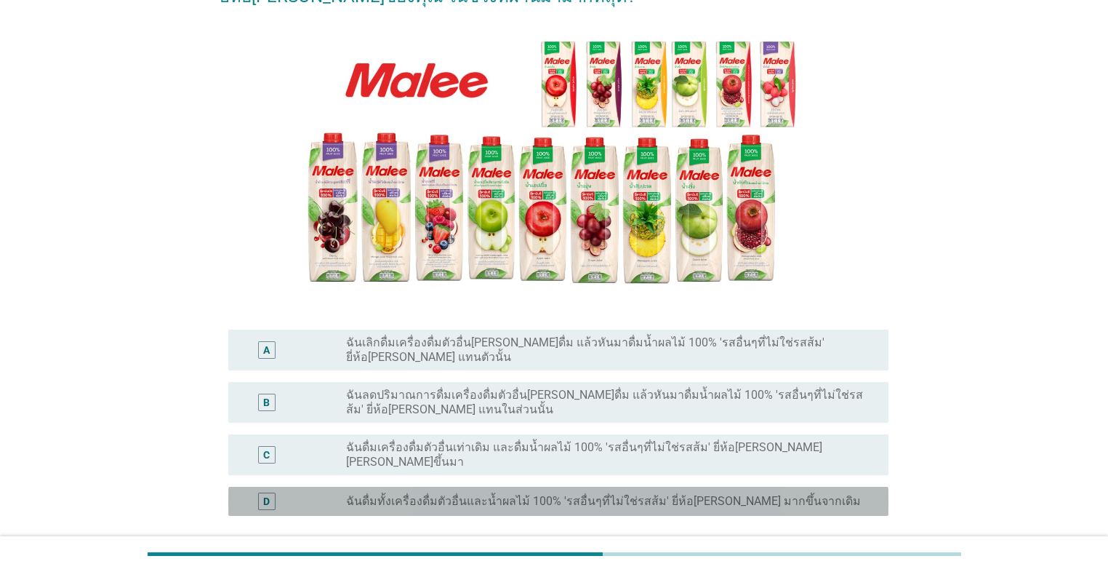
click at [572, 494] on label "ฉันดื่มทั้งเครื่องดื่มตัวอื่นและน้ำผลไม้ 100% 'รสอื่นๆที่ไม่ใช่รสส้ม' ยี่ห้อ[PE…" at bounding box center [603, 501] width 515 height 15
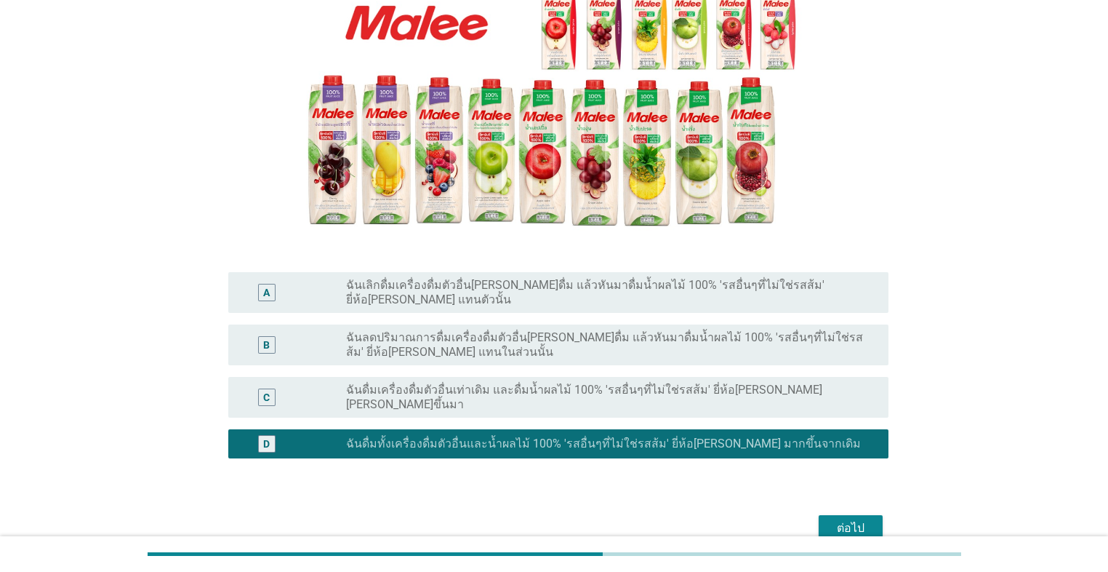
scroll to position [233, 0]
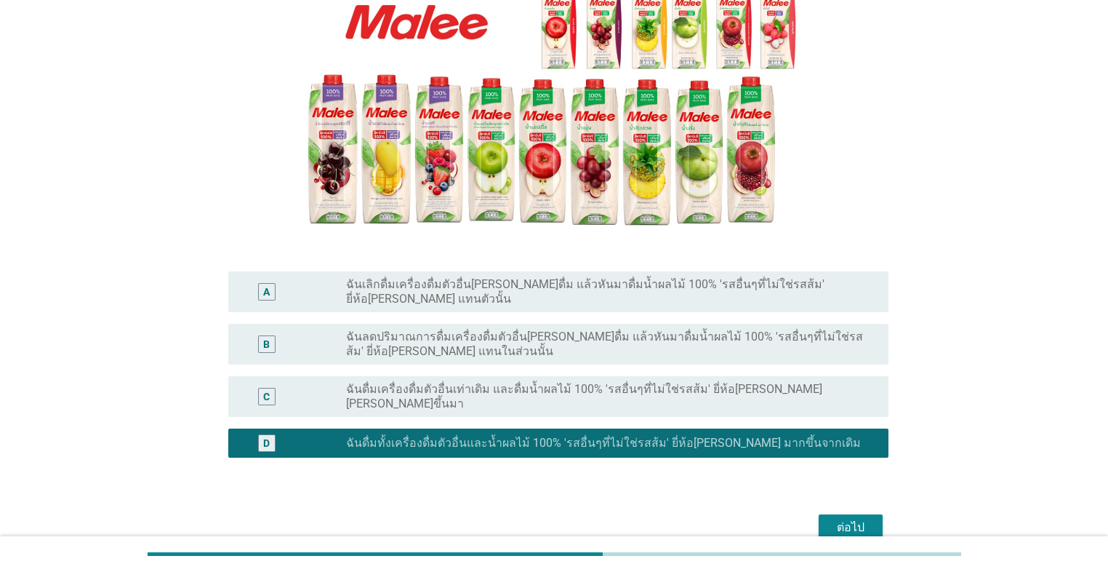
click at [572, 519] on div "ต่อไป" at bounding box center [851, 527] width 41 height 17
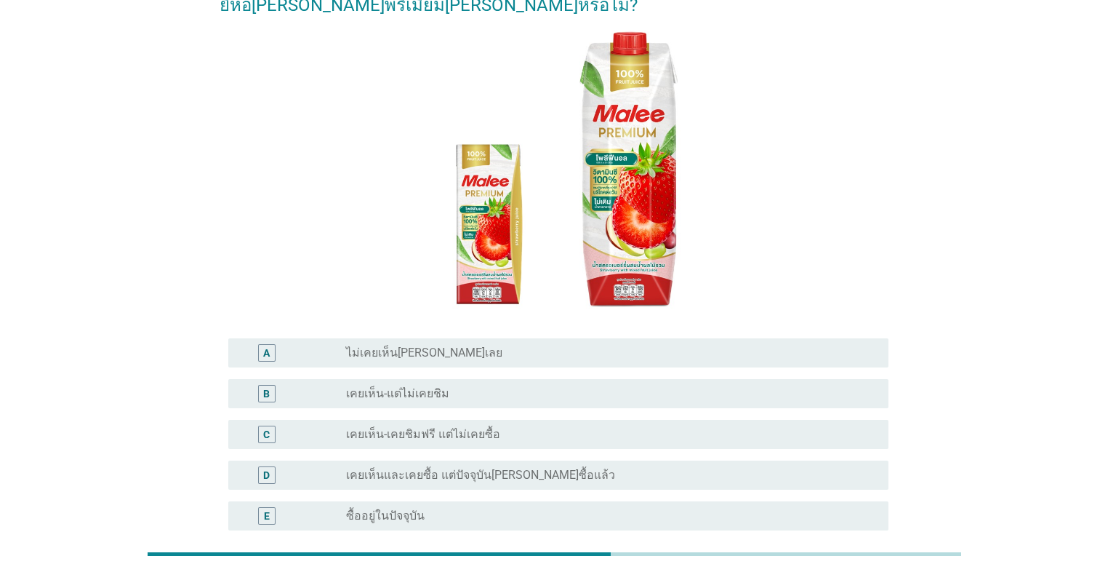
scroll to position [116, 0]
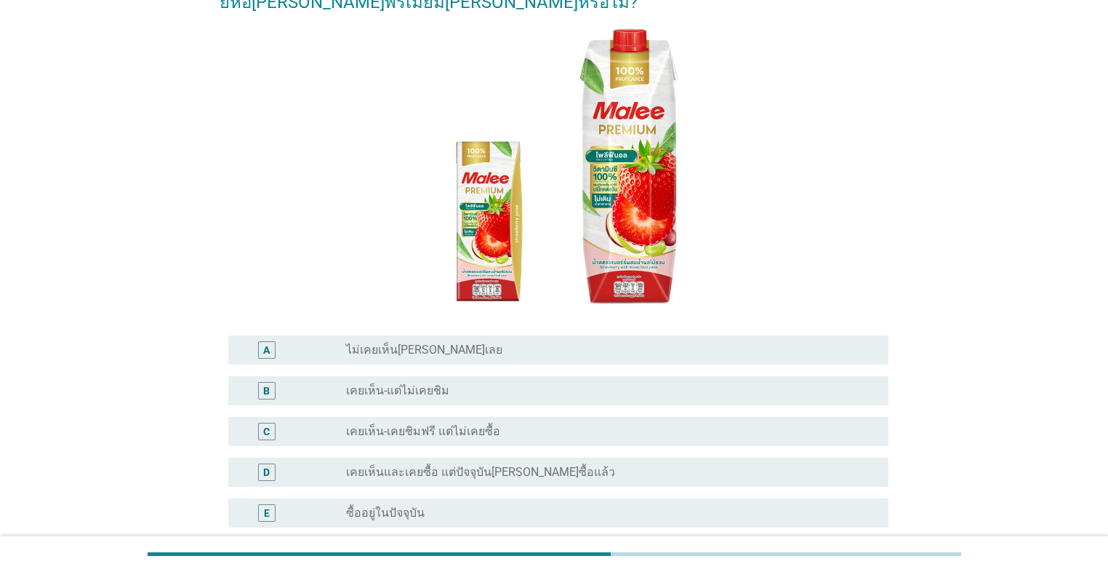
click at [551, 505] on div "radio_button_unchecked ซื้ออยู่ในปัจจุบัน" at bounding box center [605, 512] width 519 height 15
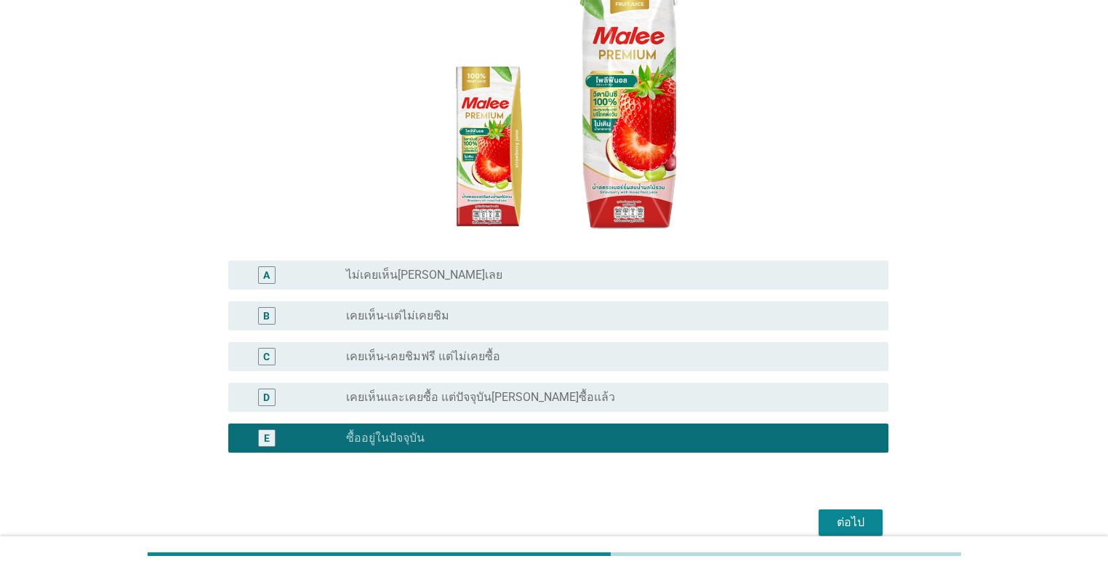
scroll to position [233, 0]
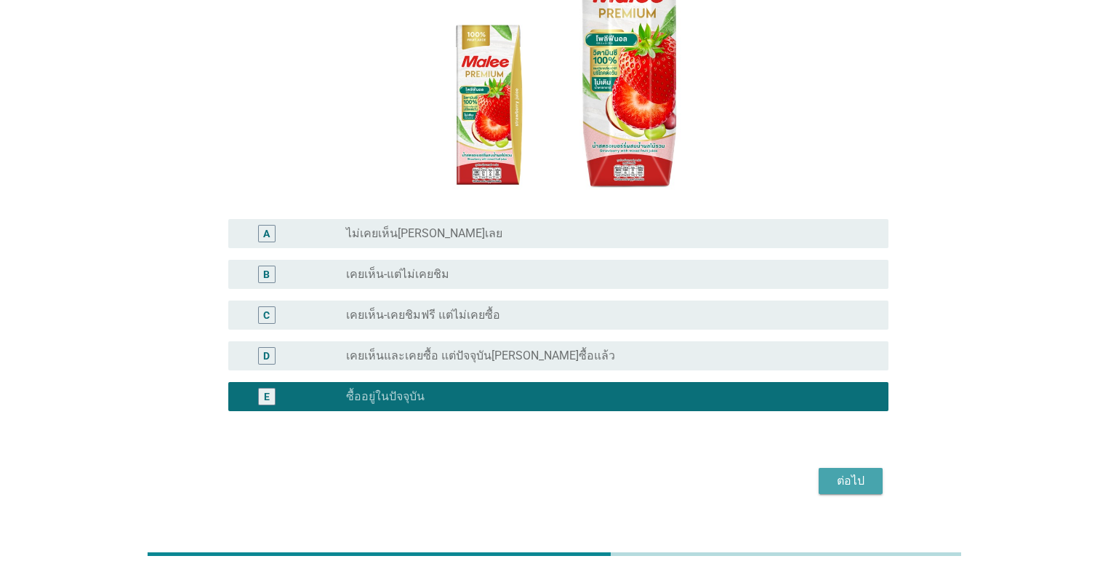
click at [572, 472] on div "ต่อไป" at bounding box center [851, 480] width 41 height 17
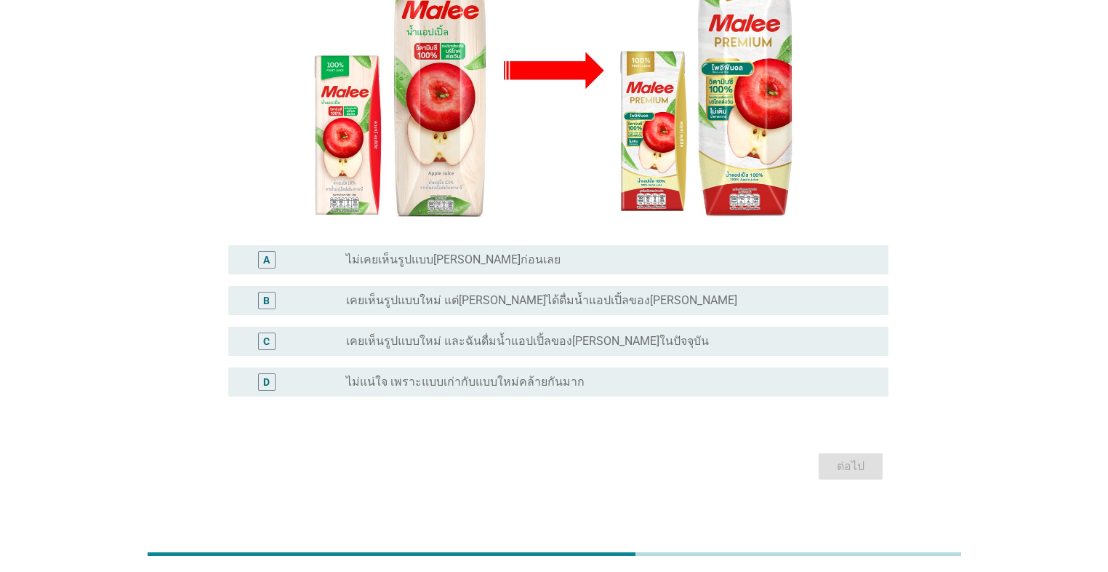
click at [496, 349] on div "radio_button_unchecked เคยเห็นรูปแบบใหม่ และฉันดื่มน้ำแอปเปิ้ลของ[PERSON_NAME]ใ…" at bounding box center [611, 340] width 531 height 17
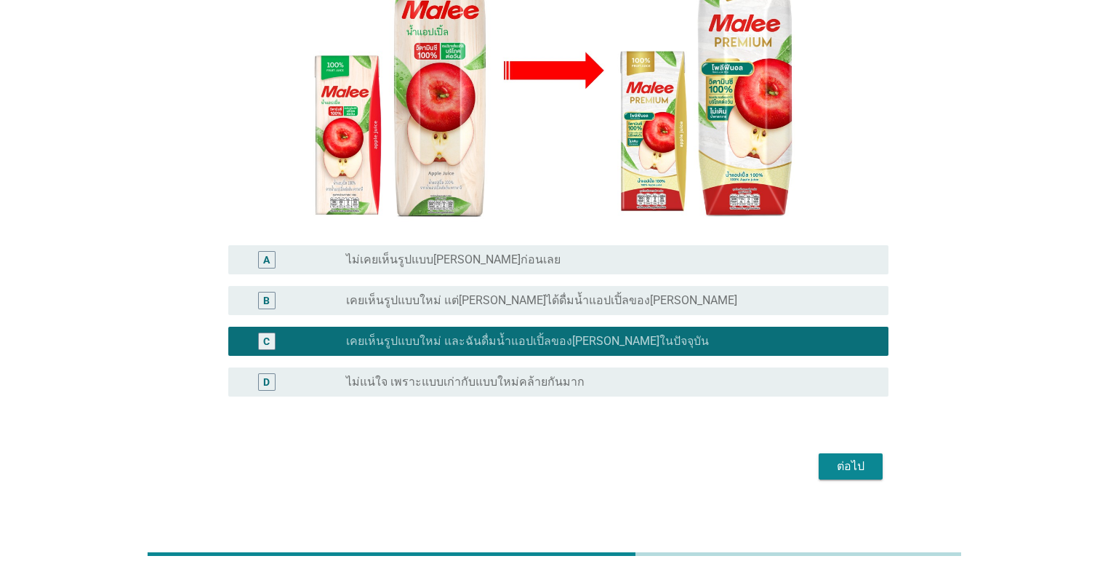
click at [572, 460] on div "ต่อไป" at bounding box center [851, 465] width 41 height 17
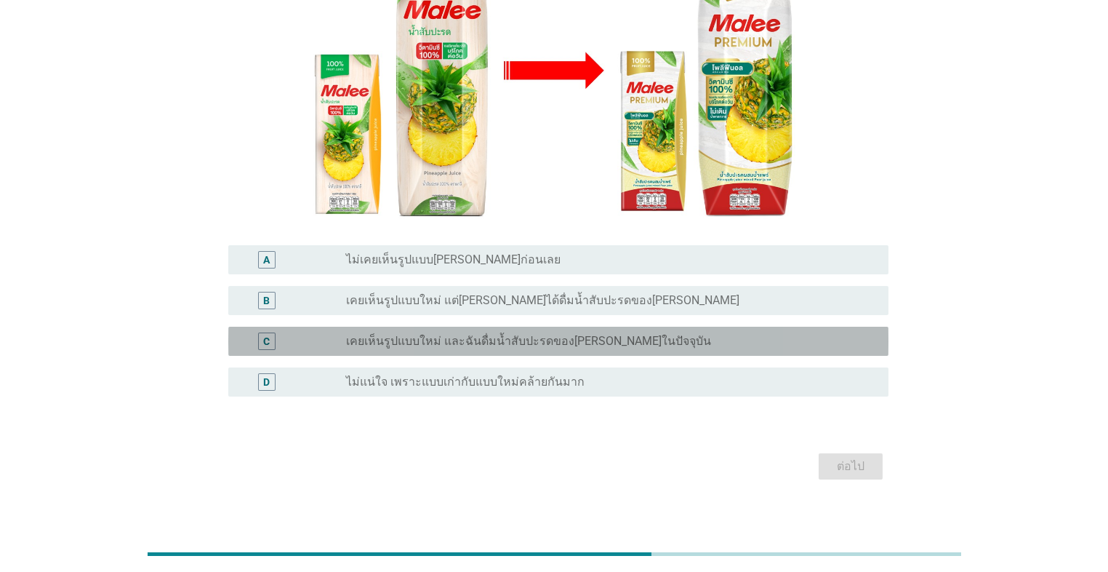
click at [448, 348] on label "เคยเห็นรูปแบบใหม่ และฉันดื่มน้ำสับปะรดของ[PERSON_NAME]ในปัจจุบัน" at bounding box center [528, 341] width 365 height 15
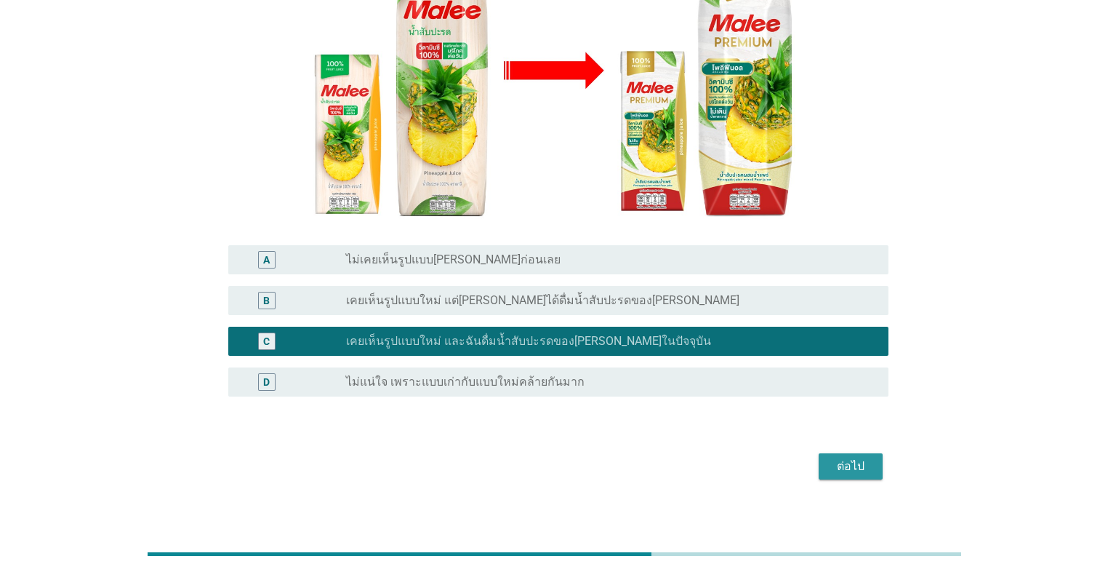
click at [572, 473] on button "ต่อไป" at bounding box center [851, 466] width 64 height 26
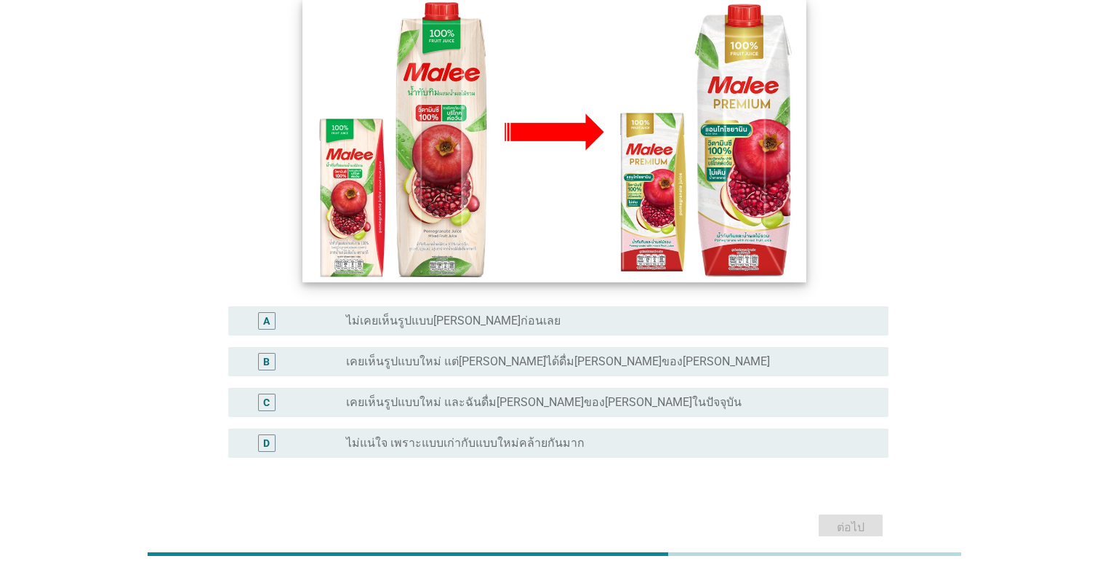
scroll to position [175, 0]
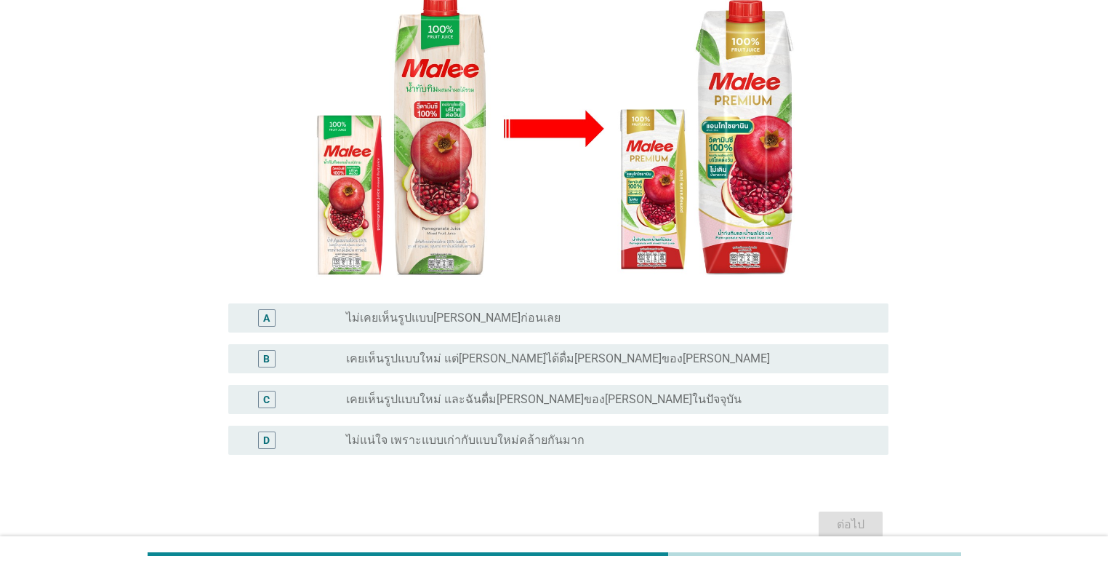
click at [572, 403] on label "เคยเห็นรูปแบบใหม่ และฉันดื่ม[PERSON_NAME]ของ[PERSON_NAME]ในปัจจุบัน" at bounding box center [544, 399] width 396 height 15
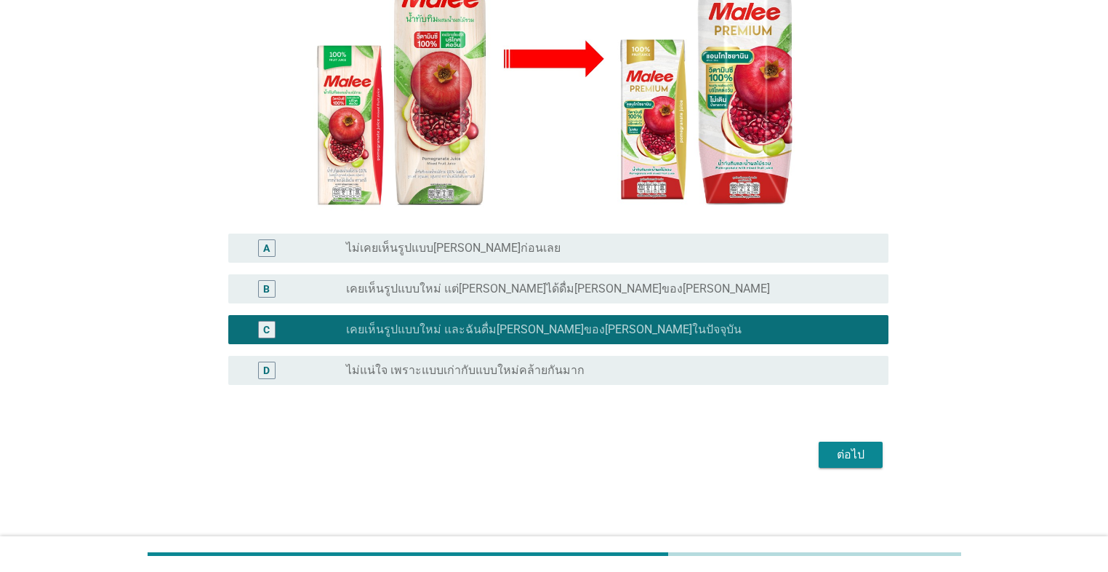
scroll to position [244, 0]
click at [572, 443] on button "ต่อไป" at bounding box center [851, 454] width 64 height 26
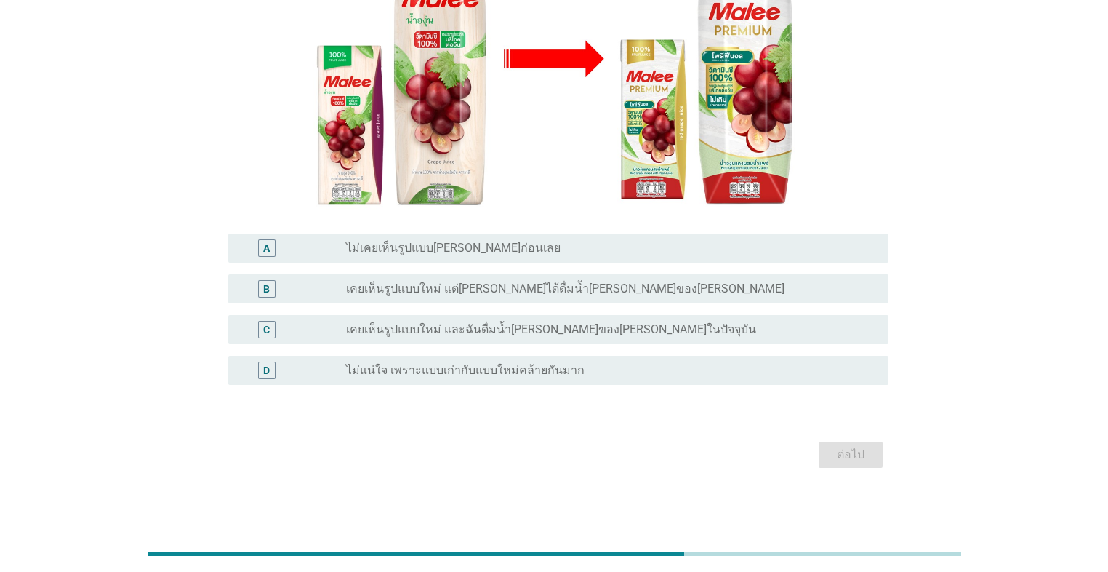
click at [572, 325] on label "เคยเห็นรูปแบบใหม่ และฉันดื่มน้ำ[PERSON_NAME]ของ[PERSON_NAME]ในปัจจุบัน" at bounding box center [551, 329] width 410 height 15
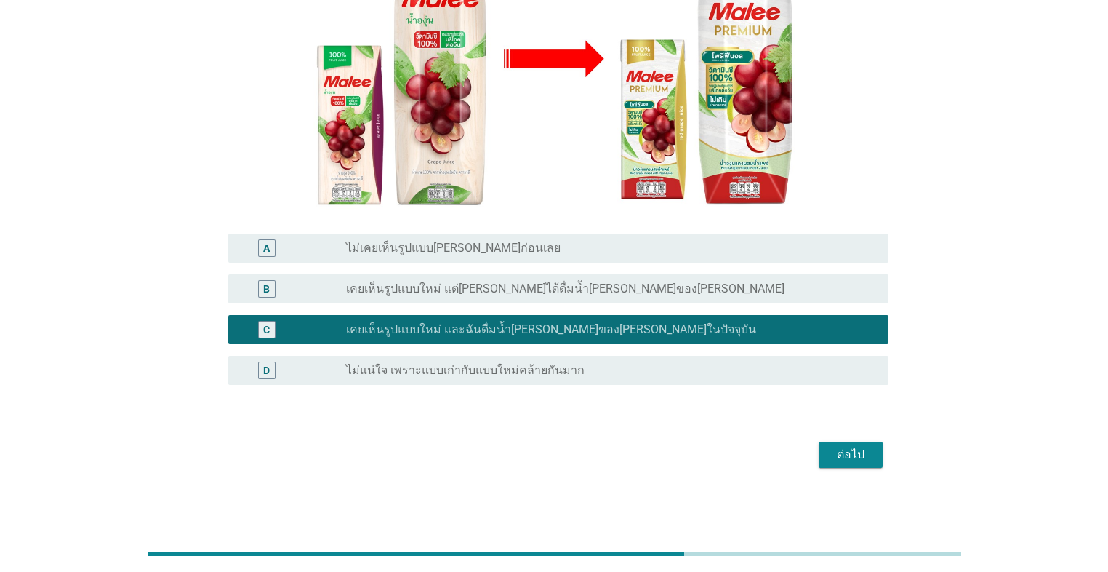
click at [572, 454] on div "ต่อไป" at bounding box center [851, 454] width 41 height 17
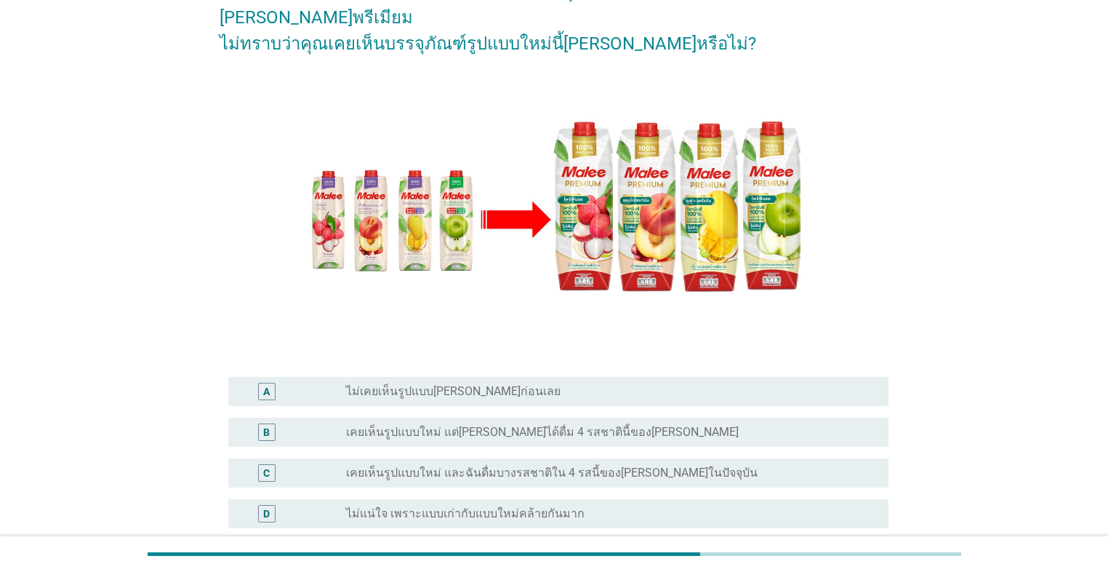
scroll to position [233, 0]
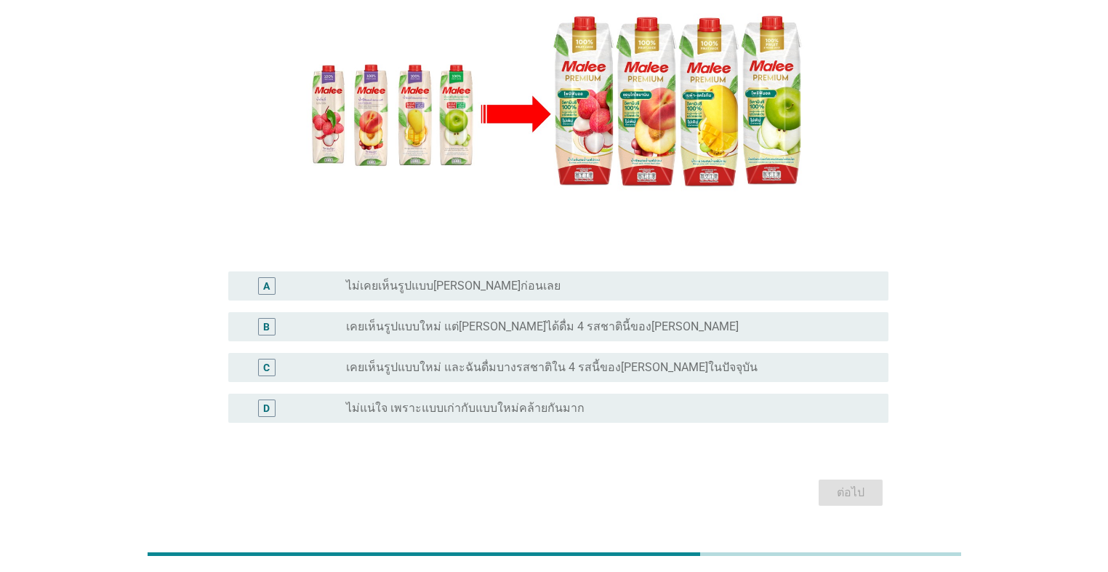
click at [387, 360] on label "เคยเห็นรูปแบบใหม่ และฉันดื่มบางรสชาติใน 4 รสนี้ของ[PERSON_NAME]ในปัจจุบัน" at bounding box center [552, 367] width 412 height 15
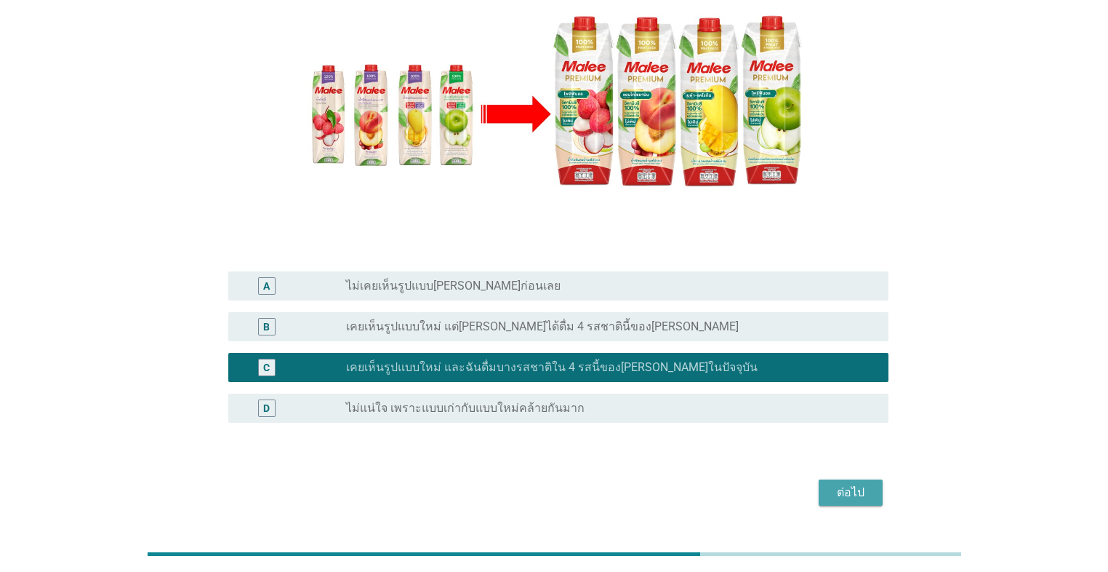
click at [572, 484] on div "ต่อไป" at bounding box center [851, 492] width 41 height 17
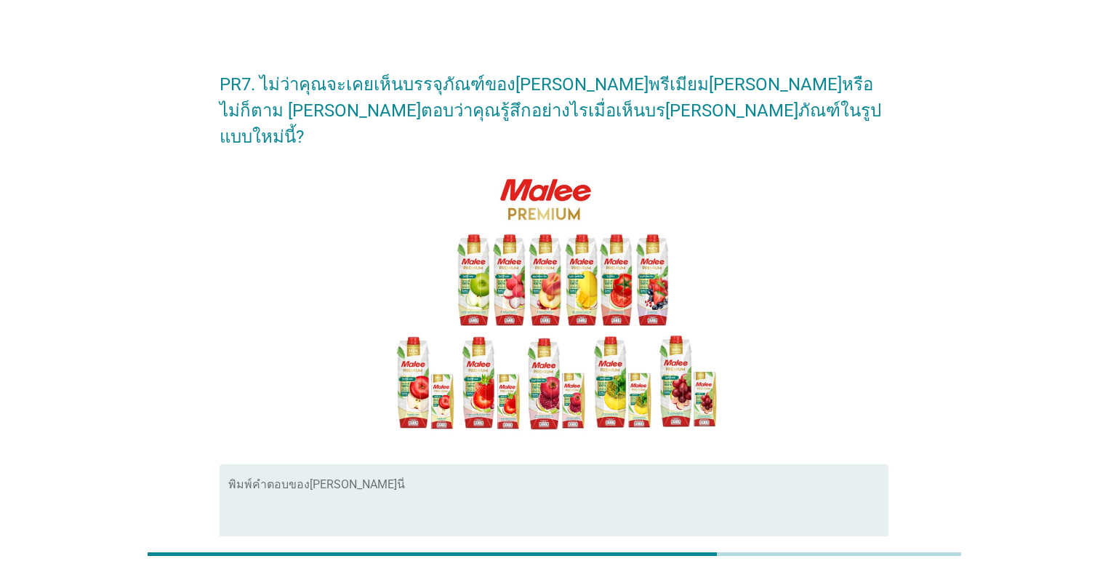
scroll to position [0, 0]
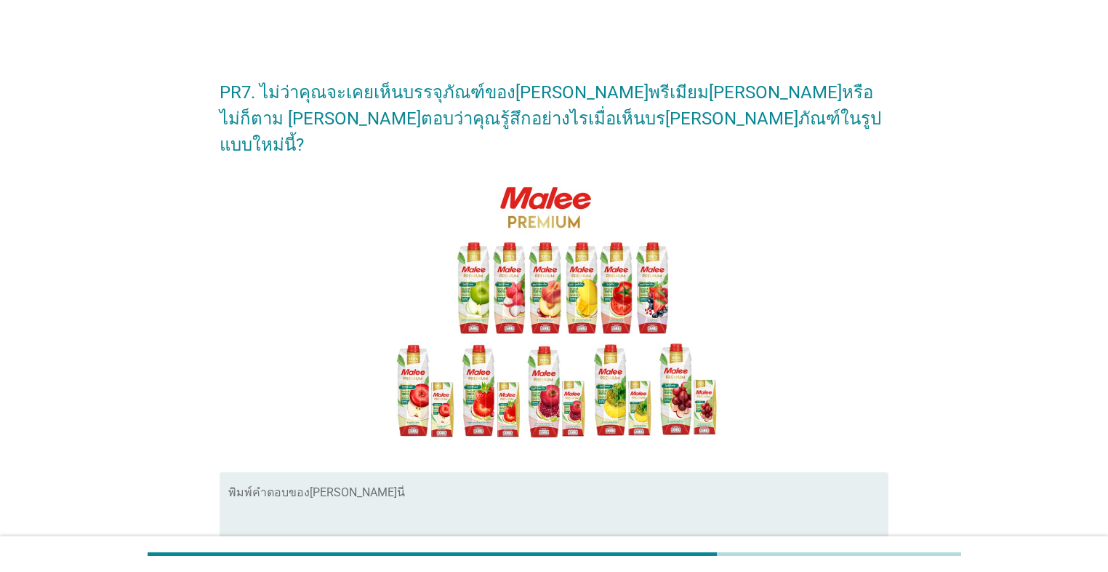
click at [439, 472] on div "พิมพ์คำตอบของ[PERSON_NAME]นี่" at bounding box center [558, 519] width 660 height 94
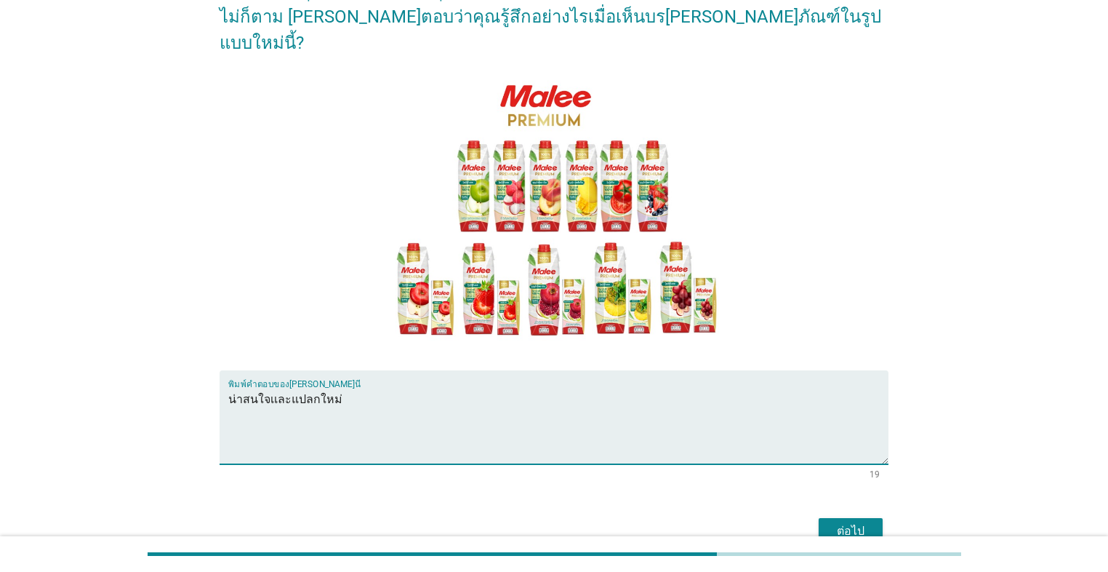
scroll to position [116, 0]
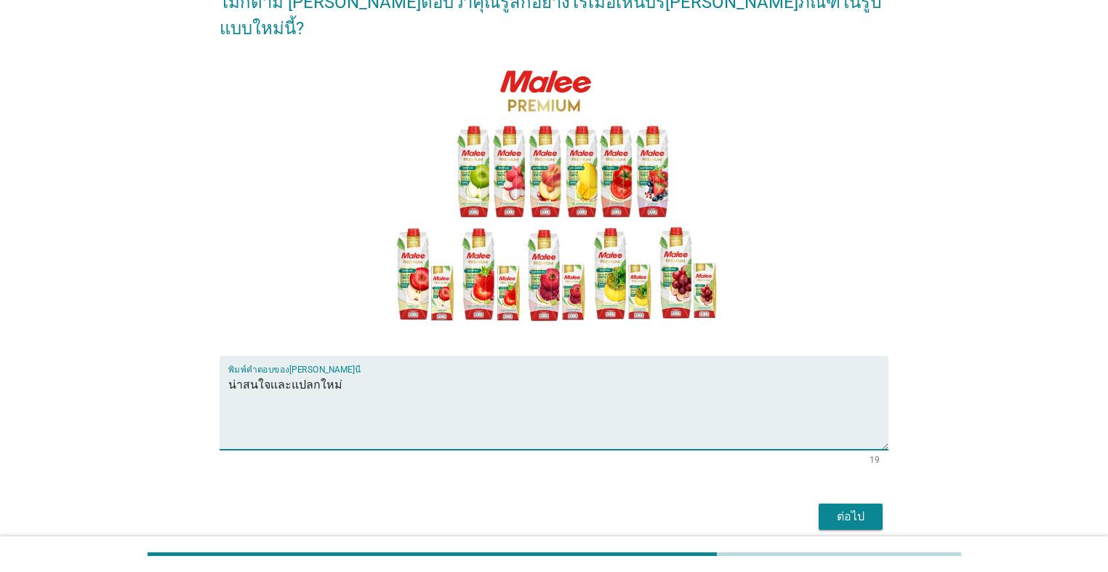
type textarea "น่าสนใจเเละแปลกใหม่"
click at [551, 465] on form "PR7. ไม่ว่าคุณจะเคยเห็นบรรจุภัณฑ์ของ[PERSON_NAME]พรีเมียม[PERSON_NAME]หรือไม่ก็…" at bounding box center [554, 241] width 669 height 586
click at [572, 508] on div "ต่อไป" at bounding box center [851, 516] width 41 height 17
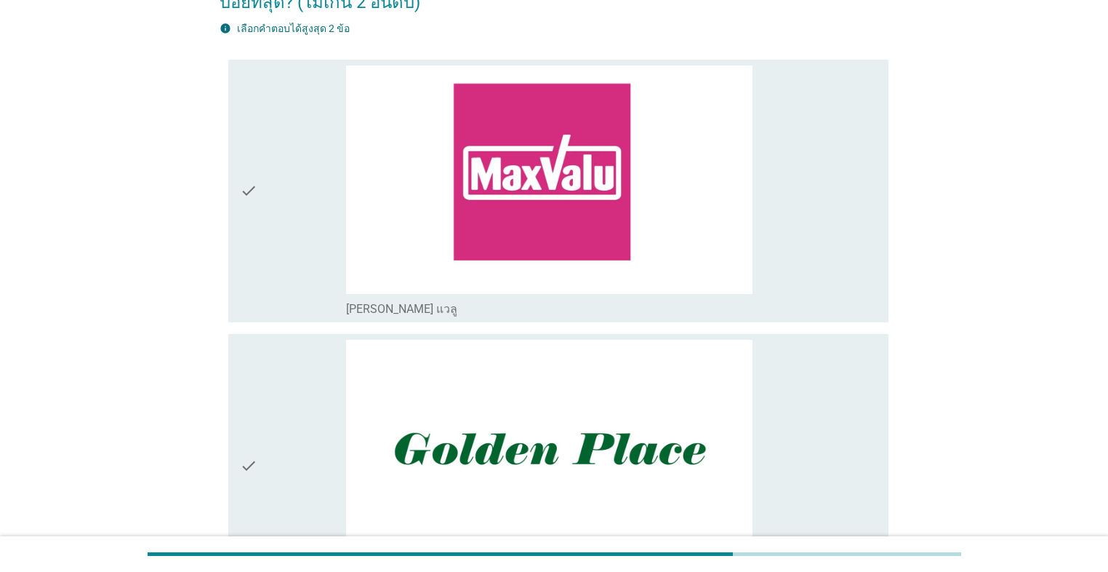
scroll to position [0, 0]
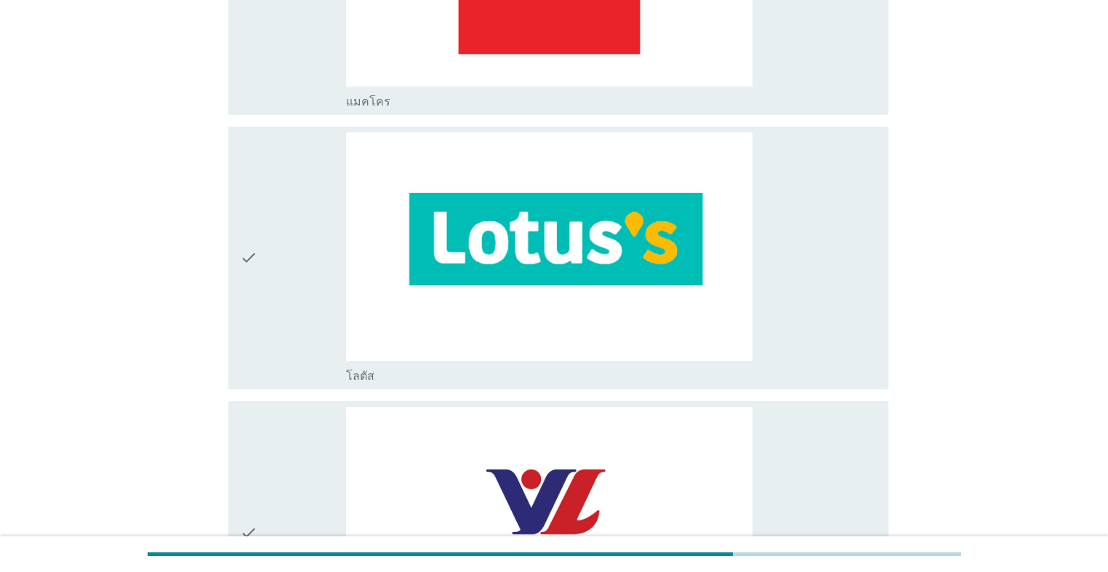
click at [256, 250] on icon "check" at bounding box center [248, 257] width 17 height 251
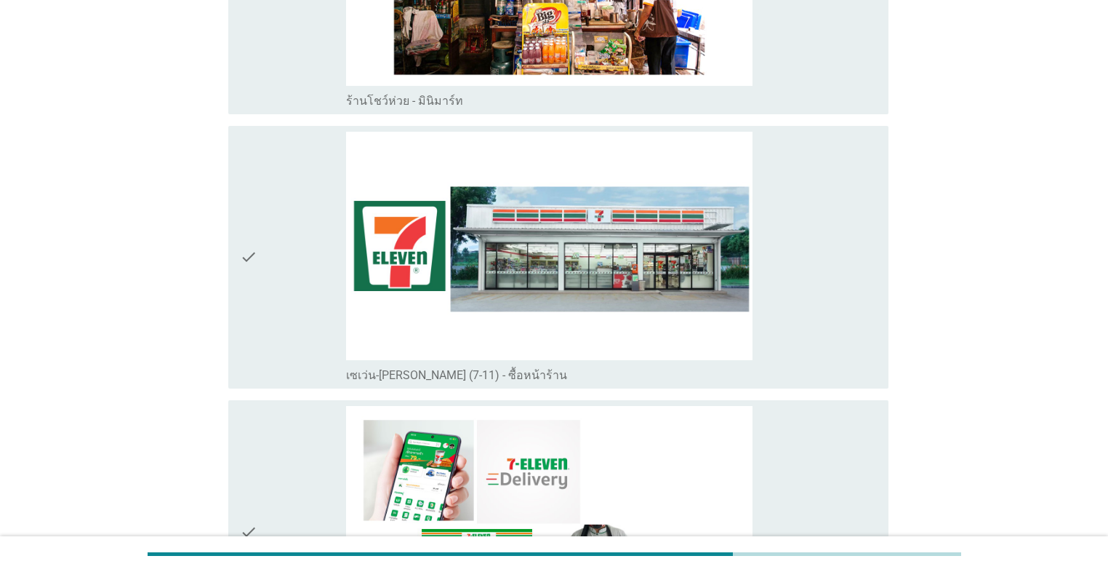
scroll to position [3200, 0]
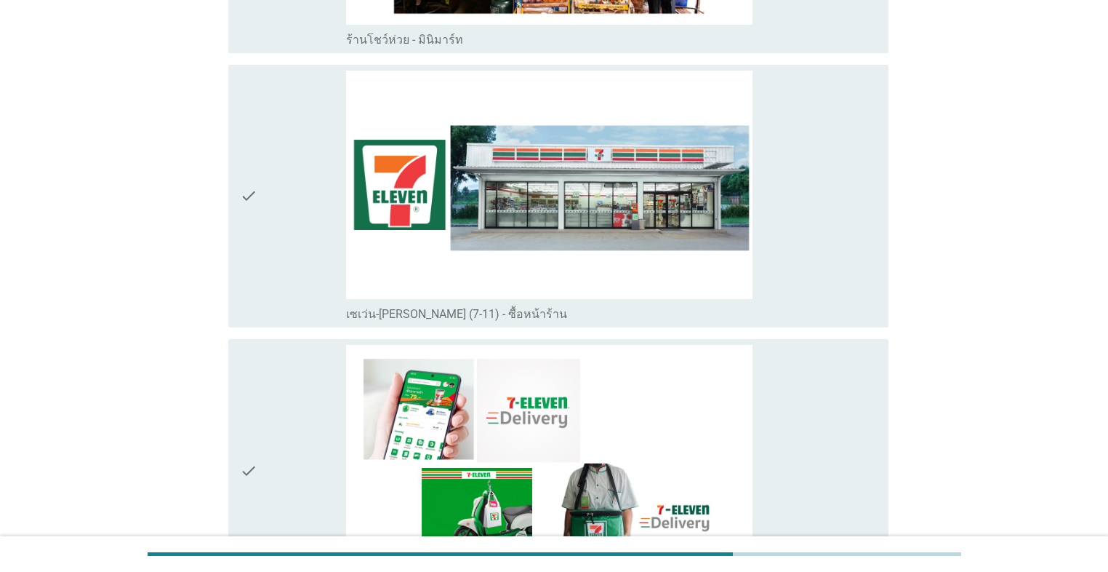
click at [267, 229] on div "check" at bounding box center [293, 196] width 106 height 251
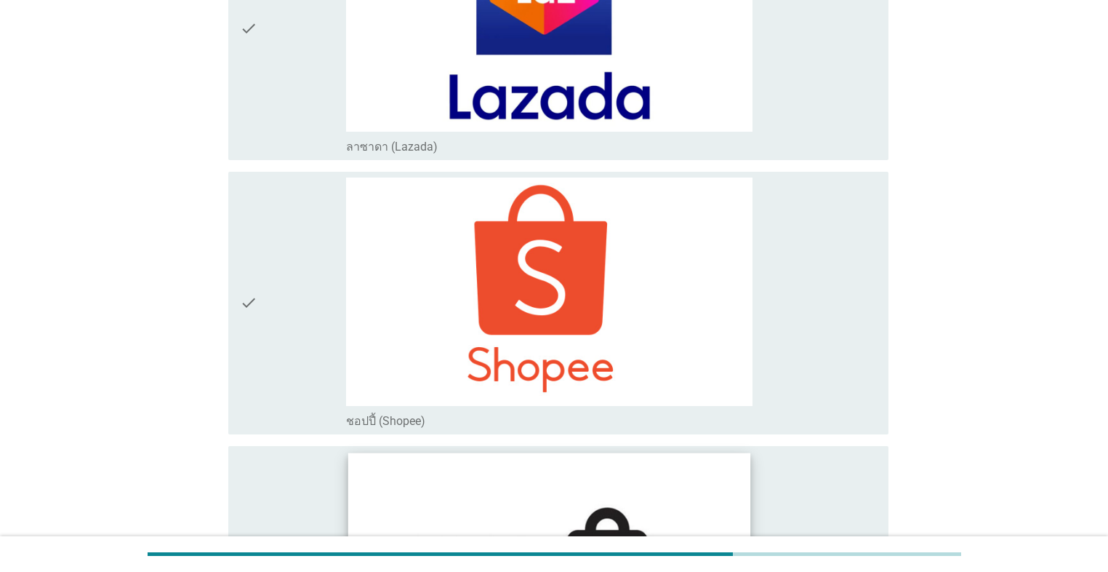
scroll to position [4769, 0]
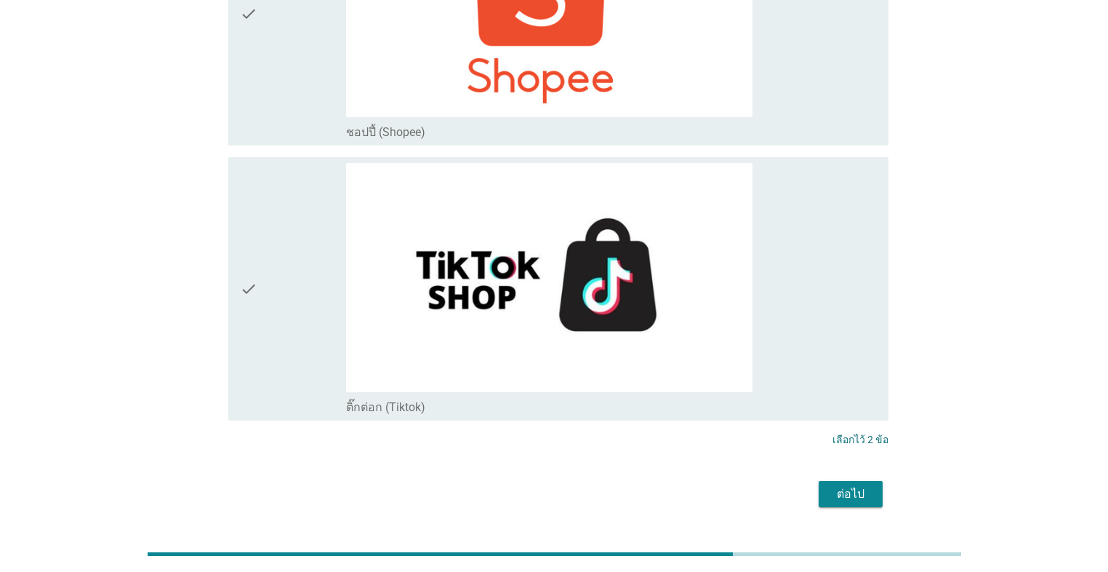
click at [572, 485] on div "ต่อไป" at bounding box center [851, 493] width 41 height 17
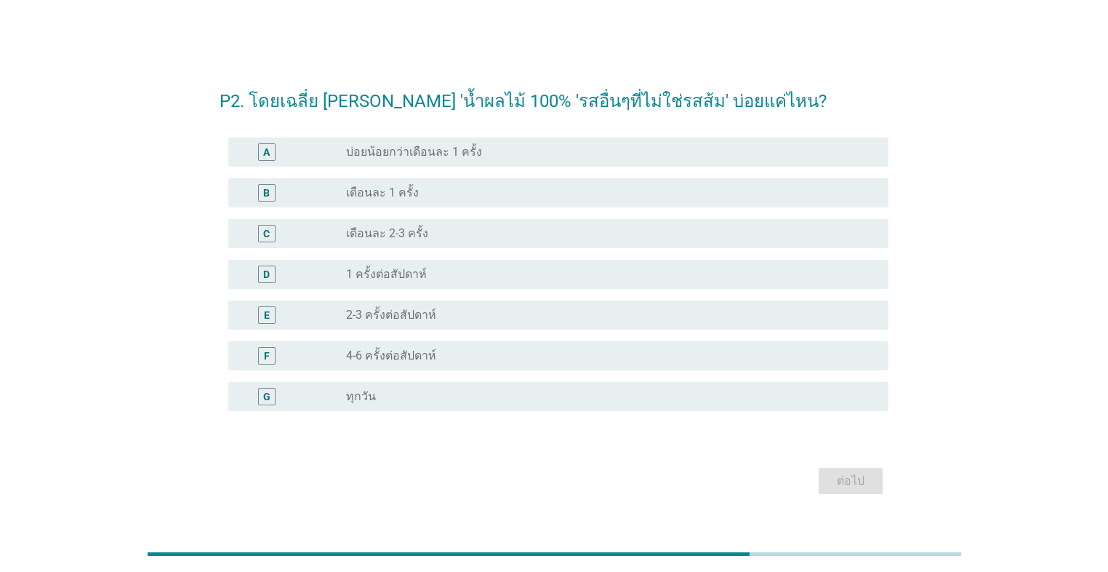
click at [455, 351] on div "radio_button_unchecked 4-6 ครั้งต่อสัปดาห์" at bounding box center [605, 355] width 519 height 15
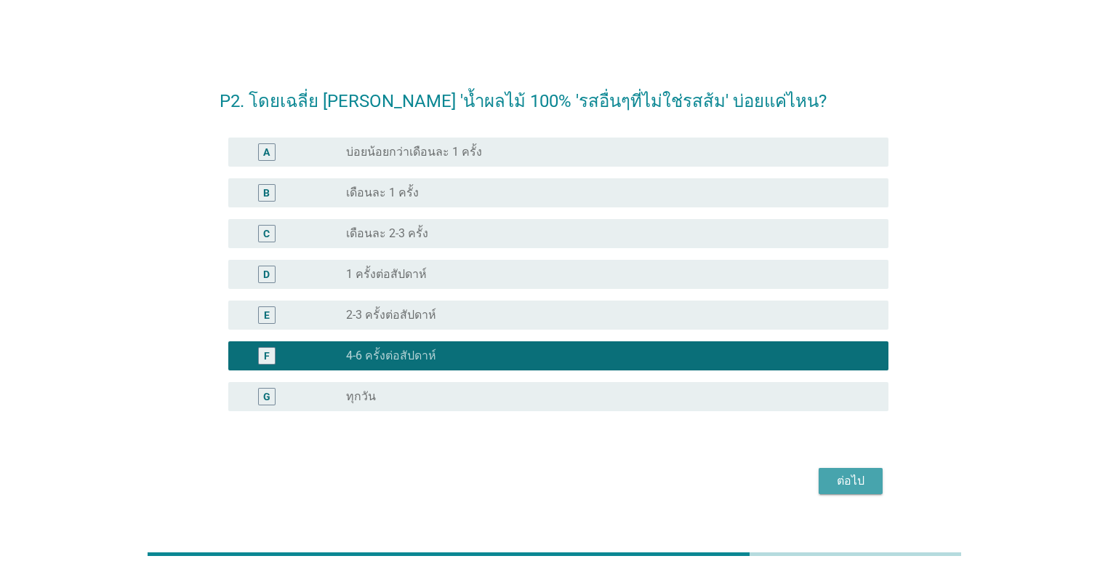
click at [572, 484] on div "ต่อไป" at bounding box center [851, 480] width 41 height 17
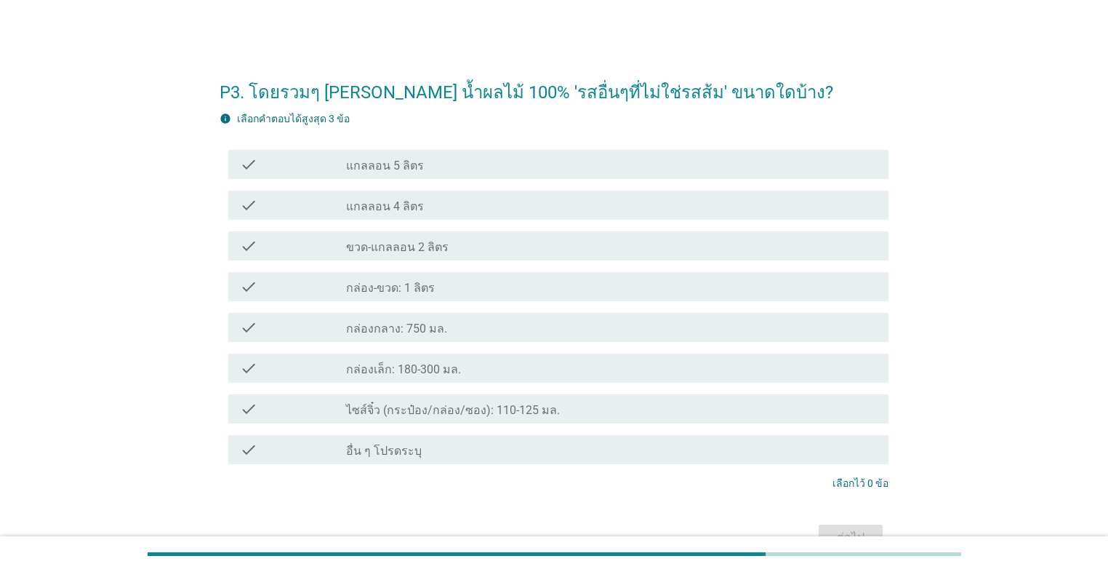
click at [530, 323] on div "check_box_outline_blank กล่องกลาง: 750 มล." at bounding box center [611, 327] width 531 height 17
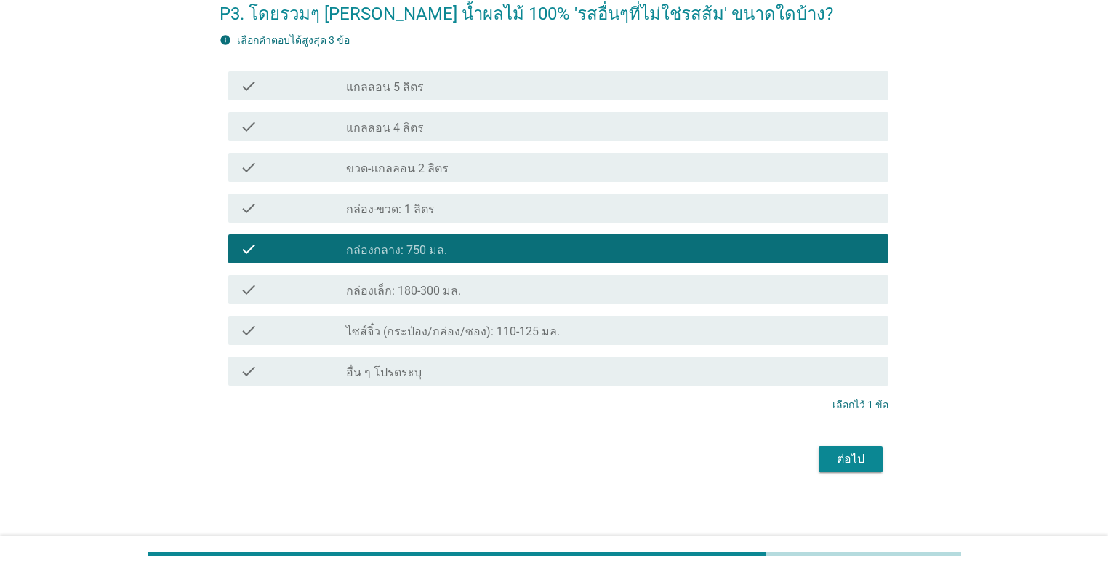
scroll to position [83, 0]
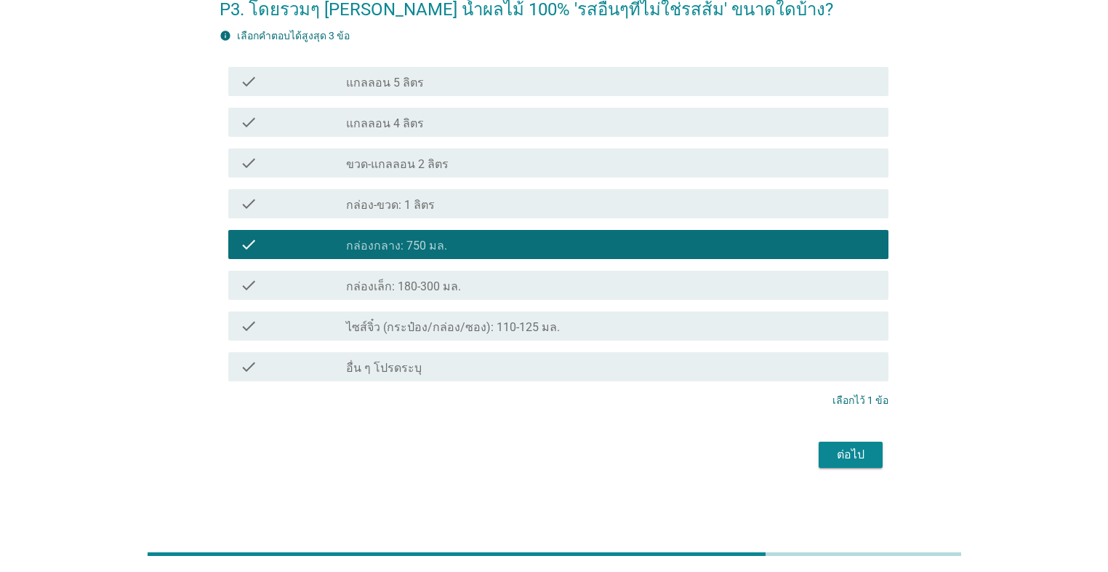
click at [572, 454] on div "ต่อไป" at bounding box center [851, 454] width 41 height 17
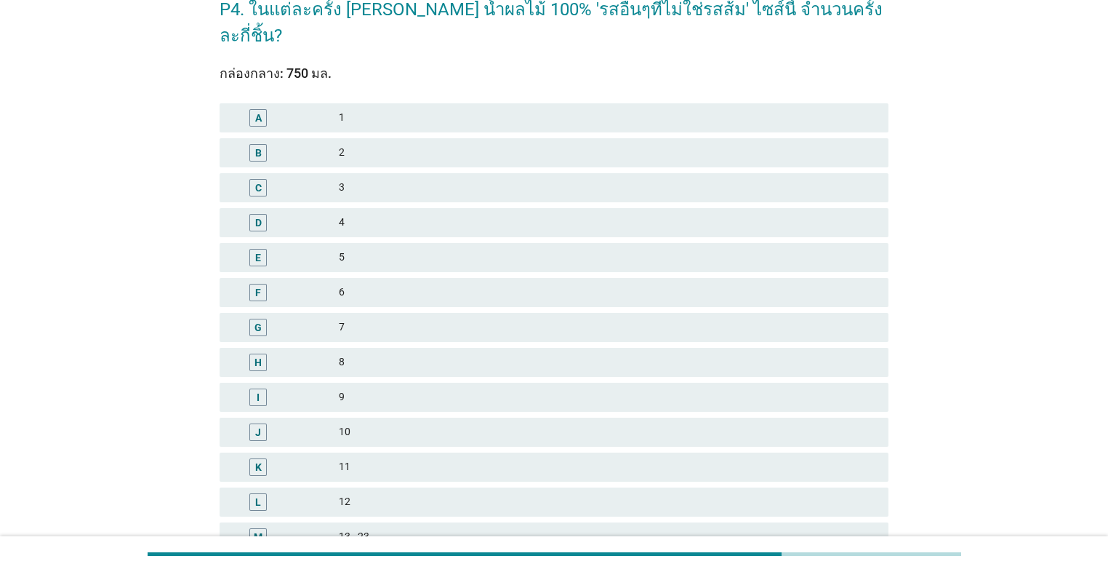
scroll to position [0, 0]
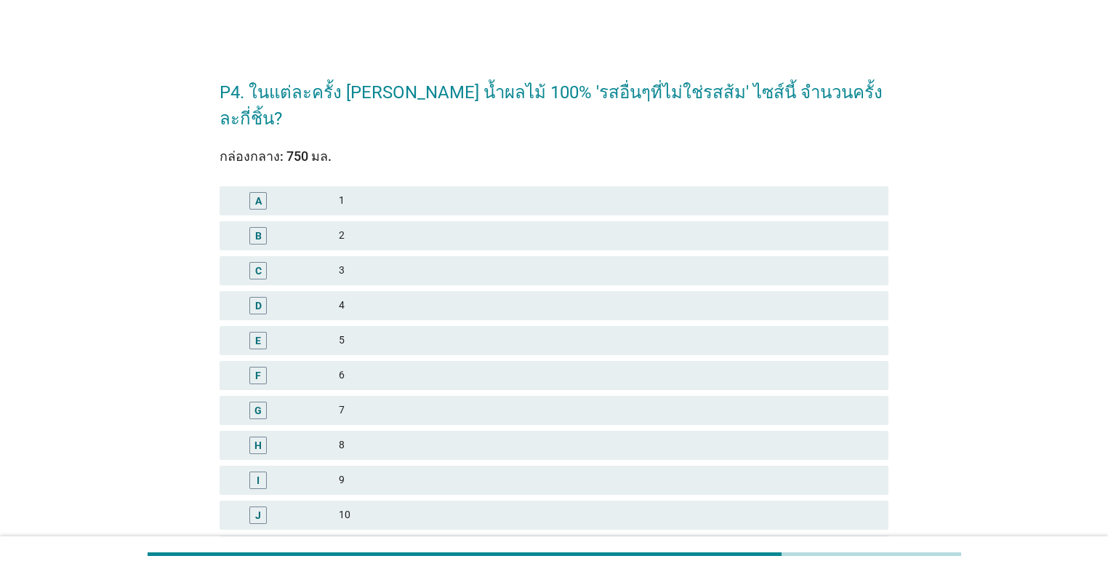
click at [484, 297] on div "4" at bounding box center [608, 305] width 538 height 17
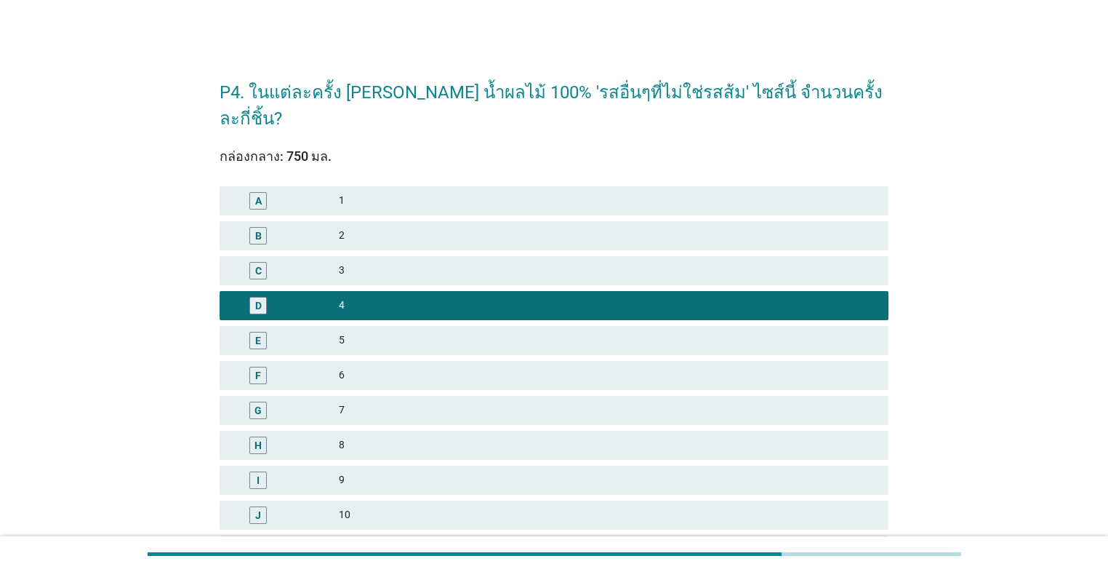
scroll to position [264, 0]
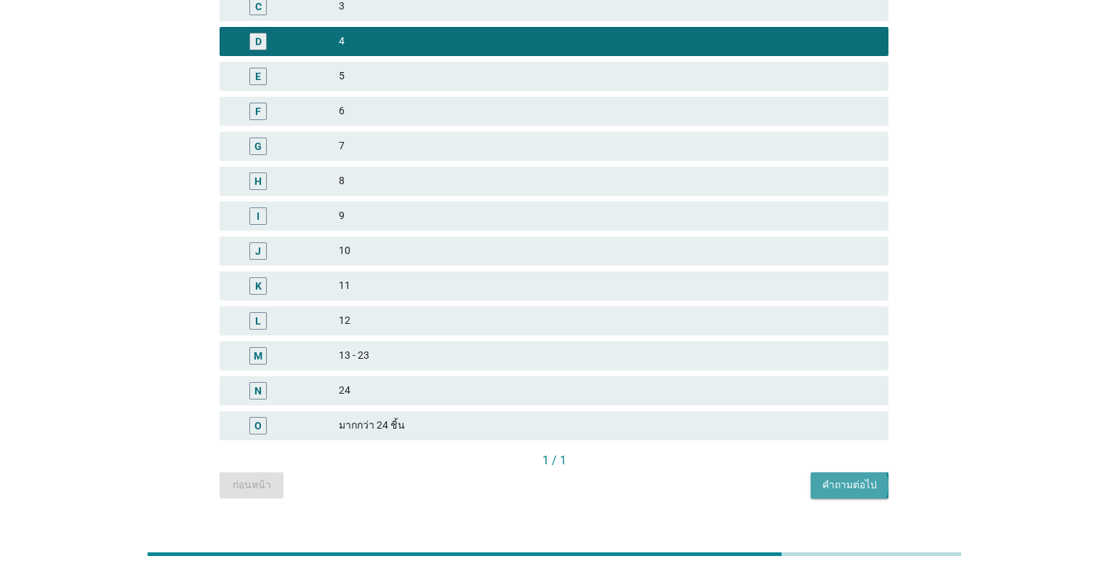
click at [572, 477] on div "คำถามต่อไป" at bounding box center [850, 484] width 55 height 15
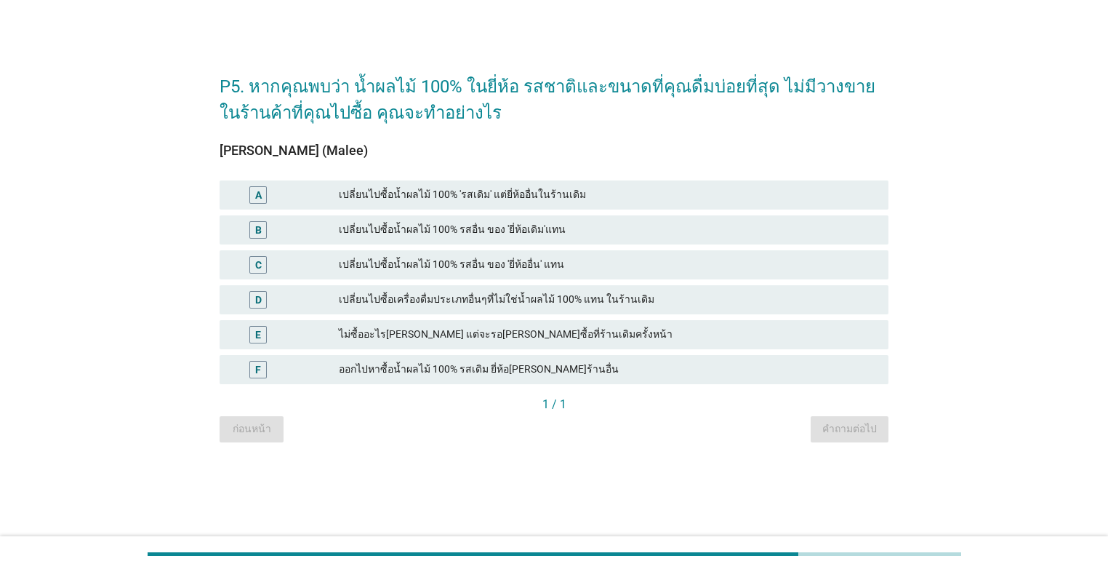
scroll to position [0, 0]
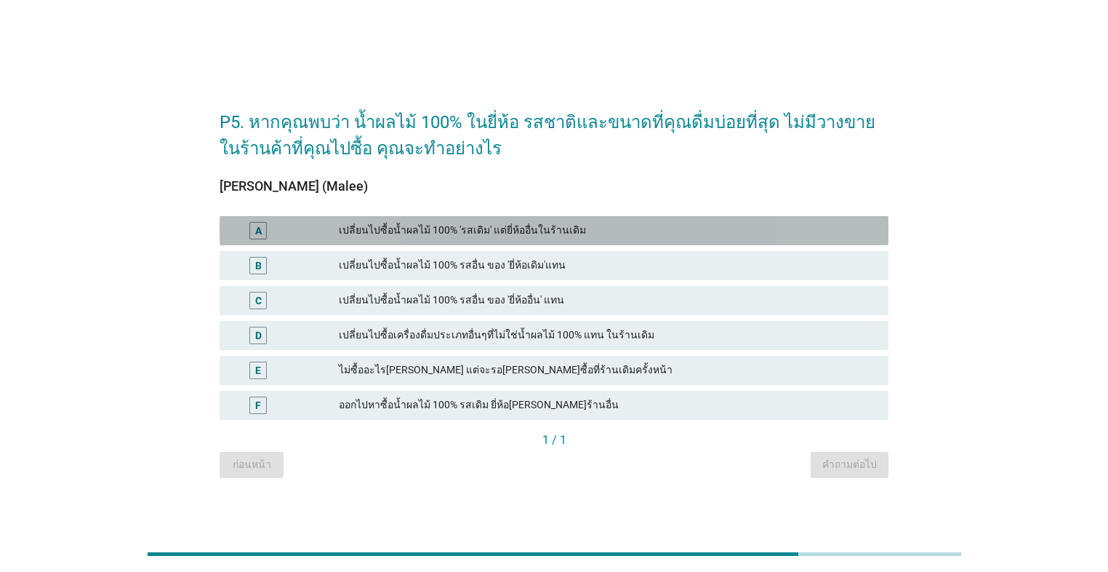
click at [512, 227] on div "เปลี่ยนไปซื้อน้ำผลไม้ 100% 'รสเดิม' แต่ยี่ห้ออื่นในร้านเดิม" at bounding box center [608, 230] width 538 height 17
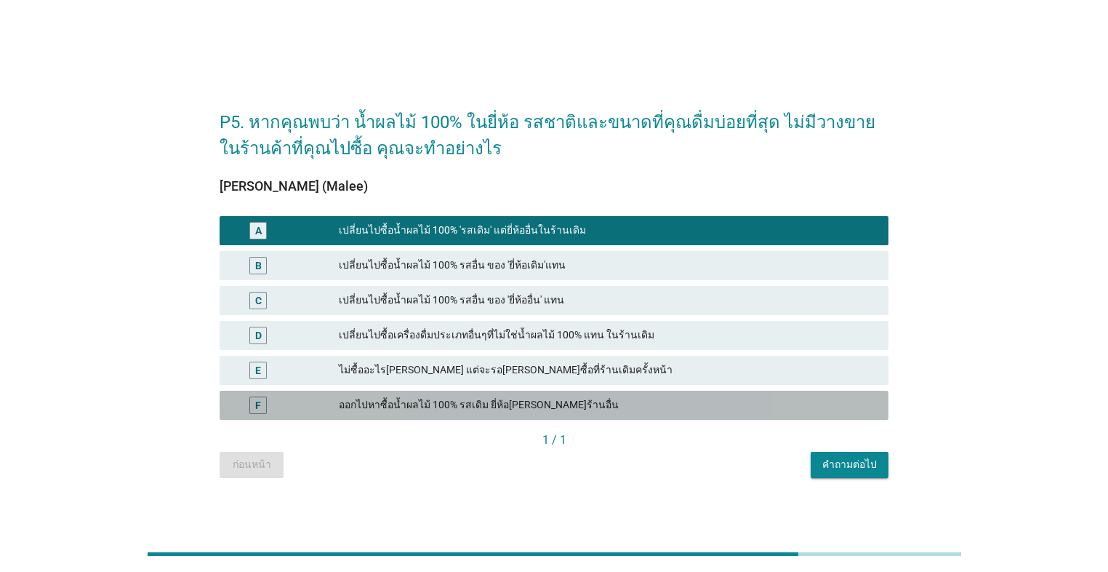
click at [572, 411] on div "ออกไปหาซื้อน้ำผลไม้ 100% รสเดิม ยี่ห้อ[PERSON_NAME]ร้านอื่น" at bounding box center [608, 404] width 538 height 17
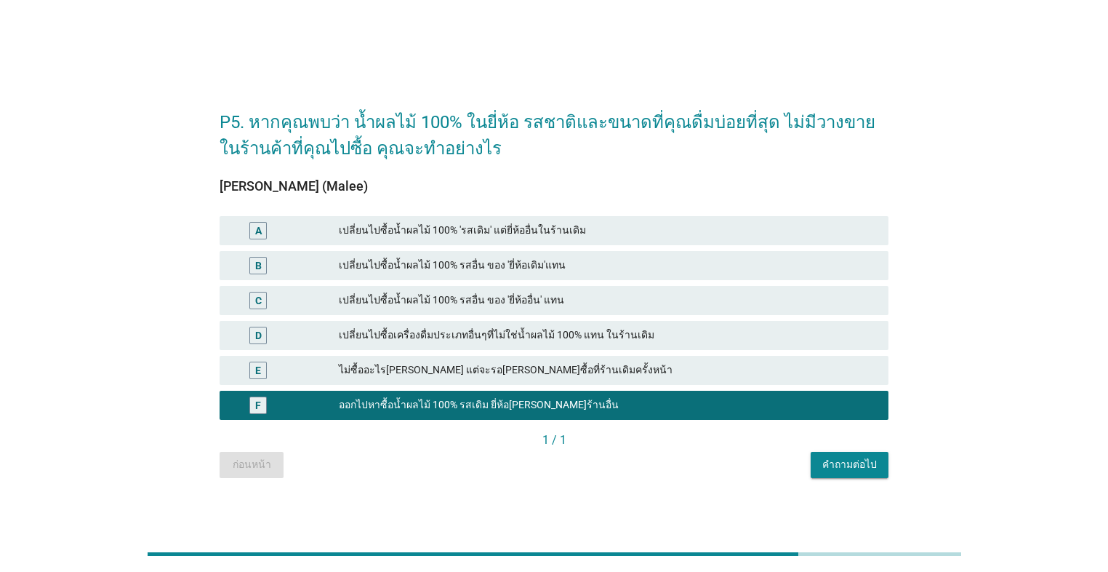
click at [572, 465] on div "คำถามต่อไป" at bounding box center [850, 464] width 55 height 15
